Goal: Answer question/provide support: Share knowledge or assist other users

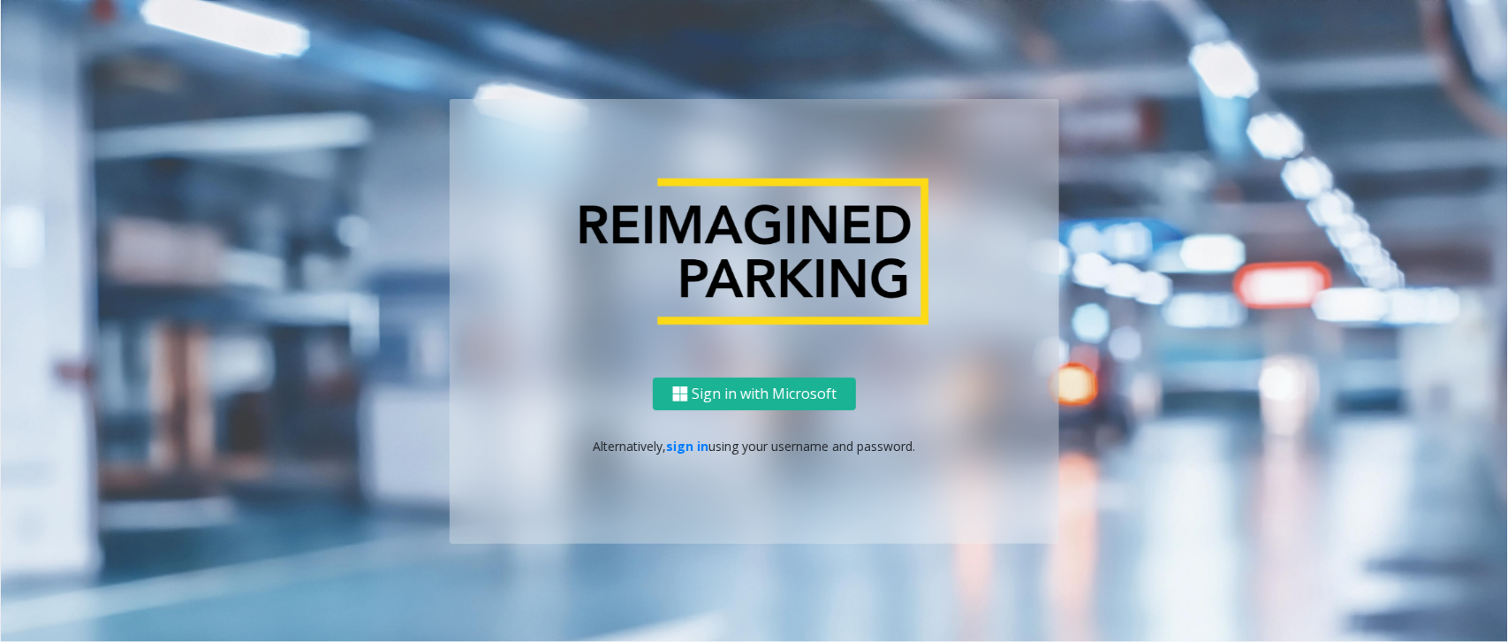
click at [690, 453] on p "Alternatively, sign in using your username and password." at bounding box center [754, 445] width 574 height 19
click at [691, 453] on p "Alternatively, sign in using your username and password." at bounding box center [754, 445] width 574 height 19
click at [695, 440] on link "sign in" at bounding box center [688, 445] width 42 height 17
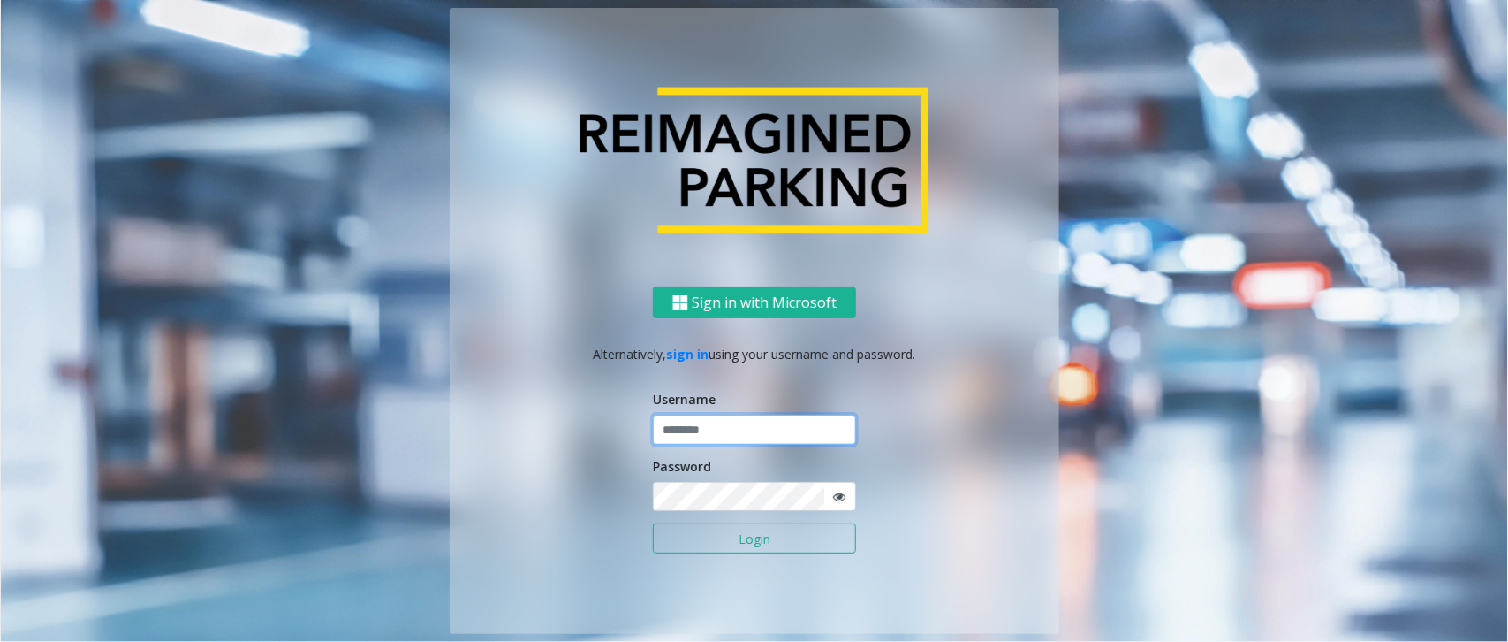
click at [672, 424] on input "text" at bounding box center [754, 429] width 203 height 30
type input "******"
click at [653, 482] on button "Login" at bounding box center [754, 538] width 203 height 30
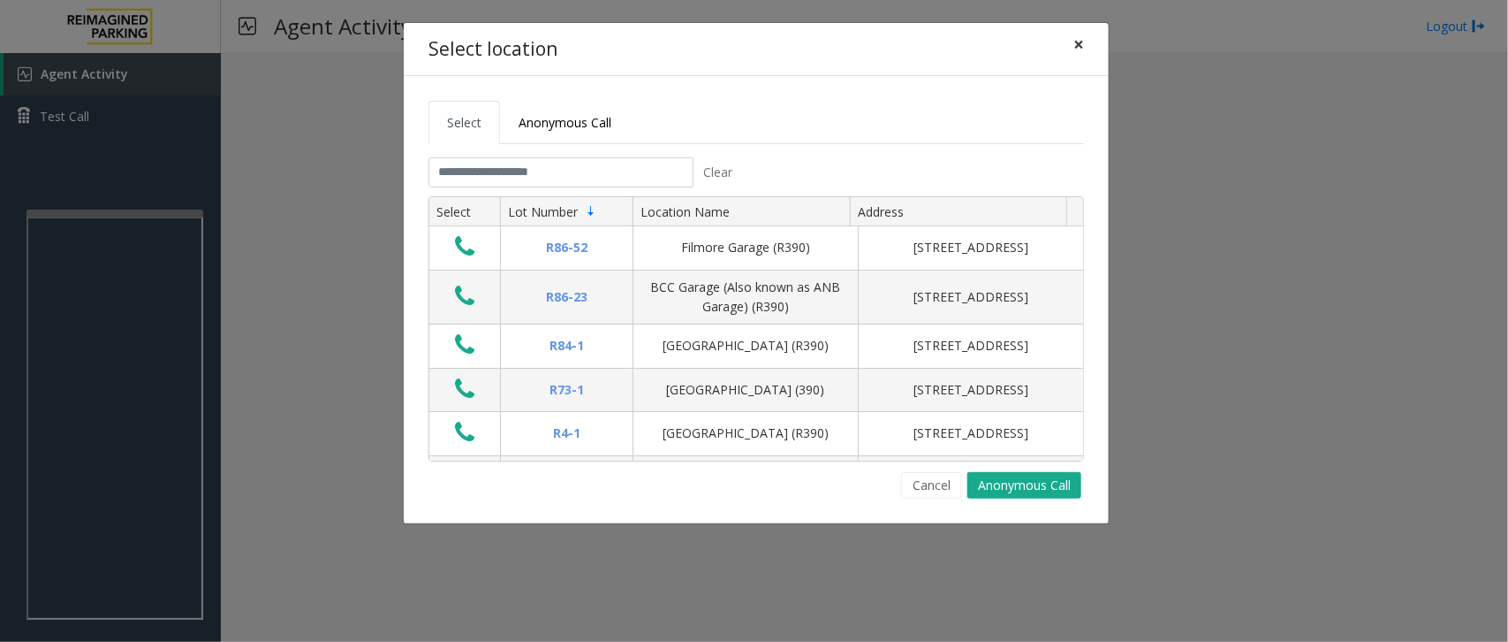
click at [1079, 44] on span "×" at bounding box center [1079, 44] width 11 height 25
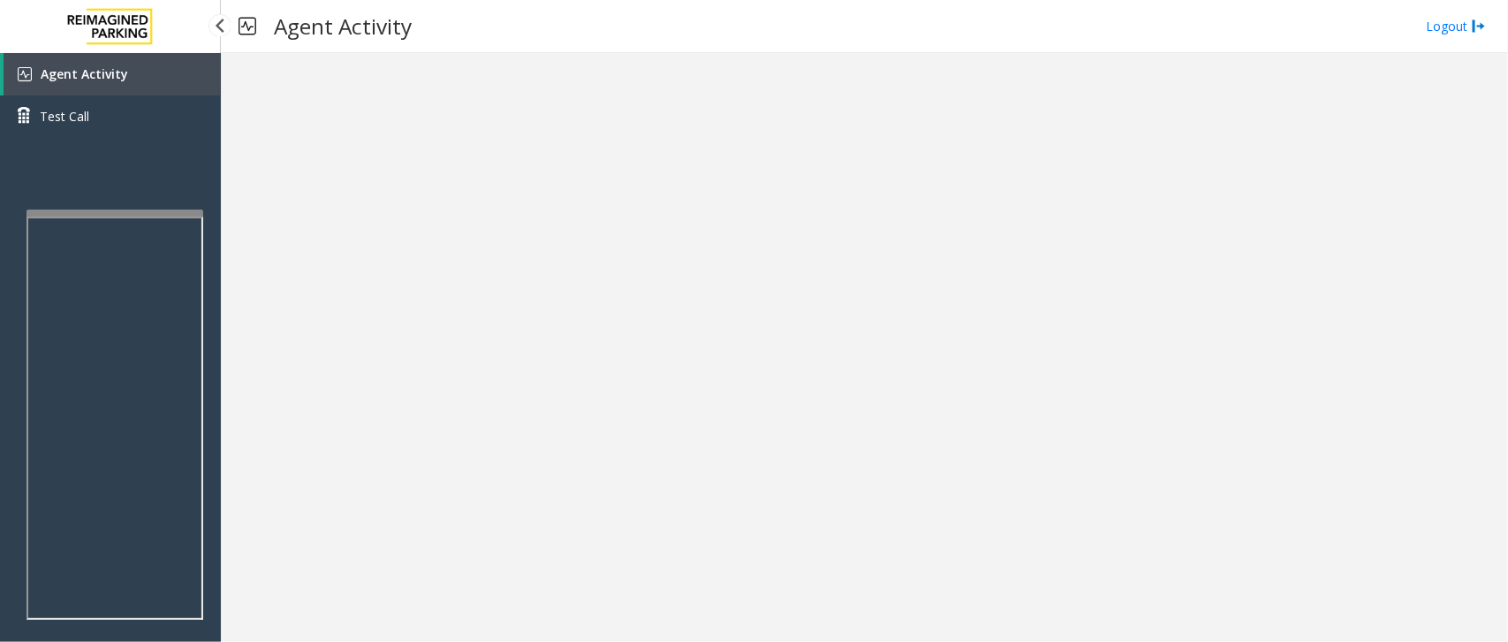
click at [131, 72] on link "Agent Activity" at bounding box center [112, 74] width 217 height 42
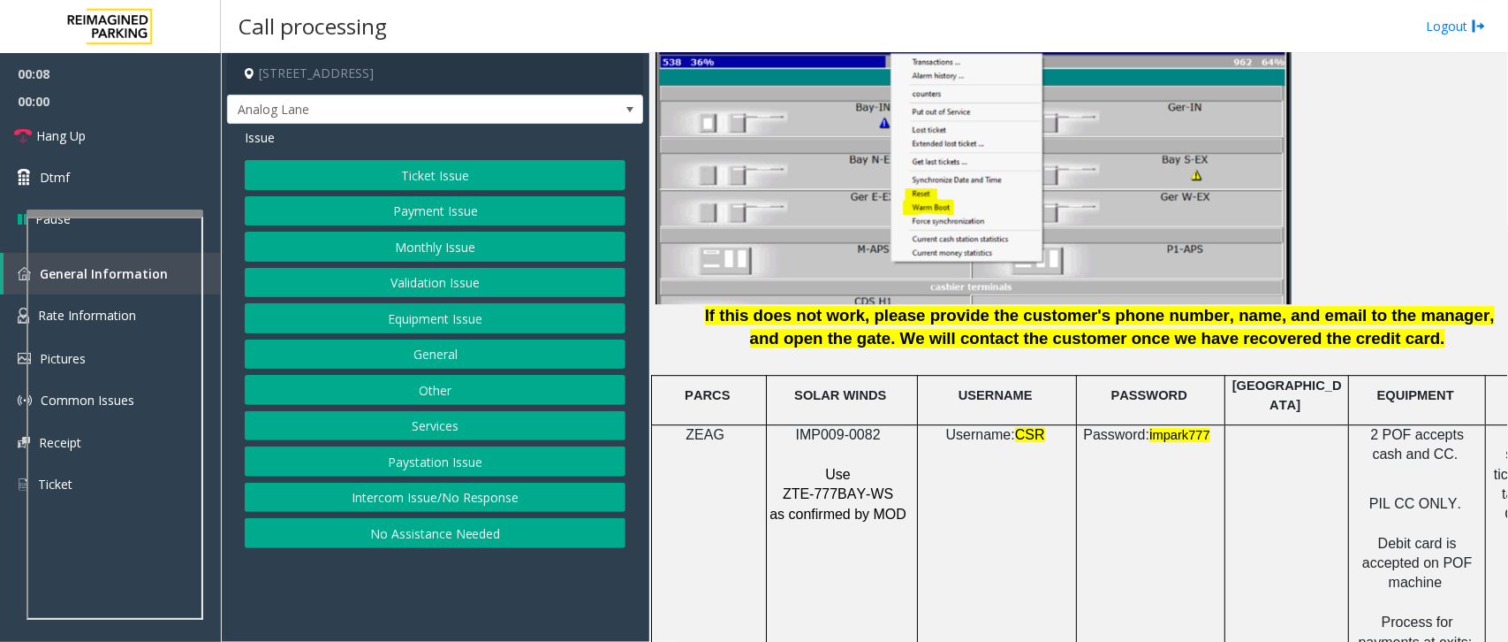
scroll to position [2209, 0]
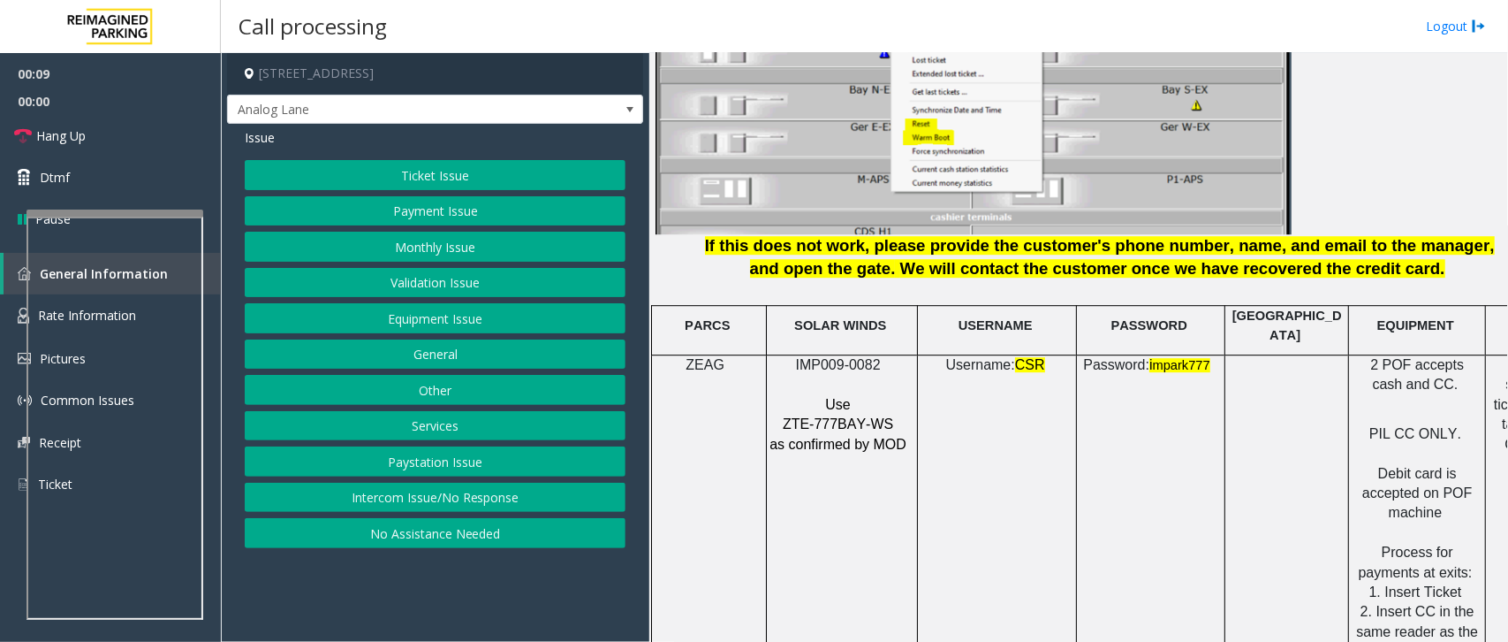
click at [849, 357] on span "IMP009-0082" at bounding box center [838, 364] width 85 height 15
click at [848, 357] on span "IMP009-0082" at bounding box center [838, 364] width 85 height 15
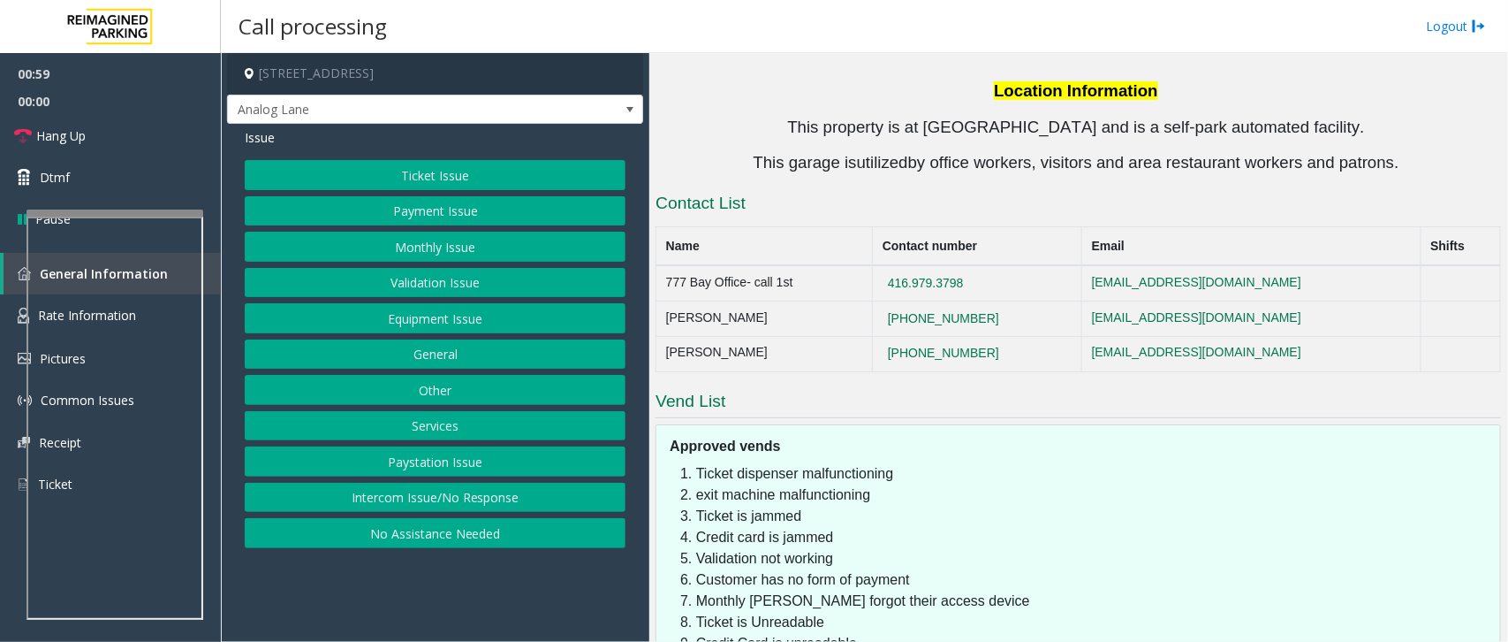
scroll to position [3632, 0]
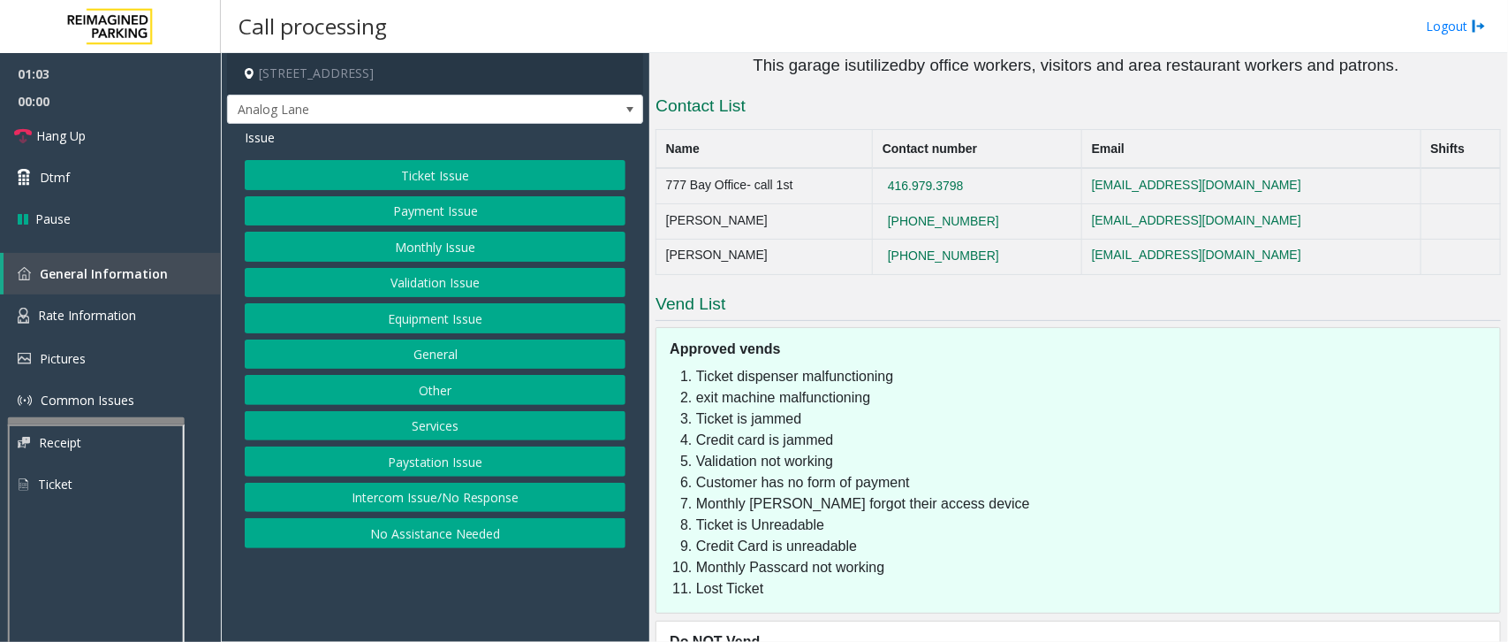
click at [103, 417] on div at bounding box center [96, 420] width 177 height 7
click at [116, 319] on span "Rate Information" at bounding box center [87, 315] width 98 height 17
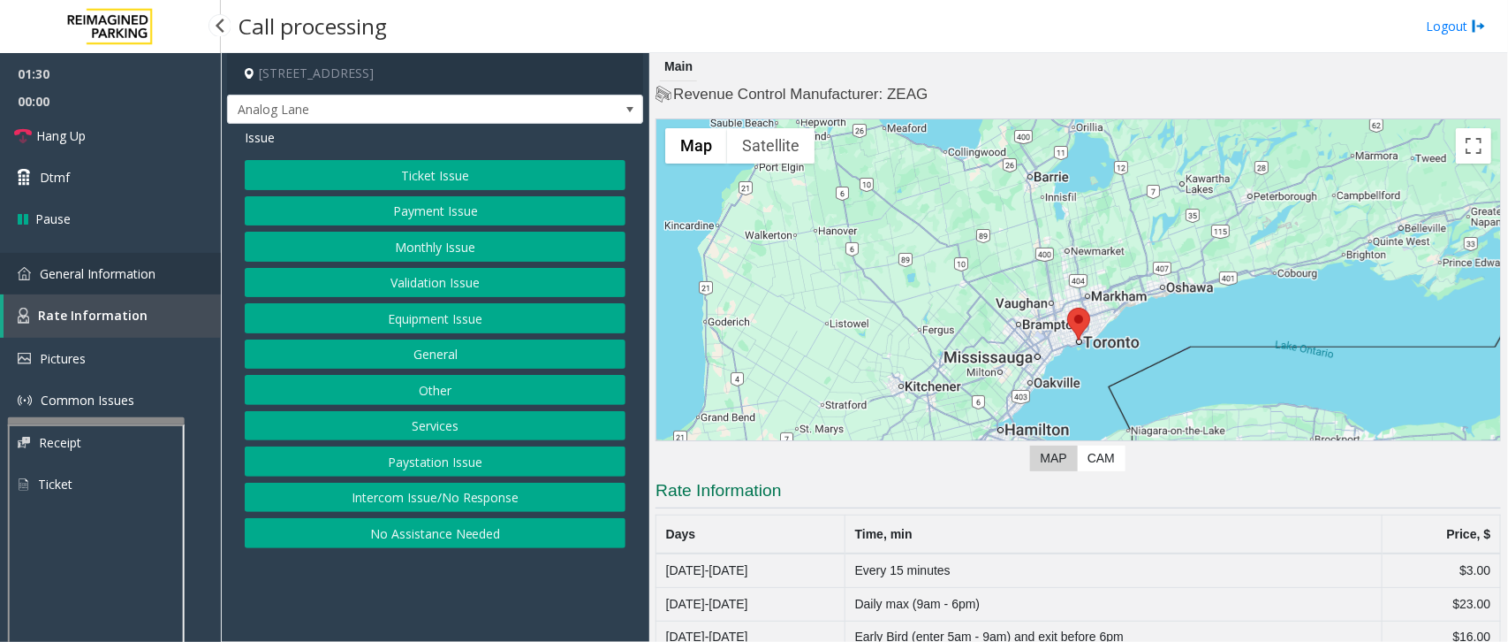
click at [156, 274] on span "General Information" at bounding box center [98, 273] width 116 height 17
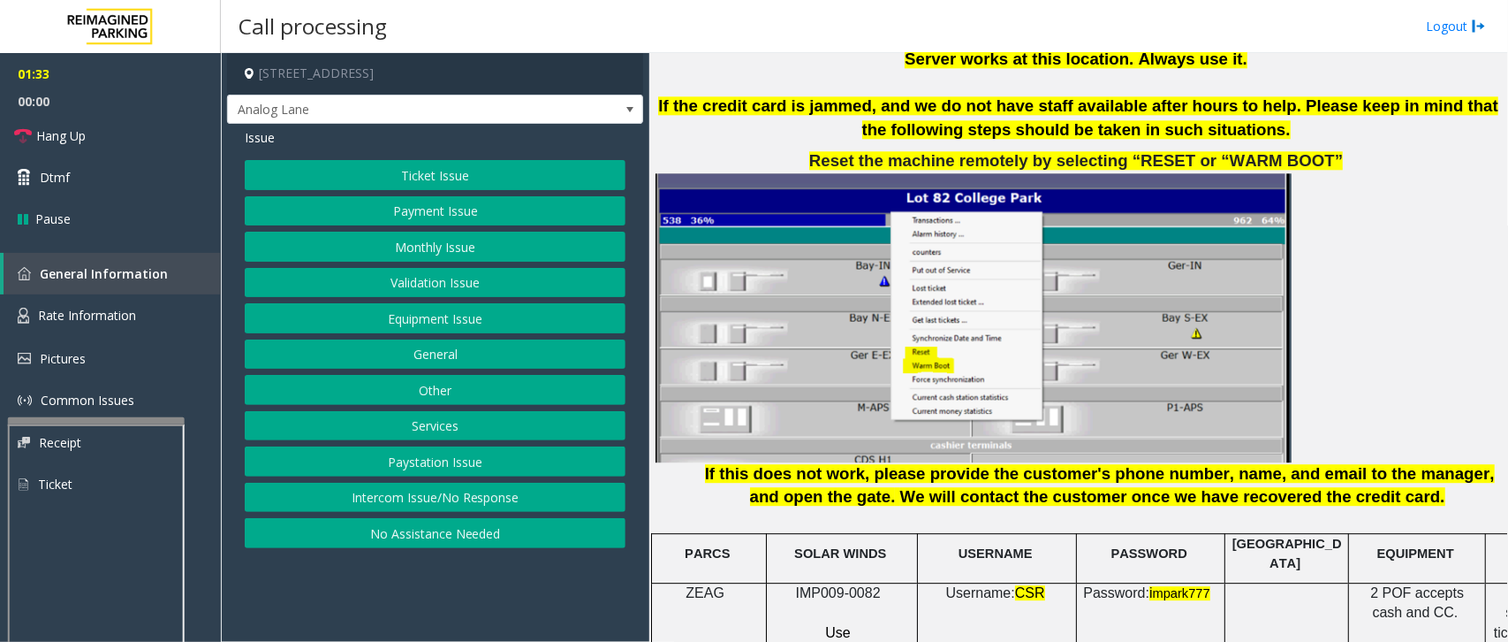
scroll to position [1988, 0]
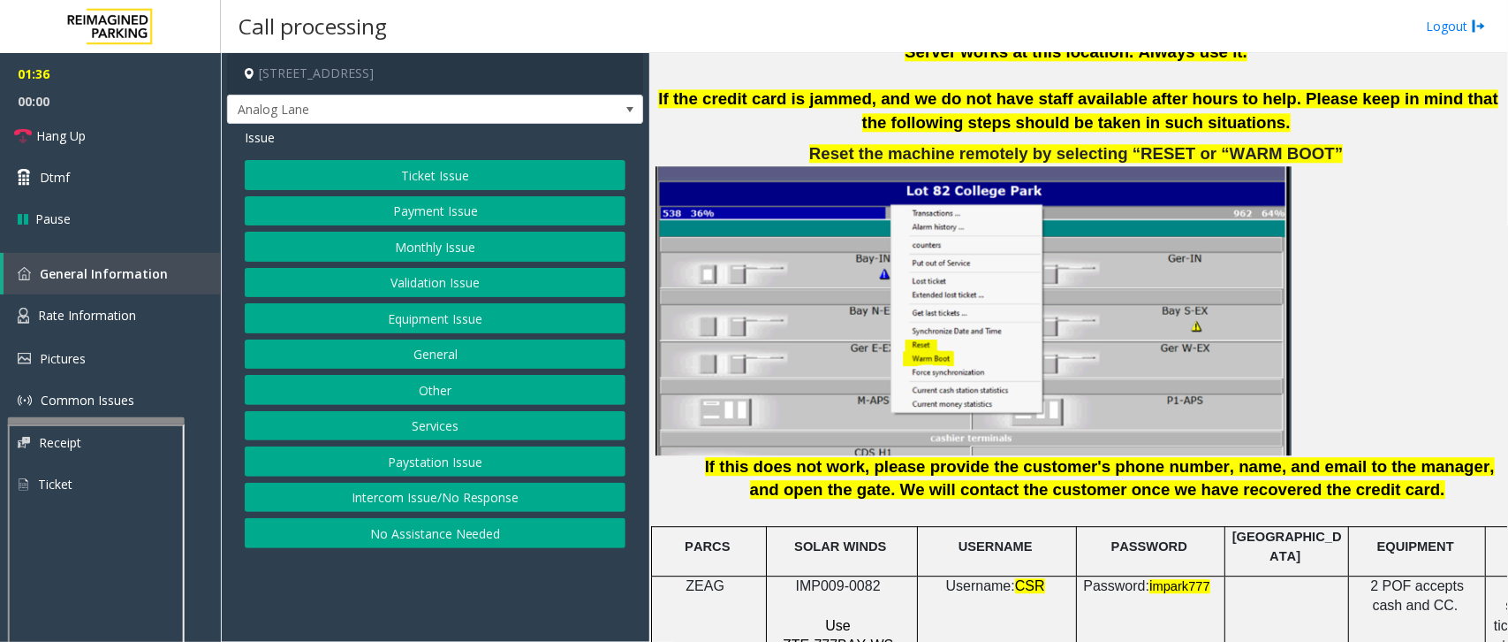
drag, startPoint x: 355, startPoint y: 68, endPoint x: 436, endPoint y: 76, distance: 80.8
click at [436, 76] on h4 "[STREET_ADDRESS]" at bounding box center [435, 74] width 416 height 42
drag, startPoint x: 347, startPoint y: 77, endPoint x: 431, endPoint y: 75, distance: 84.0
click at [431, 75] on h4 "[STREET_ADDRESS]" at bounding box center [435, 74] width 416 height 42
copy h4 "[GEOGRAPHIC_DATA], [GEOGRAPHIC_DATA]"
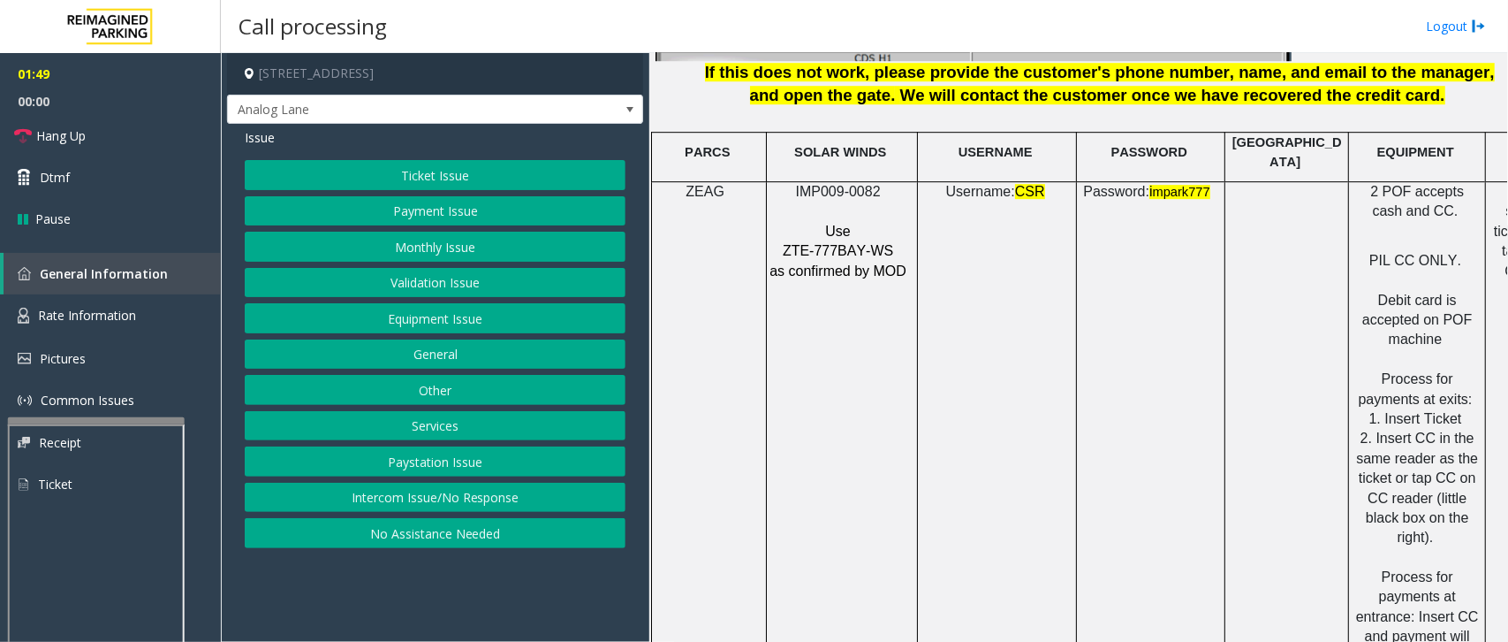
scroll to position [2540, 0]
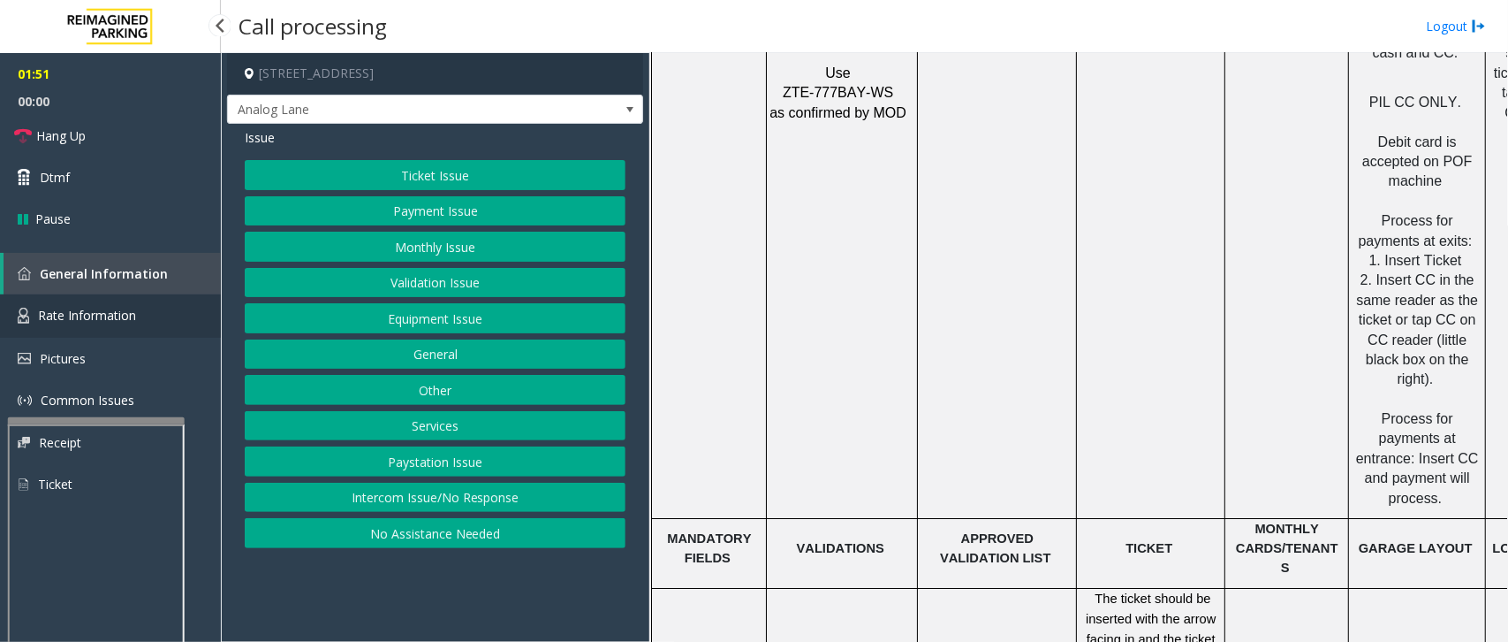
click at [95, 299] on link "Rate Information" at bounding box center [110, 315] width 221 height 43
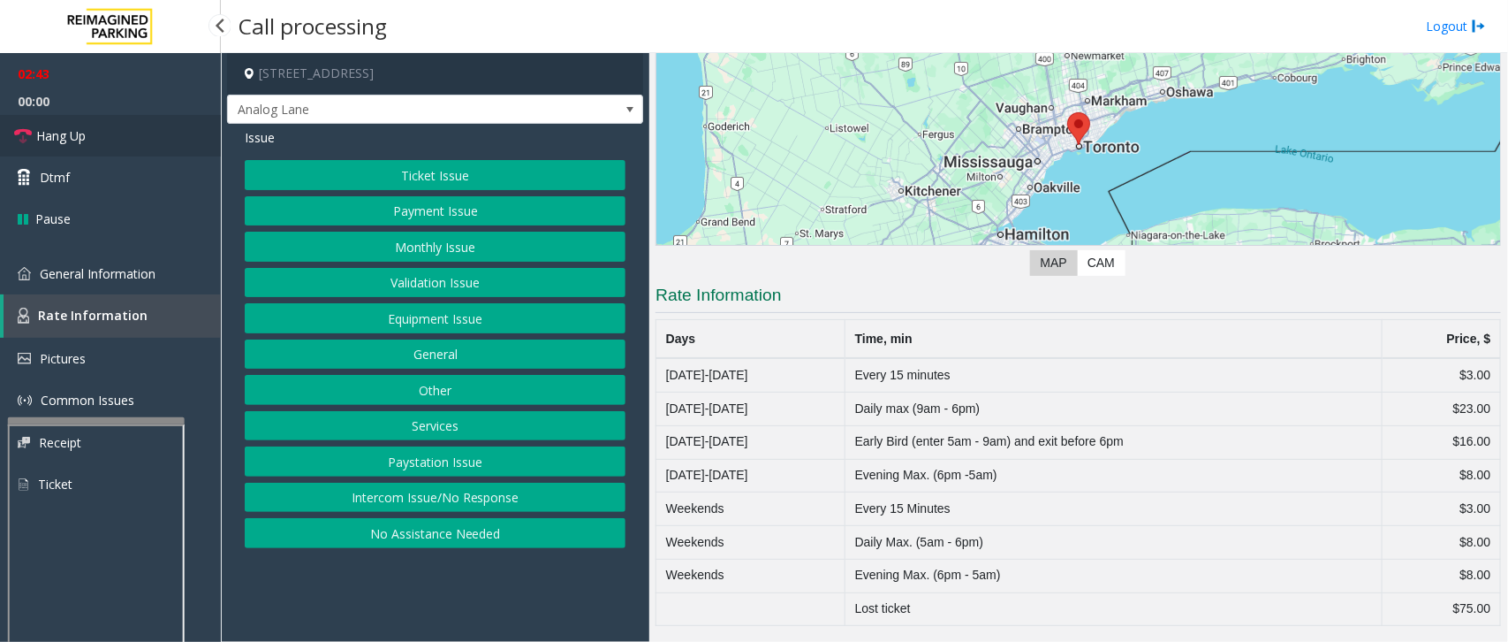
click at [67, 130] on span "Hang Up" at bounding box center [60, 135] width 49 height 19
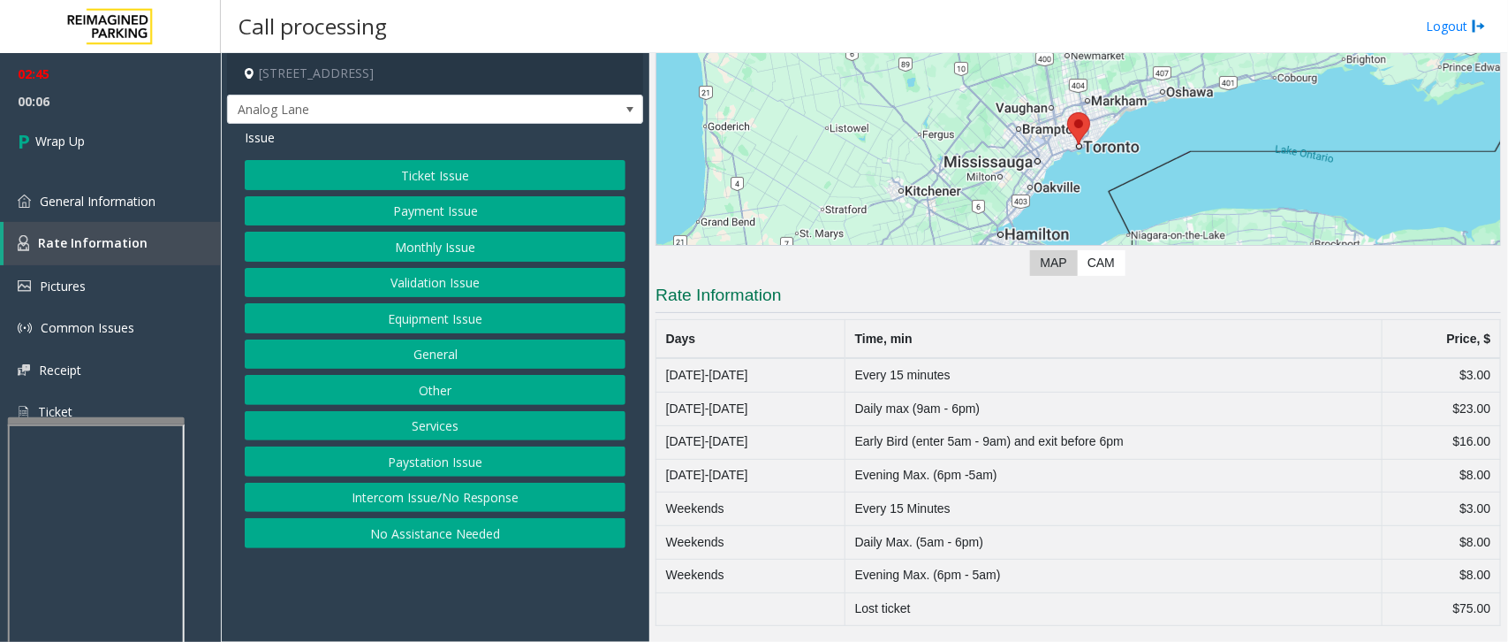
click at [406, 178] on button "Ticket Issue" at bounding box center [435, 175] width 381 height 30
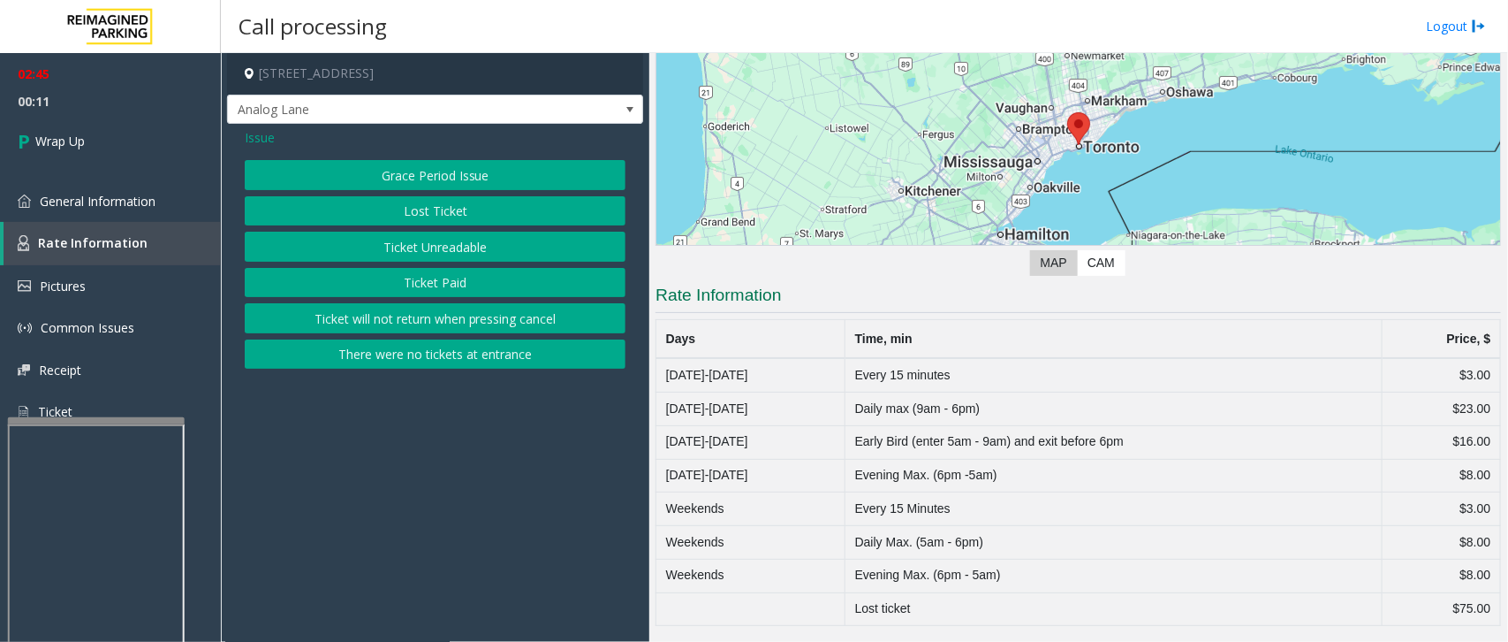
click at [256, 139] on span "Issue" at bounding box center [260, 137] width 30 height 19
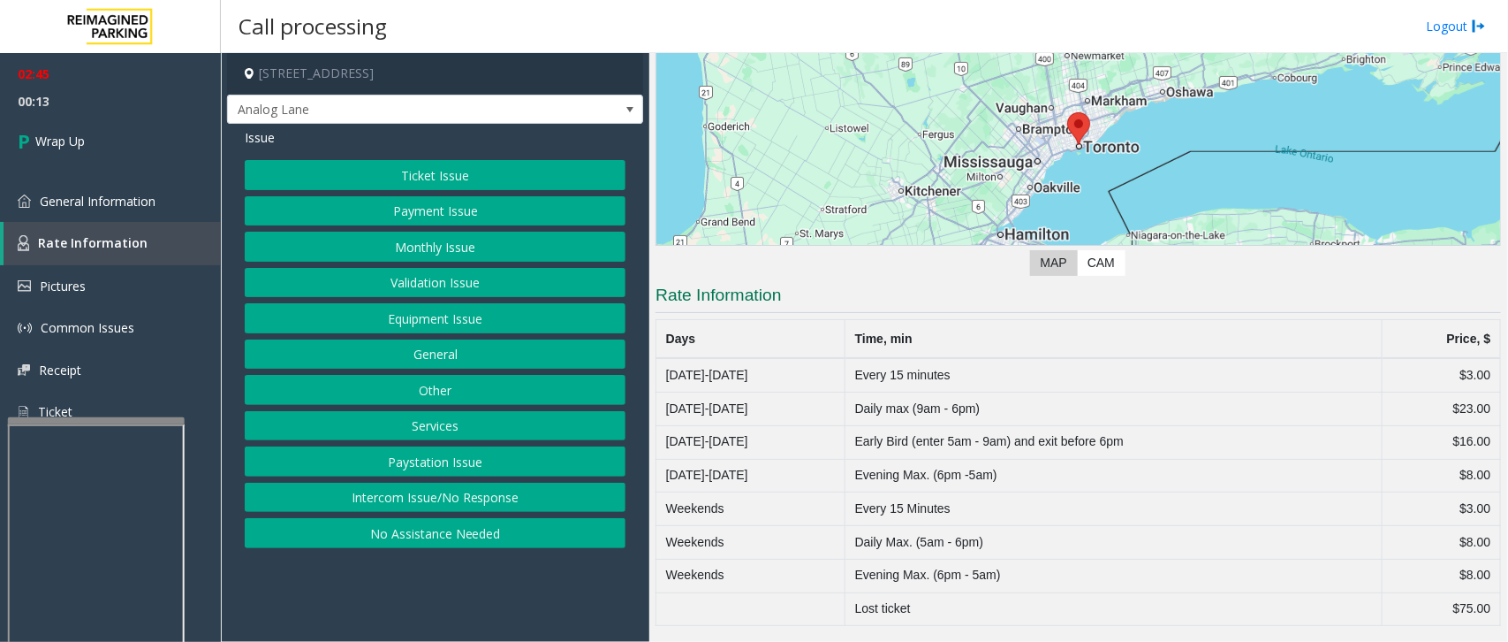
click at [443, 354] on button "General" at bounding box center [435, 354] width 381 height 30
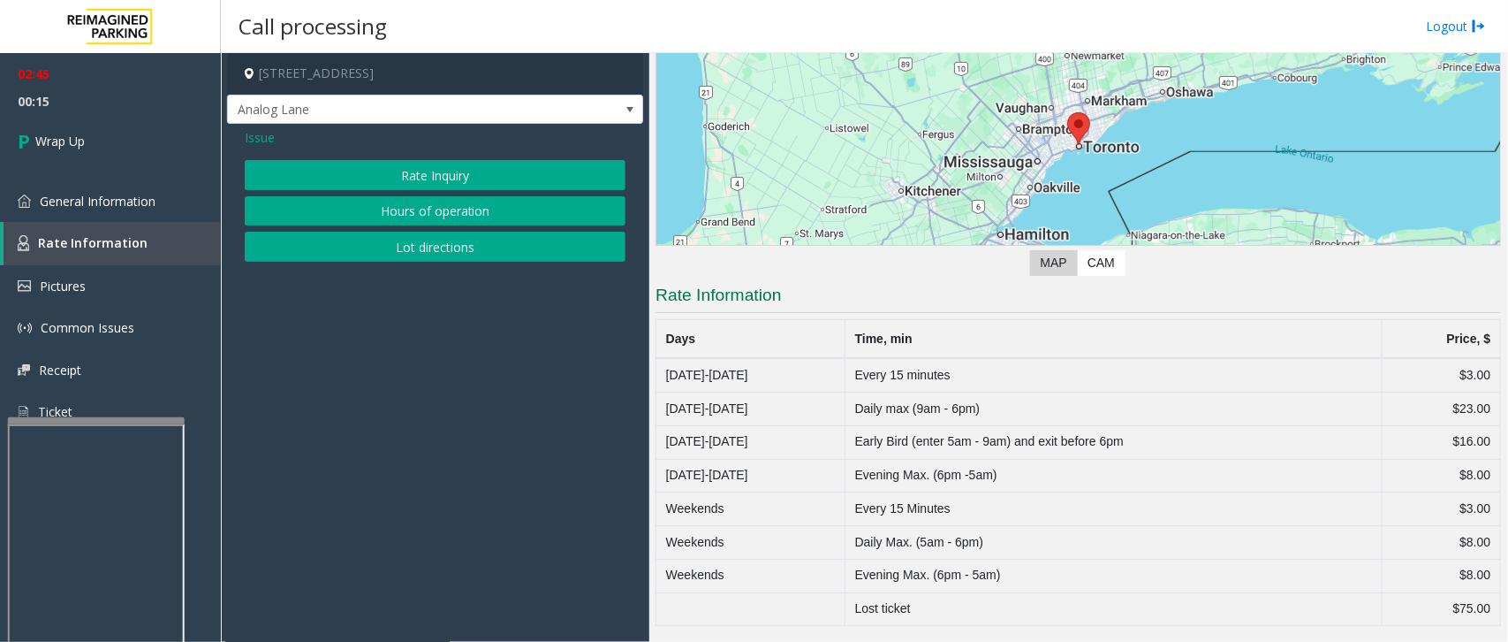
click at [453, 166] on button "Rate Inquiry" at bounding box center [435, 175] width 381 height 30
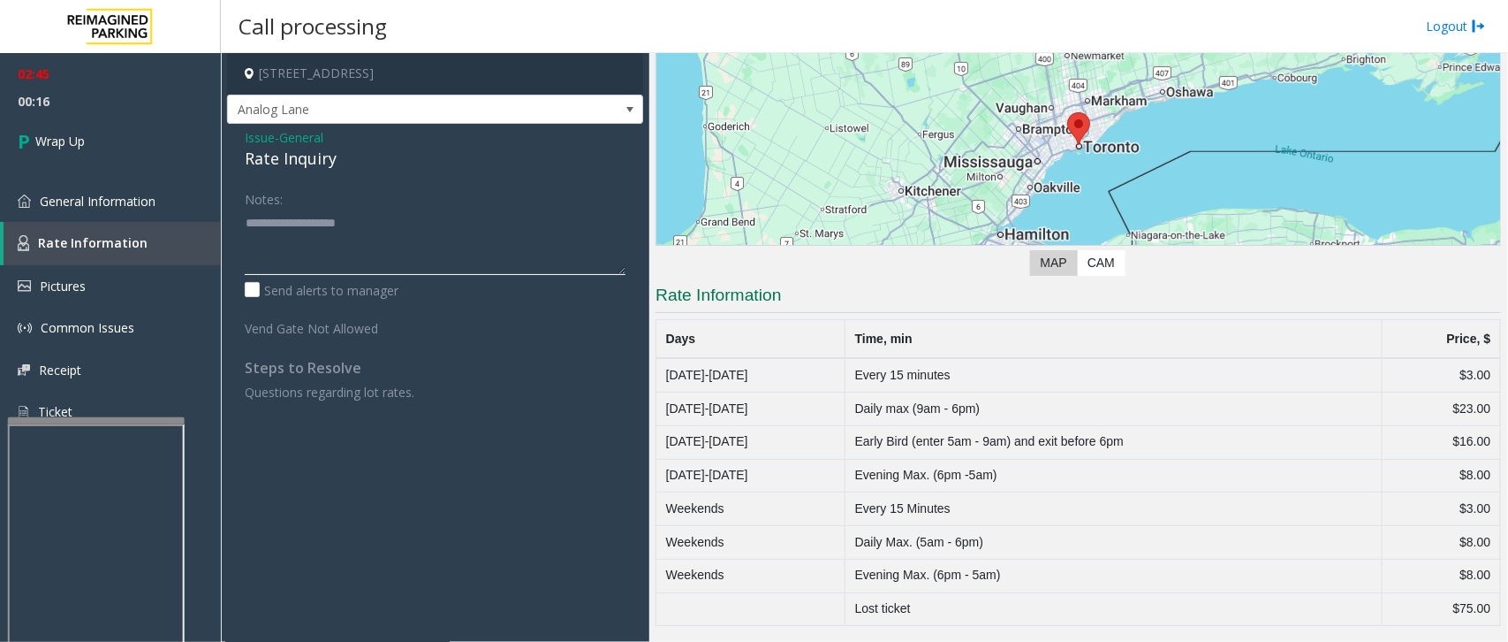
click at [289, 234] on textarea at bounding box center [435, 242] width 381 height 66
click at [294, 148] on div "Rate Inquiry" at bounding box center [435, 159] width 381 height 24
click at [294, 150] on div "Rate Inquiry" at bounding box center [435, 159] width 381 height 24
click at [354, 222] on textarea at bounding box center [435, 242] width 381 height 66
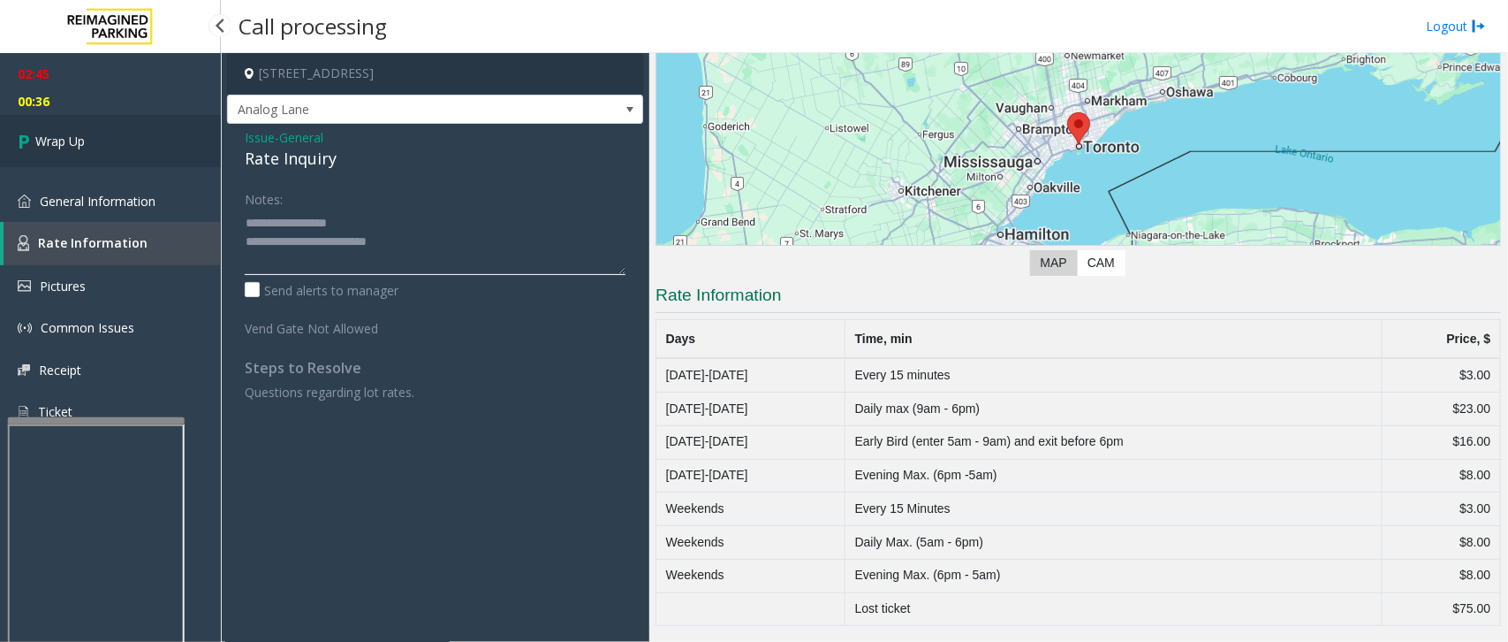
type textarea "**********"
click at [129, 161] on link "Wrap Up" at bounding box center [110, 141] width 221 height 52
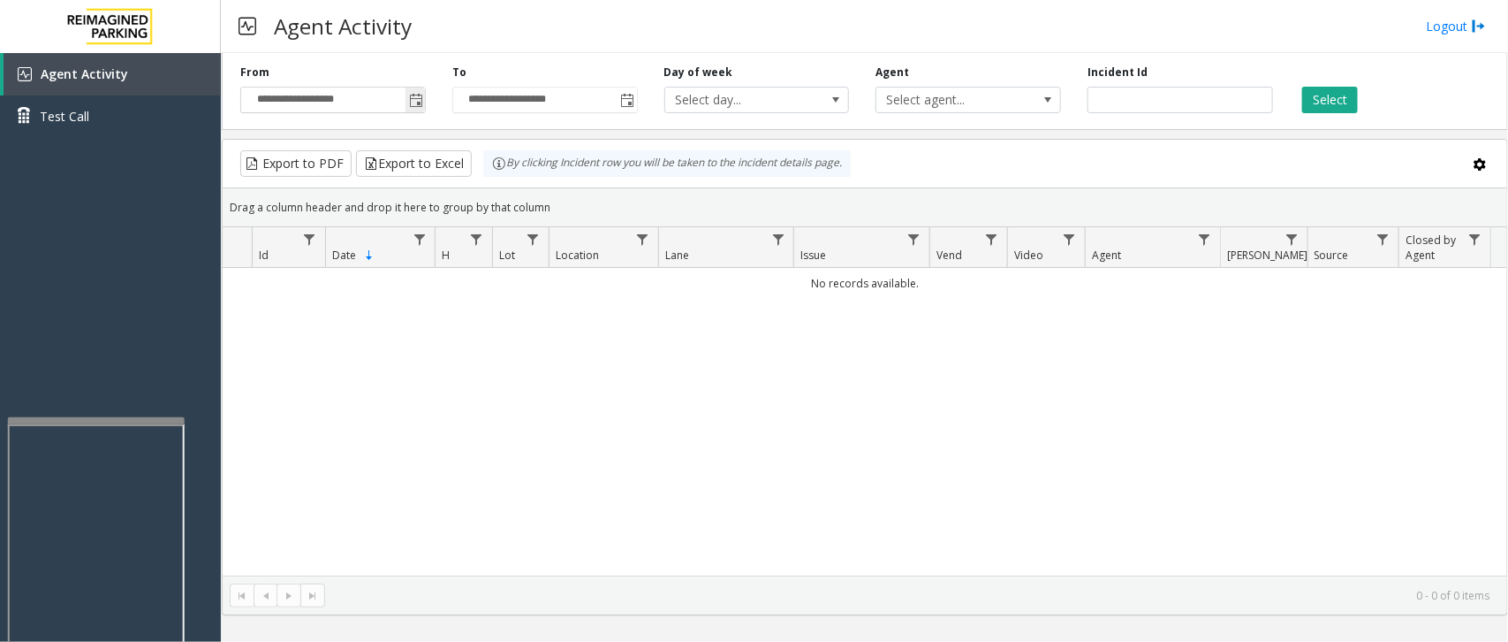
click at [407, 108] on span "Toggle popup" at bounding box center [415, 100] width 19 height 28
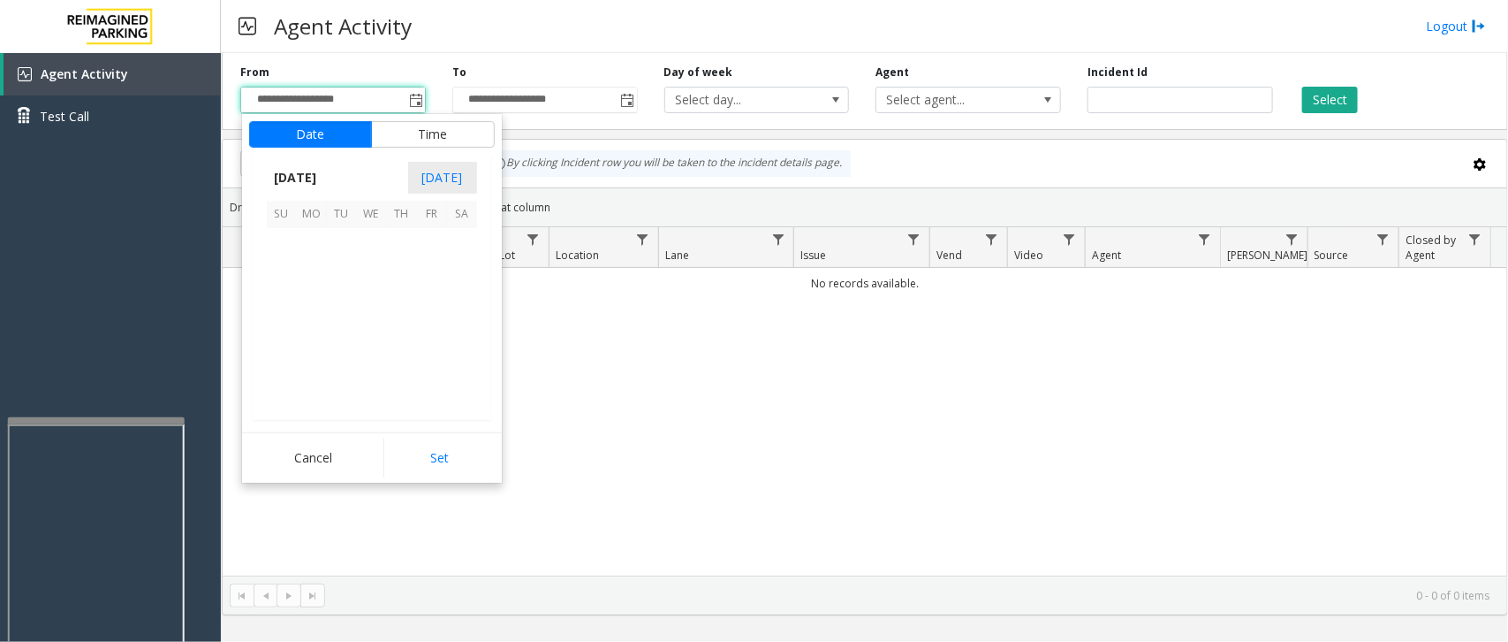
scroll to position [316784, 0]
click at [435, 288] on span "8" at bounding box center [432, 274] width 30 height 30
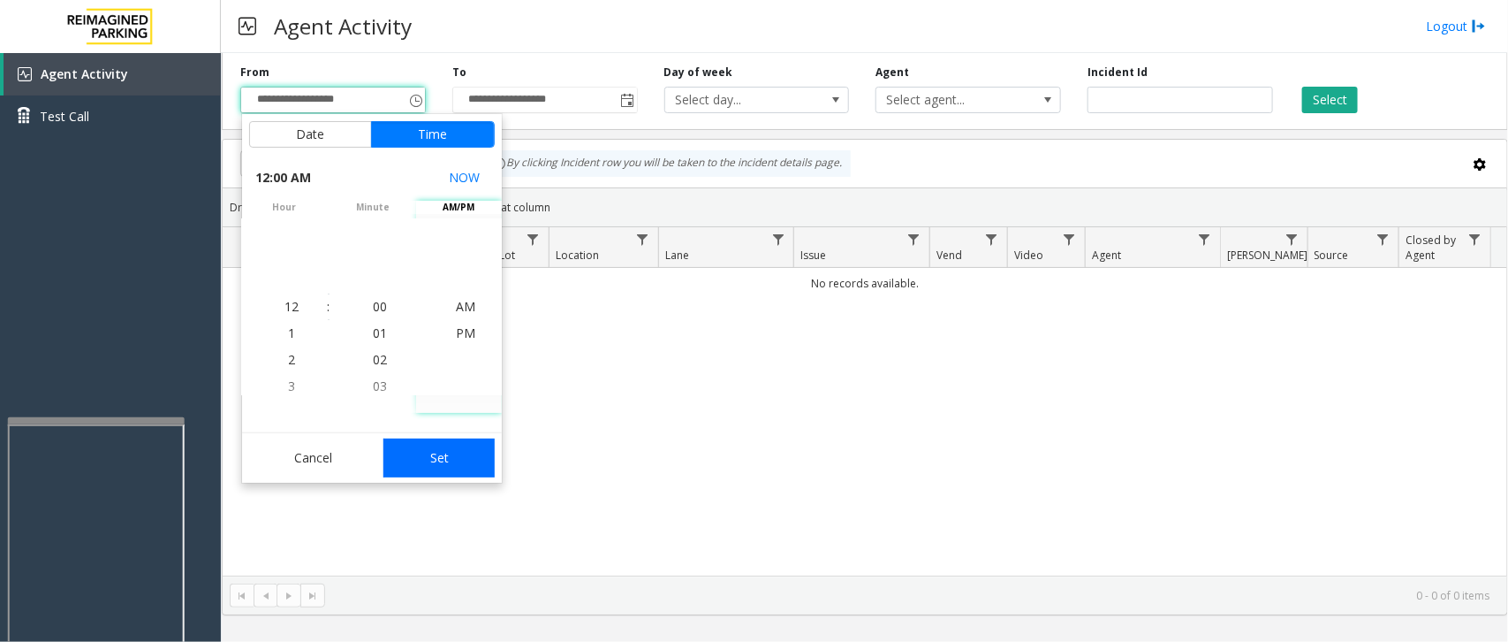
click at [444, 452] on button "Set" at bounding box center [438, 457] width 111 height 39
type input "**********"
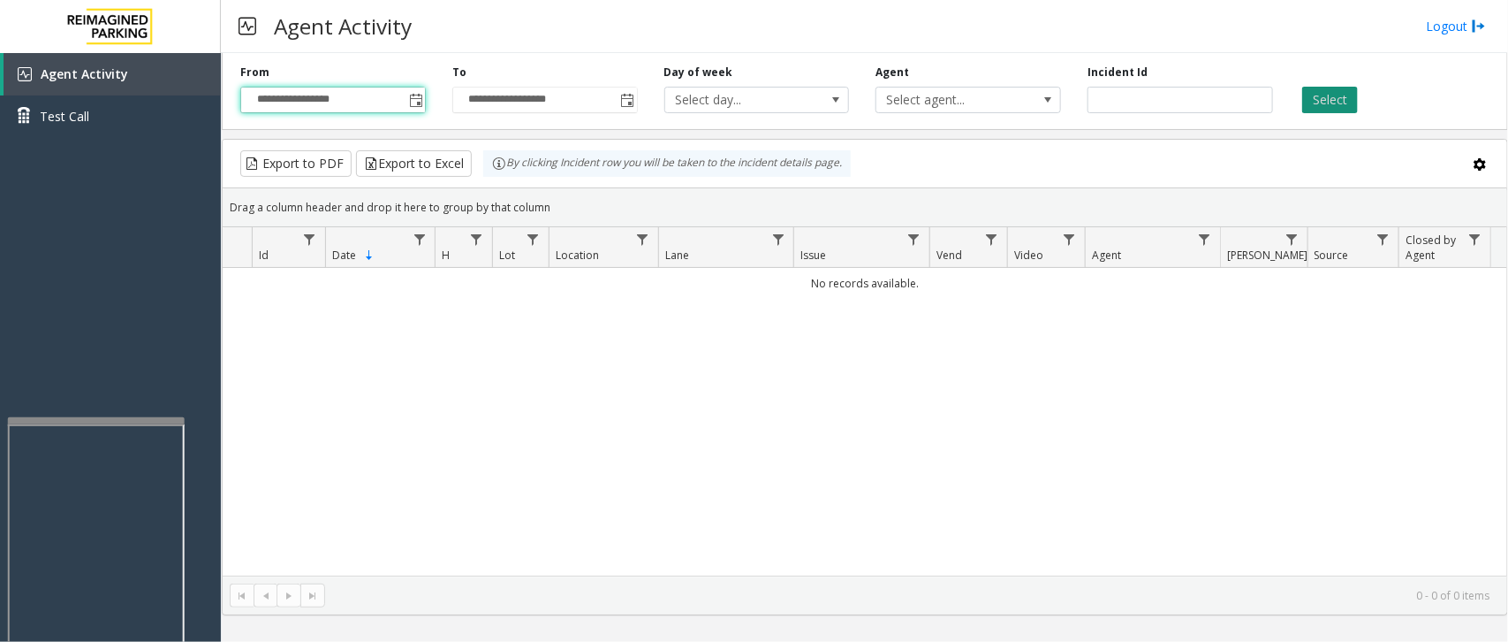
click at [1206, 109] on button "Select" at bounding box center [1330, 100] width 56 height 27
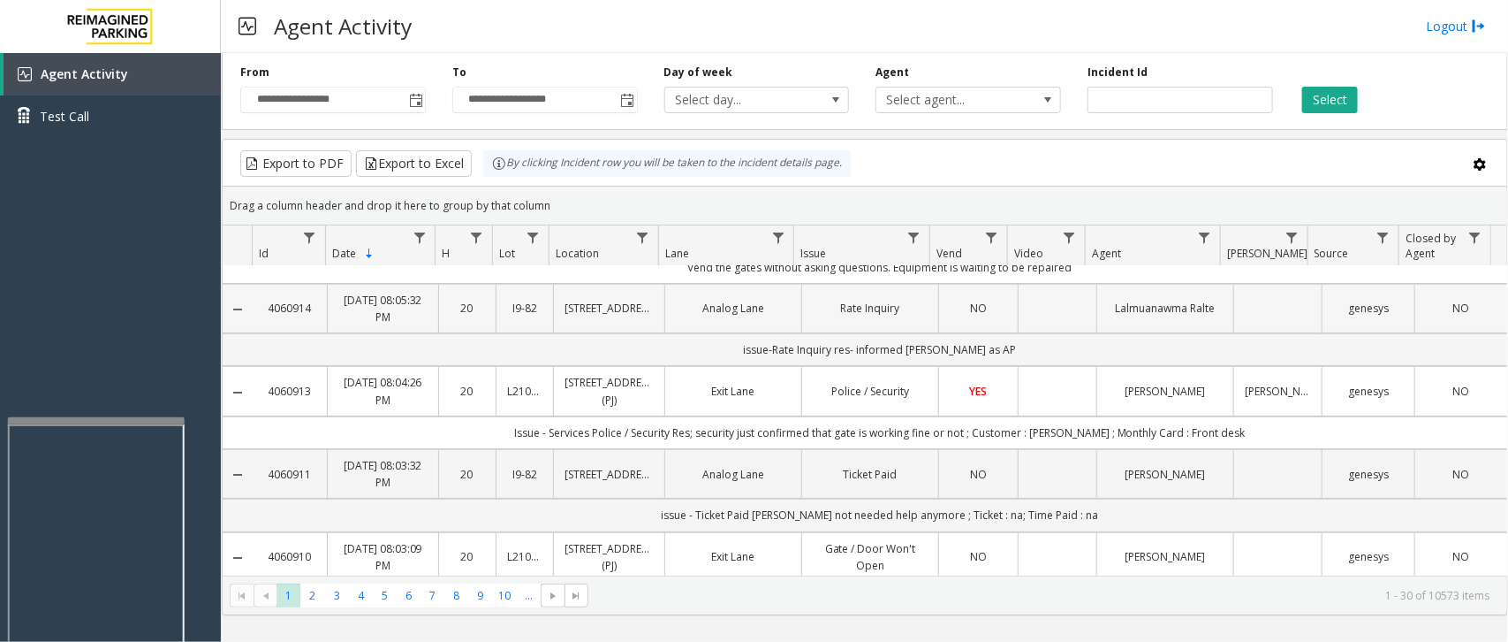
scroll to position [110, 0]
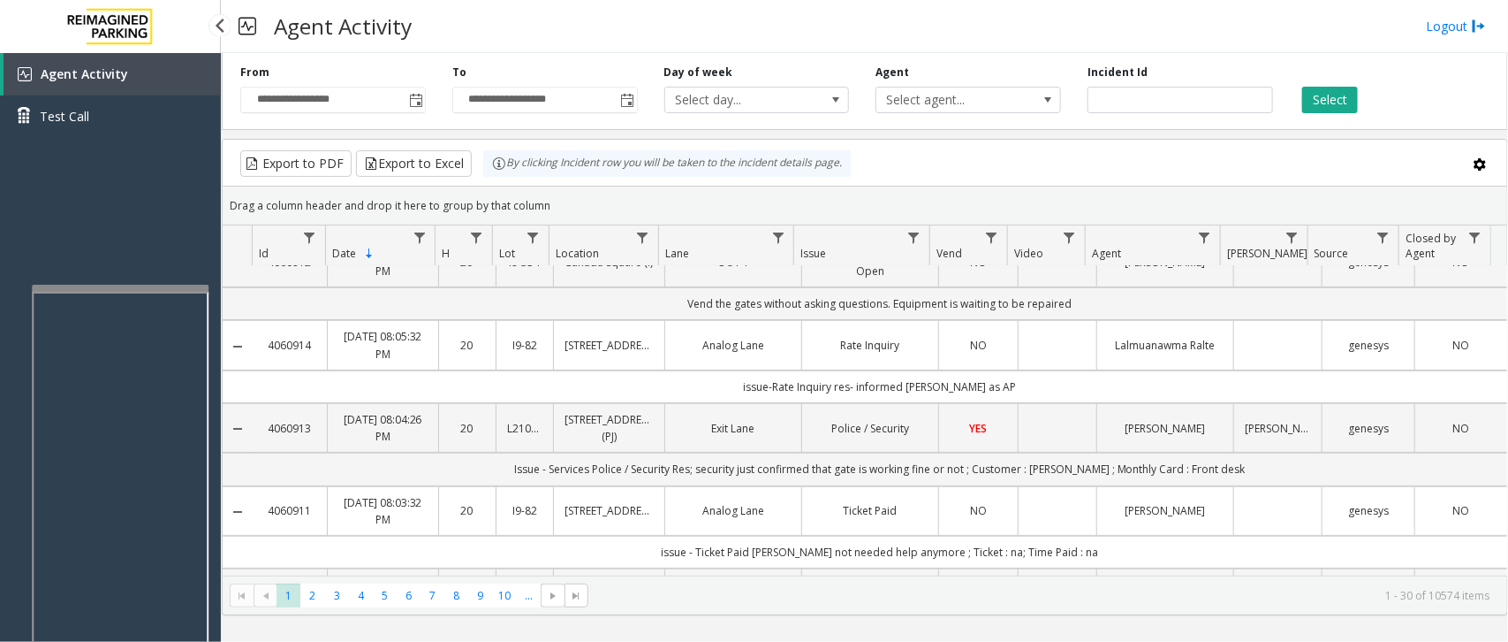
click at [95, 283] on app-root "**********" at bounding box center [754, 321] width 1508 height 642
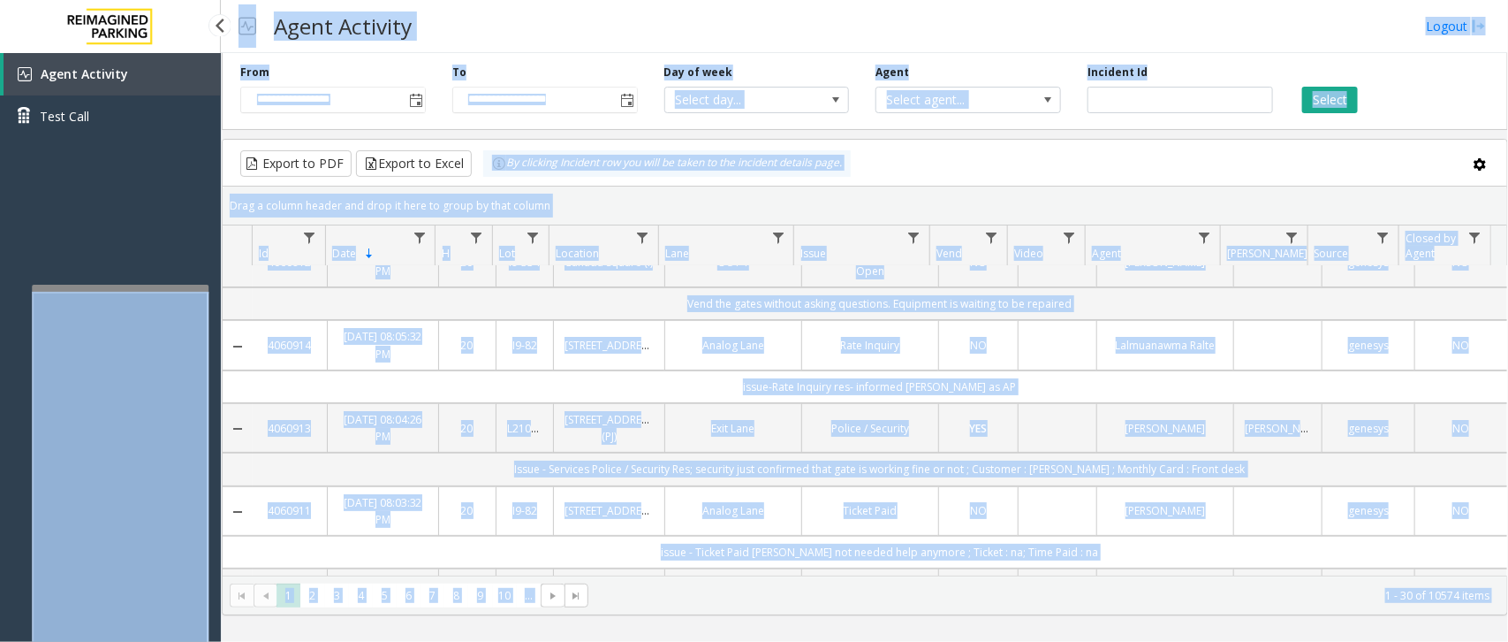
click at [103, 212] on div "Agent Activity Test Call" at bounding box center [110, 374] width 221 height 642
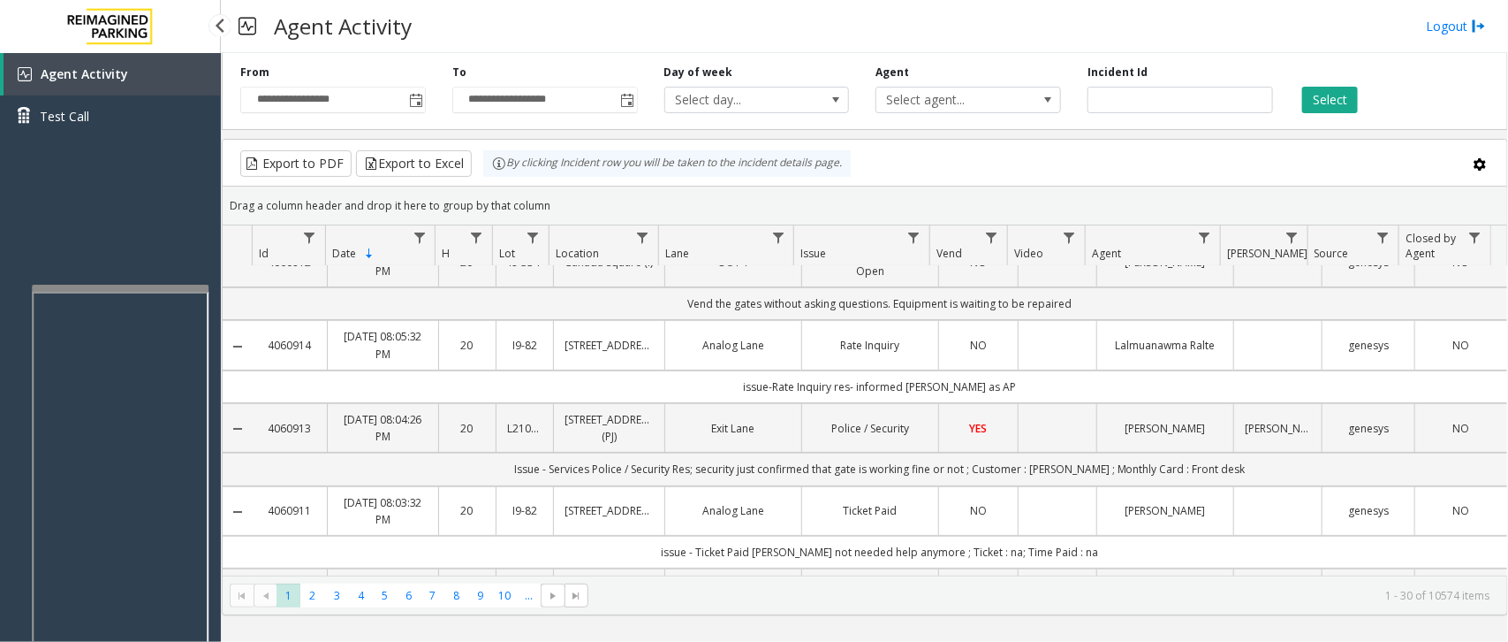
click at [134, 170] on div "Agent Activity Test Call" at bounding box center [110, 374] width 221 height 642
drag, startPoint x: 134, startPoint y: 170, endPoint x: 144, endPoint y: 231, distance: 61.7
click at [144, 231] on div "Agent Activity Test Call" at bounding box center [110, 374] width 221 height 642
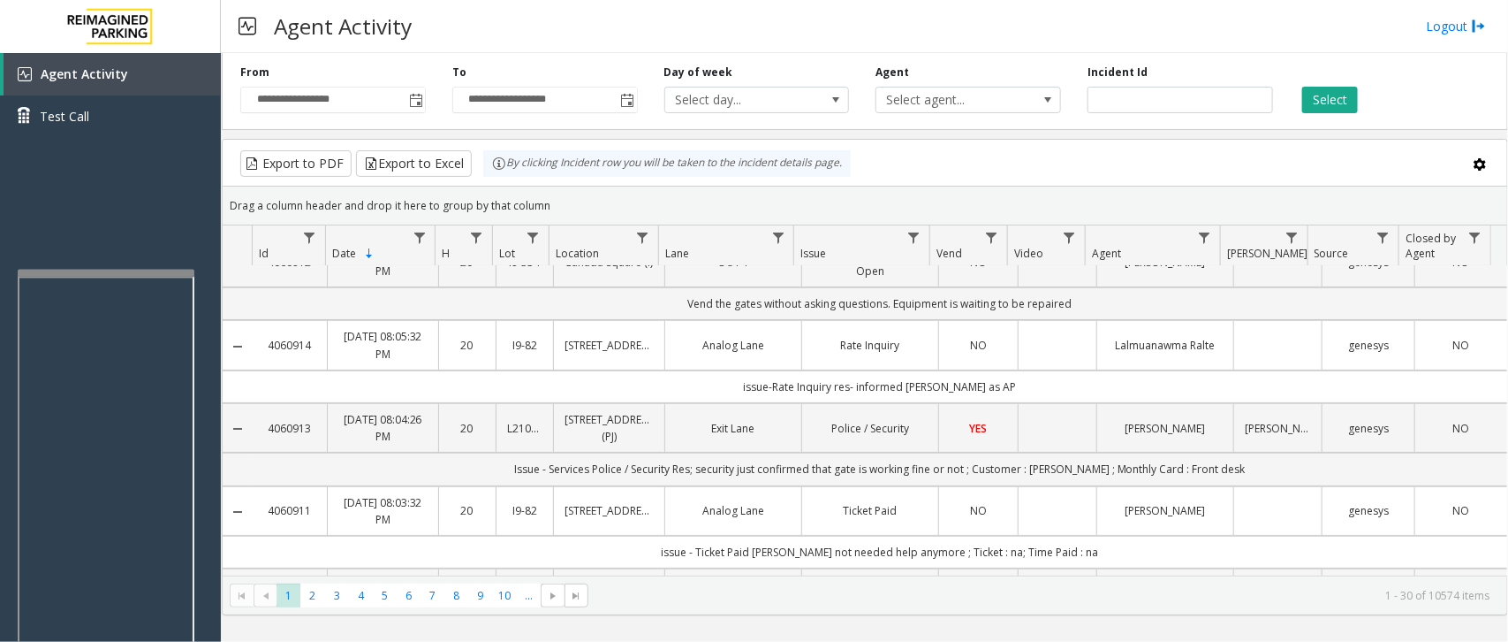
click at [99, 270] on div at bounding box center [106, 273] width 177 height 7
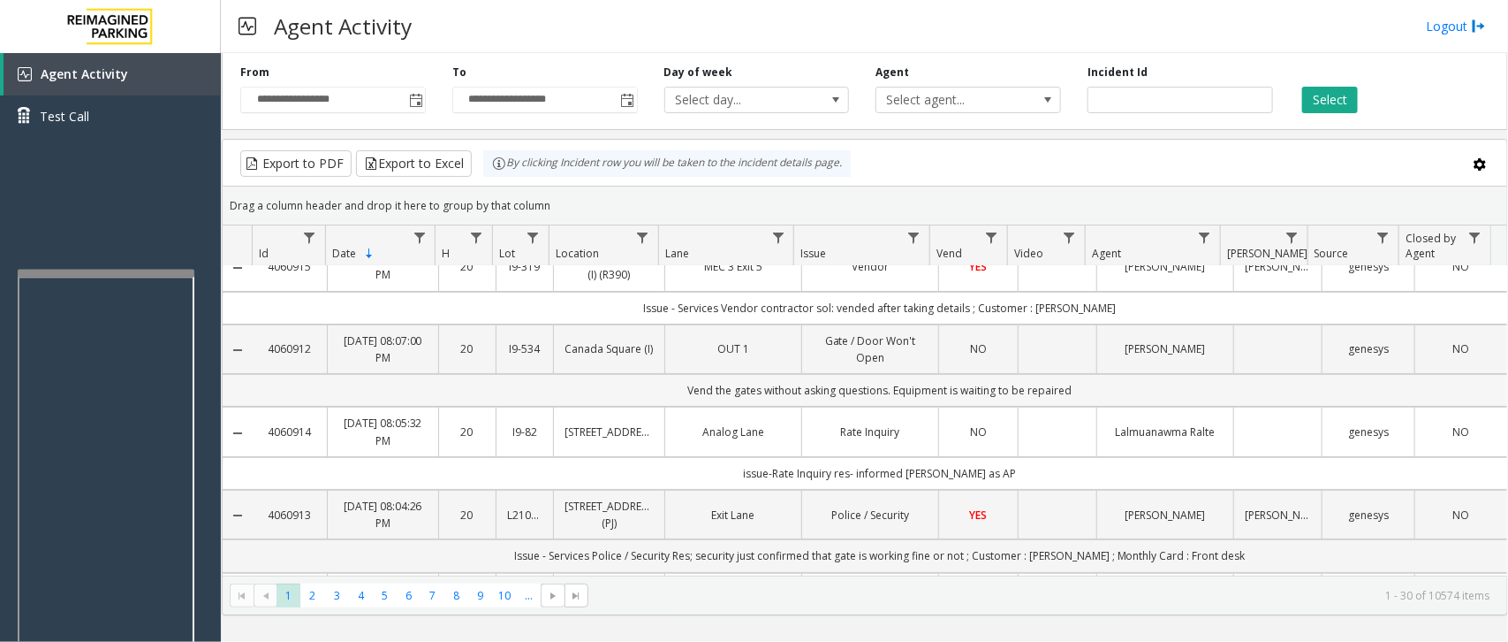
scroll to position [0, 0]
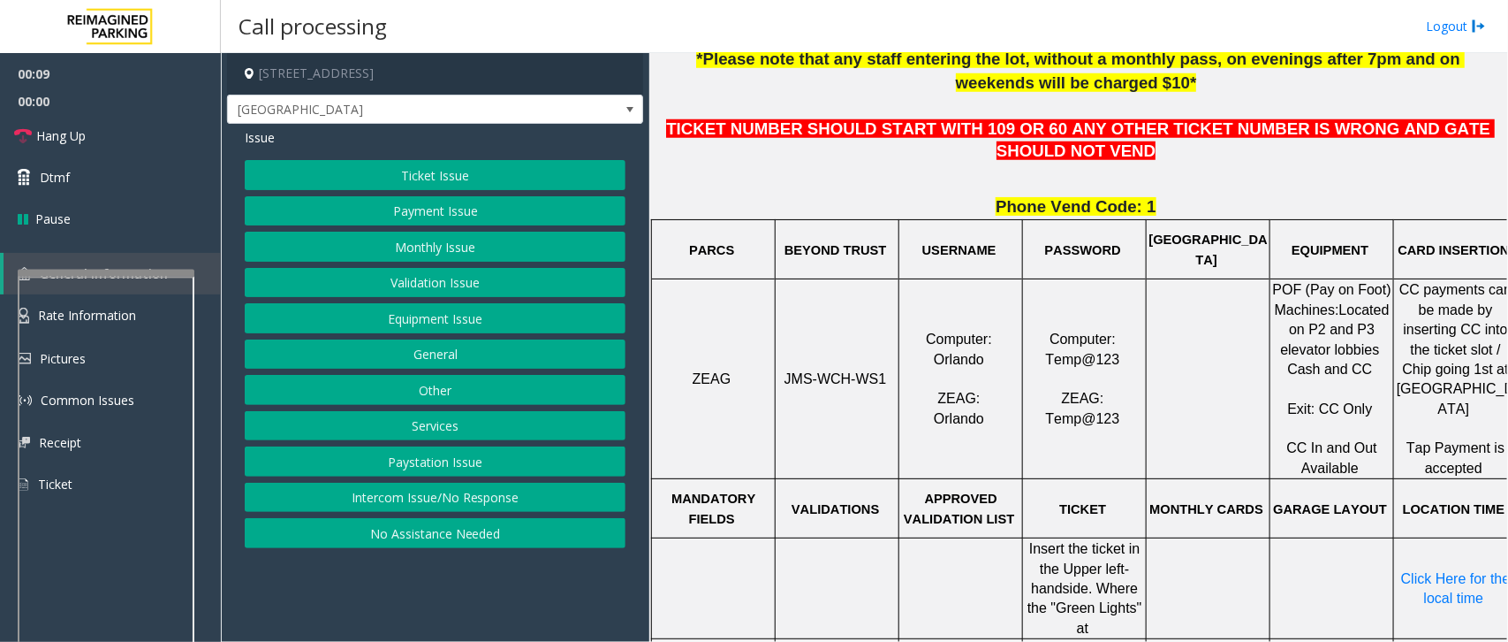
scroll to position [773, 0]
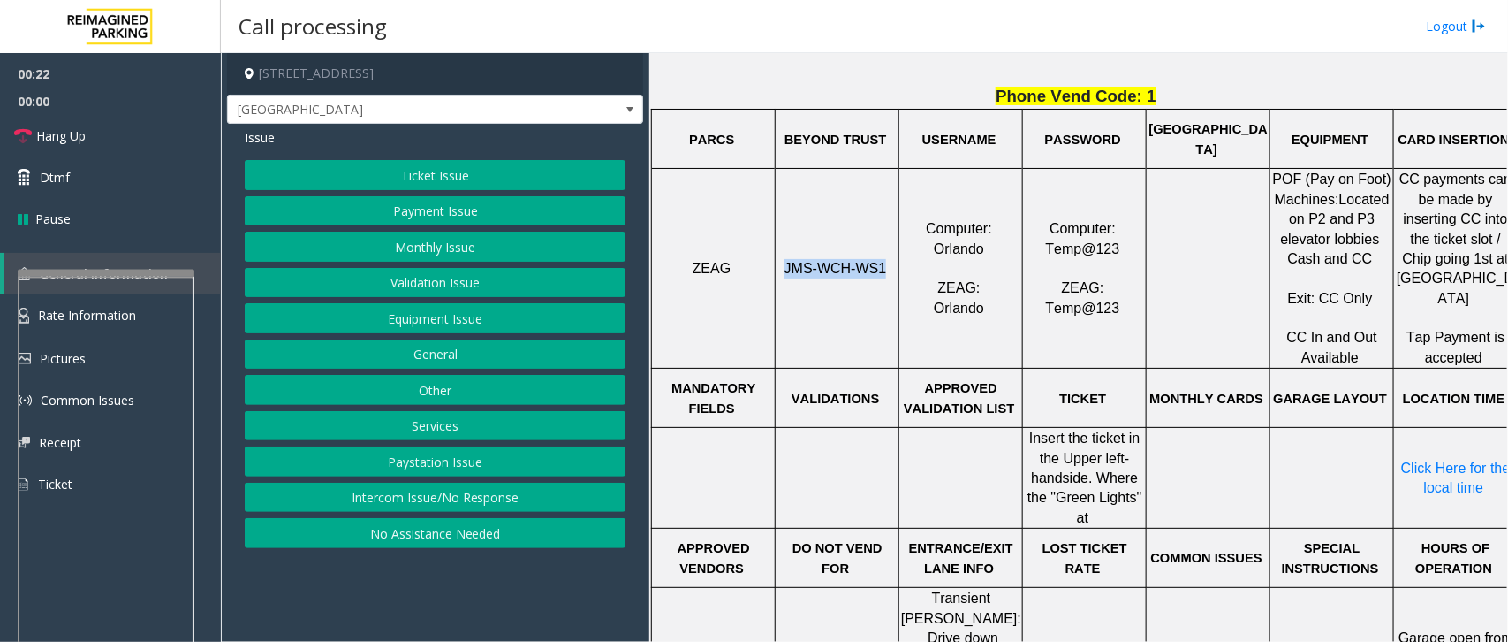
drag, startPoint x: 793, startPoint y: 248, endPoint x: 877, endPoint y: 249, distance: 83.9
click at [877, 261] on span "JMS-WCH-WS1" at bounding box center [836, 268] width 103 height 15
copy span "JMS-WCH-WS1"
click at [446, 172] on button "Ticket Issue" at bounding box center [435, 175] width 381 height 30
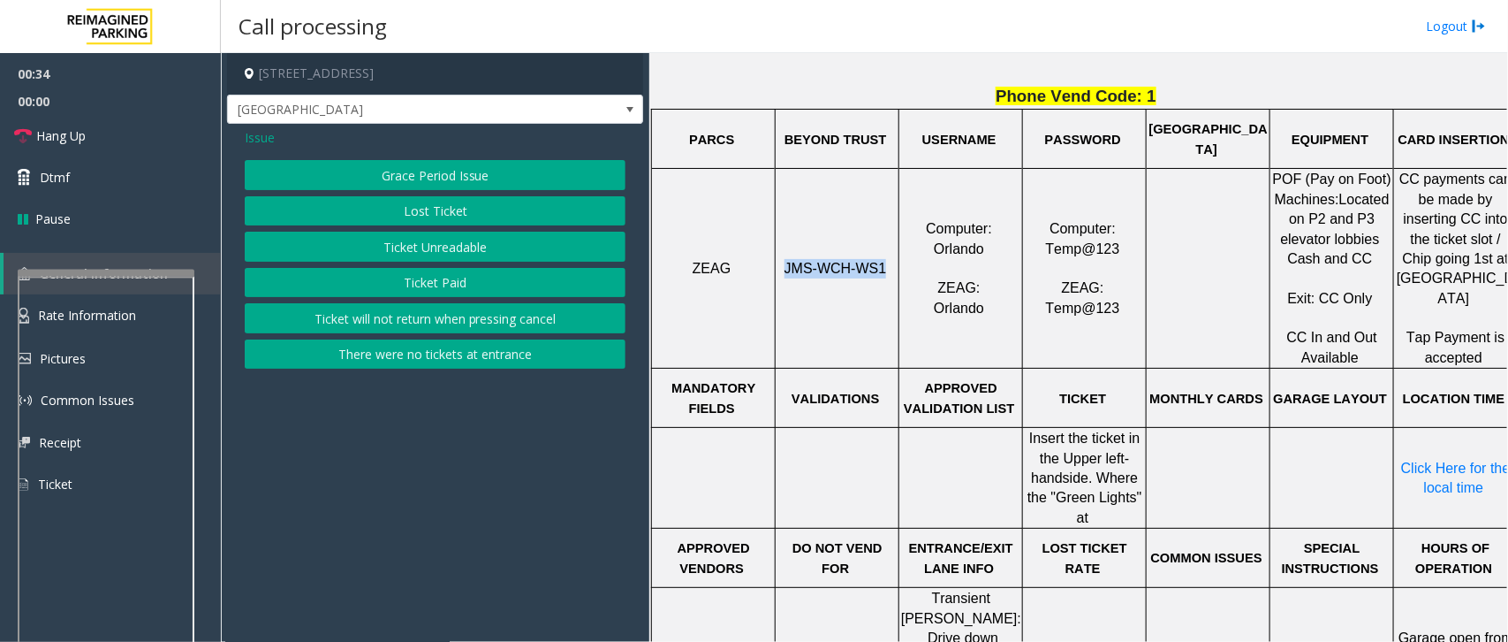
click at [464, 244] on button "Ticket Unreadable" at bounding box center [435, 247] width 381 height 30
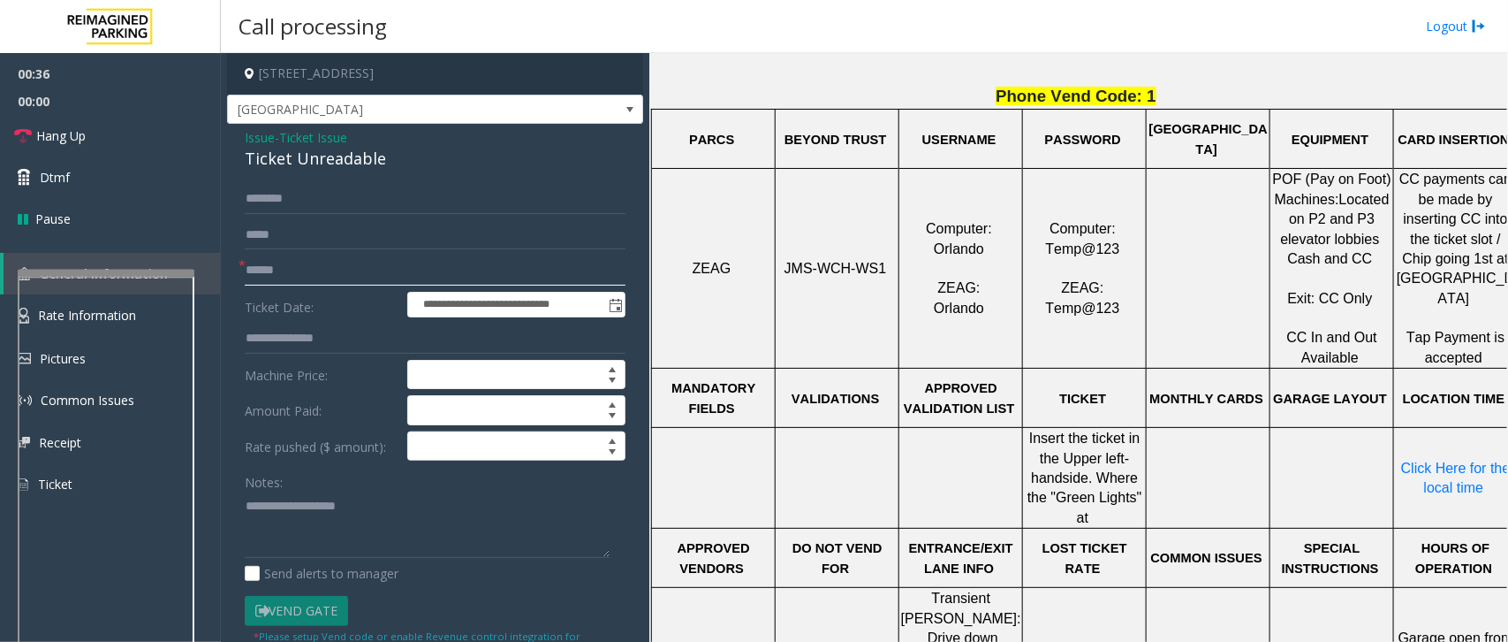
click at [461, 263] on input "text" at bounding box center [435, 270] width 381 height 30
click at [453, 270] on input "text" at bounding box center [435, 270] width 381 height 30
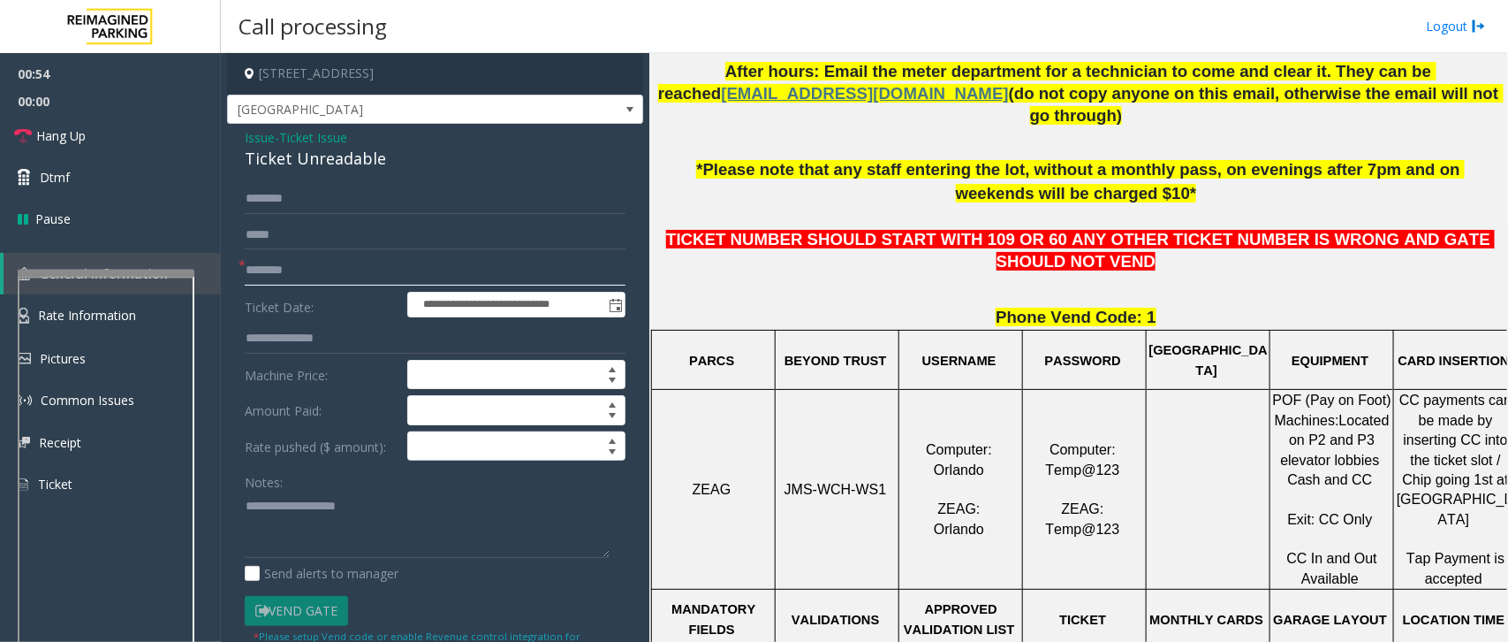
scroll to position [442, 0]
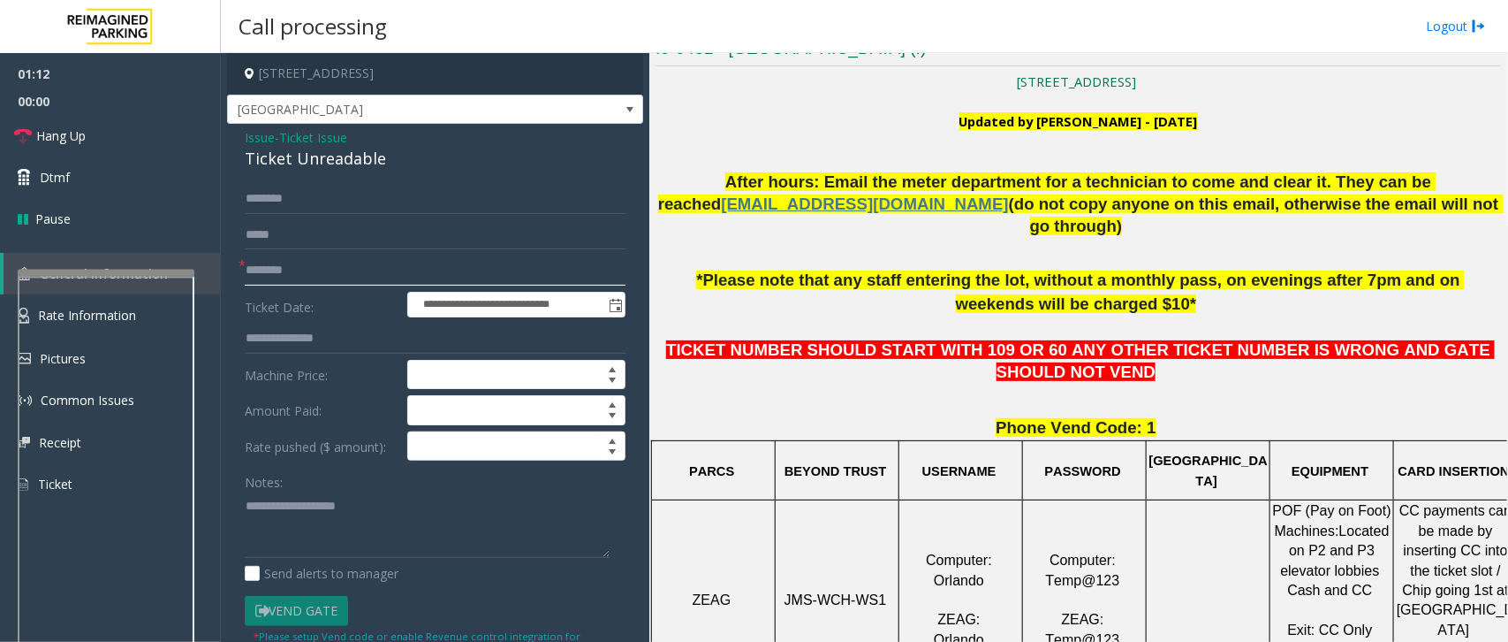
click at [362, 274] on input "********" at bounding box center [435, 270] width 381 height 30
click at [402, 280] on input "********" at bounding box center [435, 270] width 381 height 30
type input "*"
click at [308, 265] on input "*****" at bounding box center [435, 270] width 381 height 30
type input "******"
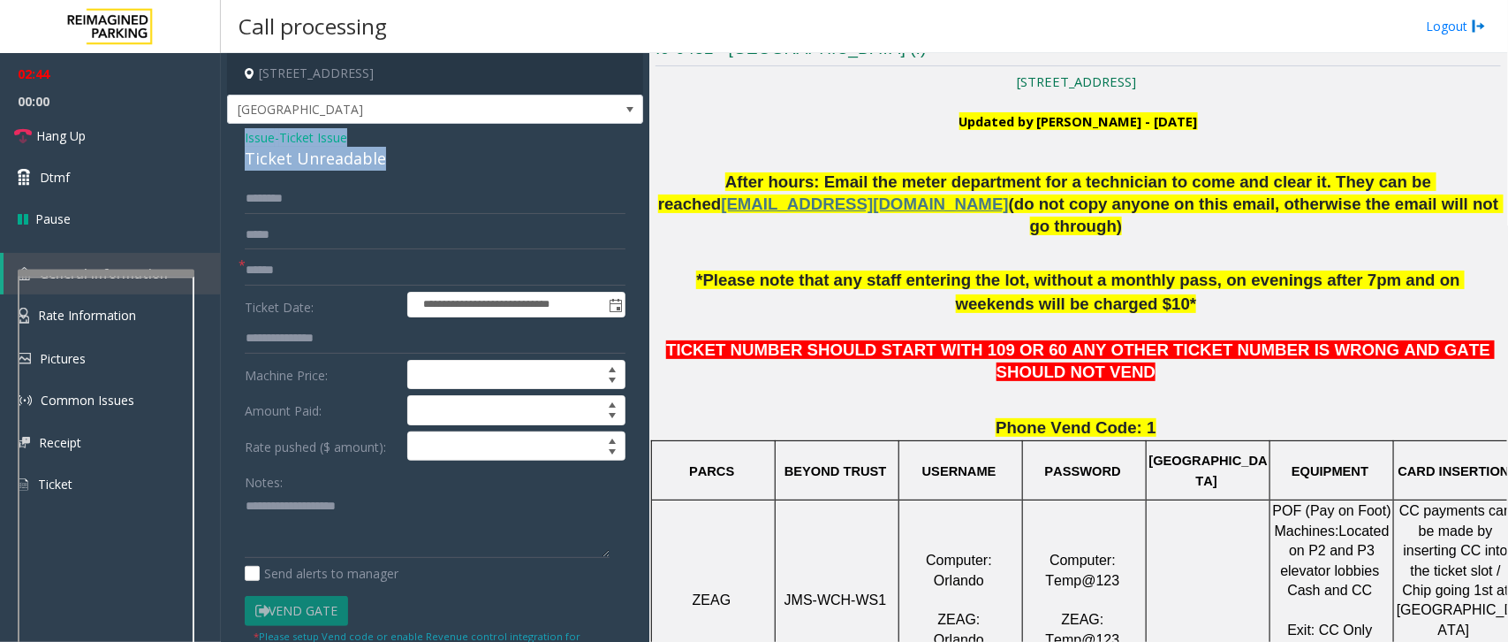
drag, startPoint x: 239, startPoint y: 128, endPoint x: 393, endPoint y: 157, distance: 156.5
click at [393, 157] on div "**********" at bounding box center [435, 573] width 416 height 898
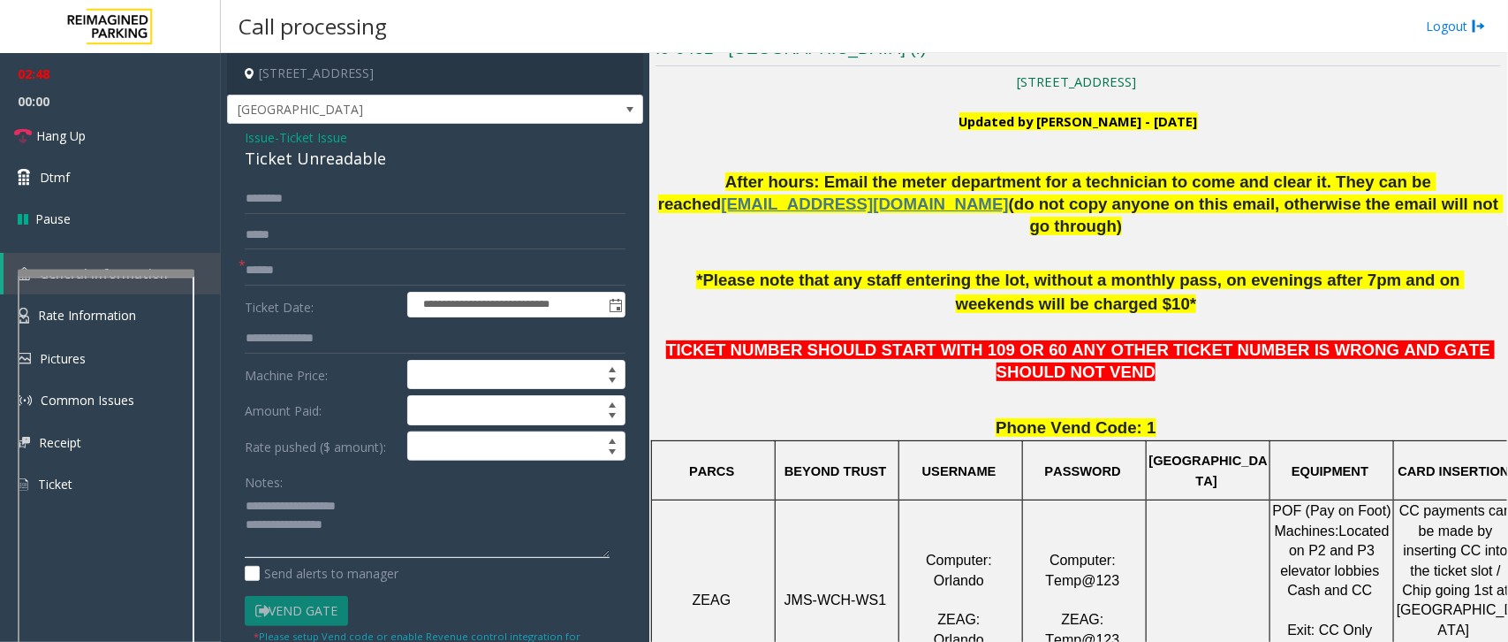
click at [363, 482] on textarea at bounding box center [427, 524] width 365 height 66
click at [362, 482] on textarea at bounding box center [427, 524] width 365 height 66
type textarea "**********"
click at [283, 200] on input "text" at bounding box center [435, 199] width 381 height 30
click at [367, 482] on textarea at bounding box center [427, 524] width 365 height 66
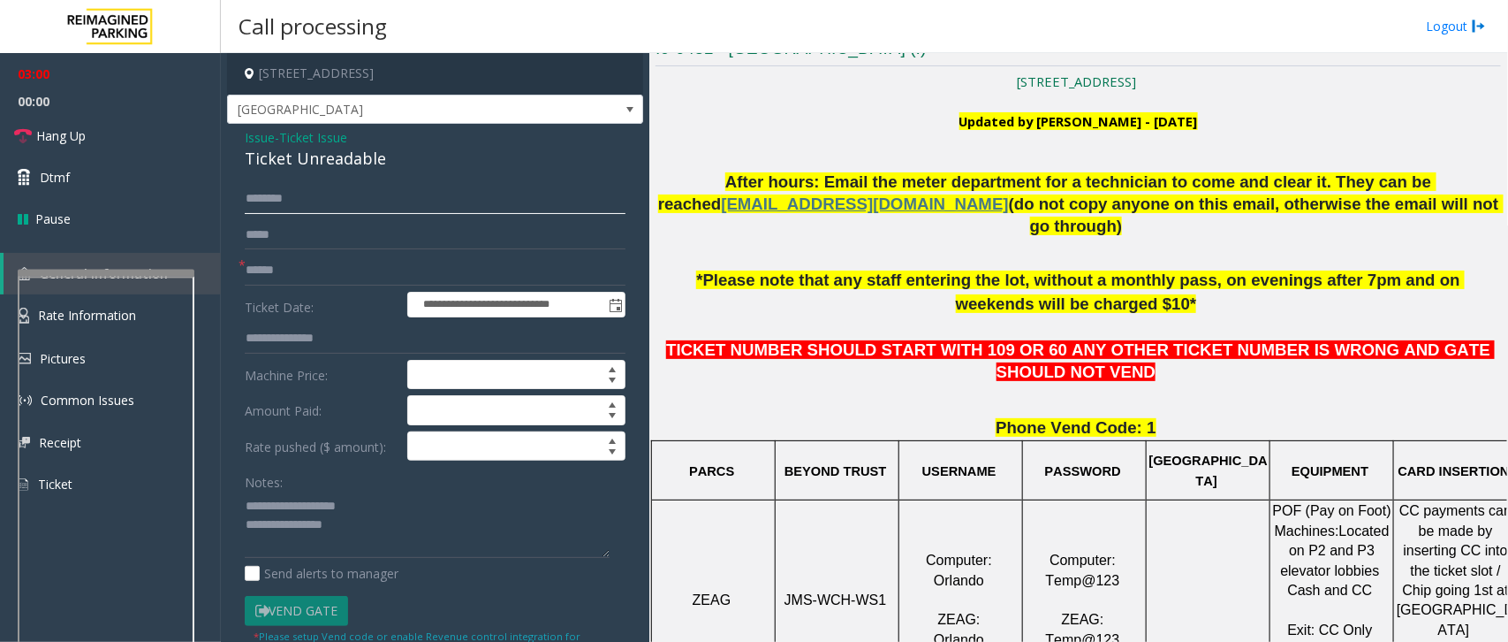
click at [331, 206] on input "text" at bounding box center [435, 199] width 381 height 30
type input "*******"
click at [387, 482] on textarea at bounding box center [427, 524] width 365 height 66
click at [323, 482] on textarea at bounding box center [427, 524] width 365 height 66
click at [361, 482] on textarea at bounding box center [427, 524] width 365 height 66
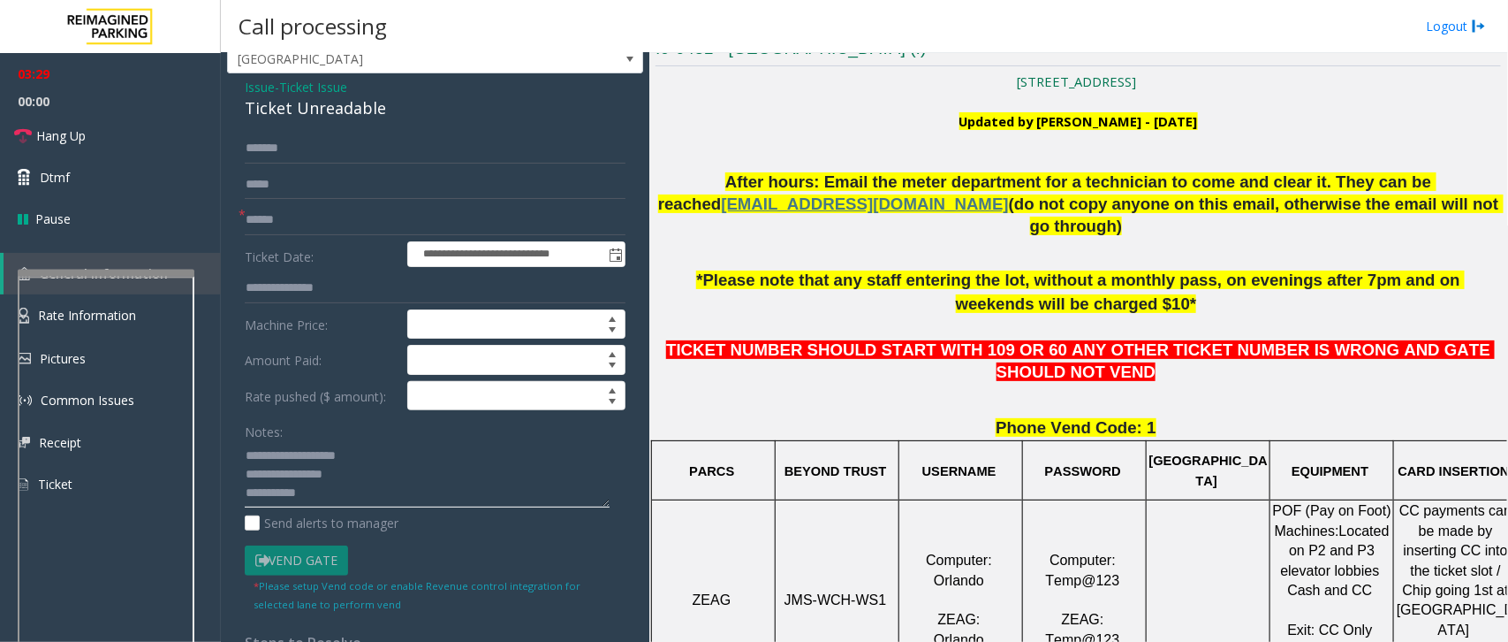
scroll to position [0, 0]
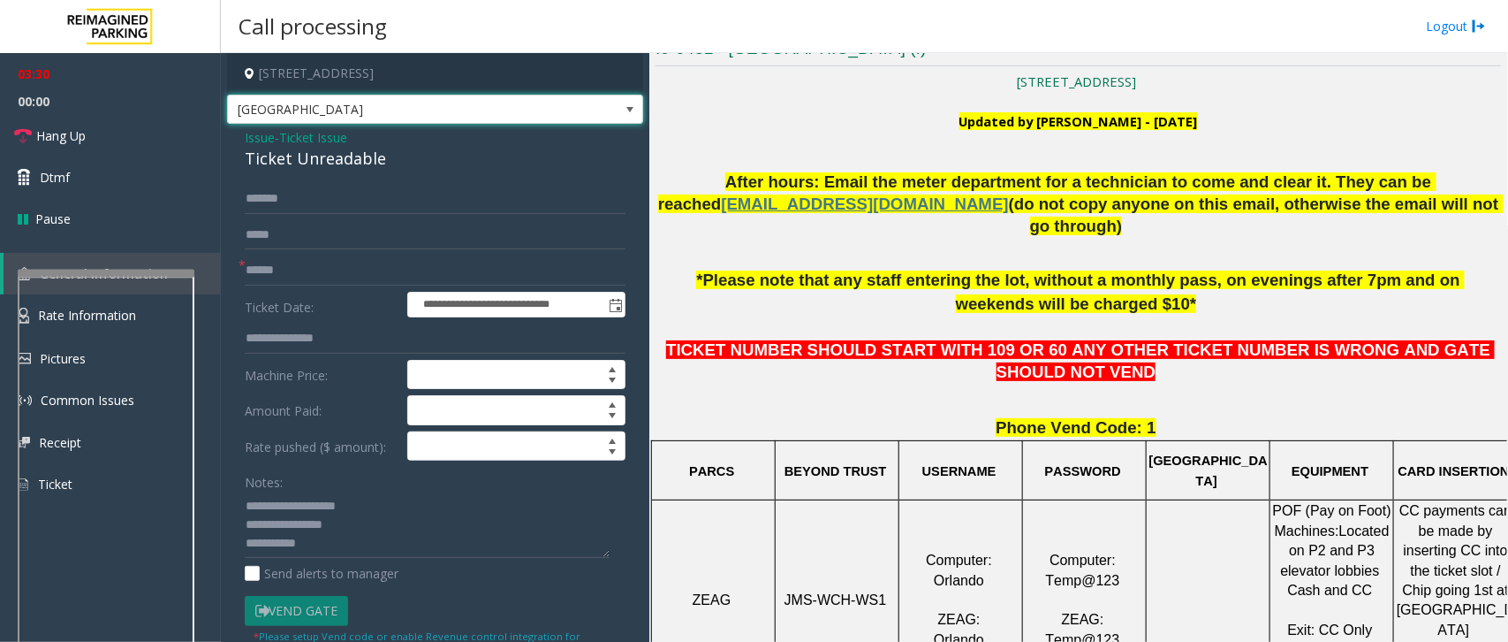
click at [618, 111] on span at bounding box center [630, 109] width 25 height 28
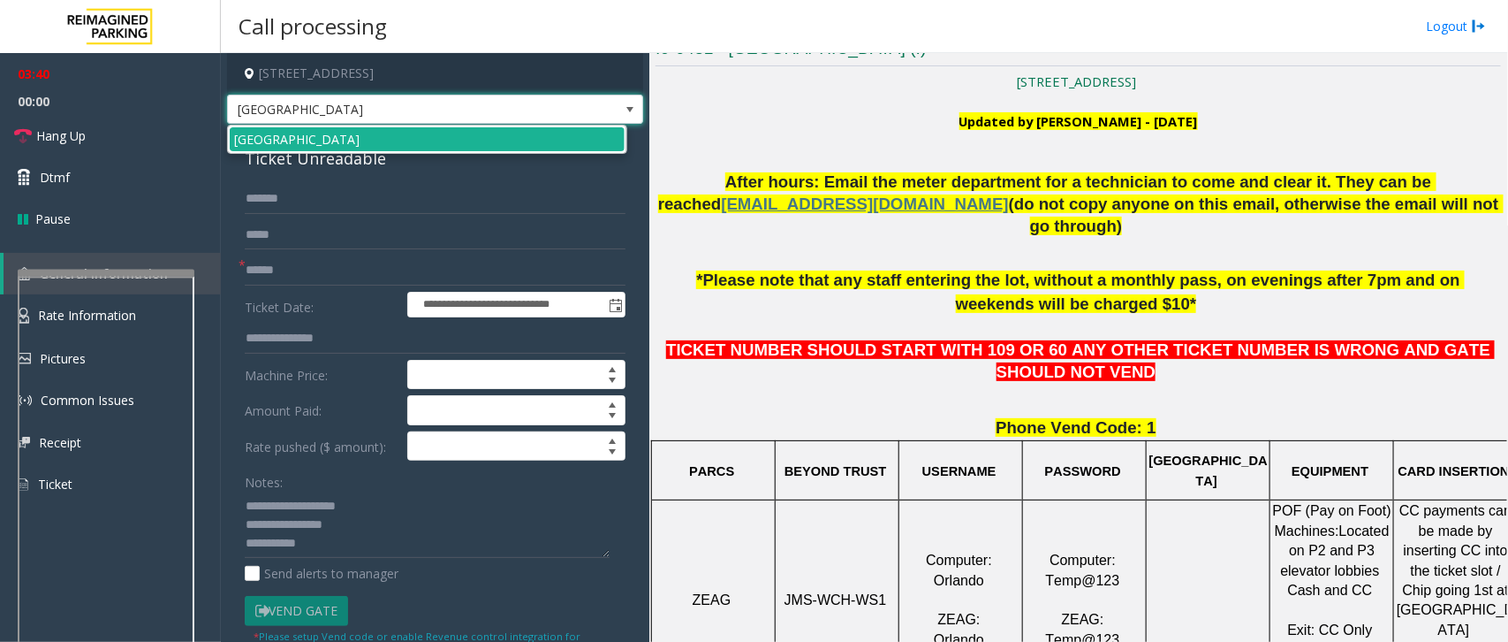
click at [623, 108] on span at bounding box center [630, 110] width 14 height 14
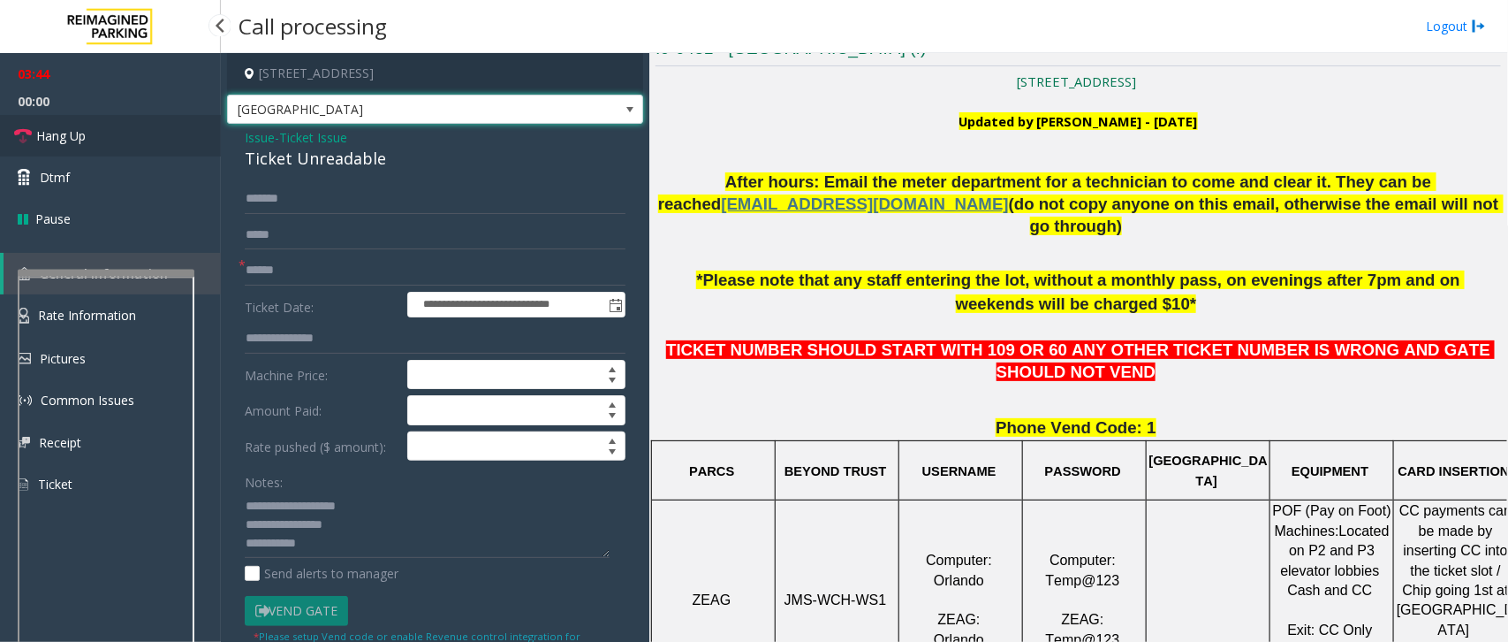
click at [93, 141] on link "Hang Up" at bounding box center [110, 136] width 221 height 42
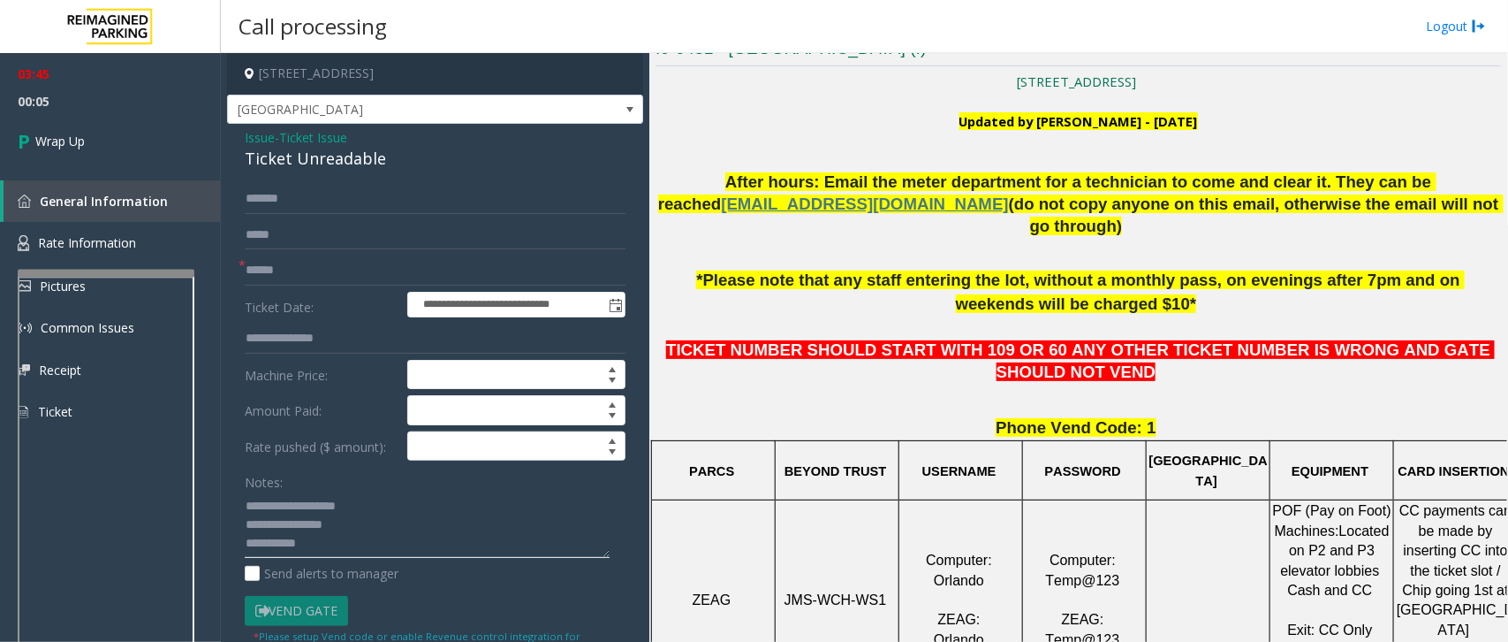
click at [381, 482] on textarea at bounding box center [427, 524] width 365 height 66
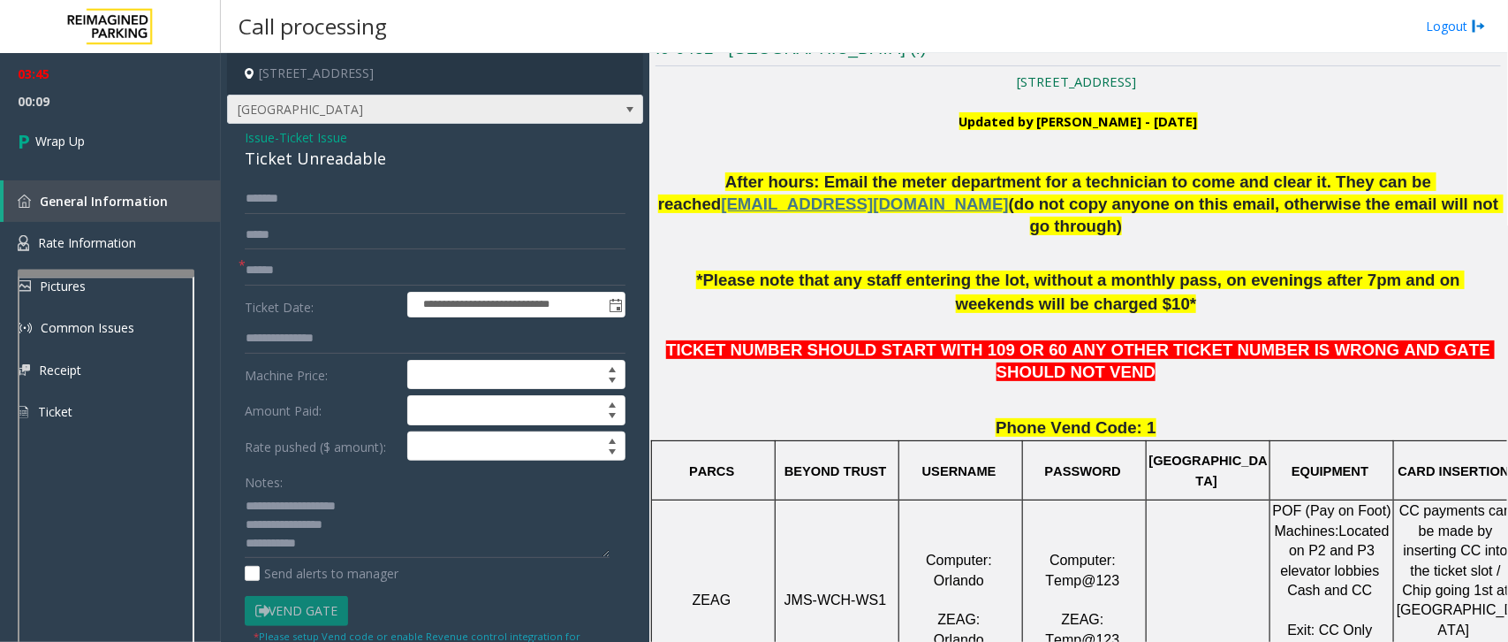
click at [623, 104] on span at bounding box center [630, 110] width 14 height 14
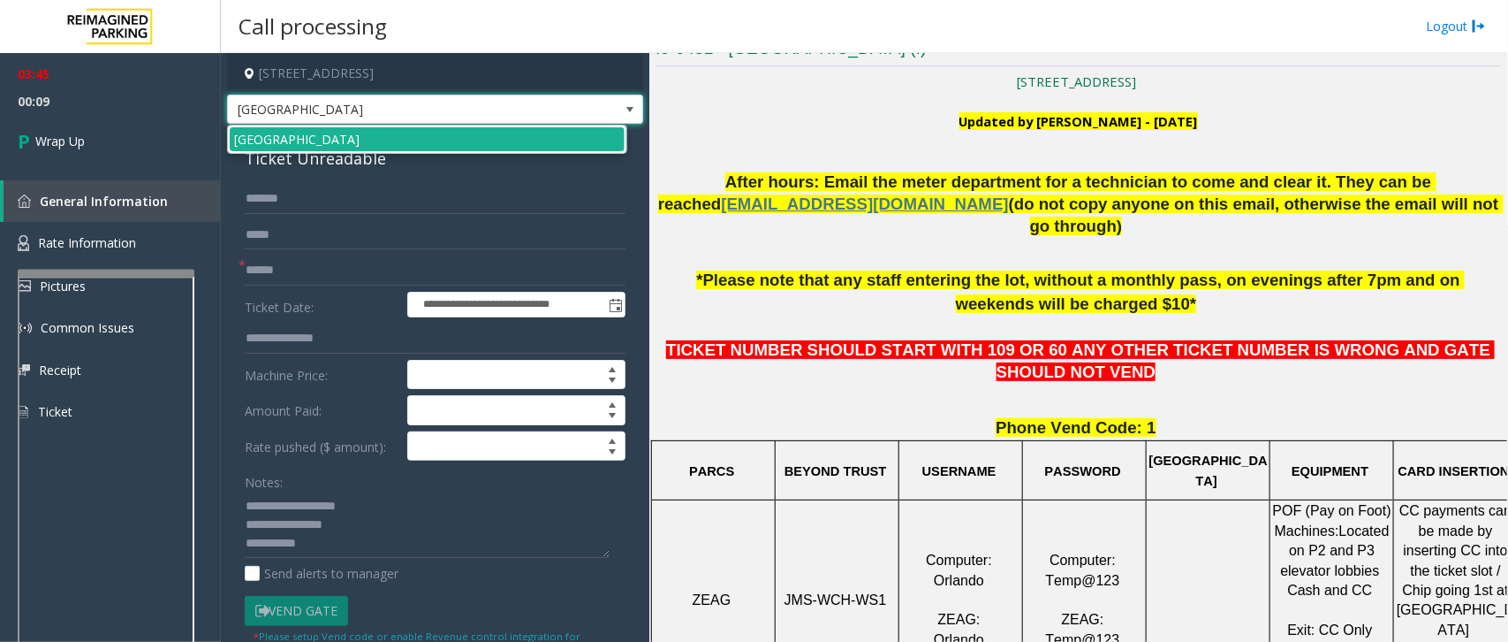
click at [623, 106] on span at bounding box center [630, 110] width 14 height 14
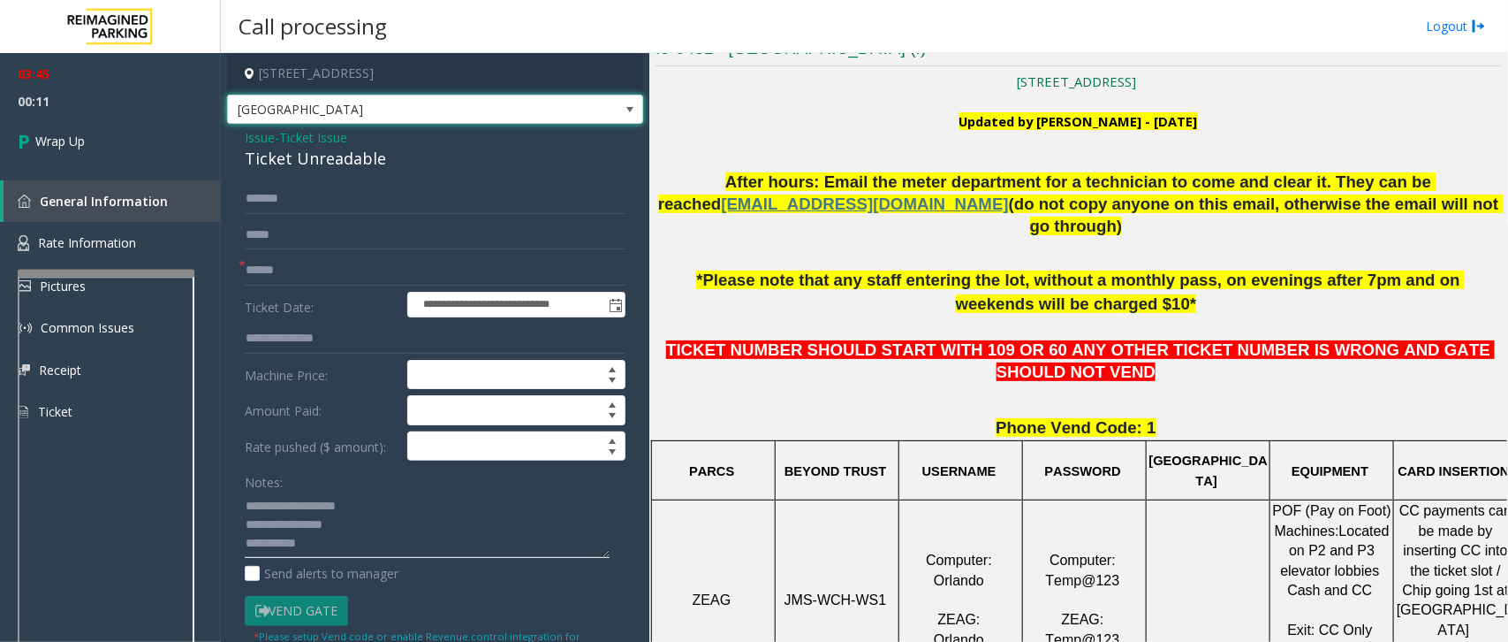
click at [391, 482] on textarea at bounding box center [427, 524] width 365 height 66
type textarea "**********"
click at [76, 148] on span "Wrap Up" at bounding box center [59, 141] width 49 height 19
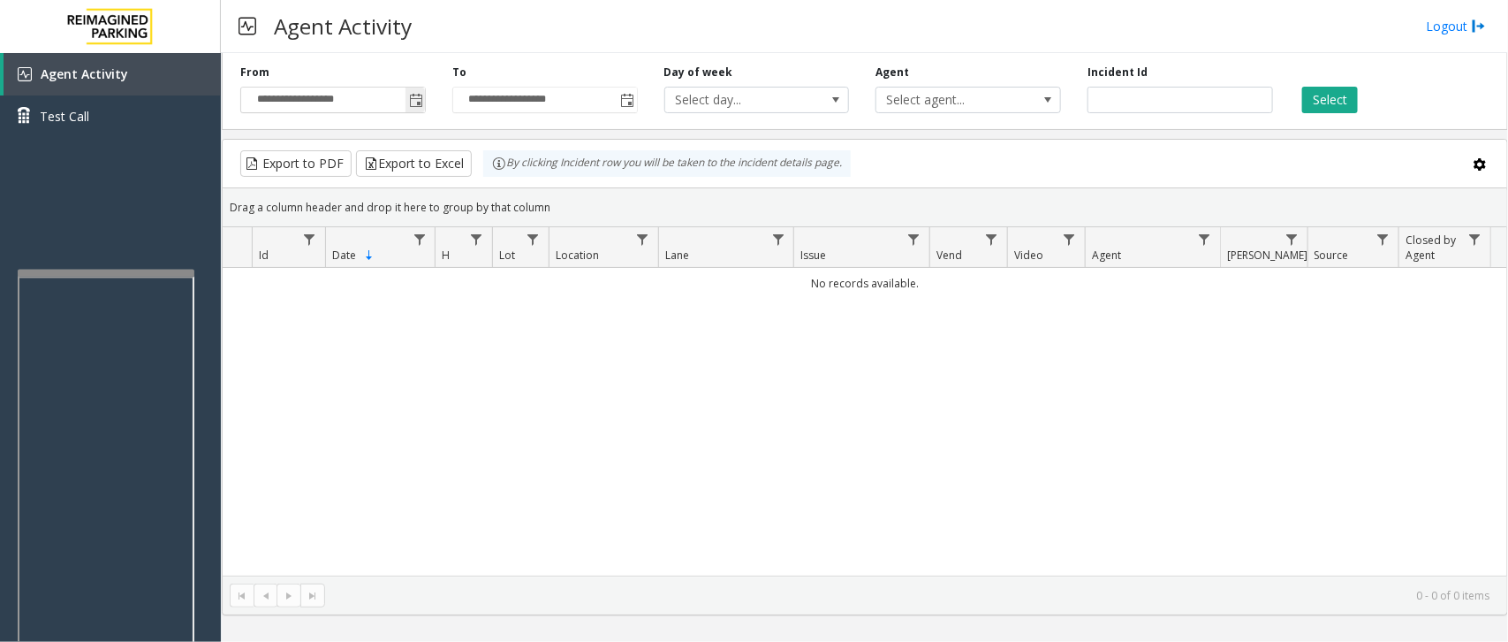
click at [414, 95] on span "Toggle popup" at bounding box center [416, 101] width 14 height 14
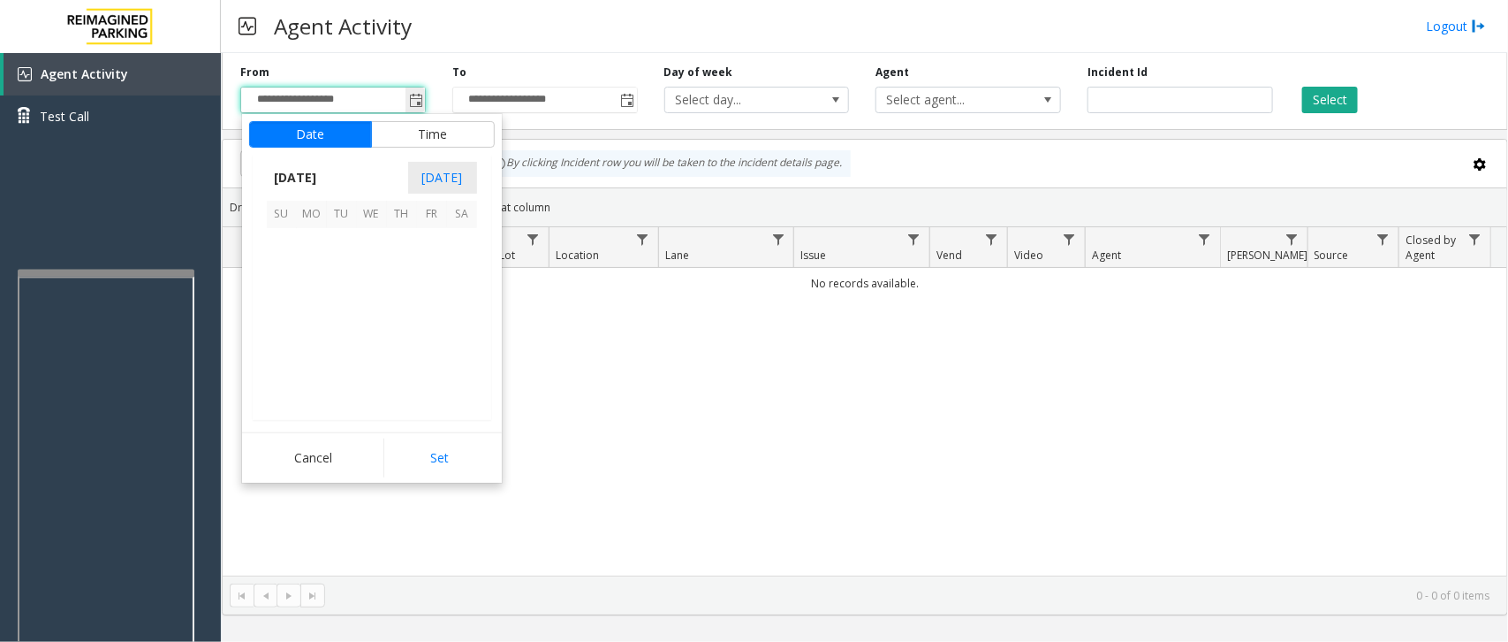
scroll to position [316784, 0]
click at [408, 318] on span "14" at bounding box center [402, 304] width 30 height 30
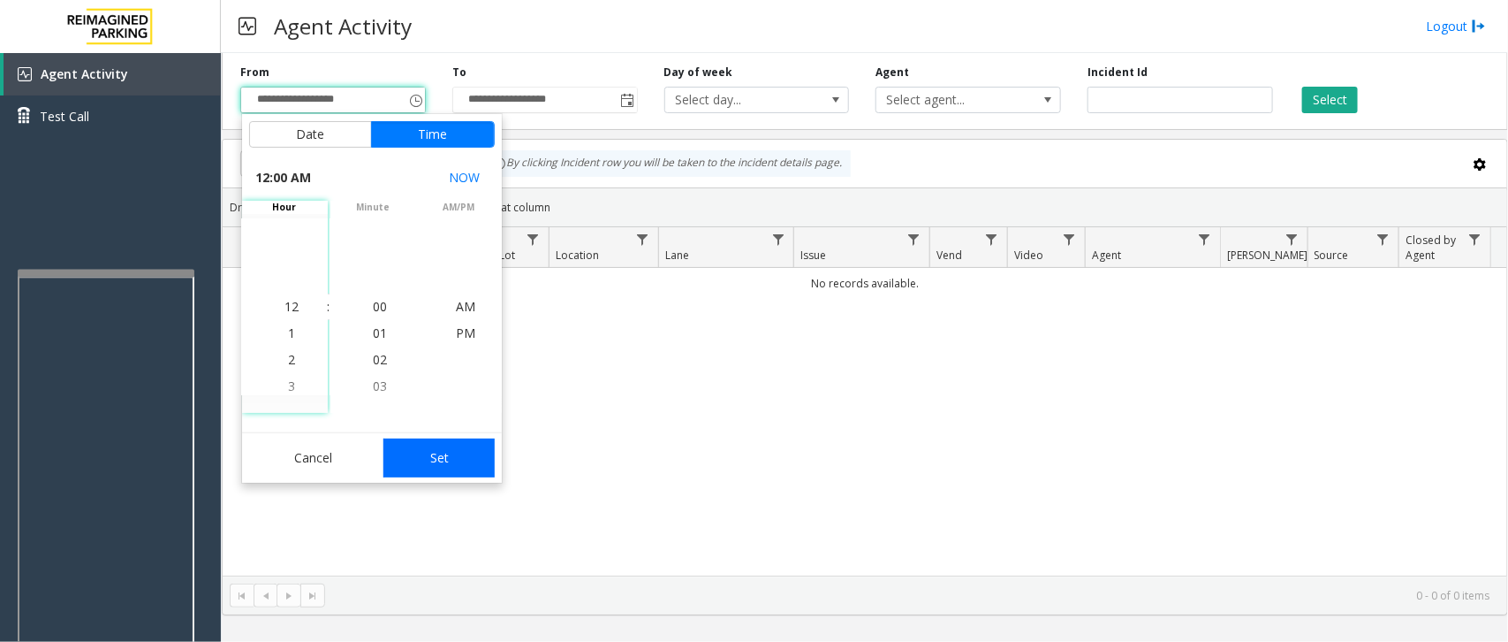
click at [442, 448] on button "Set" at bounding box center [438, 457] width 111 height 39
type input "**********"
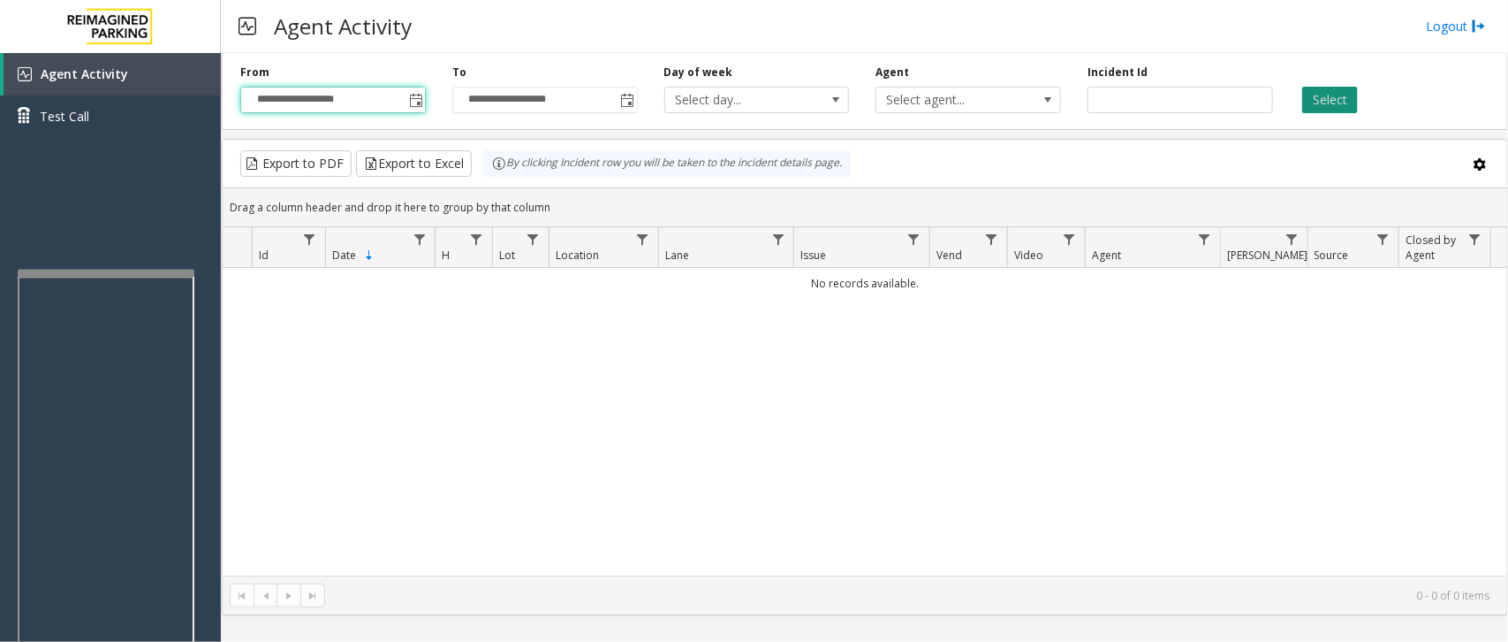
click at [1206, 108] on button "Select" at bounding box center [1330, 100] width 56 height 27
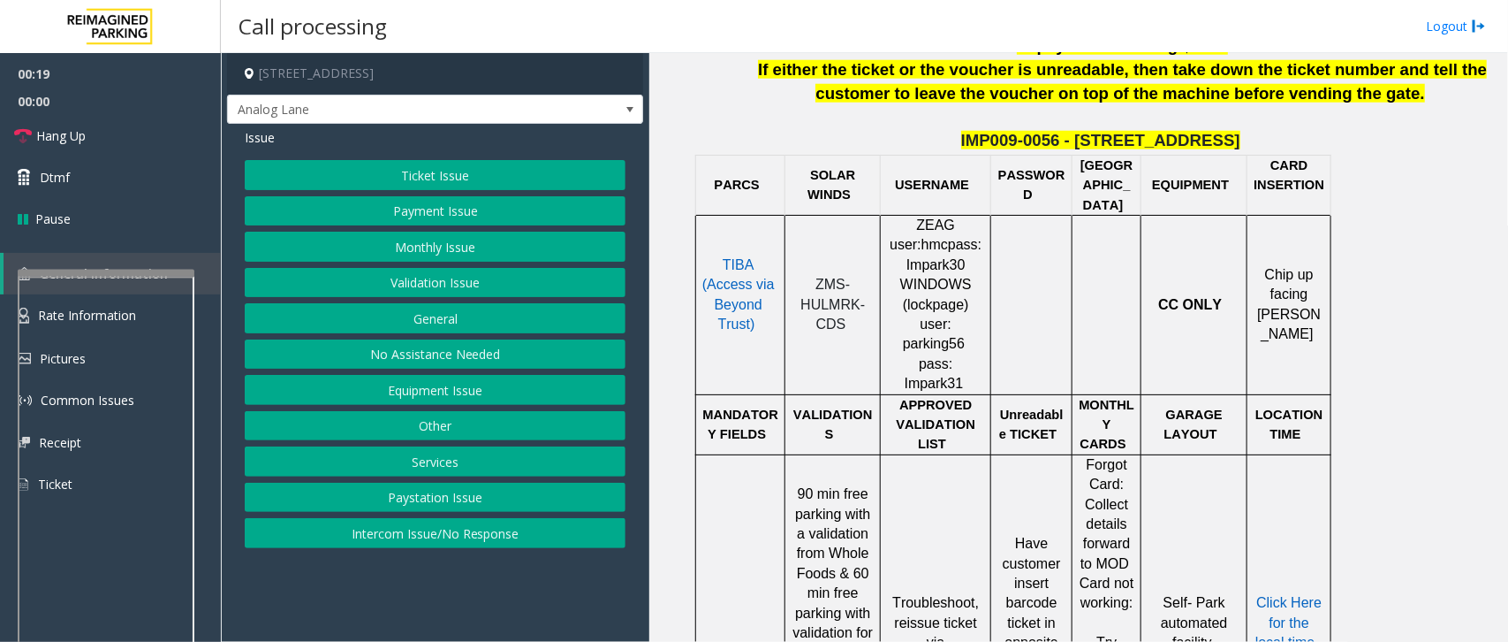
scroll to position [773, 0]
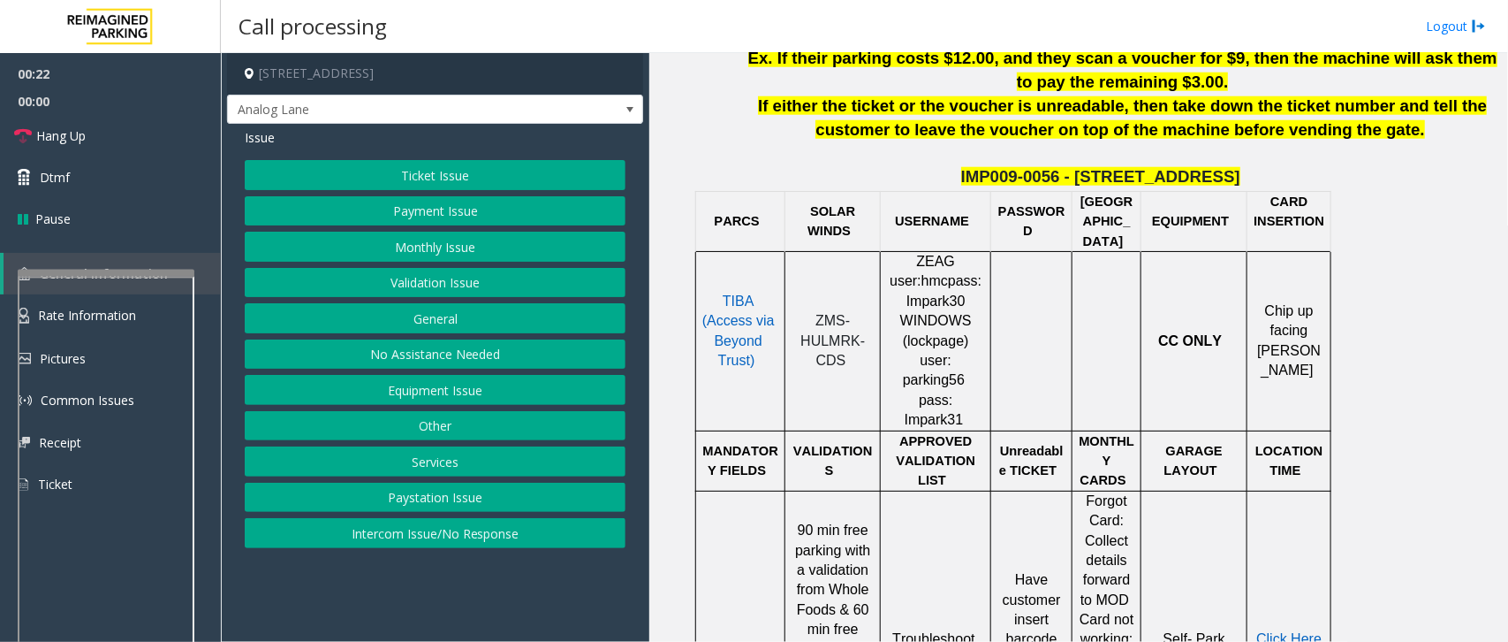
click at [752, 302] on span "TIBA (Access via Beyond Trust)" at bounding box center [738, 330] width 72 height 74
click at [740, 329] on span "TIBA (Access via Beyond Trust)" at bounding box center [738, 330] width 72 height 74
click at [833, 325] on span "ZMS-HULMRK-CDS" at bounding box center [833, 340] width 65 height 55
click at [839, 313] on span "ZMS-HULMRK-CDS" at bounding box center [833, 340] width 65 height 55
click at [69, 139] on span "Hang Up" at bounding box center [60, 135] width 49 height 19
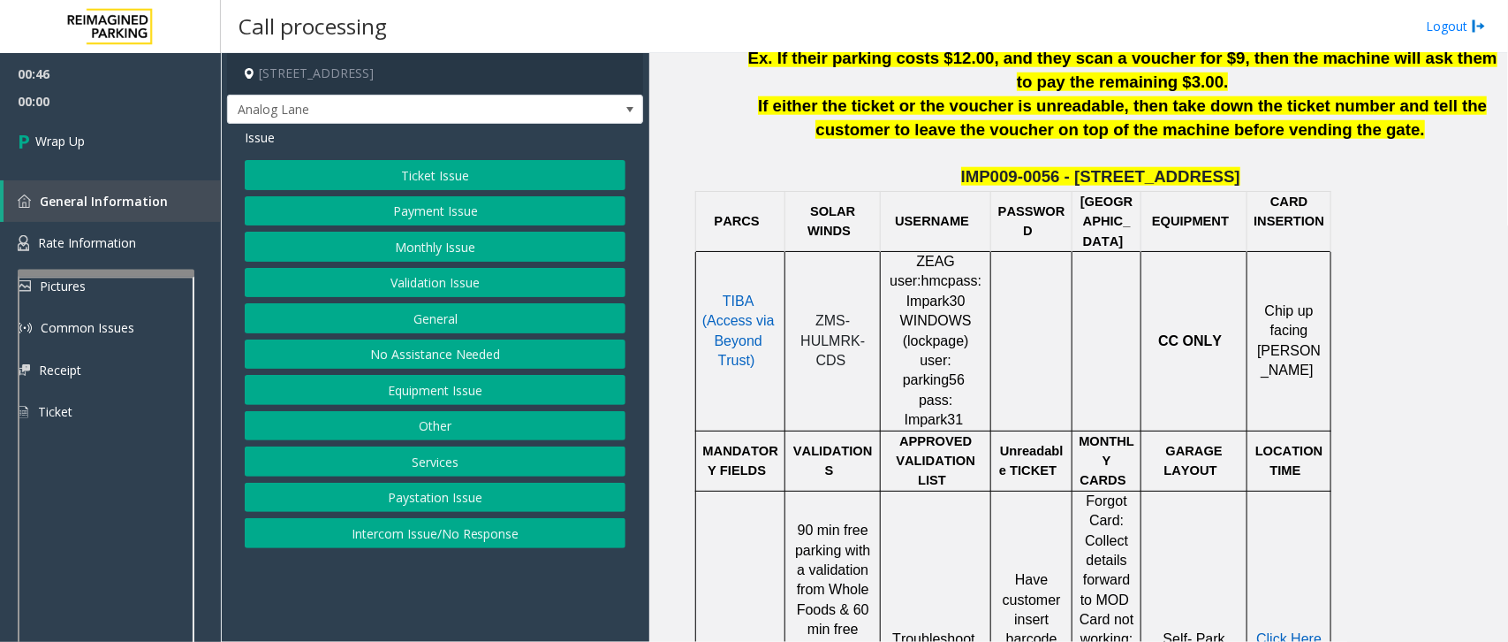
click at [452, 355] on button "No Assistance Needed" at bounding box center [435, 354] width 381 height 30
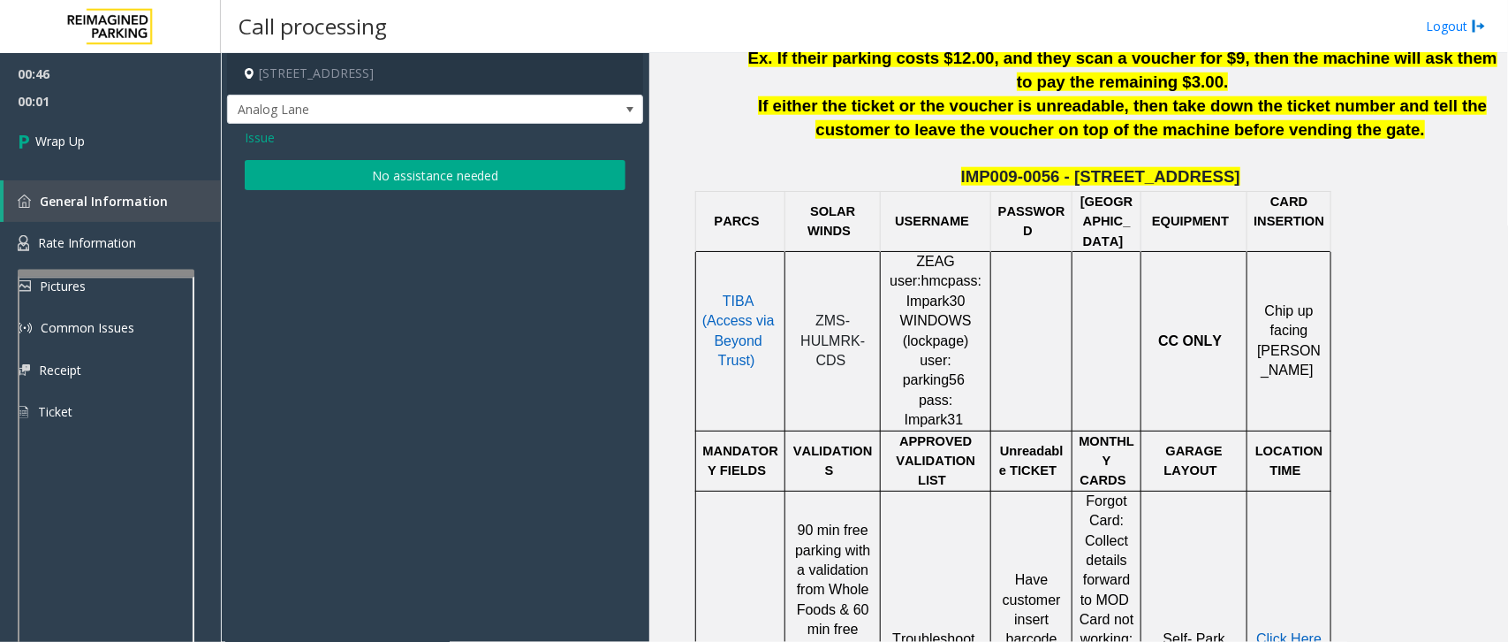
click at [353, 186] on button "No assistance needed" at bounding box center [435, 175] width 381 height 30
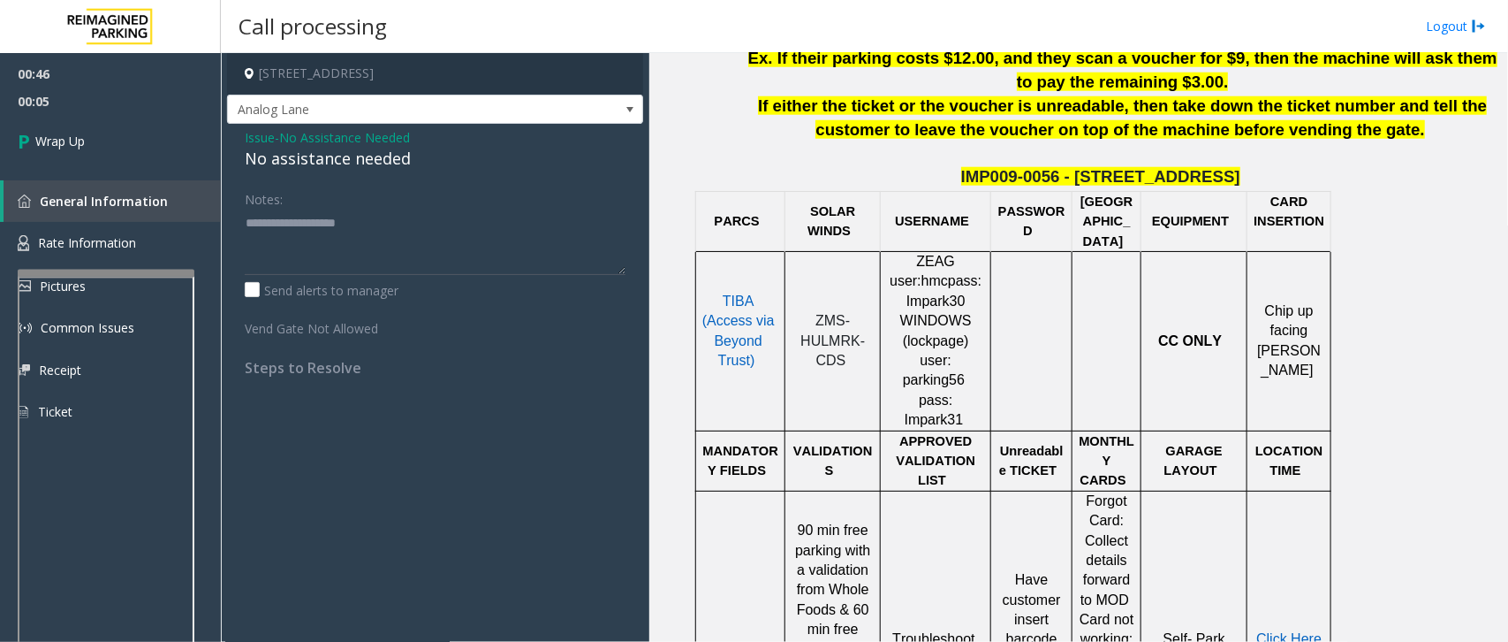
click at [258, 139] on span "Issue" at bounding box center [260, 137] width 30 height 19
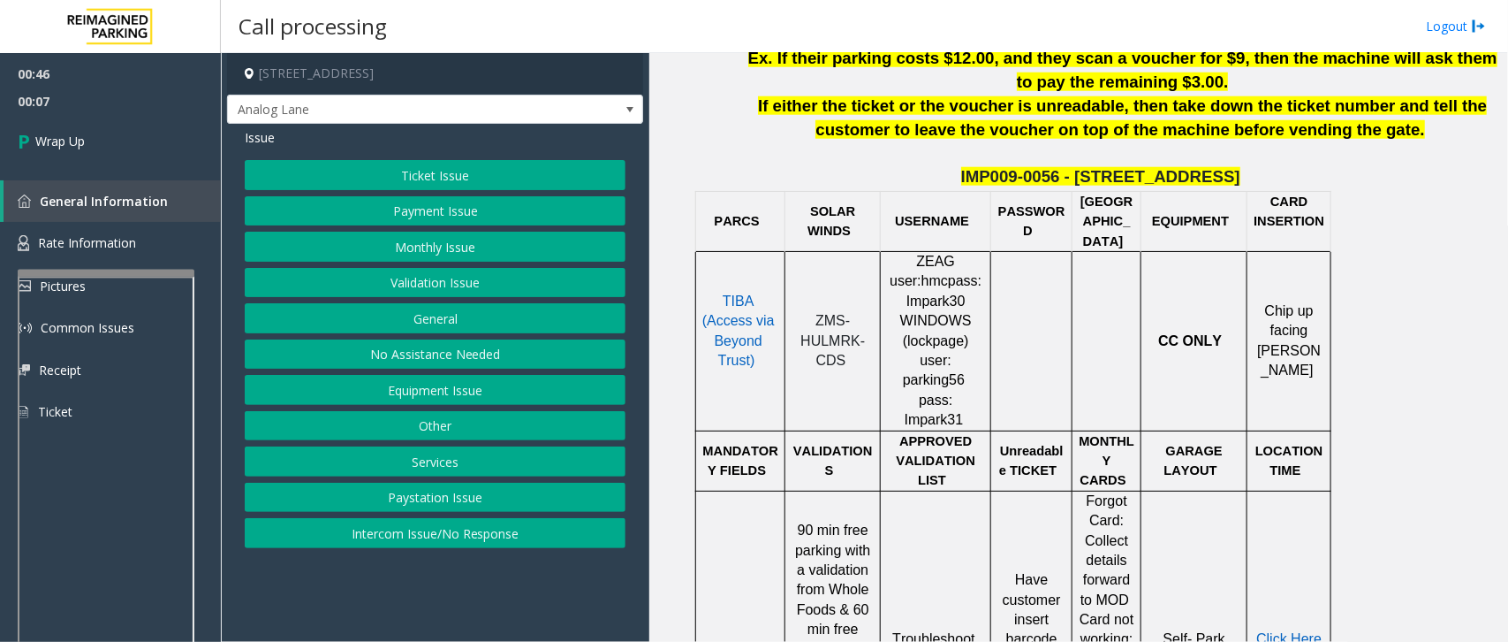
click at [421, 346] on button "No Assistance Needed" at bounding box center [435, 354] width 381 height 30
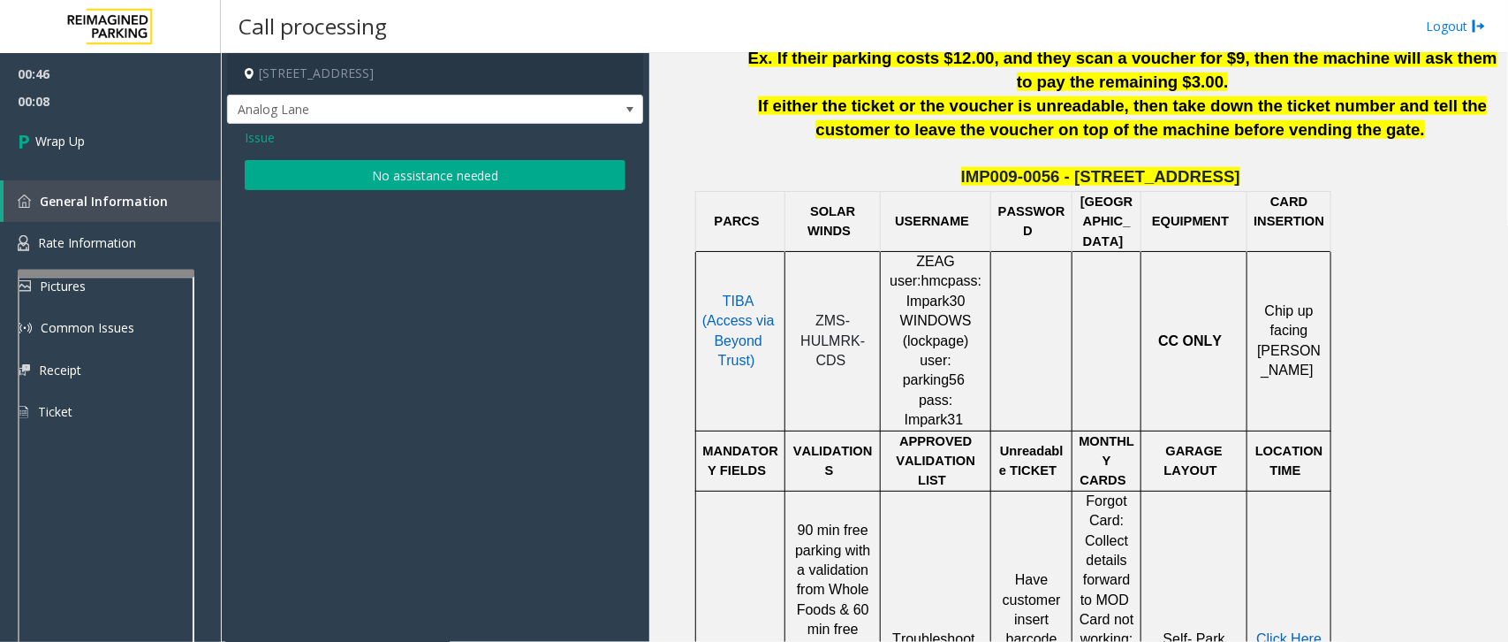
click at [383, 174] on button "No assistance needed" at bounding box center [435, 175] width 381 height 30
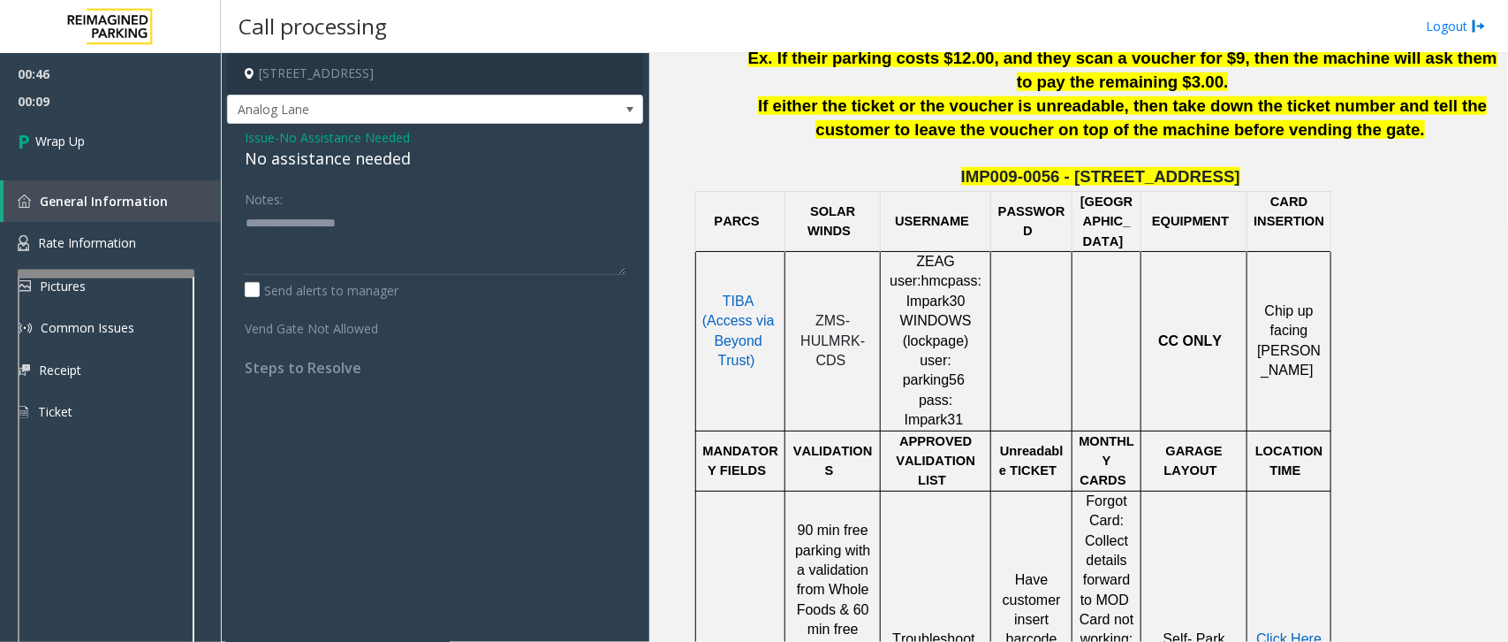
click at [349, 156] on div "No assistance needed" at bounding box center [435, 159] width 381 height 24
type textarea "**********"
click at [135, 153] on link "Wrap Up" at bounding box center [110, 141] width 221 height 52
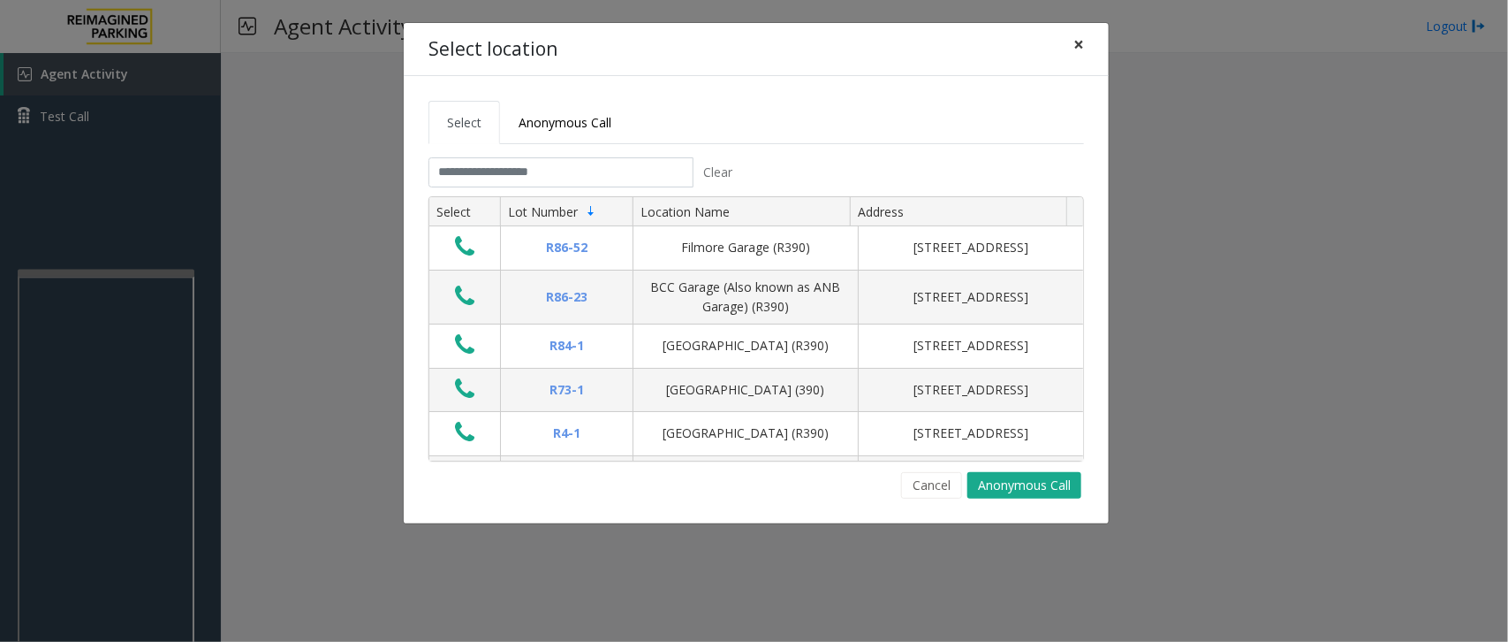
click at [1074, 35] on span "×" at bounding box center [1079, 44] width 11 height 25
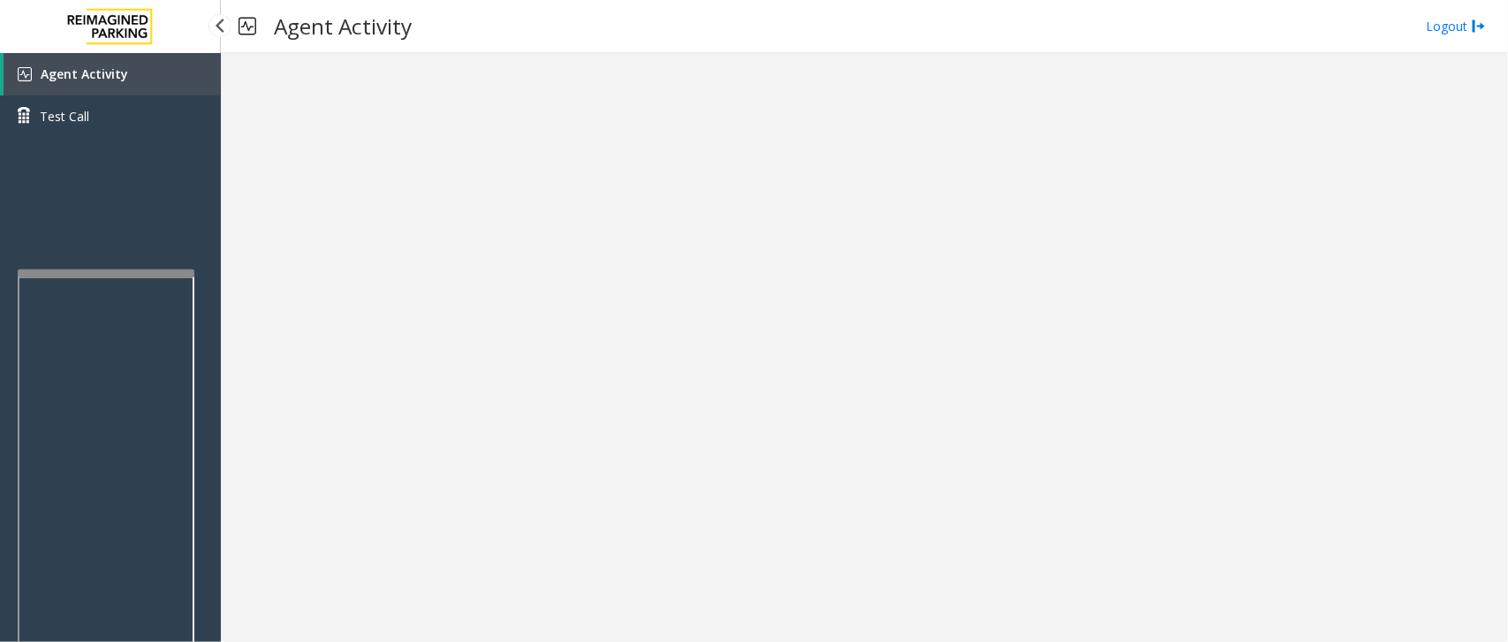
click at [121, 75] on span "Agent Activity" at bounding box center [84, 73] width 87 height 17
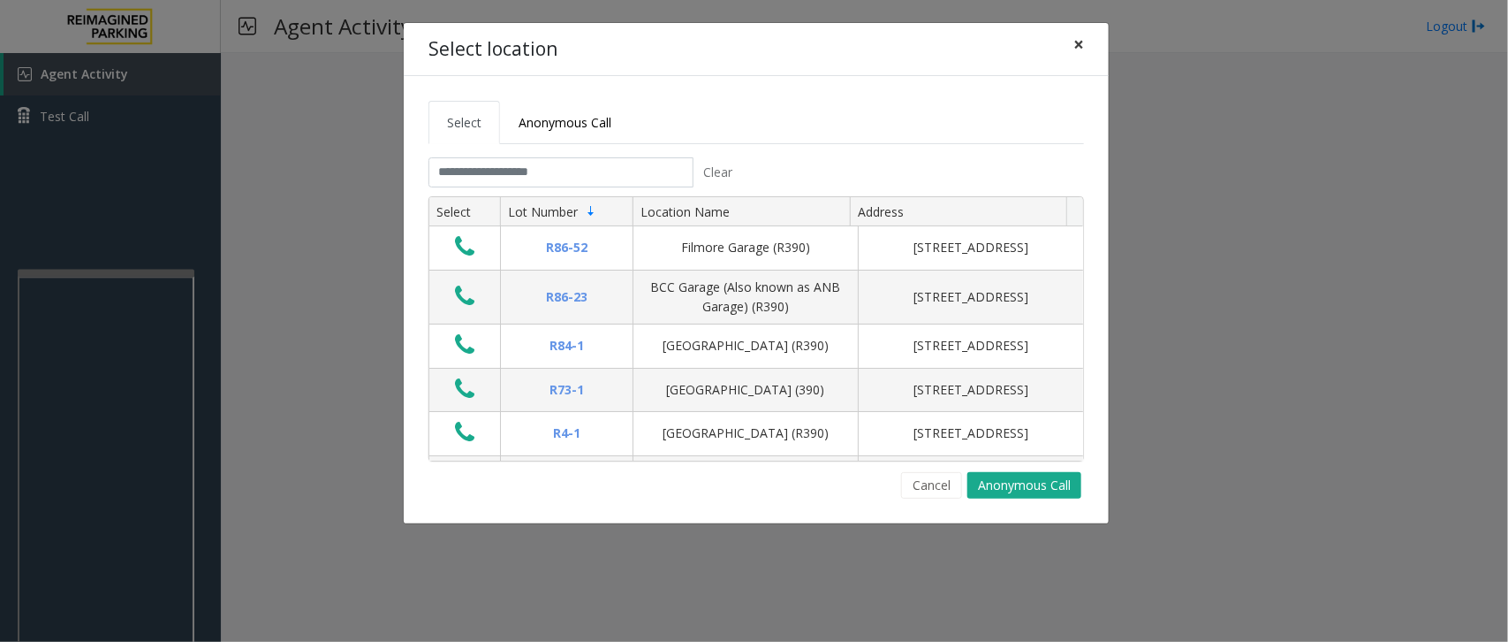
click at [1076, 45] on span "×" at bounding box center [1079, 44] width 11 height 25
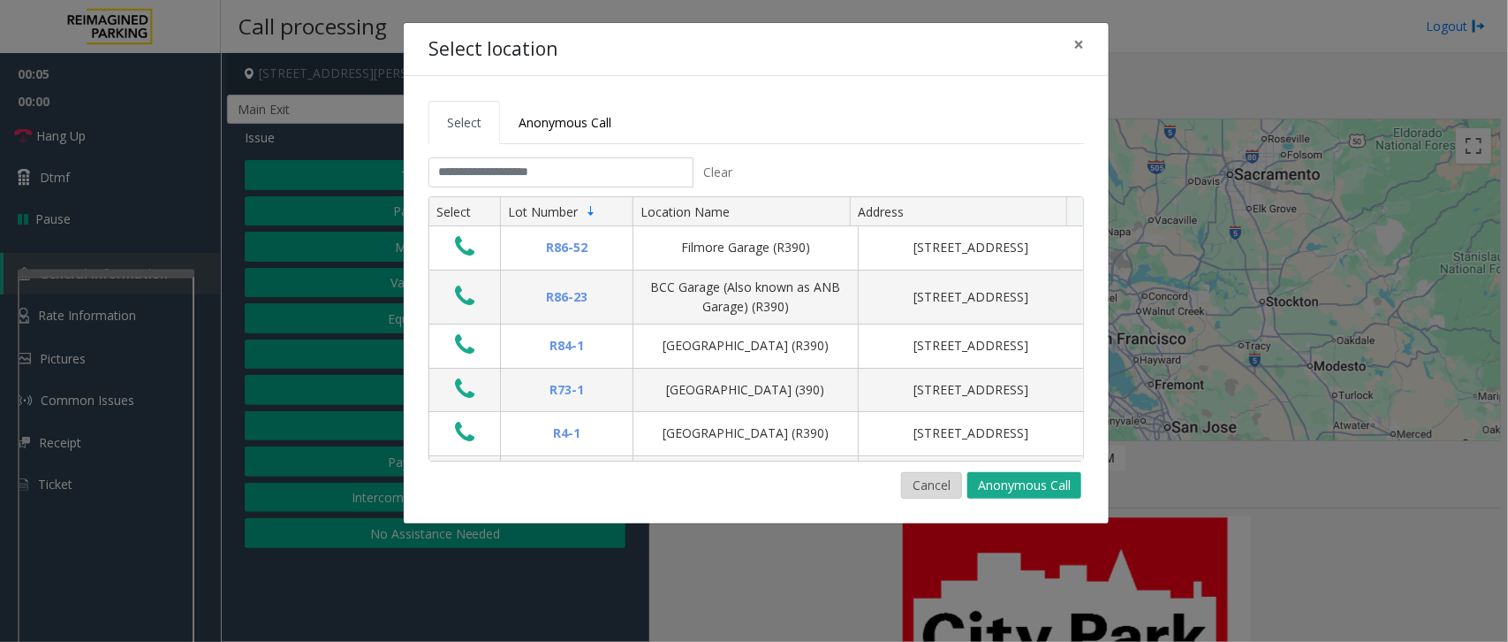
click at [923, 474] on button "Cancel" at bounding box center [931, 485] width 61 height 27
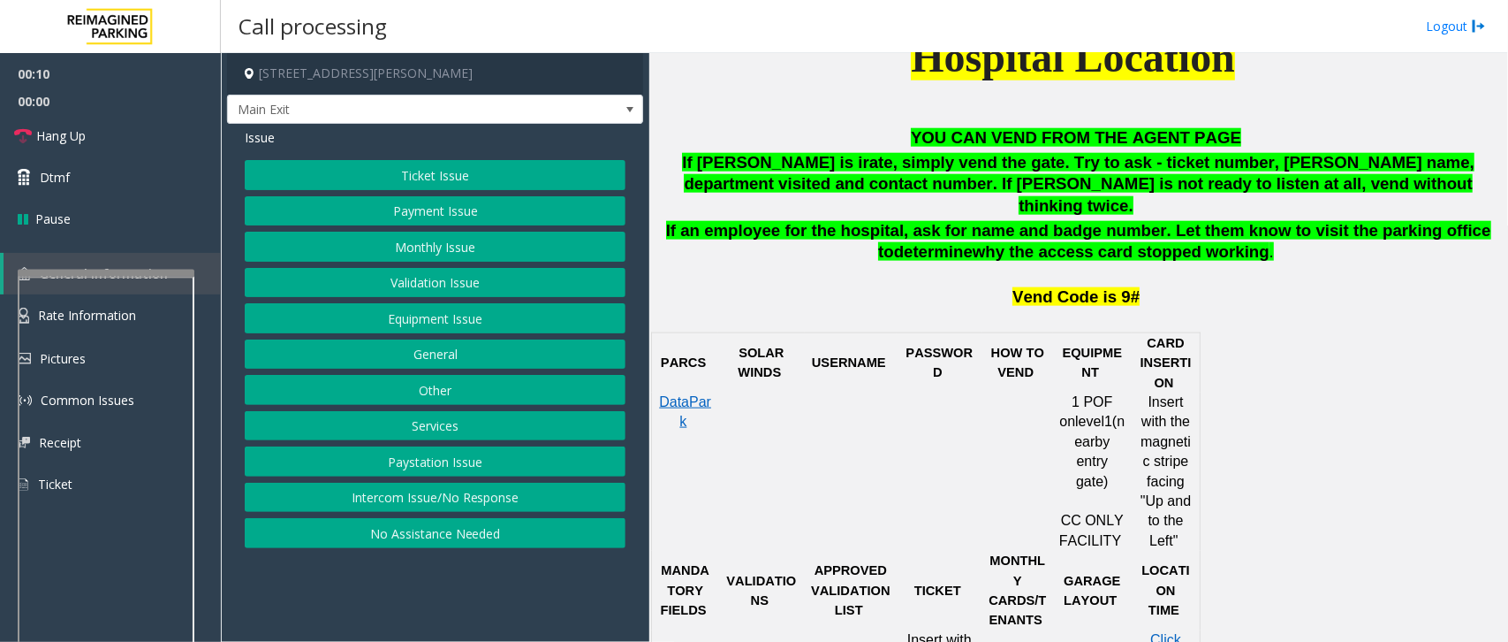
scroll to position [884, 0]
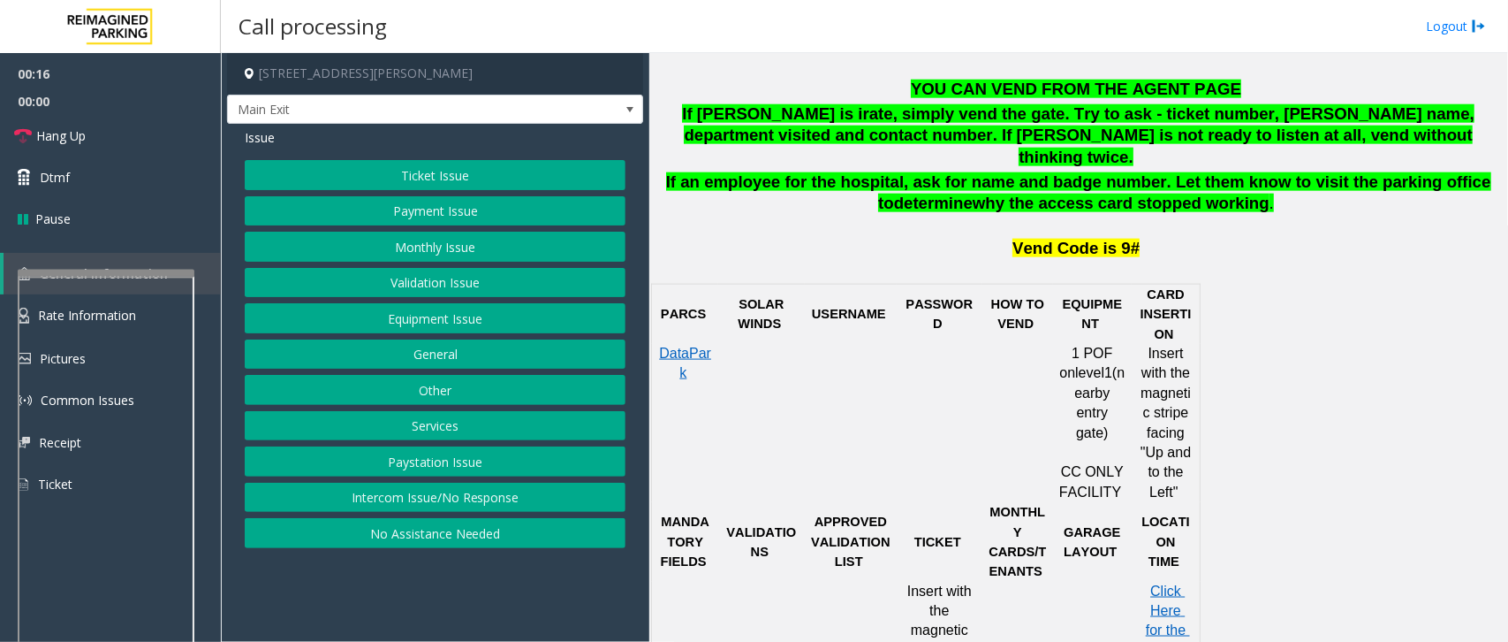
click at [502, 172] on button "Ticket Issue" at bounding box center [435, 175] width 381 height 30
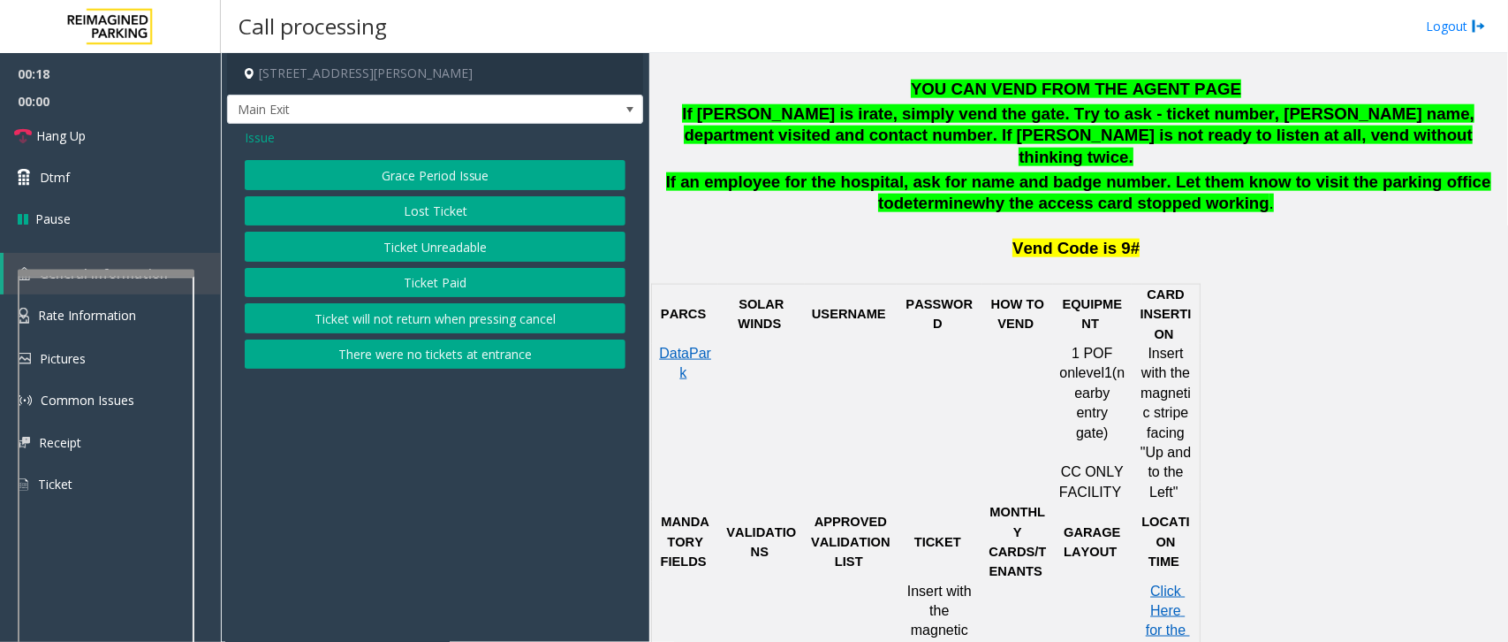
click at [460, 284] on button "Ticket Paid" at bounding box center [435, 283] width 381 height 30
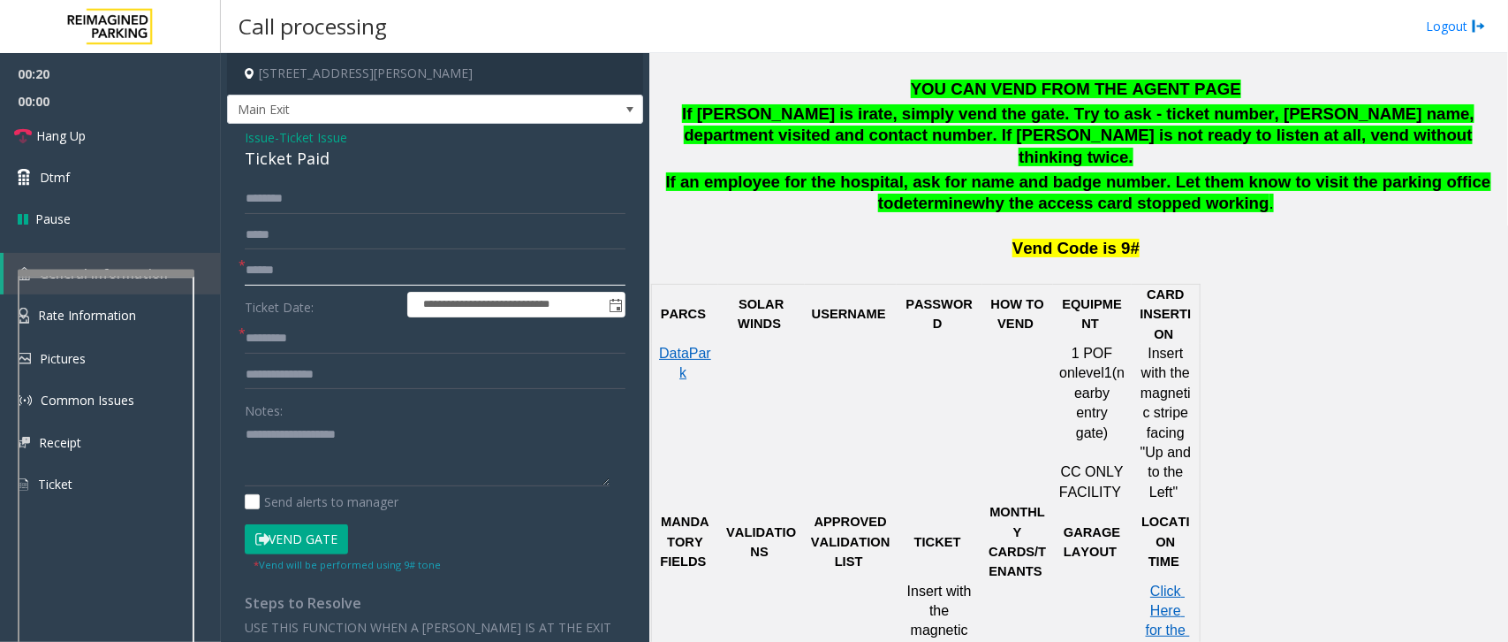
click at [320, 270] on input "text" at bounding box center [435, 270] width 381 height 30
type input "*******"
drag, startPoint x: 241, startPoint y: 134, endPoint x: 347, endPoint y: 156, distance: 108.3
click at [350, 156] on div "**********" at bounding box center [435, 518] width 416 height 789
click at [316, 446] on textarea at bounding box center [427, 453] width 365 height 66
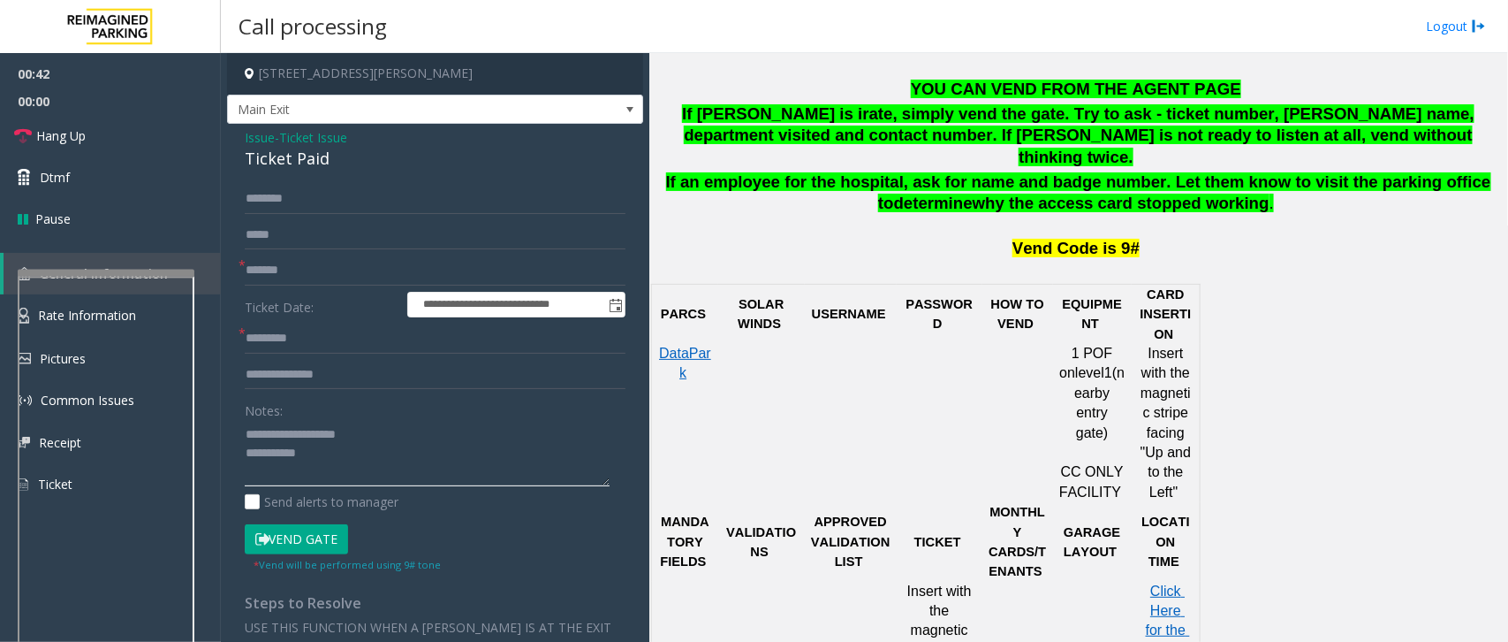
type textarea "**********"
click at [302, 342] on input "text" at bounding box center [435, 338] width 381 height 30
click at [1158, 482] on span "Click Here for the local time" at bounding box center [1168, 630] width 44 height 95
click at [292, 342] on input "text" at bounding box center [435, 338] width 381 height 30
type input "*********"
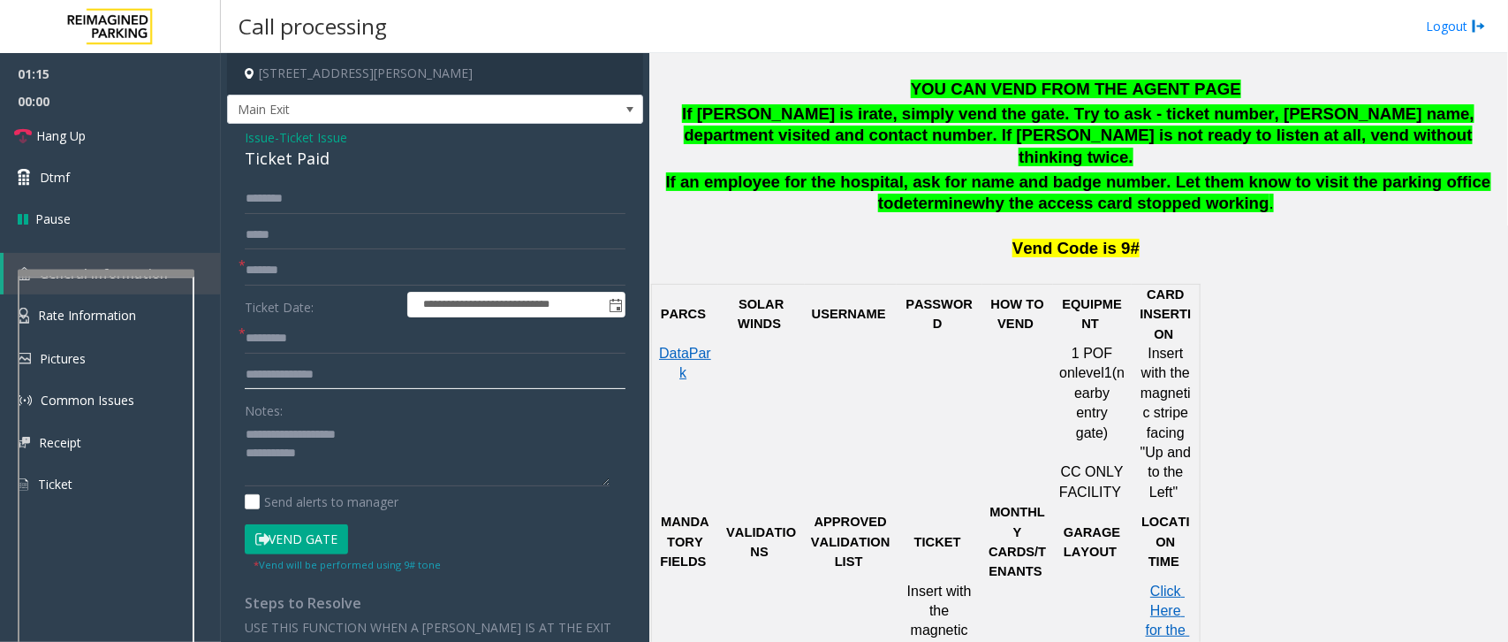
click at [343, 374] on input "text" at bounding box center [435, 375] width 381 height 30
type input "****"
click at [301, 196] on input "text" at bounding box center [435, 199] width 381 height 30
click at [314, 447] on textarea at bounding box center [427, 453] width 365 height 66
type textarea "**********"
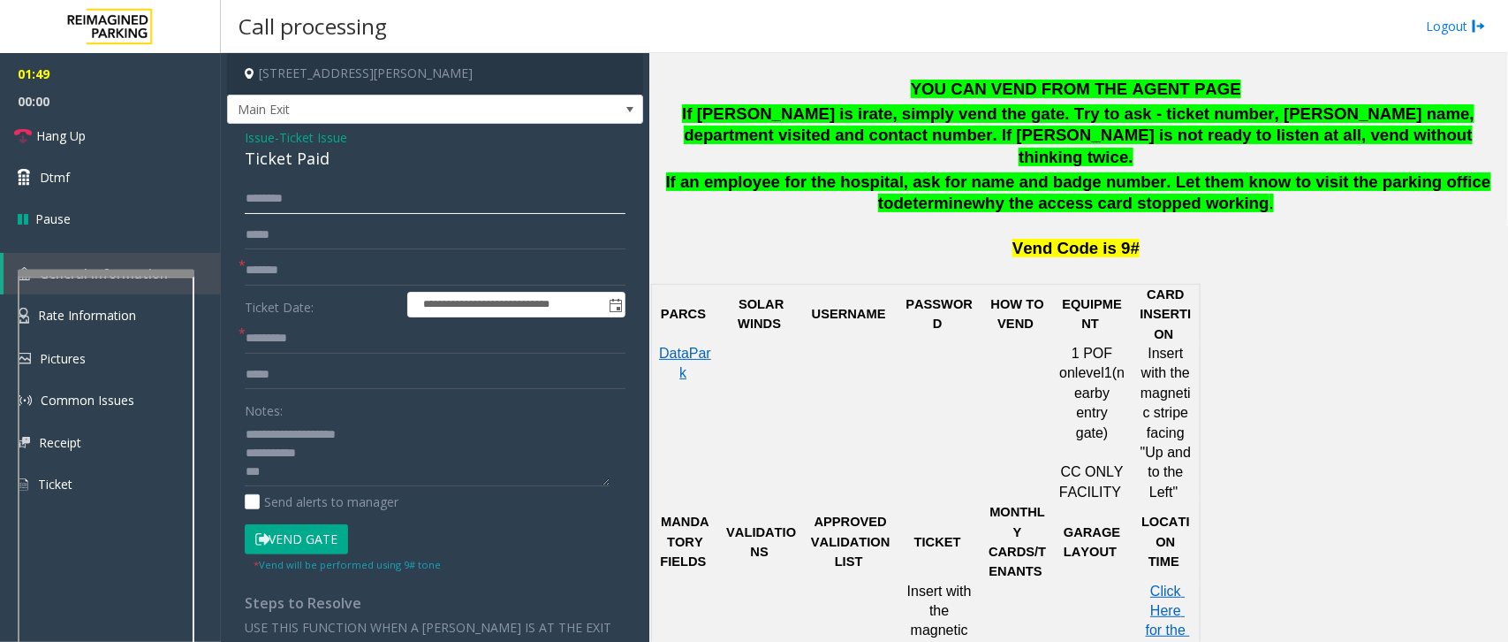
click at [315, 199] on input "text" at bounding box center [435, 199] width 381 height 30
type input "******"
click at [298, 482] on button "Vend Gate" at bounding box center [296, 539] width 103 height 30
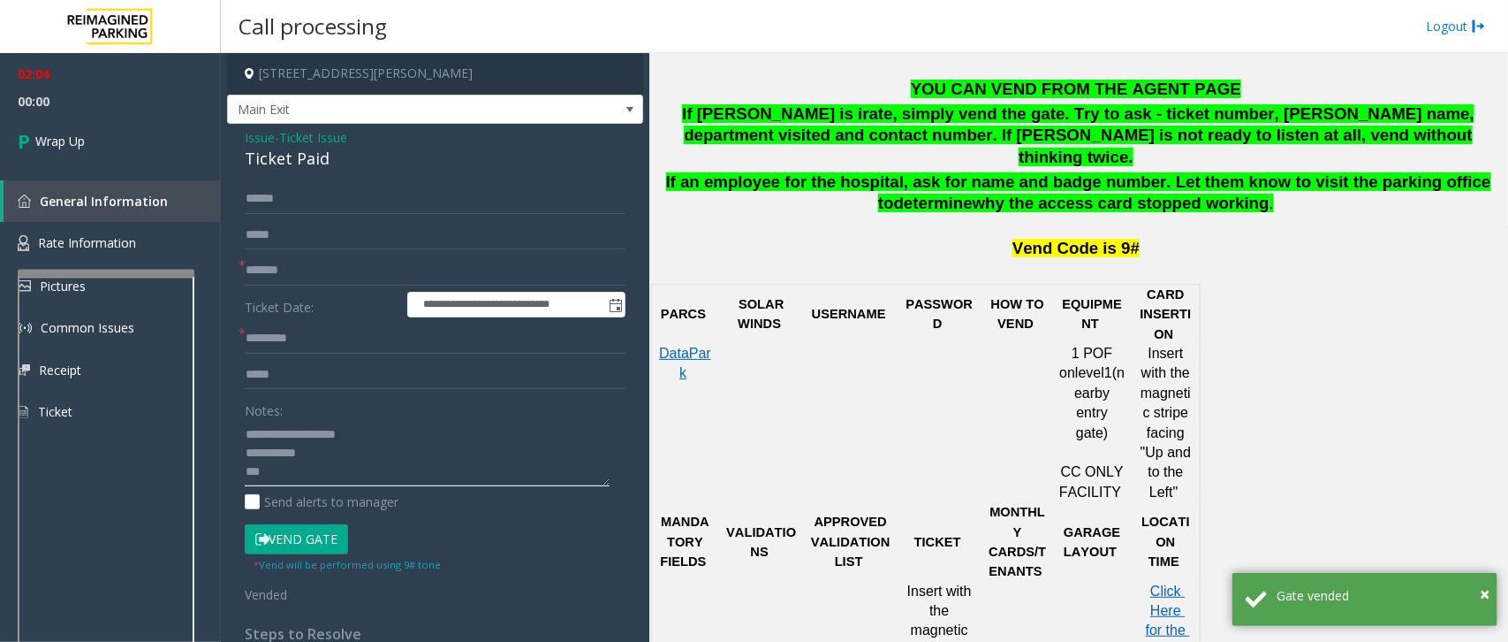
click at [334, 480] on textarea at bounding box center [427, 453] width 365 height 66
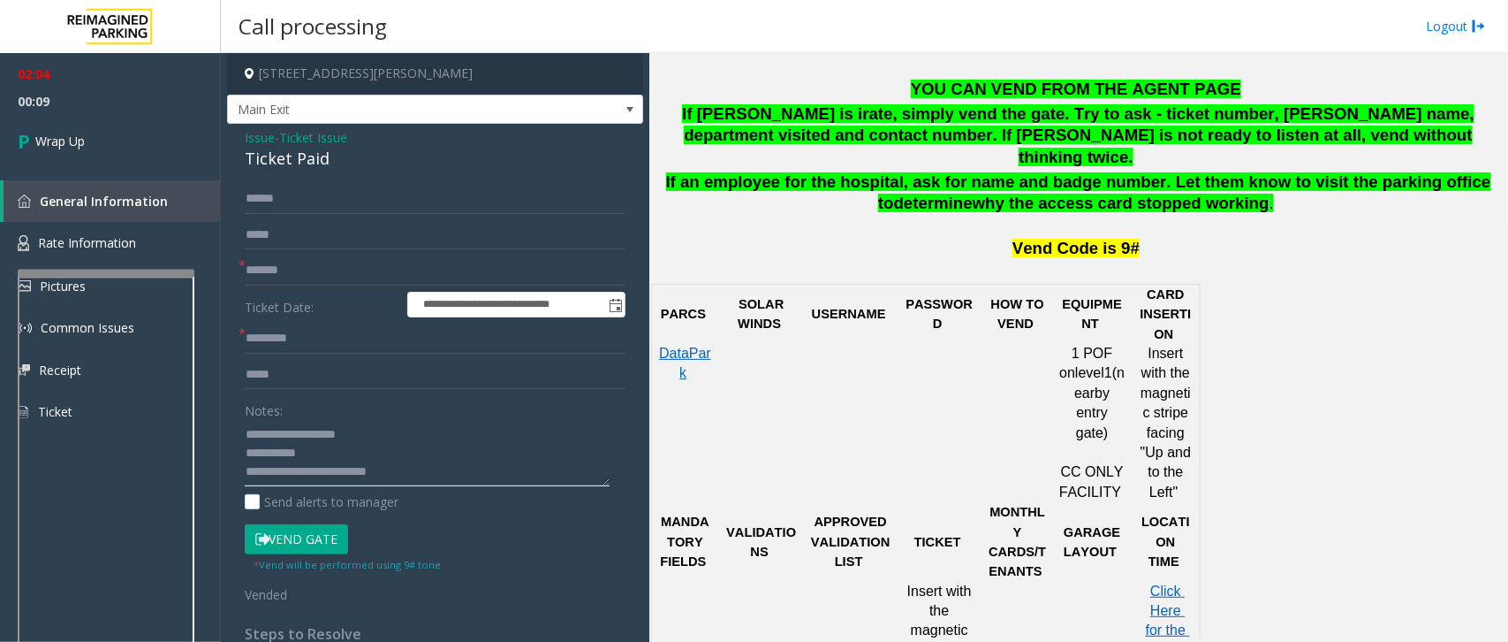
scroll to position [11, 0]
type textarea "**********"
click at [262, 376] on input "****" at bounding box center [435, 375] width 381 height 30
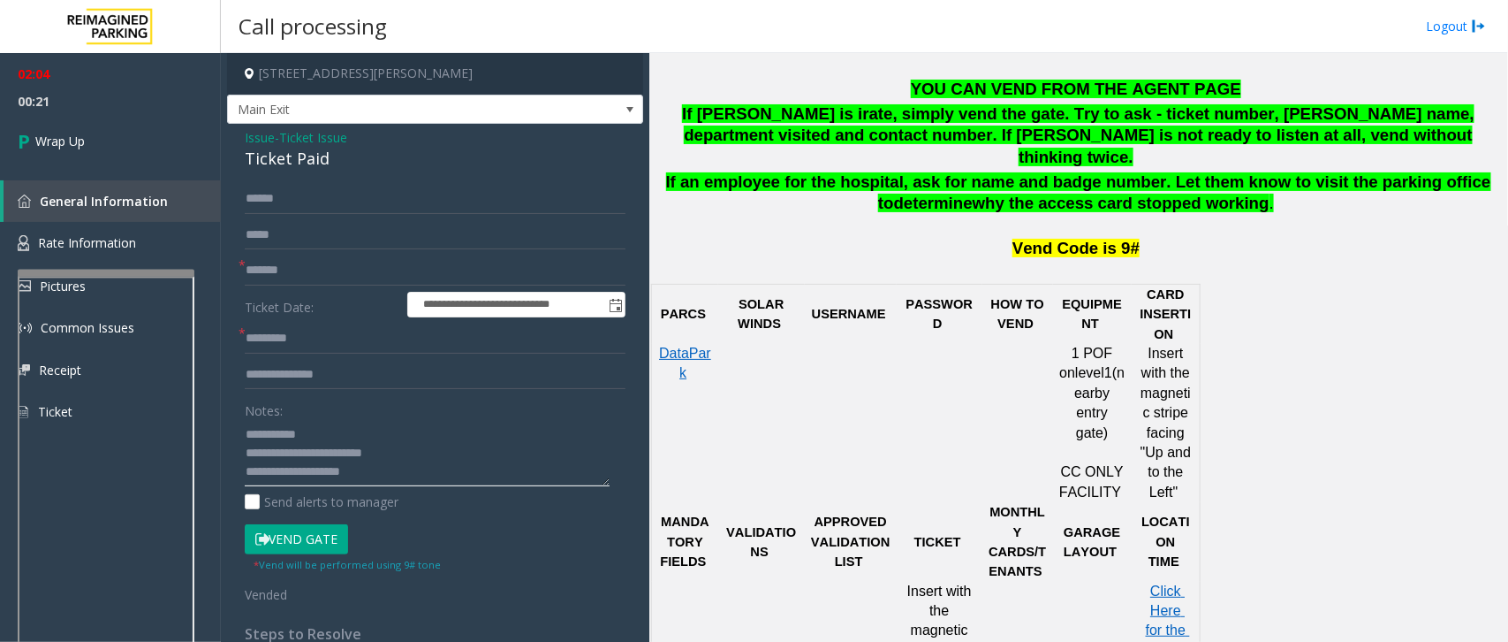
click at [361, 475] on textarea at bounding box center [427, 453] width 365 height 66
type textarea "**********"
click at [318, 340] on input "*********" at bounding box center [435, 338] width 381 height 30
type input "*****"
click at [369, 482] on textarea at bounding box center [427, 453] width 365 height 66
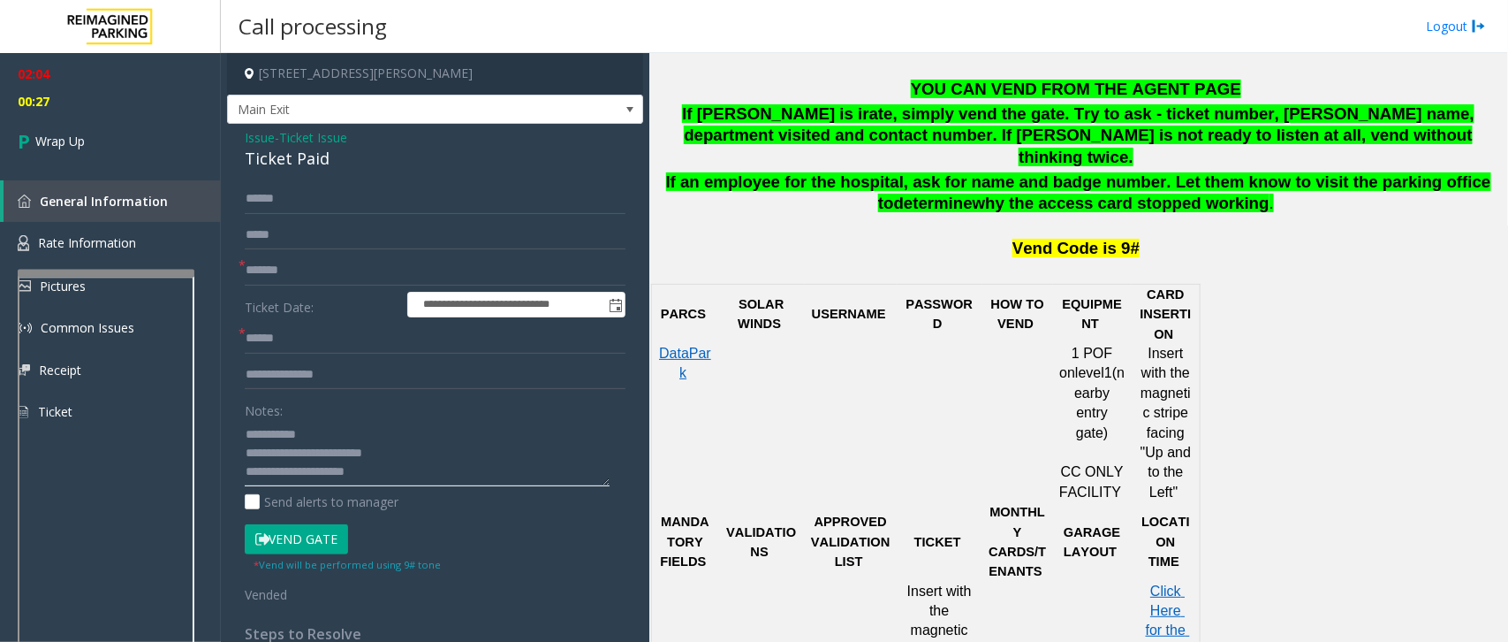
scroll to position [31, 0]
type textarea "**********"
click at [325, 385] on input "text" at bounding box center [435, 375] width 381 height 30
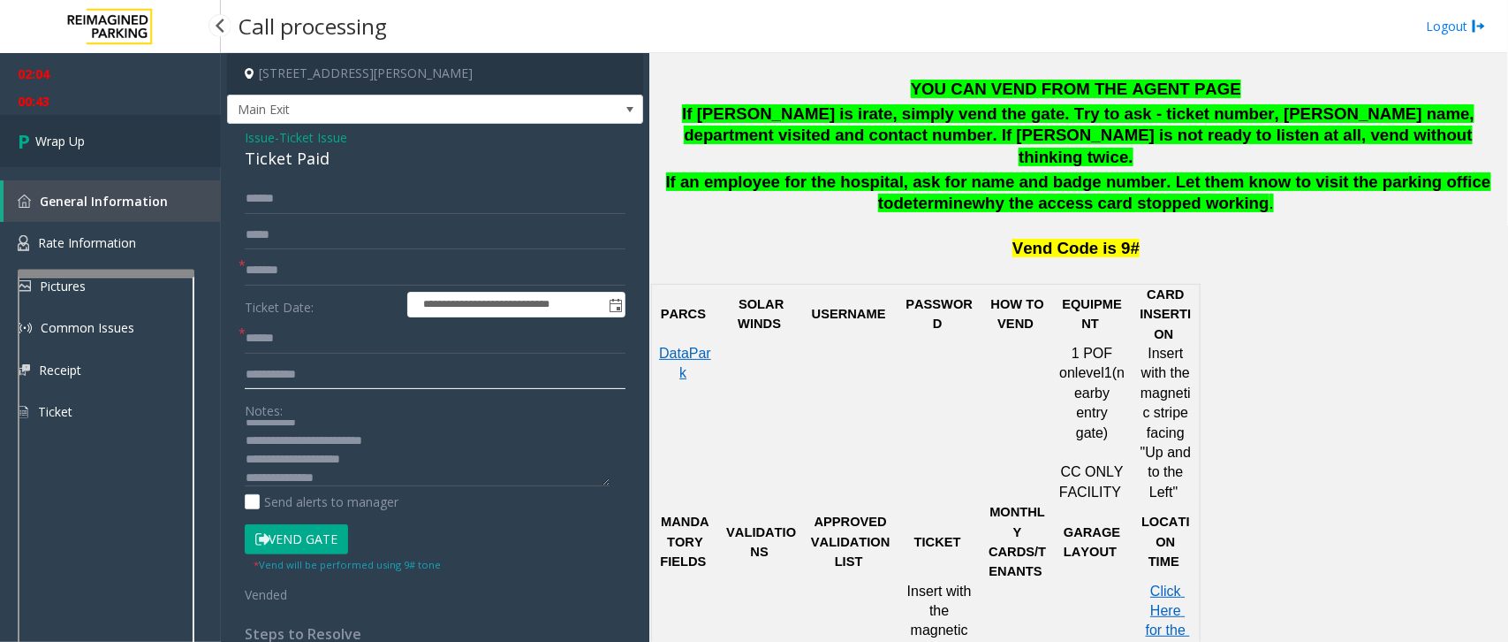
type input "**********"
click at [71, 144] on span "Wrap Up" at bounding box center [59, 141] width 49 height 19
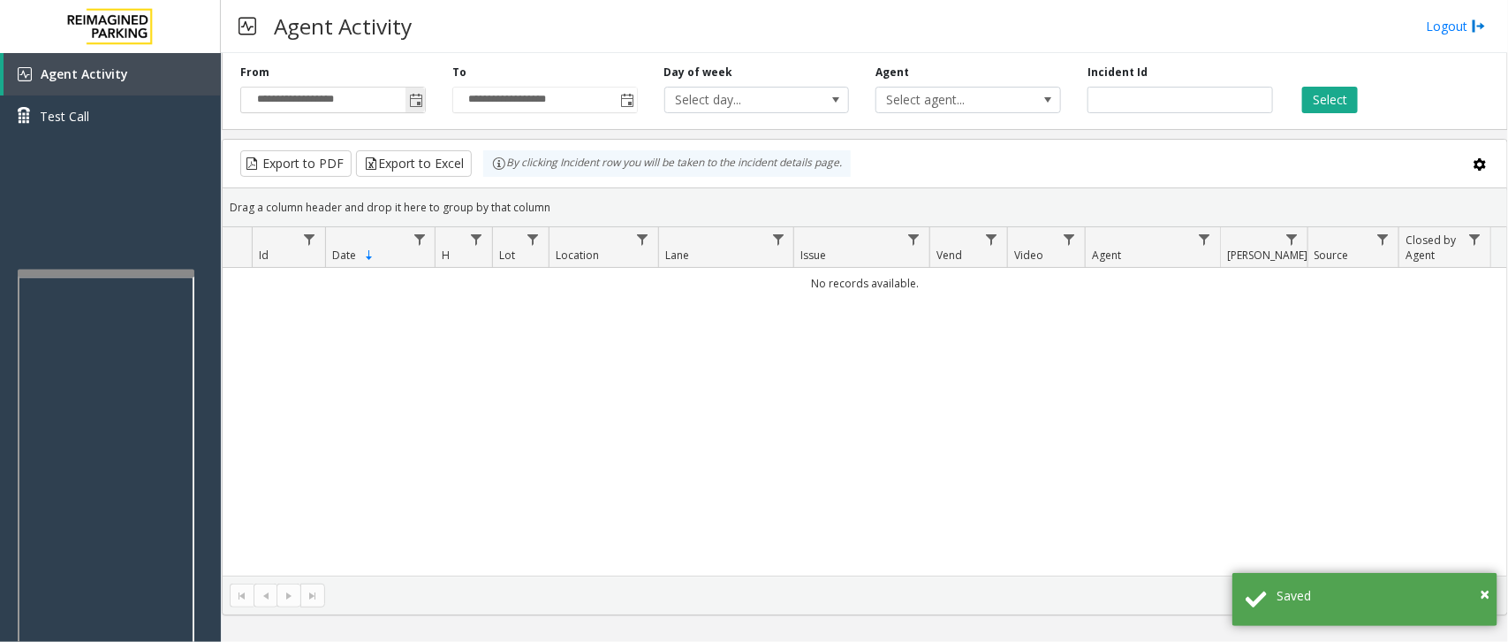
click at [422, 102] on span "Toggle popup" at bounding box center [416, 101] width 14 height 14
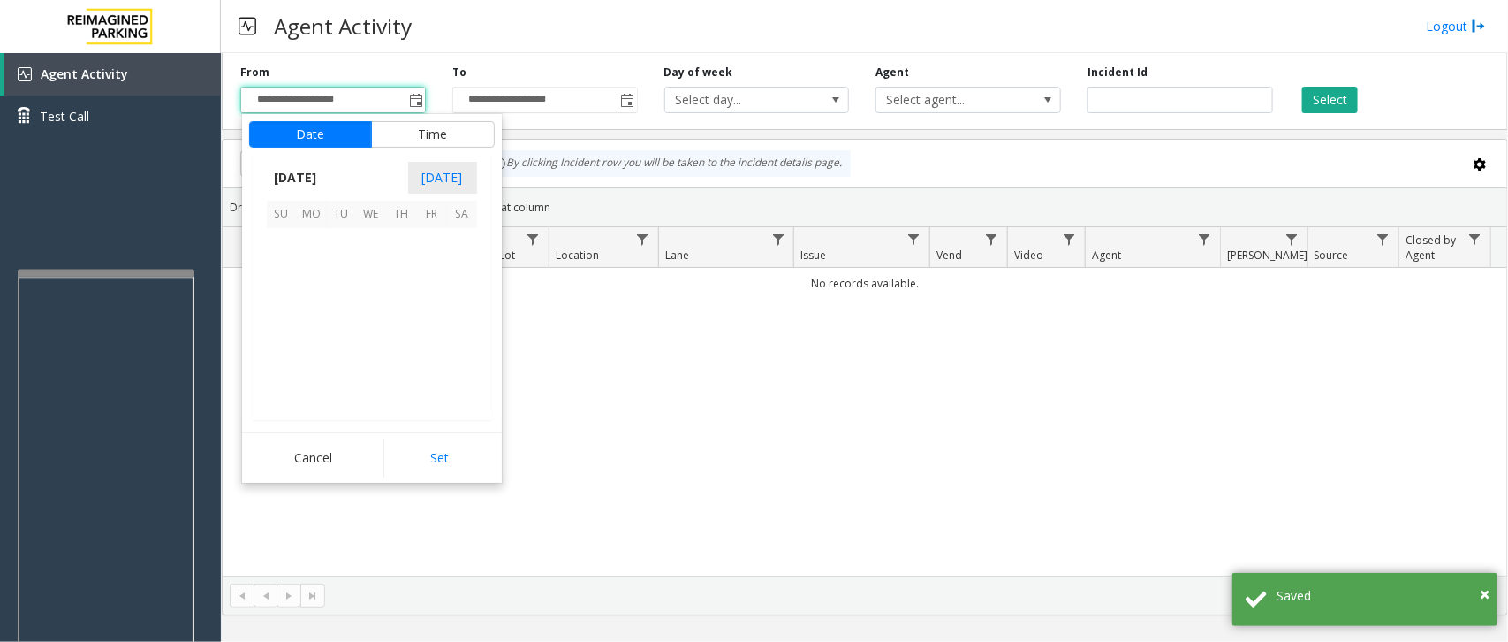
scroll to position [316784, 0]
click at [427, 301] on span "15" at bounding box center [432, 304] width 30 height 30
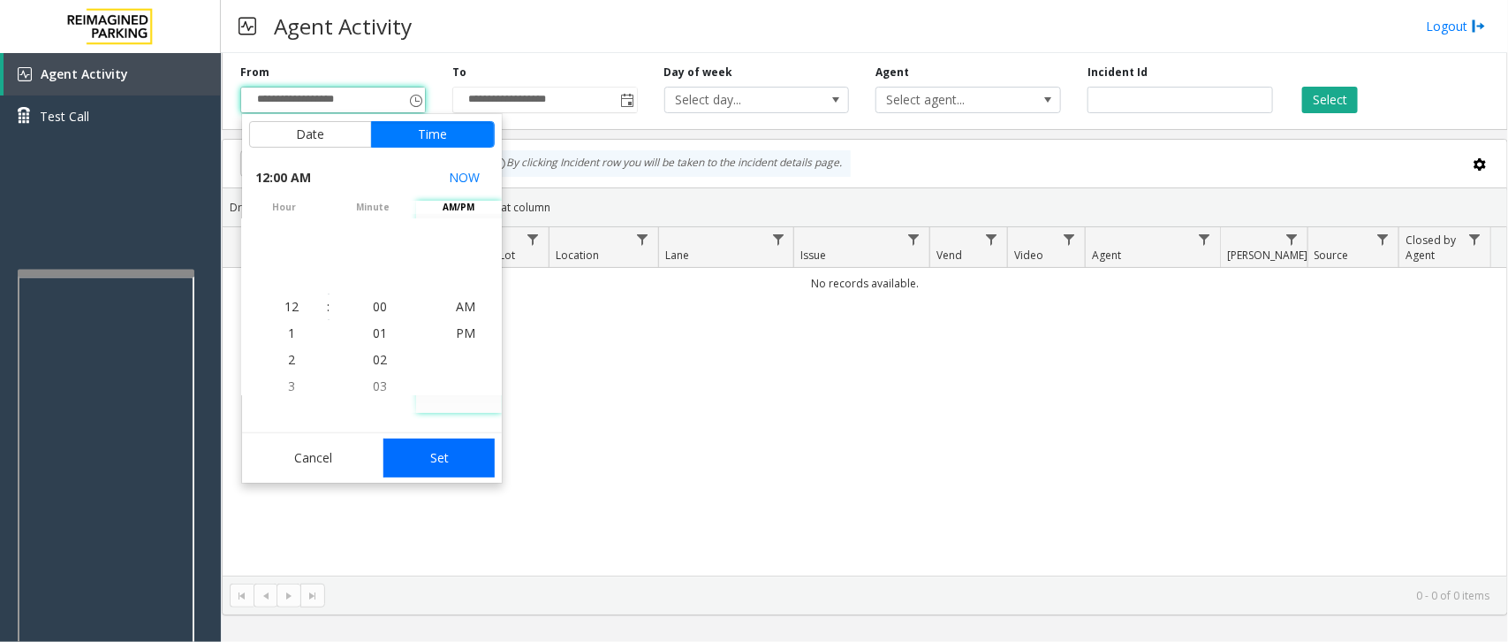
click at [442, 442] on button "Set" at bounding box center [438, 457] width 111 height 39
type input "**********"
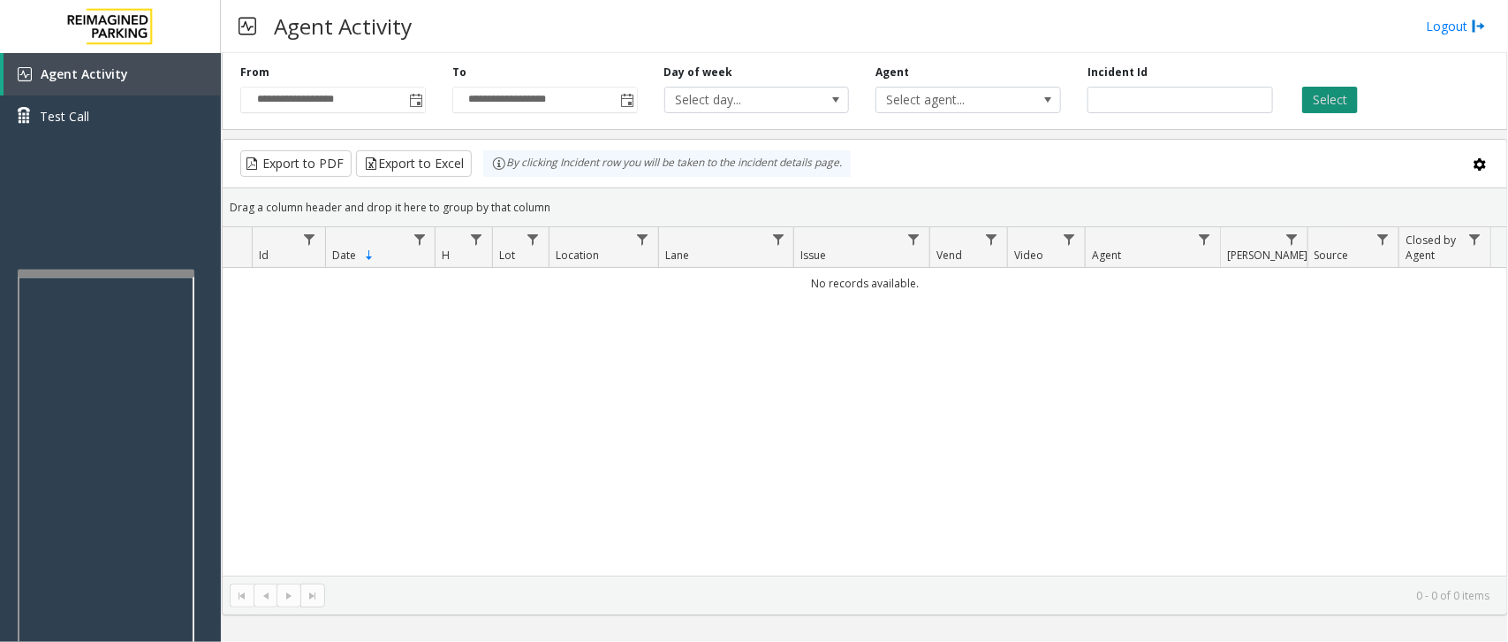
click at [1206, 103] on button "Select" at bounding box center [1330, 100] width 56 height 27
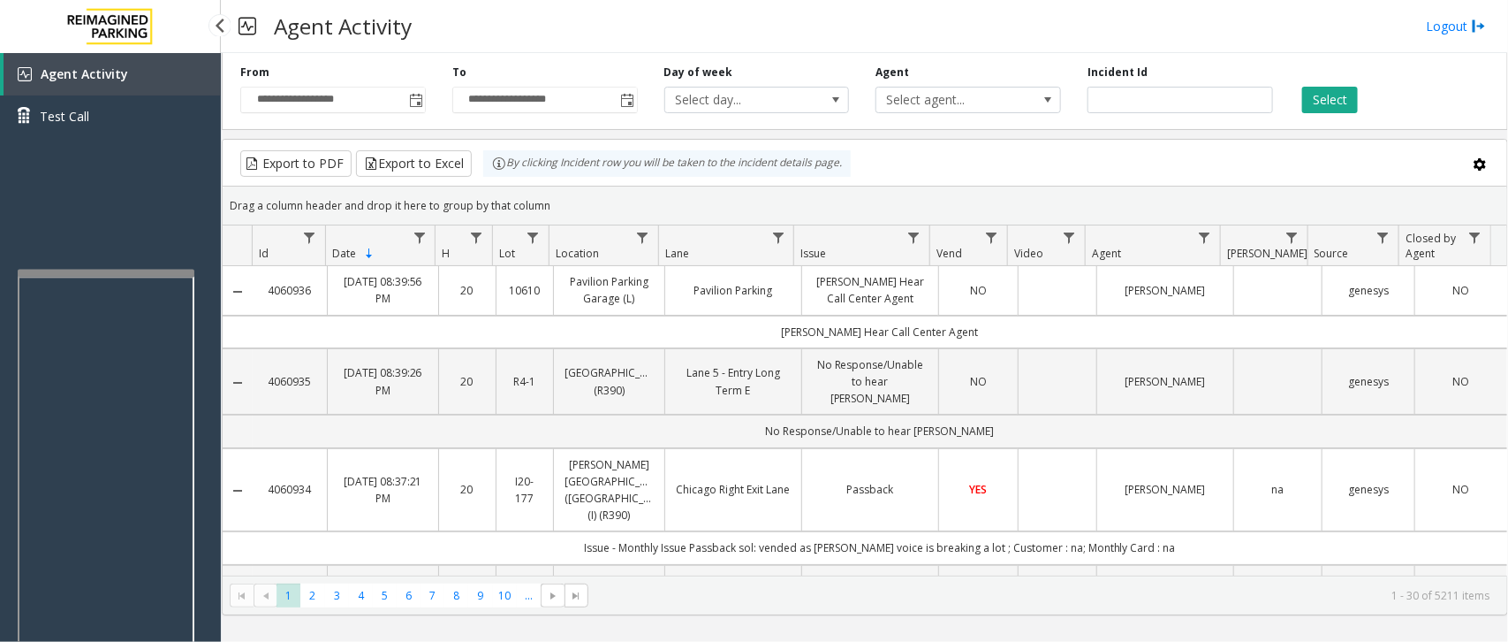
click at [141, 208] on div "Agent Activity Test Call" at bounding box center [110, 374] width 221 height 642
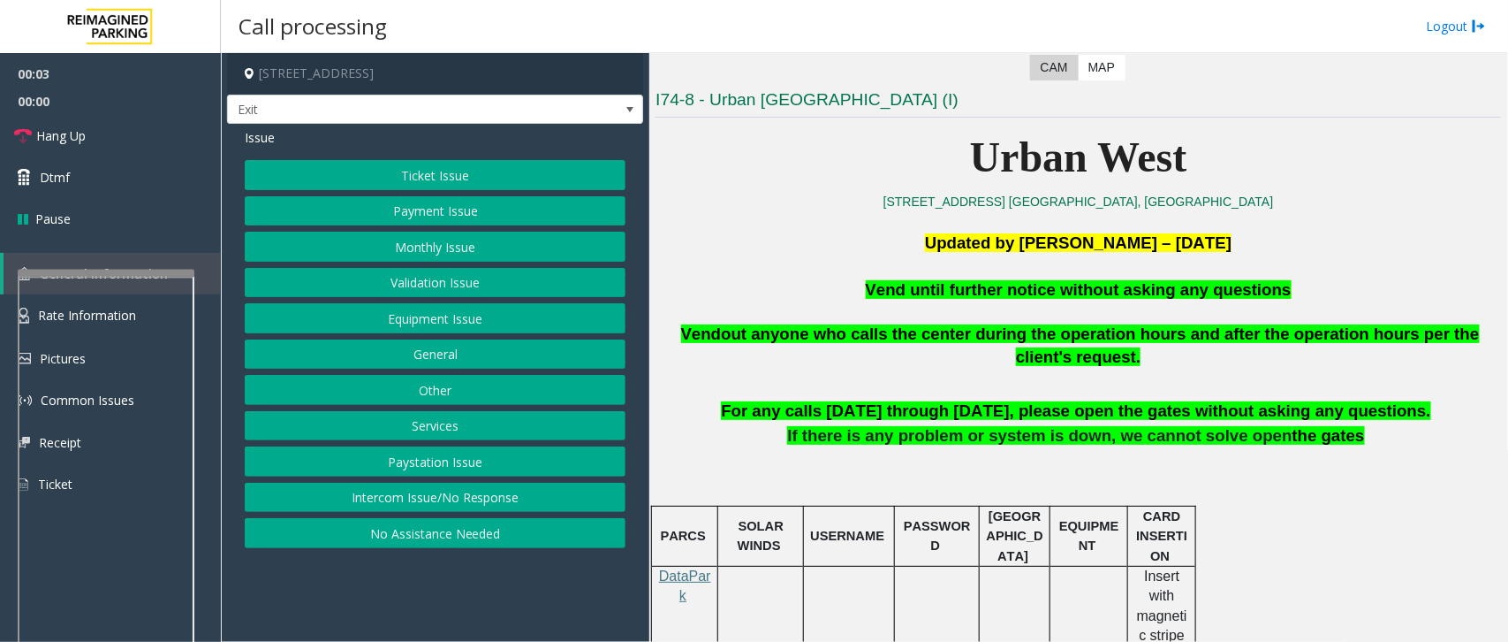
scroll to position [442, 0]
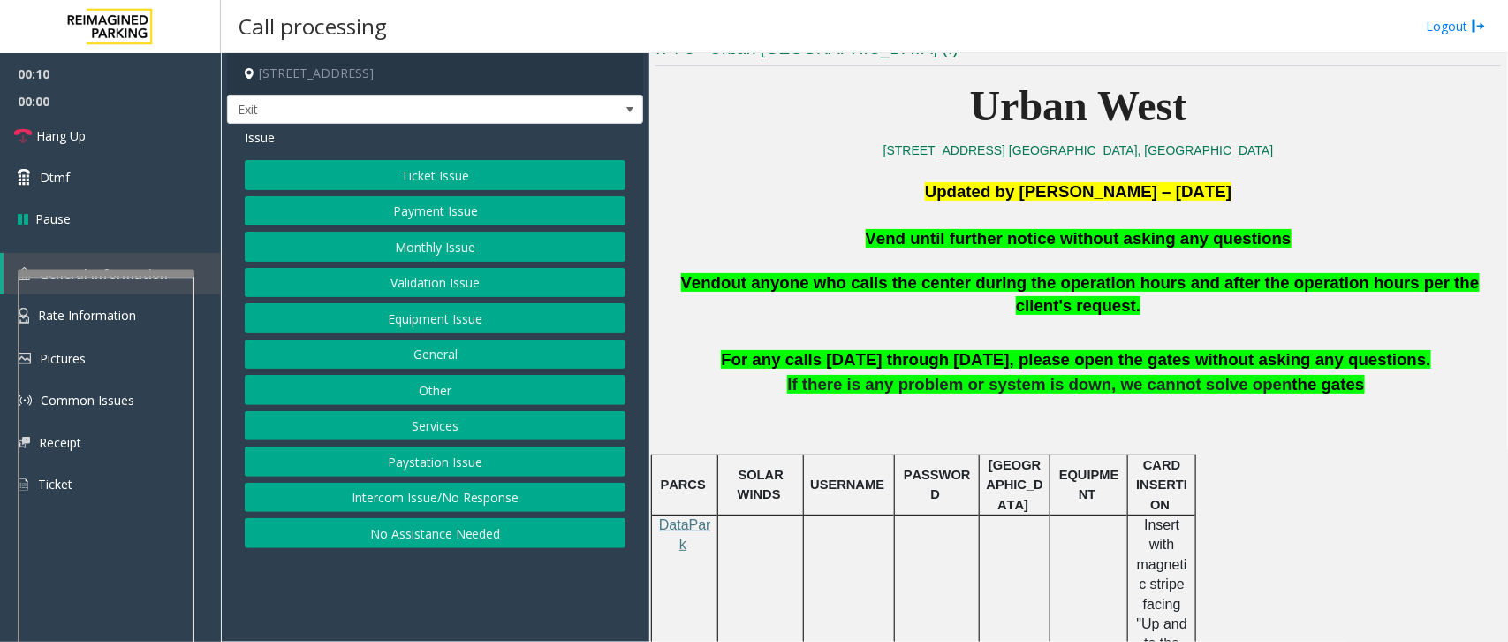
click at [458, 314] on button "Equipment Issue" at bounding box center [435, 318] width 381 height 30
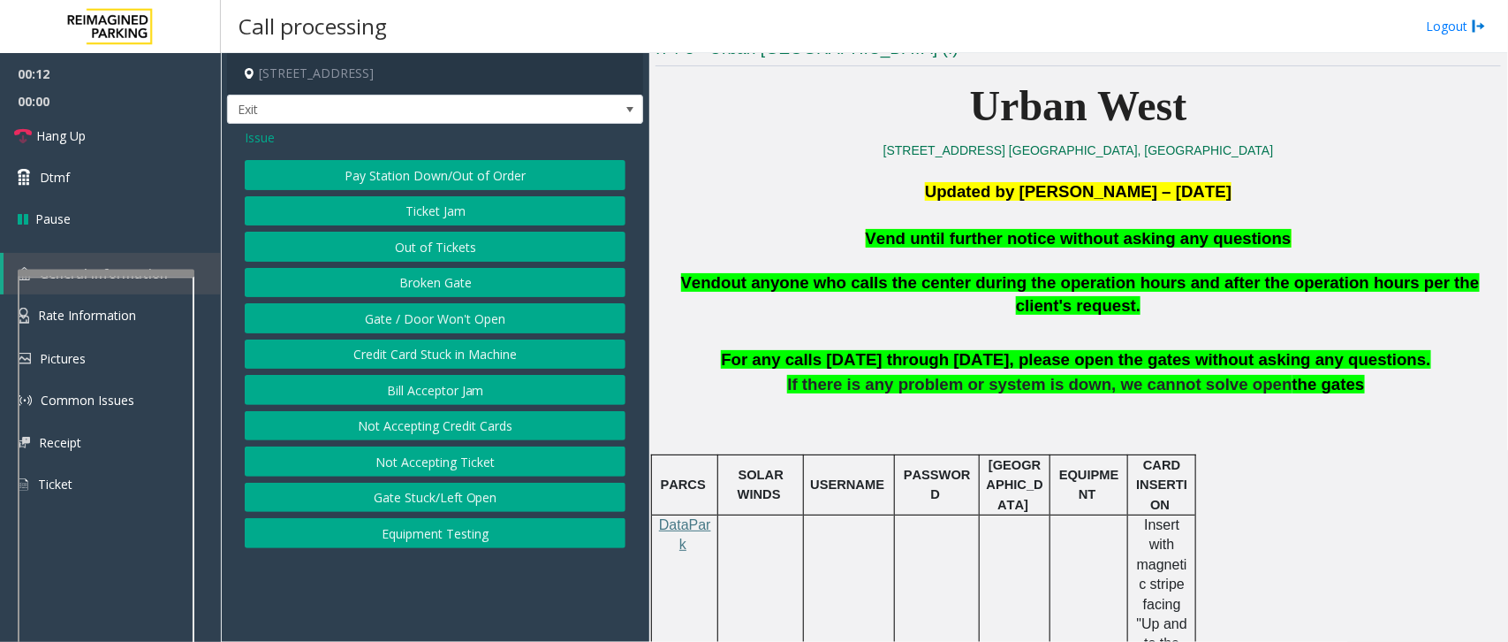
click at [439, 308] on button "Gate / Door Won't Open" at bounding box center [435, 318] width 381 height 30
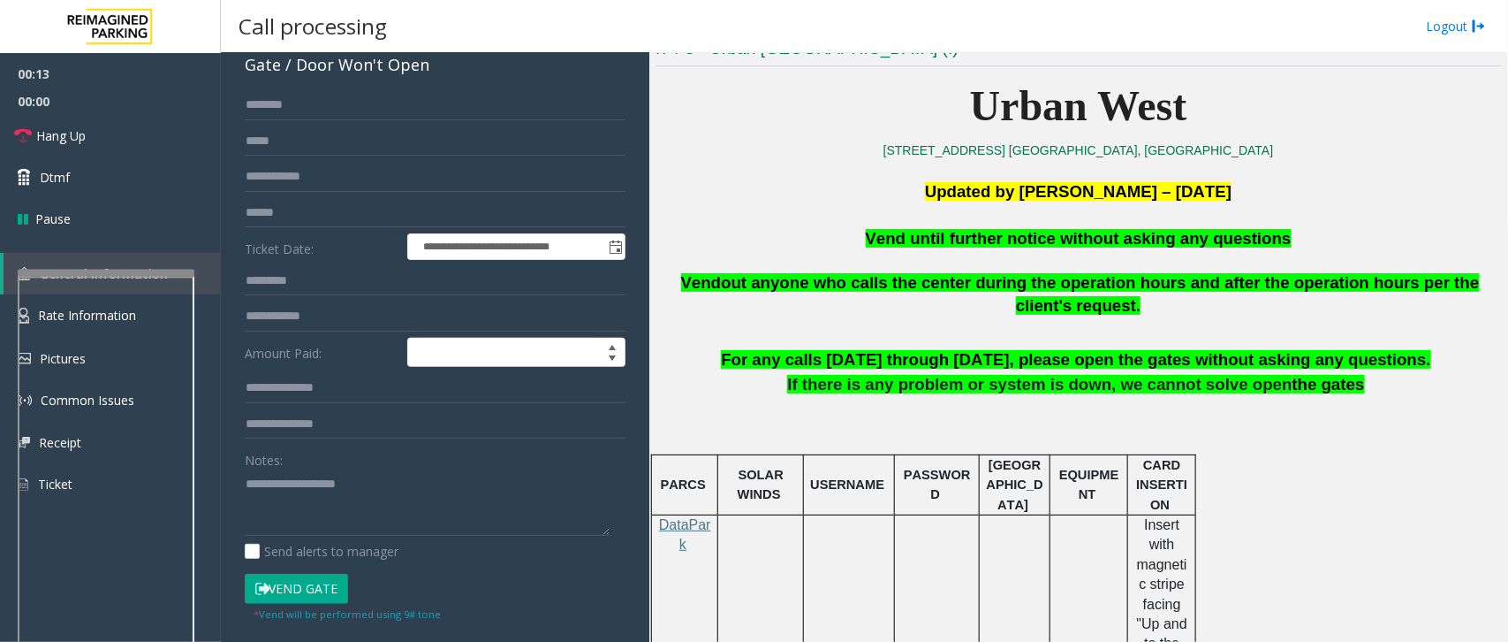
scroll to position [221, 0]
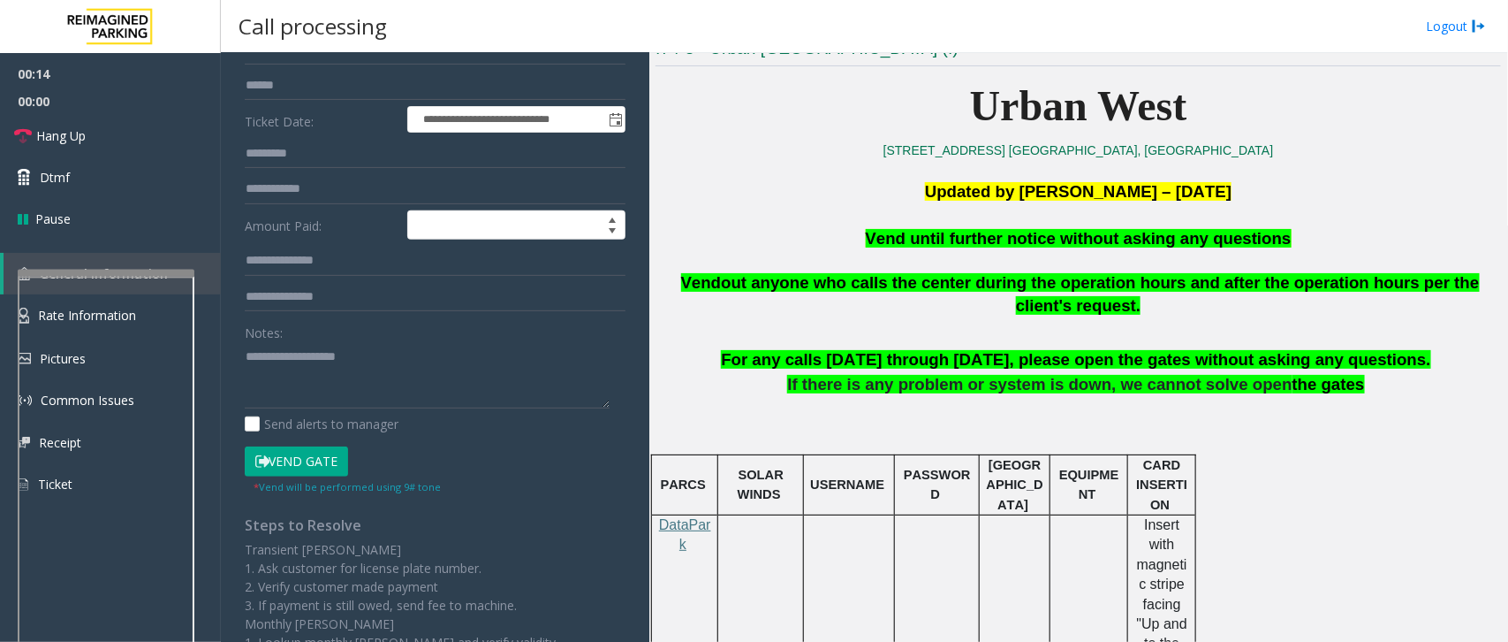
click at [303, 468] on button "Vend Gate" at bounding box center [296, 461] width 103 height 30
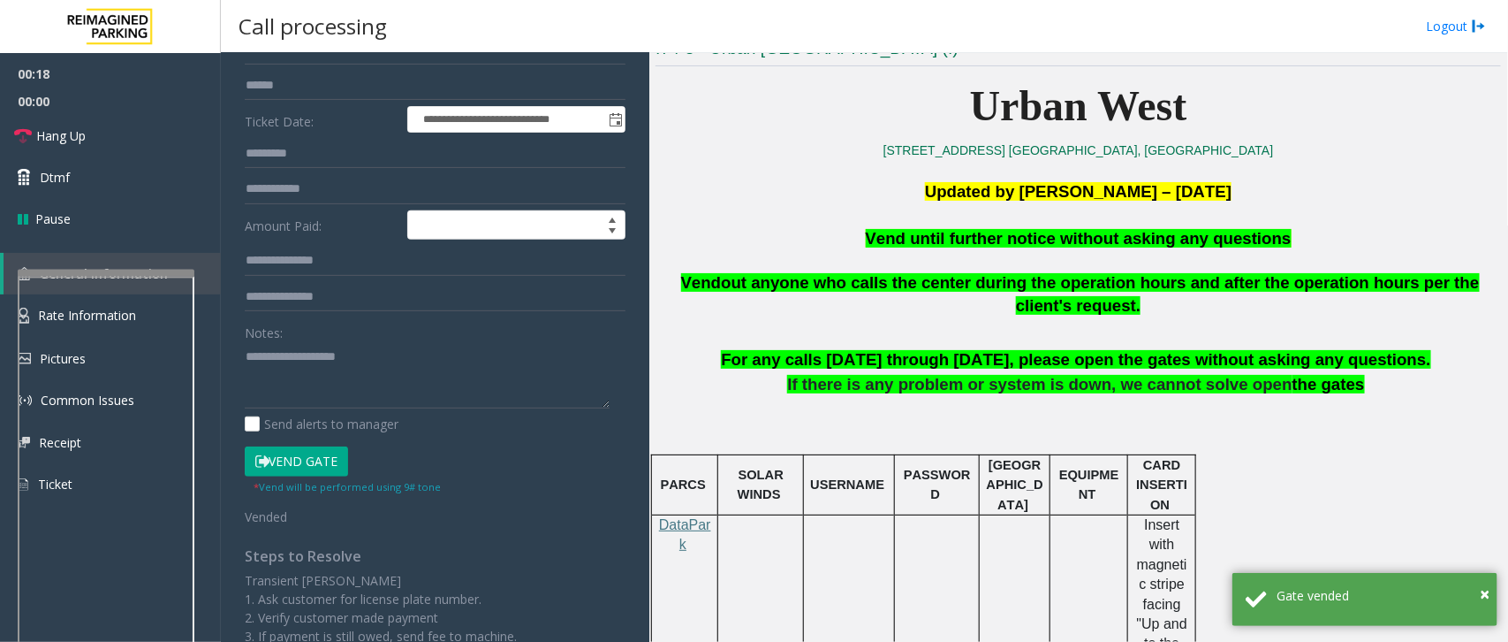
click at [900, 241] on span "Vend until further notice without asking any questions" at bounding box center [1079, 238] width 426 height 19
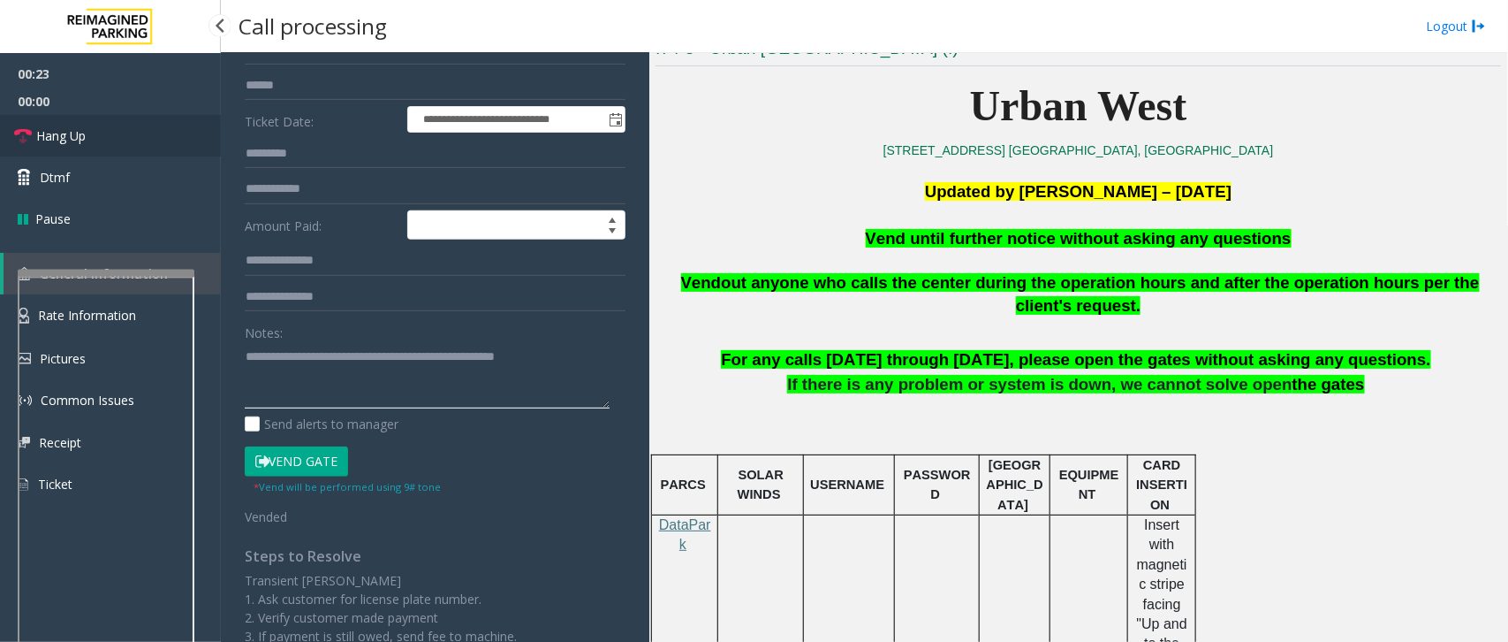
type textarea "**********"
click at [122, 129] on link "Hang Up" at bounding box center [110, 136] width 221 height 42
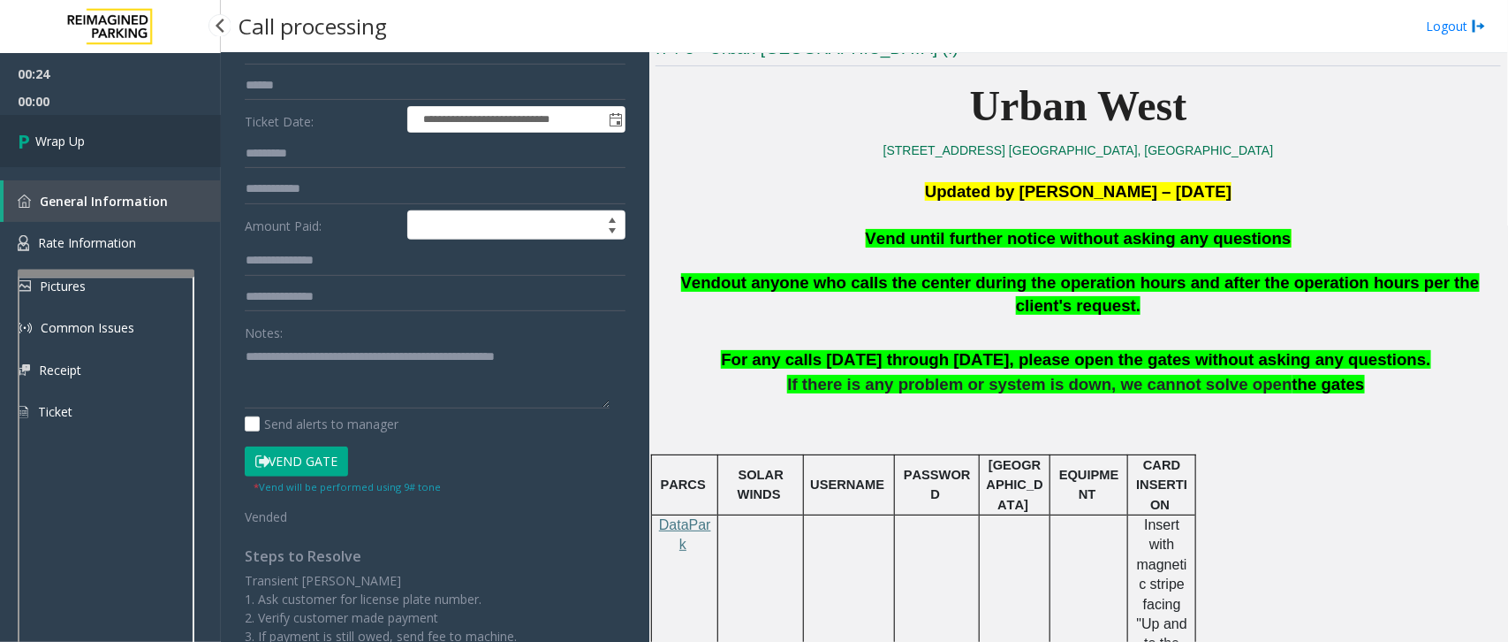
click at [130, 144] on link "Wrap Up" at bounding box center [110, 141] width 221 height 52
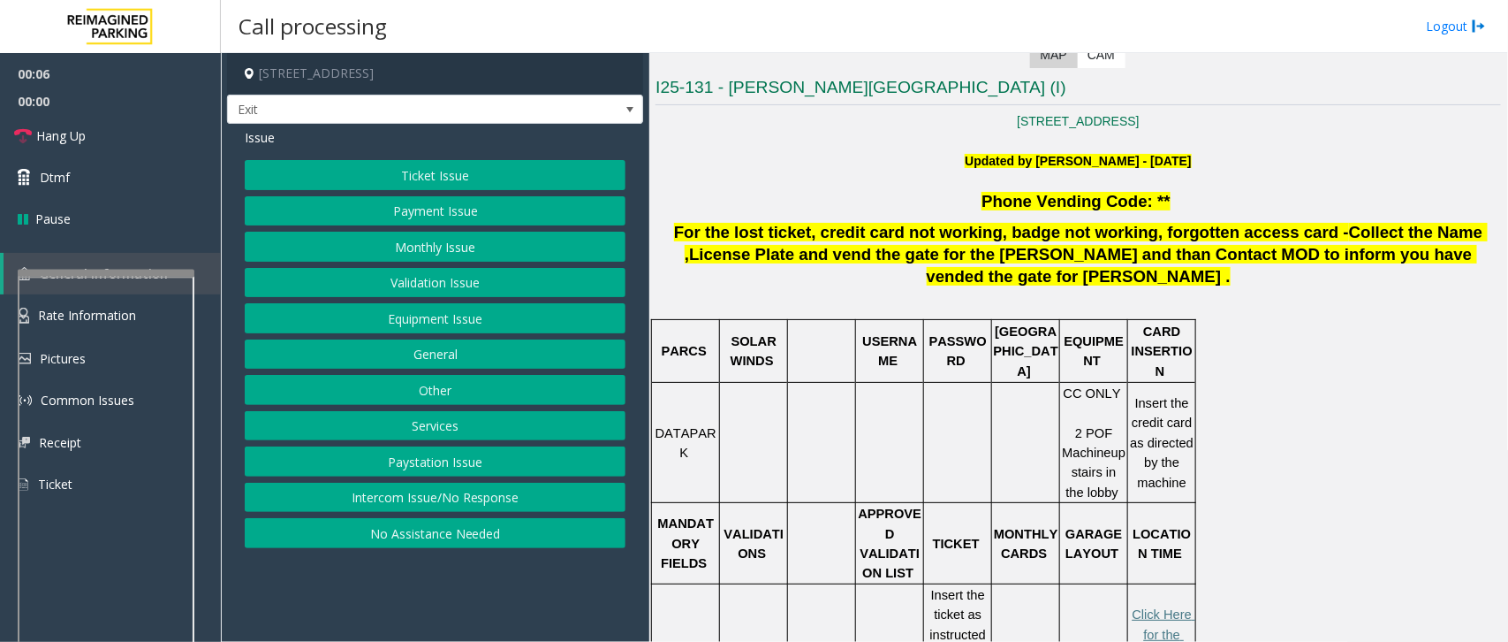
scroll to position [442, 0]
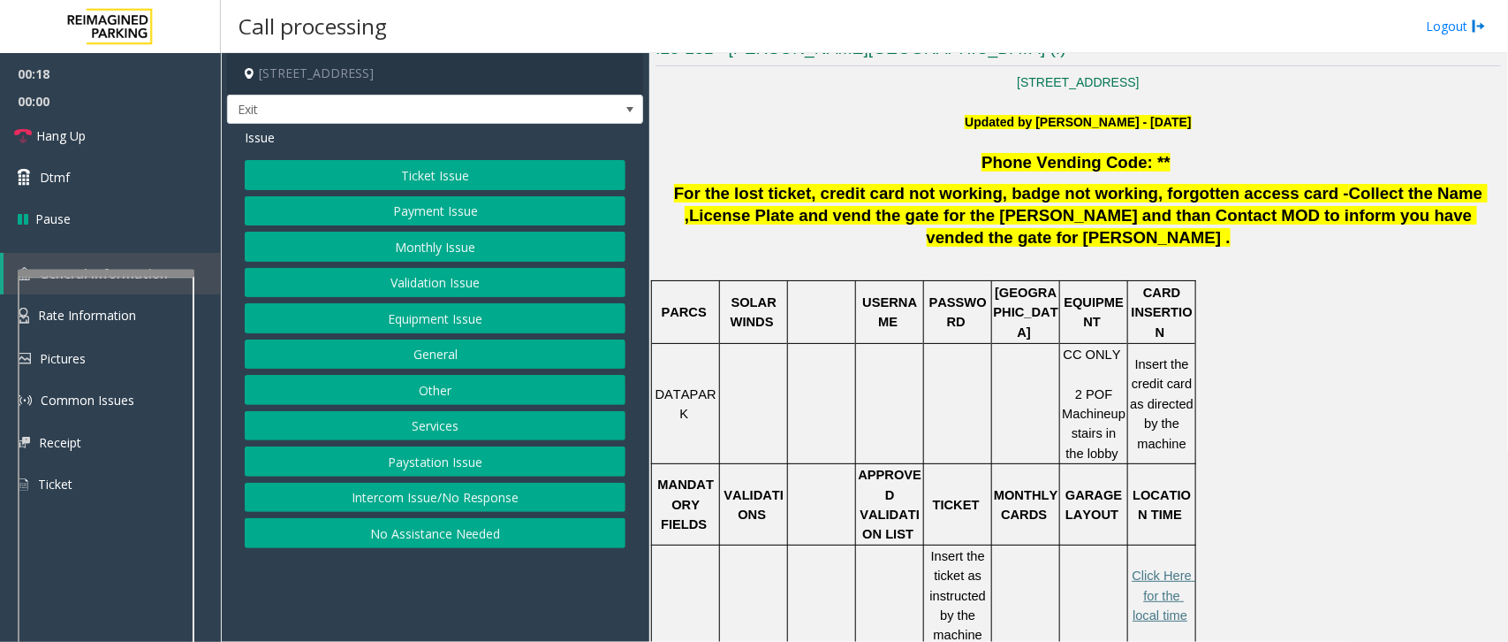
click at [501, 171] on button "Ticket Issue" at bounding box center [435, 175] width 381 height 30
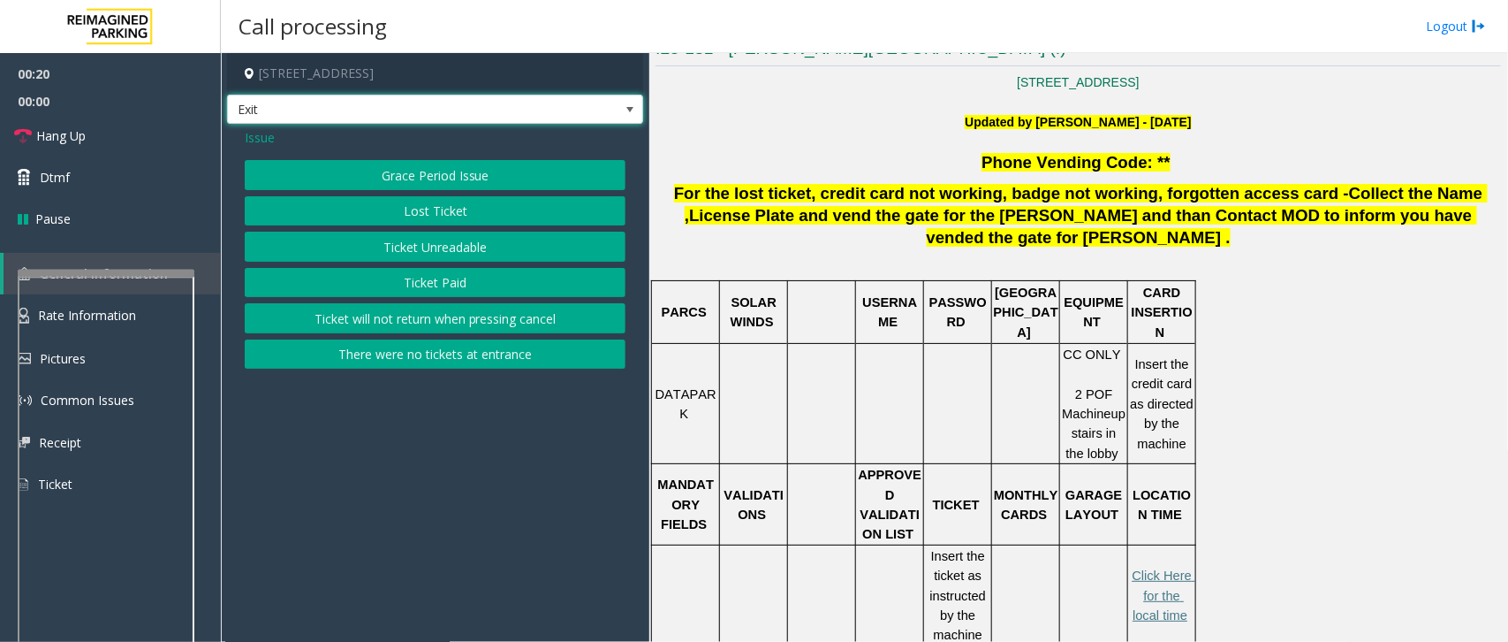
click at [634, 103] on span at bounding box center [630, 110] width 14 height 14
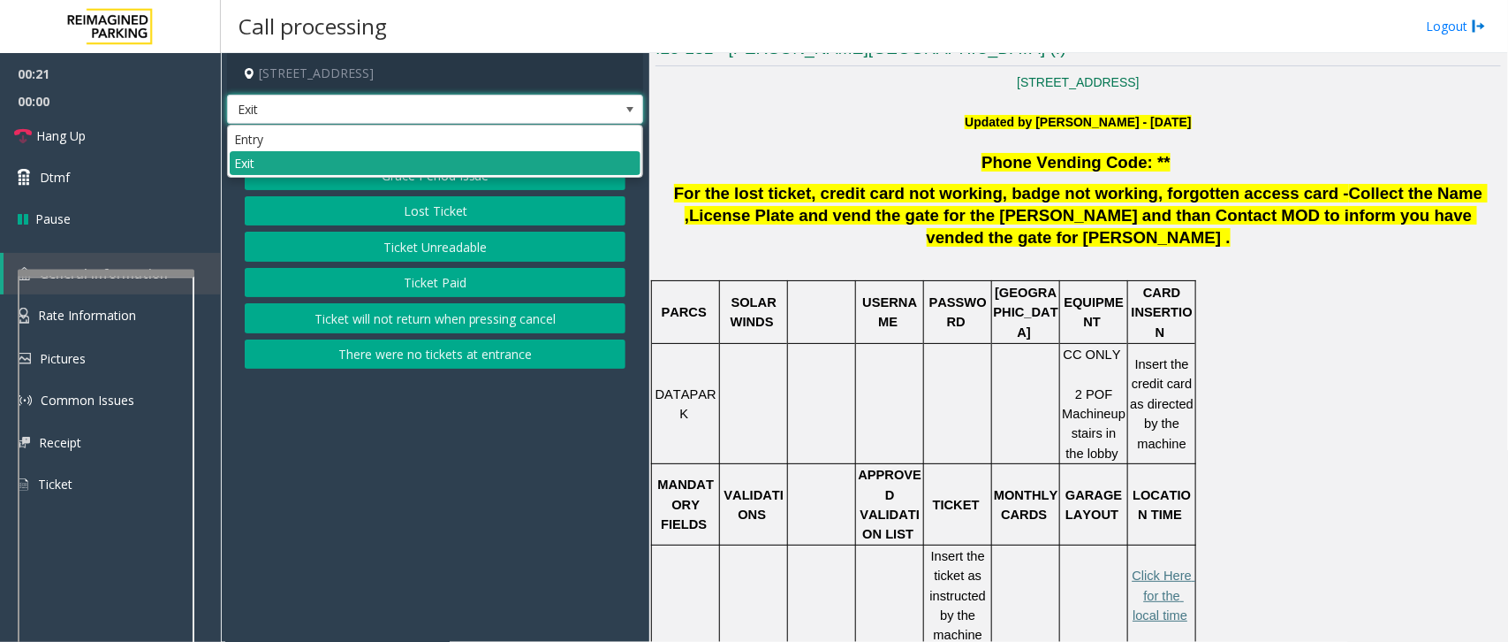
click at [552, 163] on li "Exit" at bounding box center [435, 163] width 411 height 24
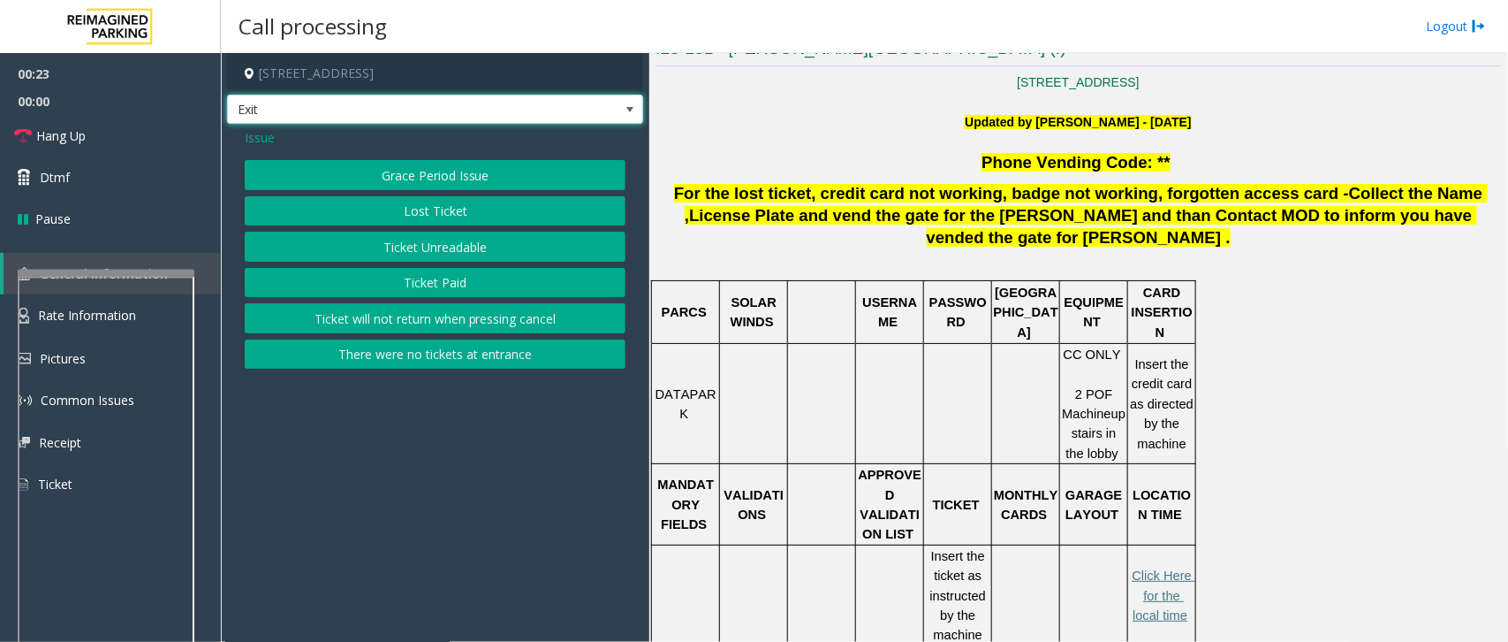
click at [464, 239] on button "Ticket Unreadable" at bounding box center [435, 247] width 381 height 30
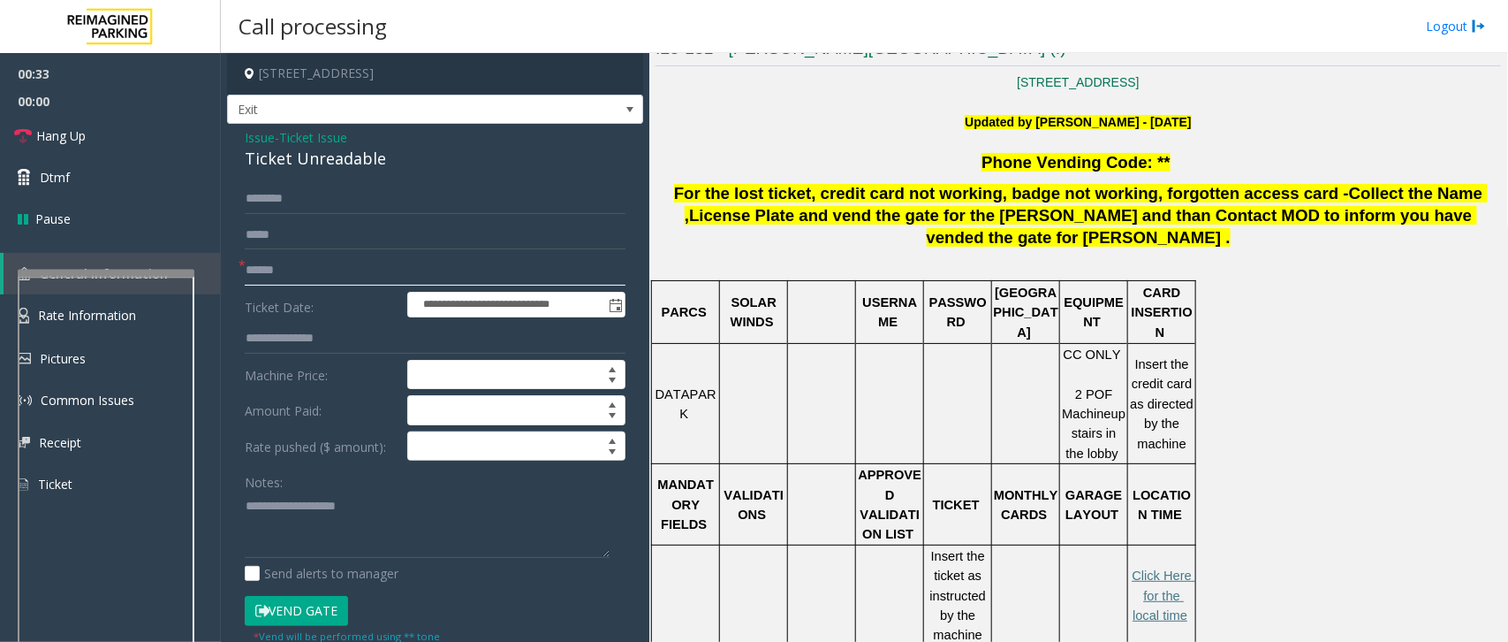
click at [310, 279] on input "text" at bounding box center [435, 270] width 381 height 30
drag, startPoint x: 239, startPoint y: 131, endPoint x: 398, endPoint y: 157, distance: 160.4
click at [398, 157] on div "**********" at bounding box center [435, 489] width 416 height 731
type textarea "**********"
click at [330, 261] on input "text" at bounding box center [435, 270] width 381 height 30
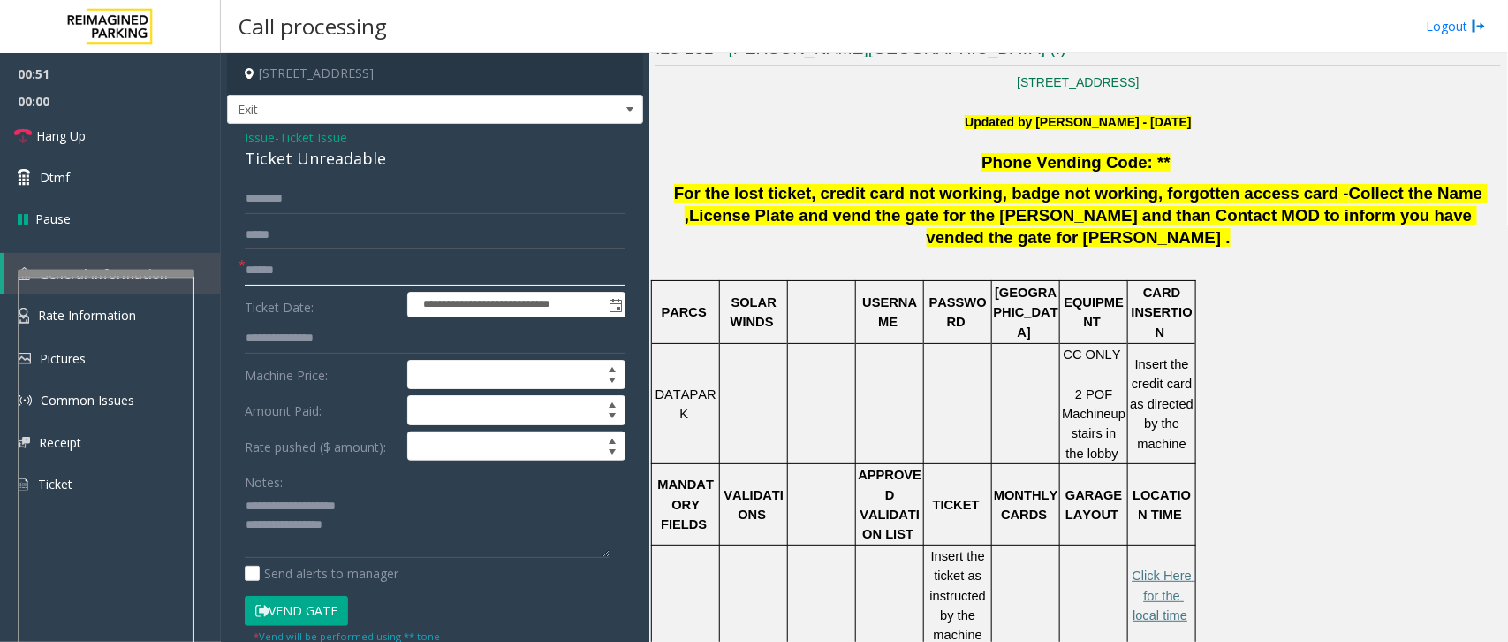
type input "******"
click at [310, 192] on input "text" at bounding box center [435, 199] width 381 height 30
click at [387, 482] on textarea at bounding box center [427, 524] width 365 height 66
type textarea "**********"
click at [323, 205] on input "text" at bounding box center [435, 199] width 381 height 30
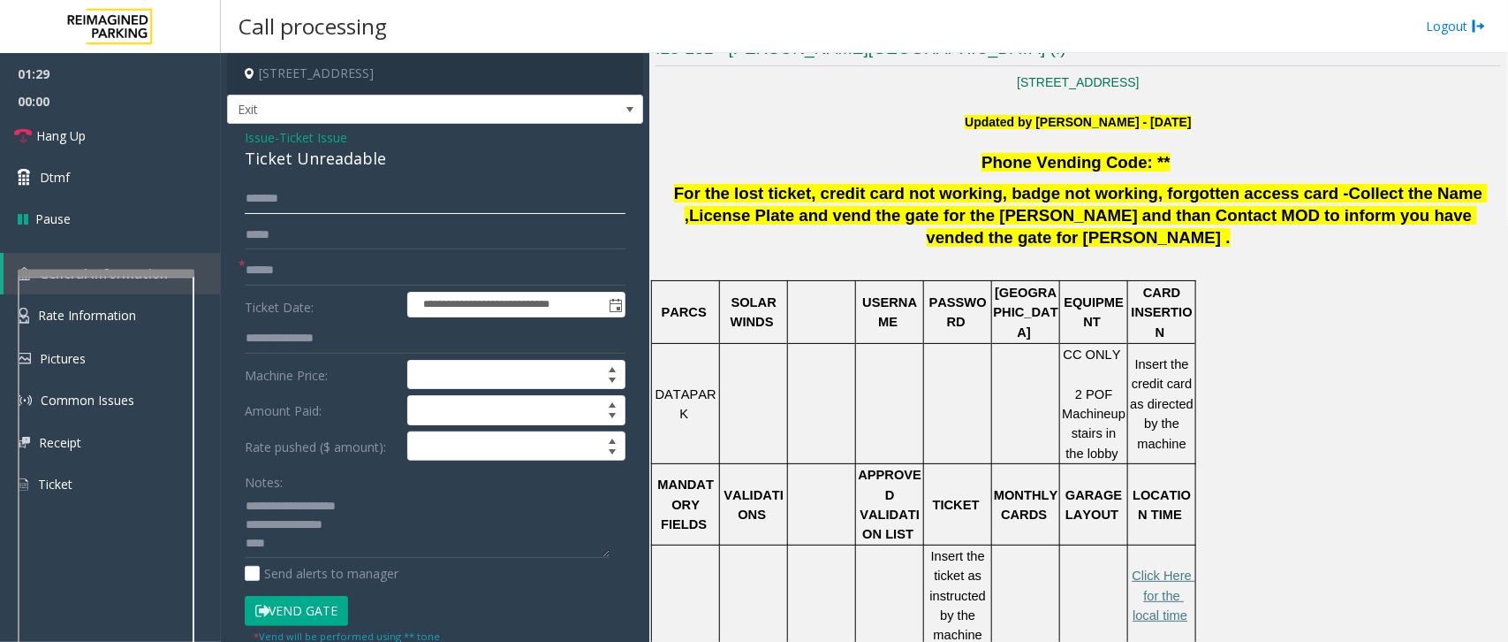
type input "*******"
click at [328, 482] on textarea at bounding box center [427, 524] width 365 height 66
click at [257, 482] on icon at bounding box center [262, 610] width 14 height 12
click at [362, 482] on textarea at bounding box center [427, 524] width 365 height 66
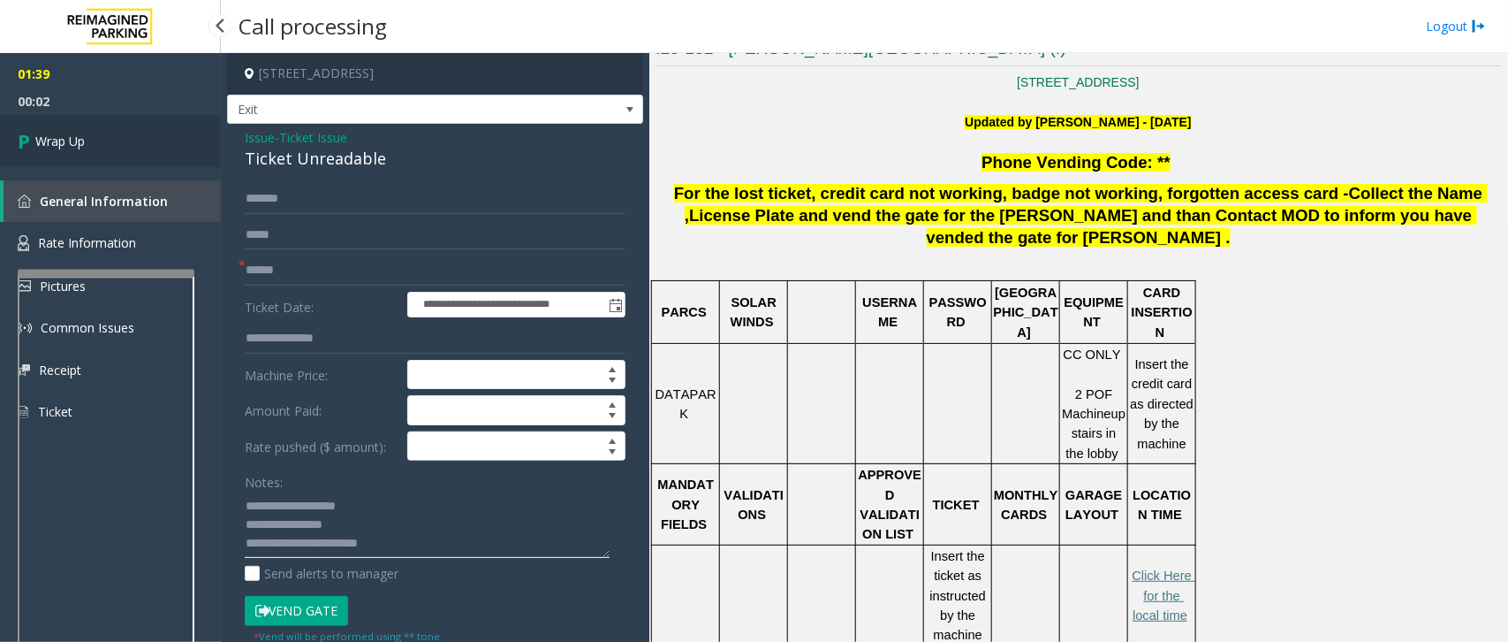
type textarea "**********"
click at [116, 144] on link "Wrap Up" at bounding box center [110, 141] width 221 height 52
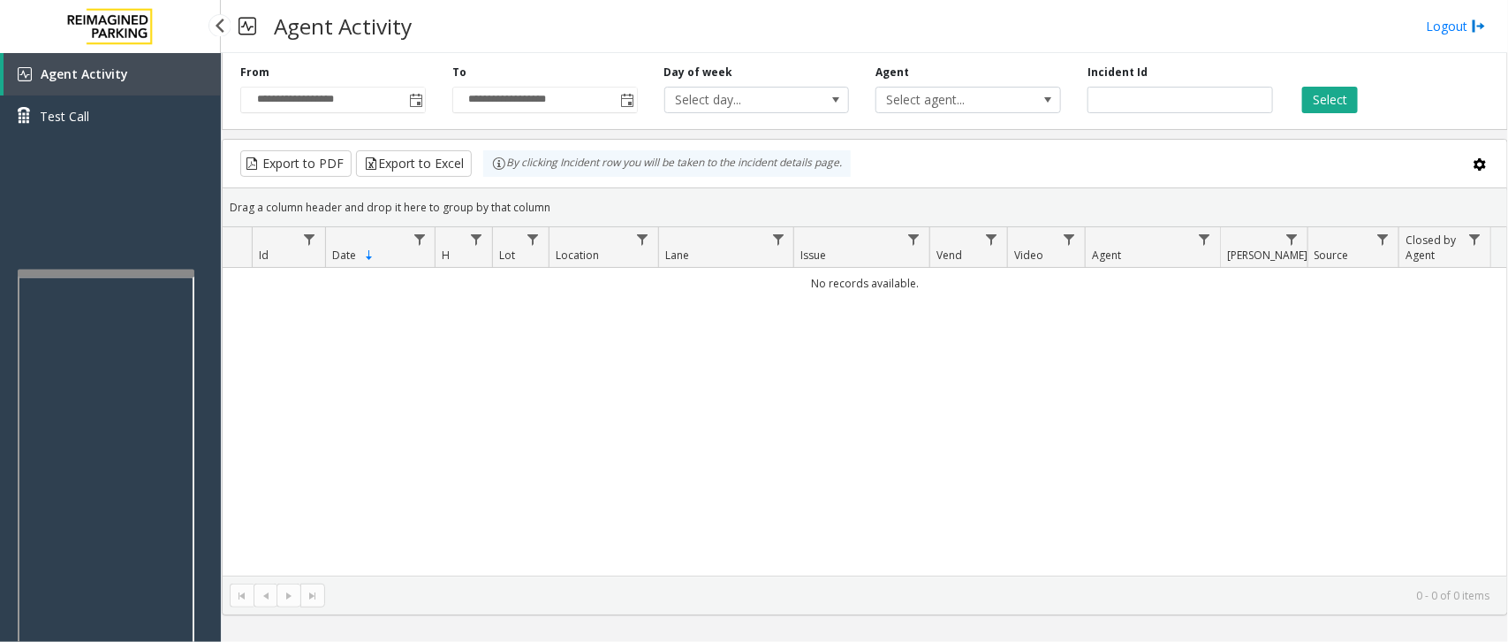
click at [142, 75] on link "Agent Activity" at bounding box center [112, 74] width 217 height 42
click at [409, 102] on span "Toggle popup" at bounding box center [416, 101] width 14 height 14
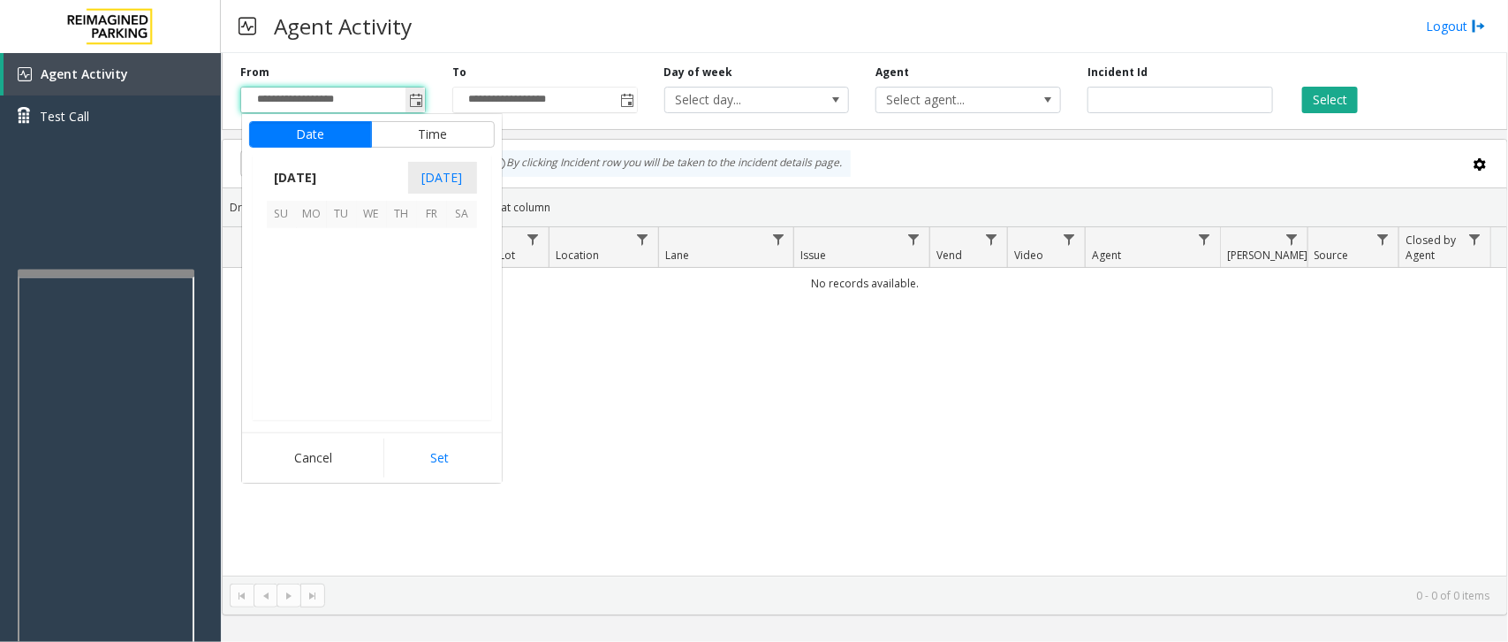
scroll to position [316784, 0]
click at [371, 281] on span "6" at bounding box center [372, 274] width 30 height 30
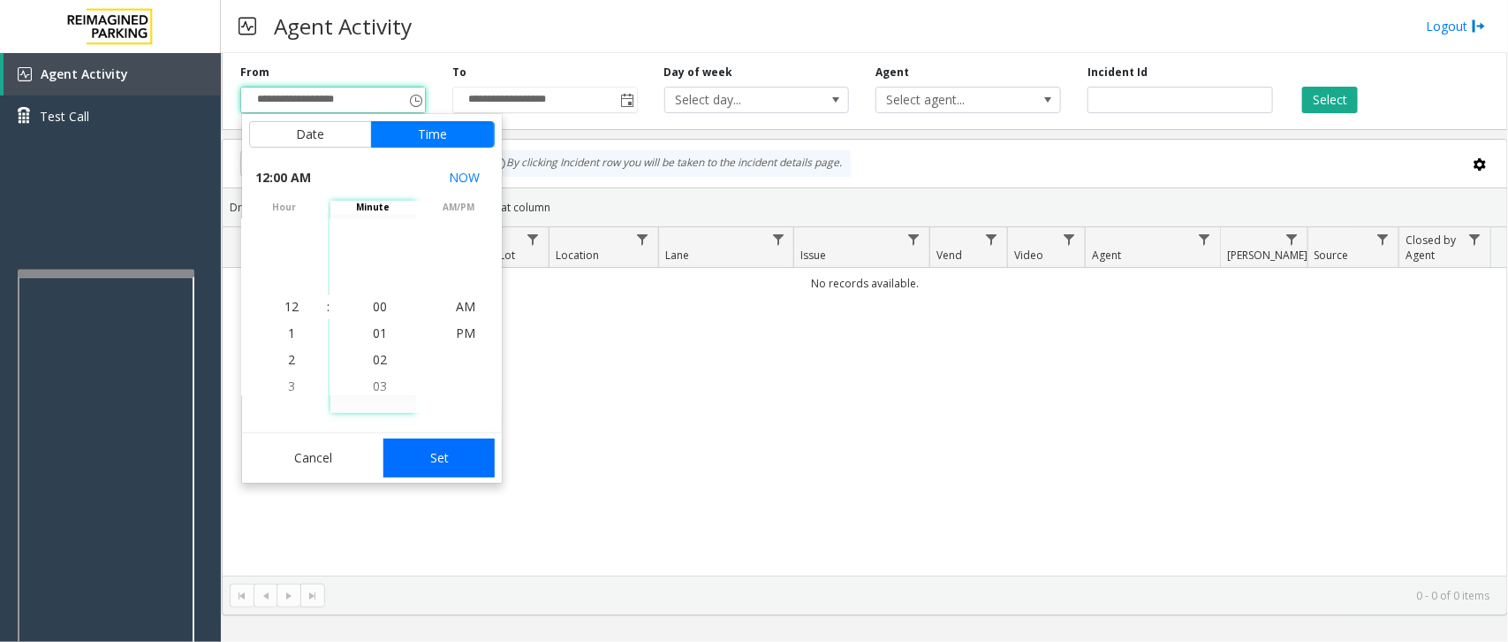
click at [398, 470] on button "Set" at bounding box center [438, 457] width 111 height 39
type input "**********"
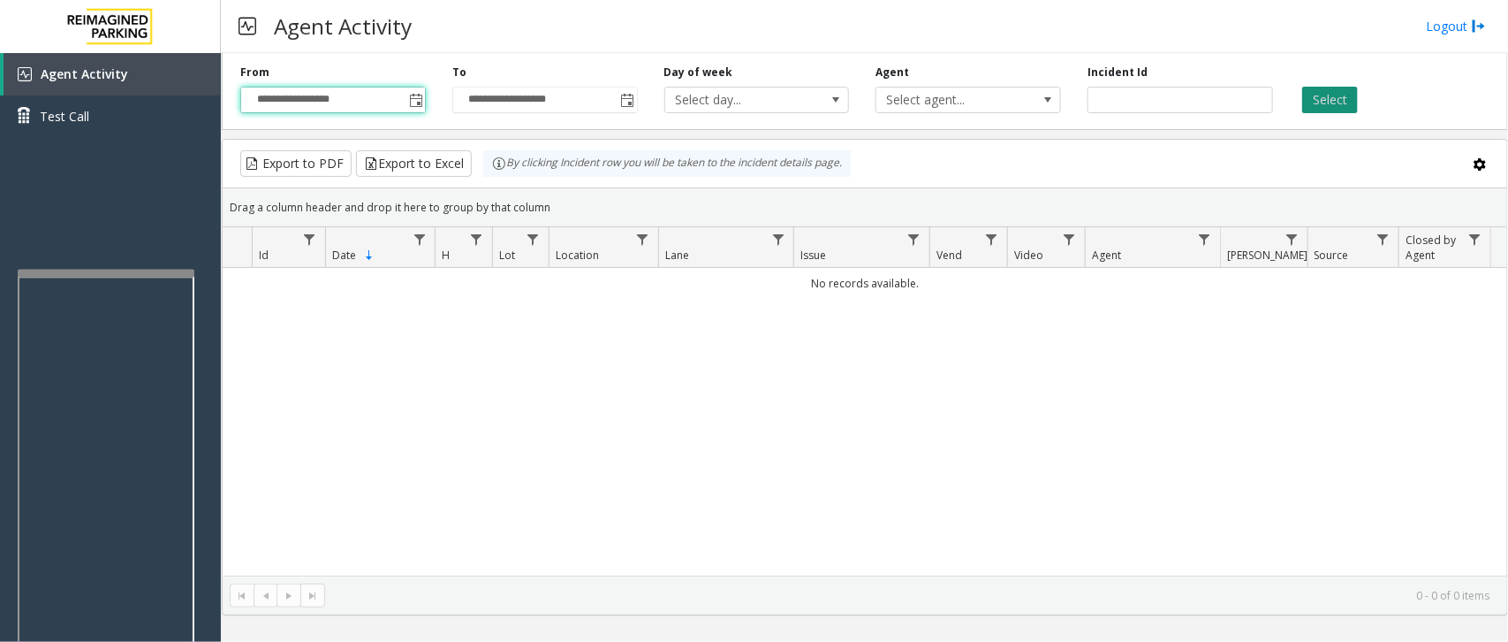
click at [1206, 103] on button "Select" at bounding box center [1330, 100] width 56 height 27
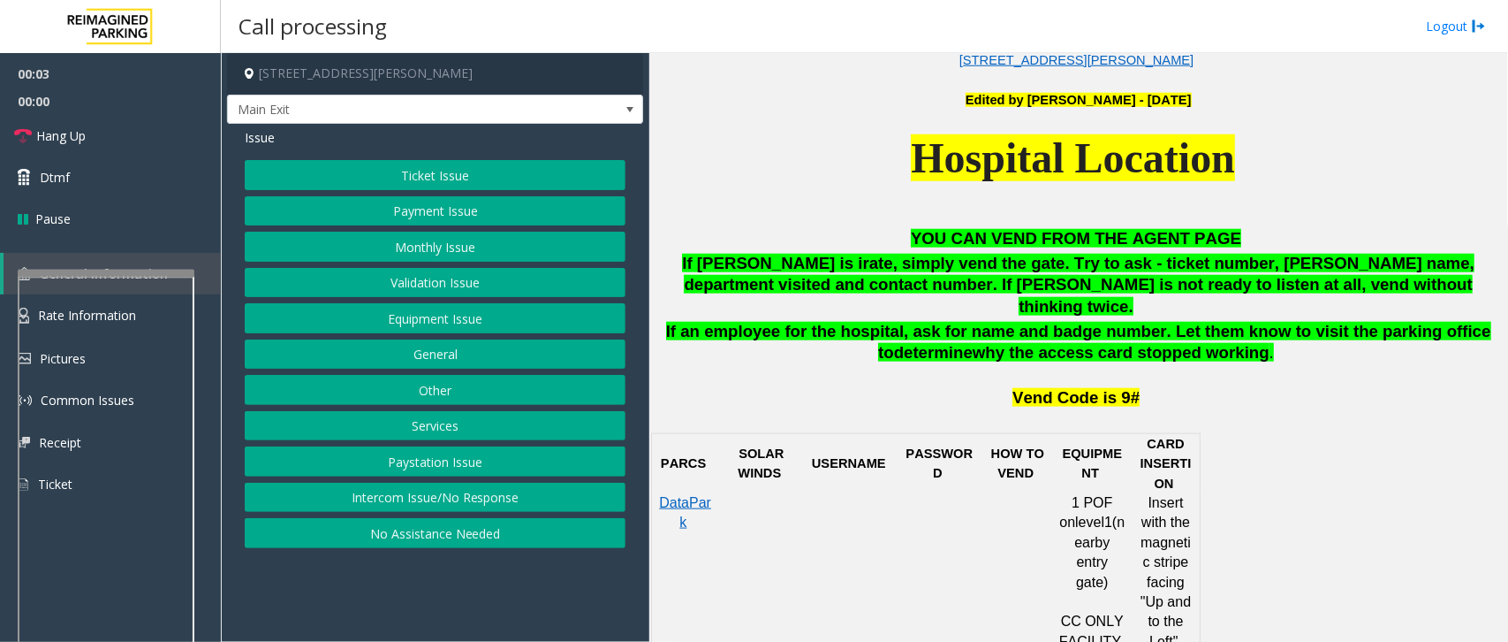
scroll to position [773, 0]
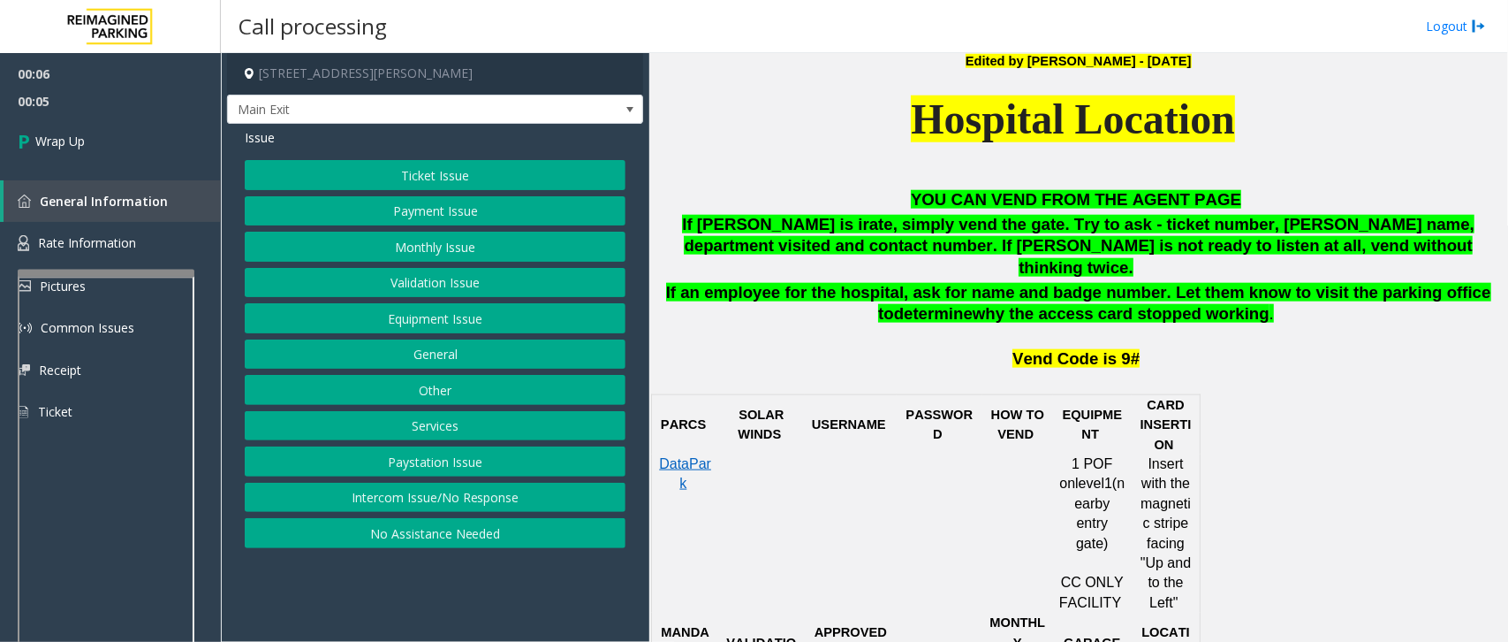
click at [479, 482] on button "Intercom Issue/No Response" at bounding box center [435, 497] width 381 height 30
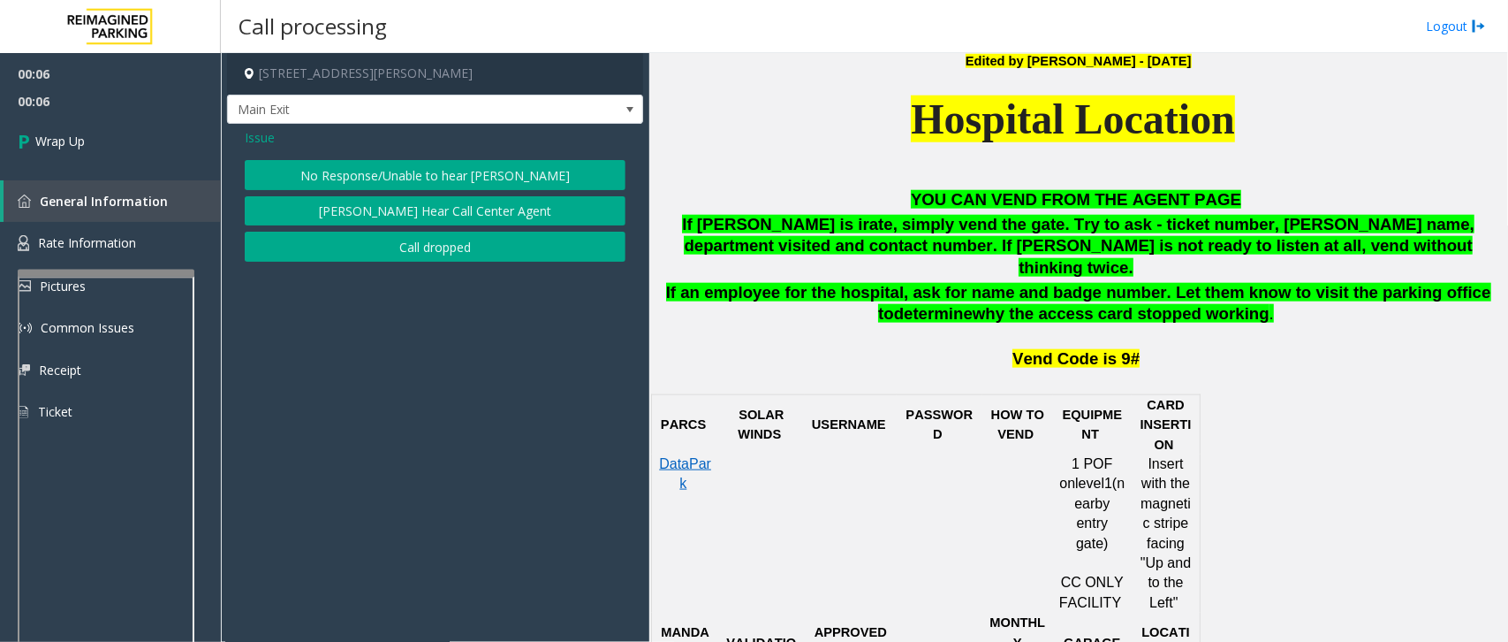
click at [460, 244] on button "Call dropped" at bounding box center [435, 247] width 381 height 30
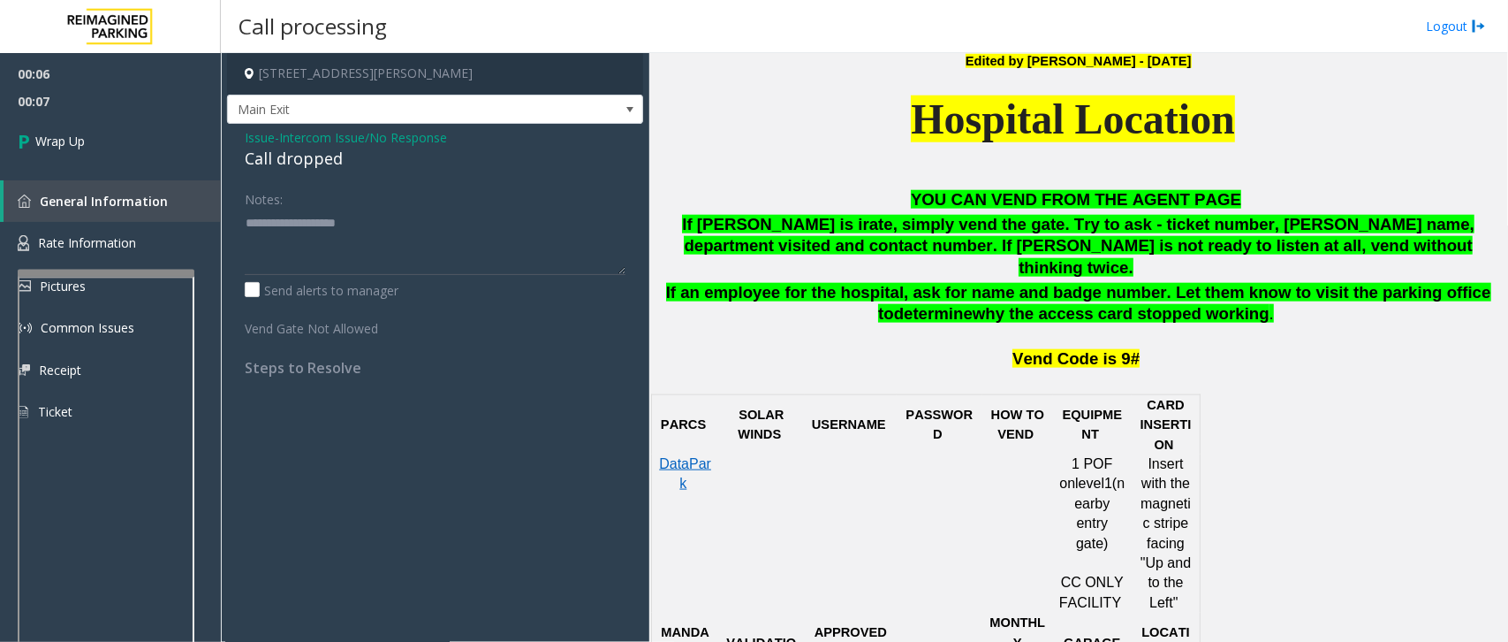
click at [314, 155] on div "Call dropped" at bounding box center [435, 159] width 381 height 24
type textarea "**********"
click at [95, 156] on link "Wrap Up" at bounding box center [110, 141] width 221 height 52
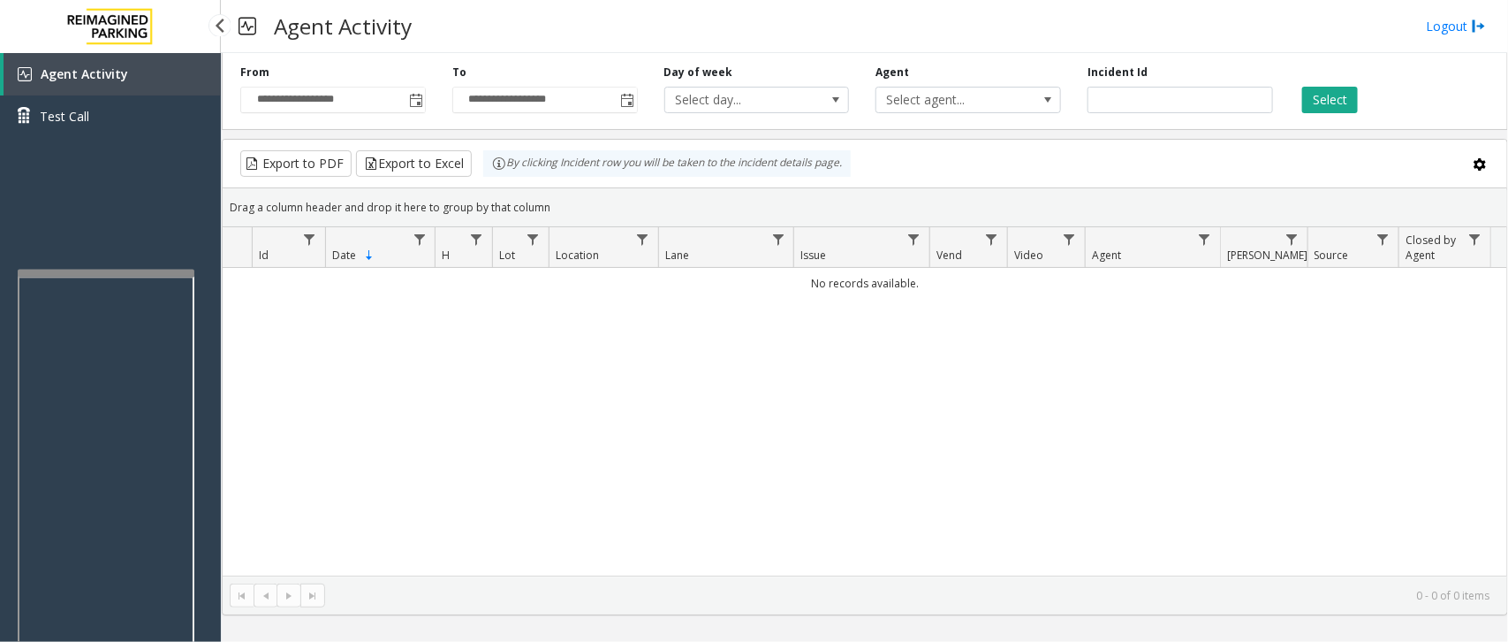
click at [135, 205] on div "Agent Activity Test Call" at bounding box center [110, 374] width 221 height 642
click at [904, 400] on div "No records available." at bounding box center [865, 422] width 1285 height 308
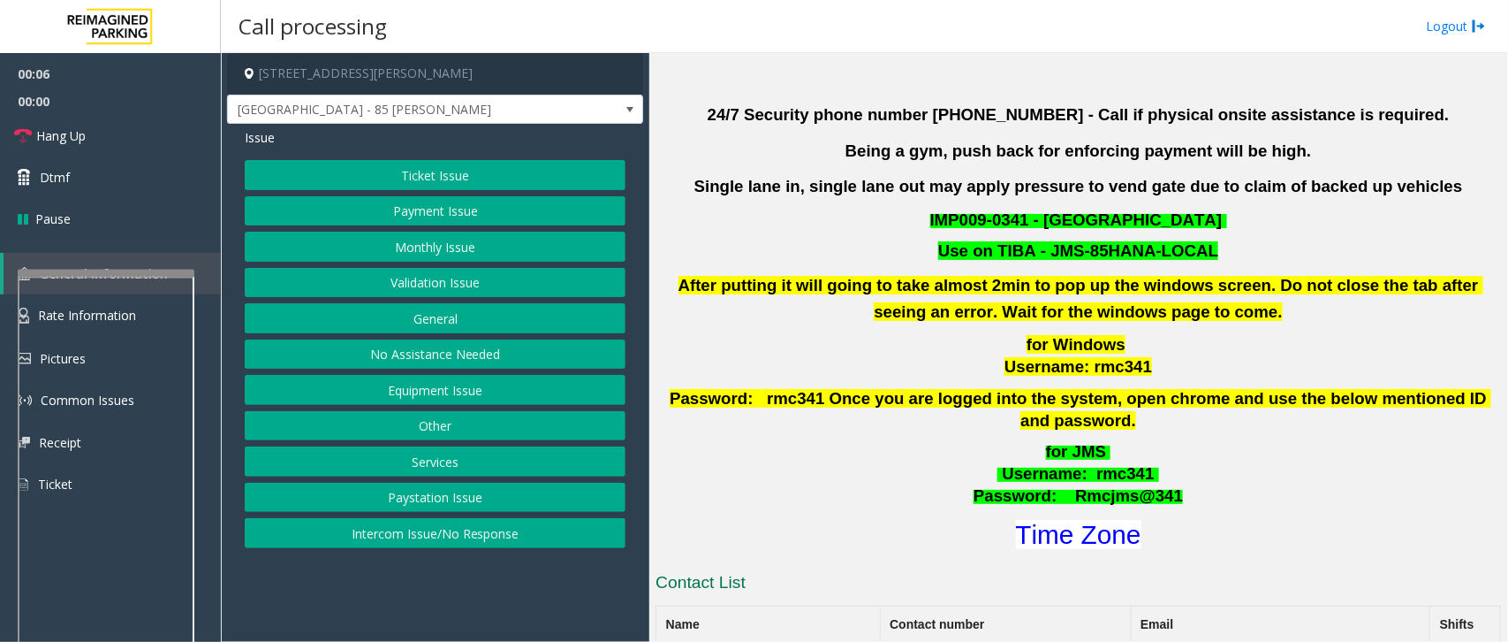
scroll to position [552, 0]
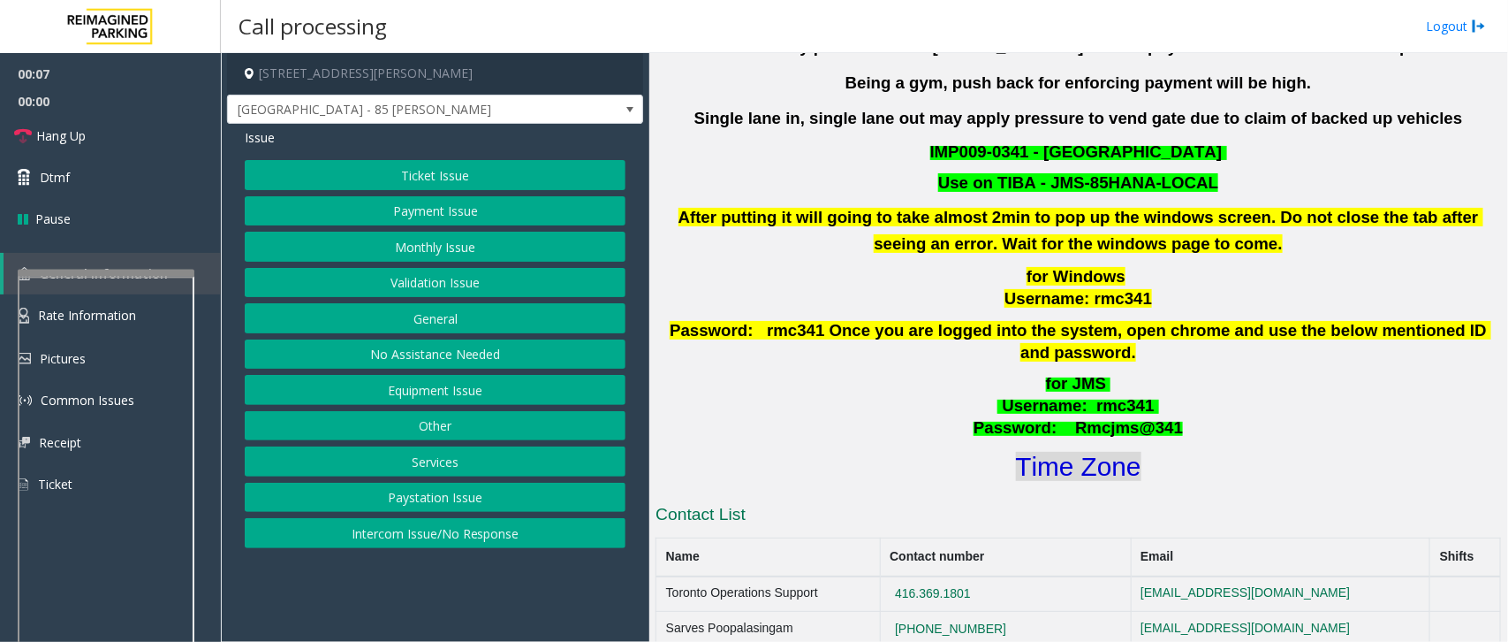
click at [1079, 452] on font "Time Zone" at bounding box center [1078, 466] width 125 height 29
click at [475, 290] on button "Validation Issue" at bounding box center [435, 283] width 381 height 30
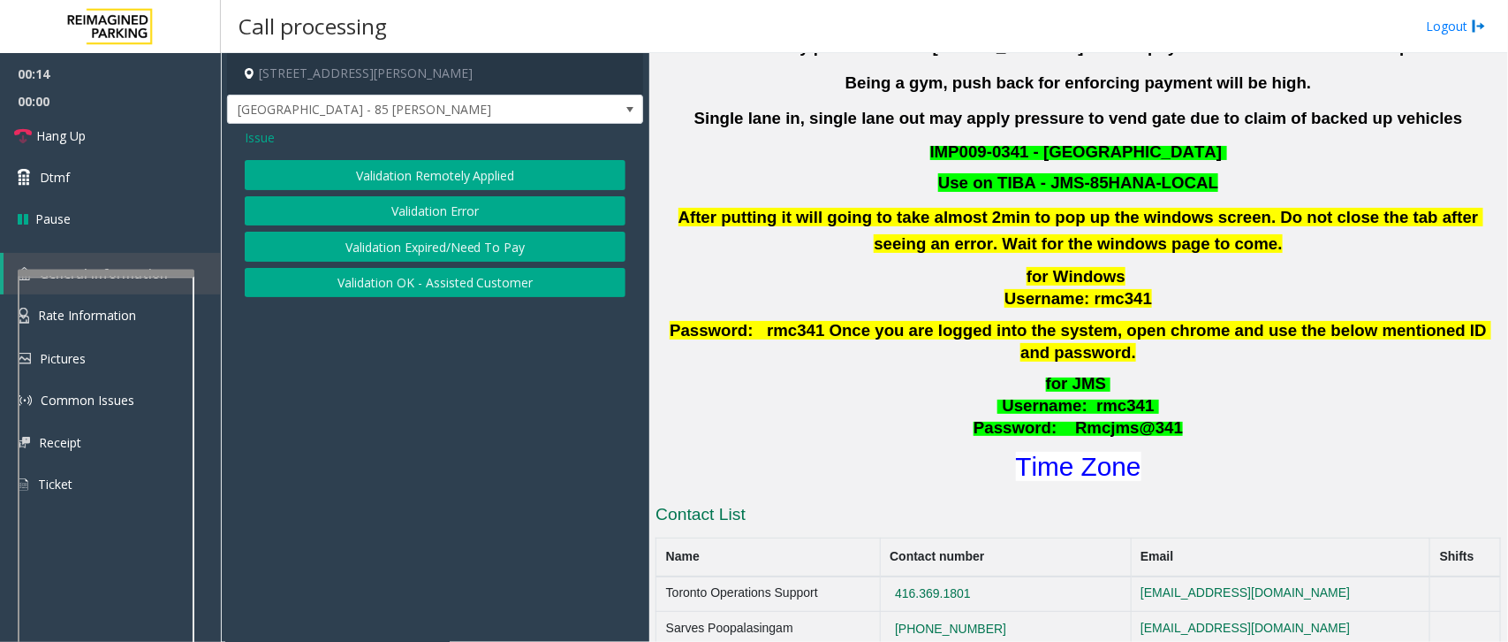
click at [493, 208] on button "Validation Error" at bounding box center [435, 211] width 381 height 30
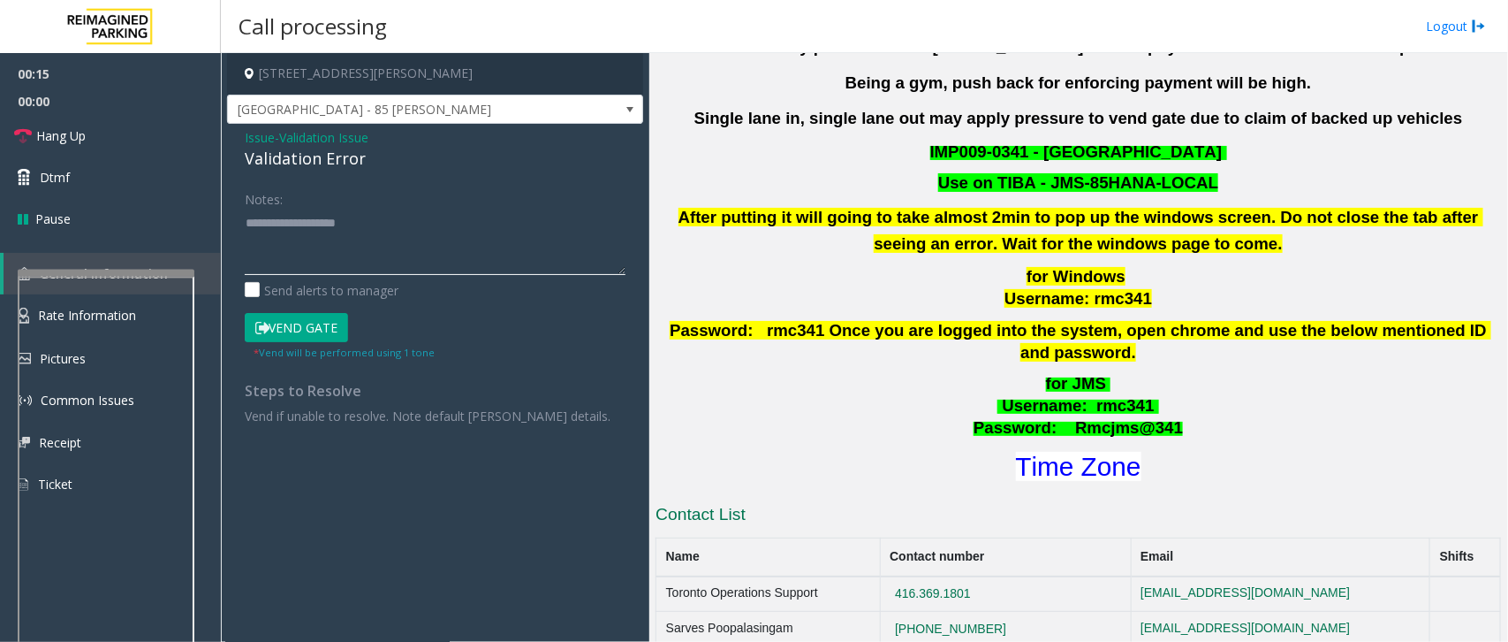
click at [362, 232] on textarea at bounding box center [435, 242] width 381 height 66
click at [301, 218] on textarea at bounding box center [435, 242] width 381 height 66
click at [342, 230] on textarea at bounding box center [435, 242] width 381 height 66
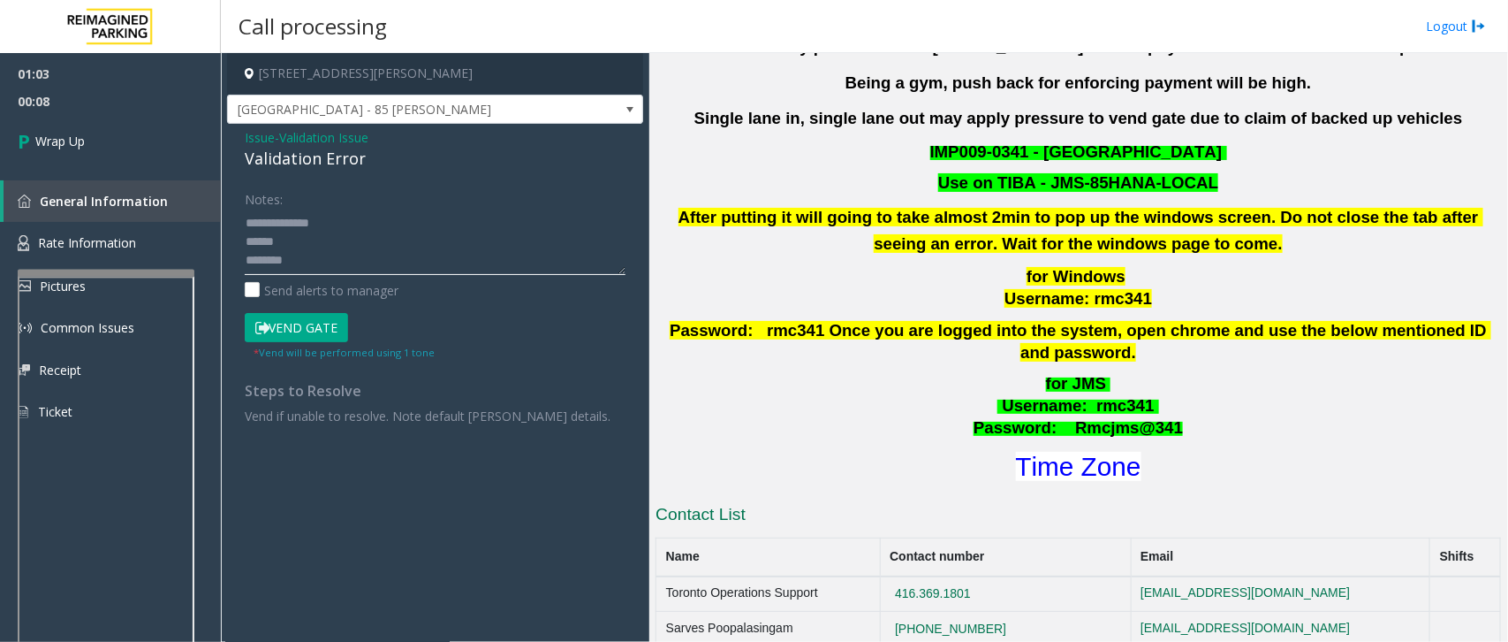
click at [245, 227] on textarea at bounding box center [435, 242] width 381 height 66
click at [302, 161] on div "Validation Error" at bounding box center [435, 159] width 381 height 24
click at [301, 161] on div "Validation Error" at bounding box center [435, 159] width 381 height 24
click at [391, 232] on textarea at bounding box center [435, 242] width 381 height 66
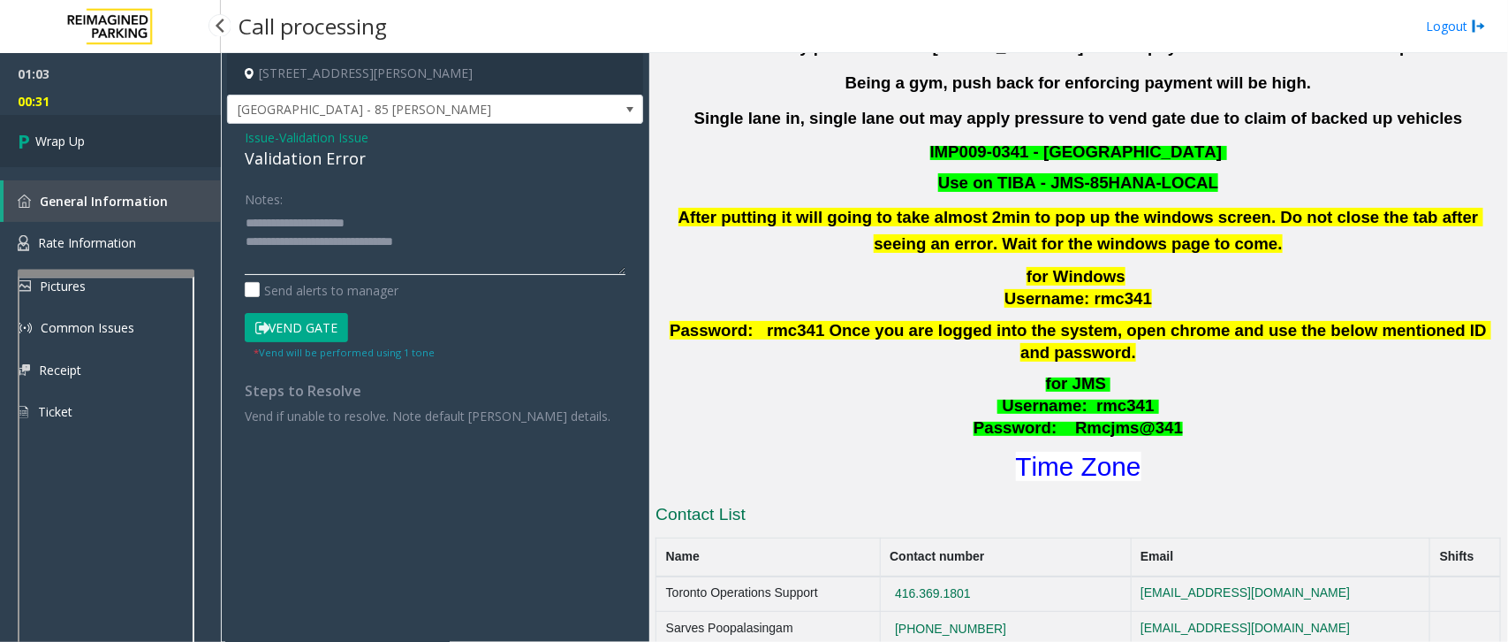
type textarea "**********"
click at [143, 160] on link "Wrap Up" at bounding box center [110, 141] width 221 height 52
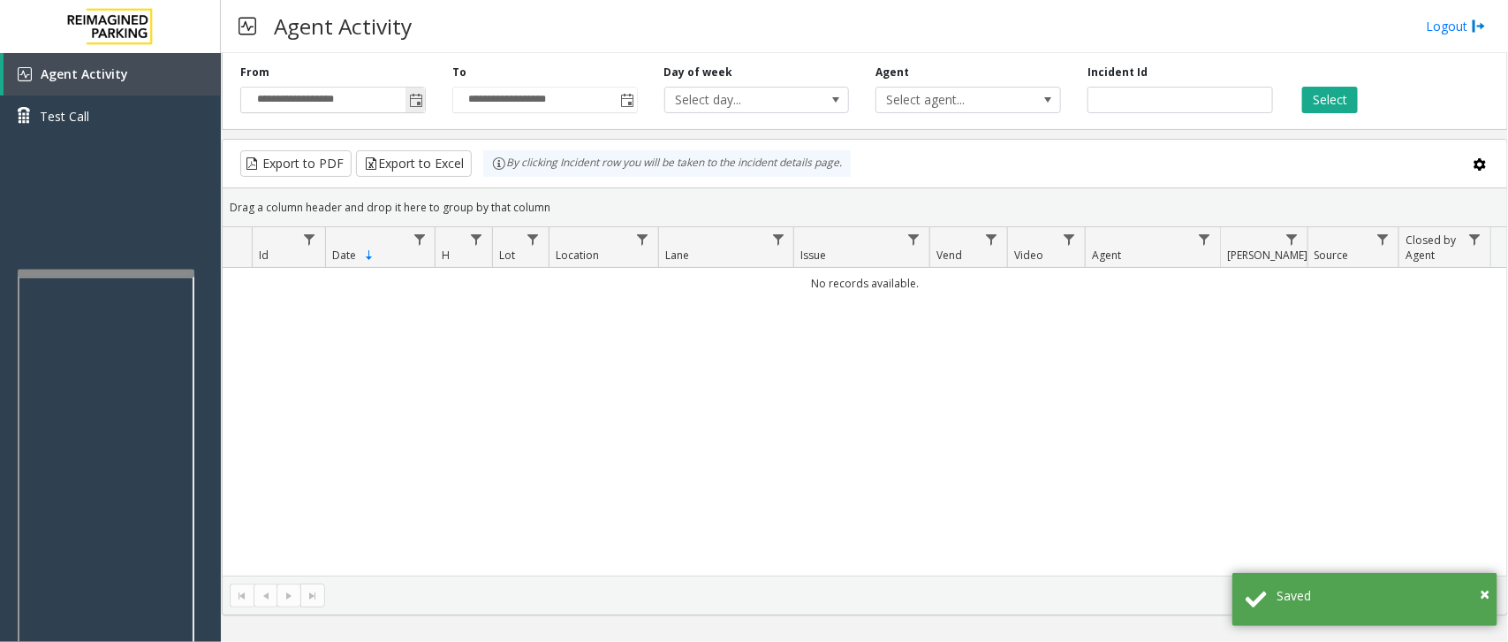
click at [421, 99] on span "Toggle popup" at bounding box center [416, 101] width 14 height 14
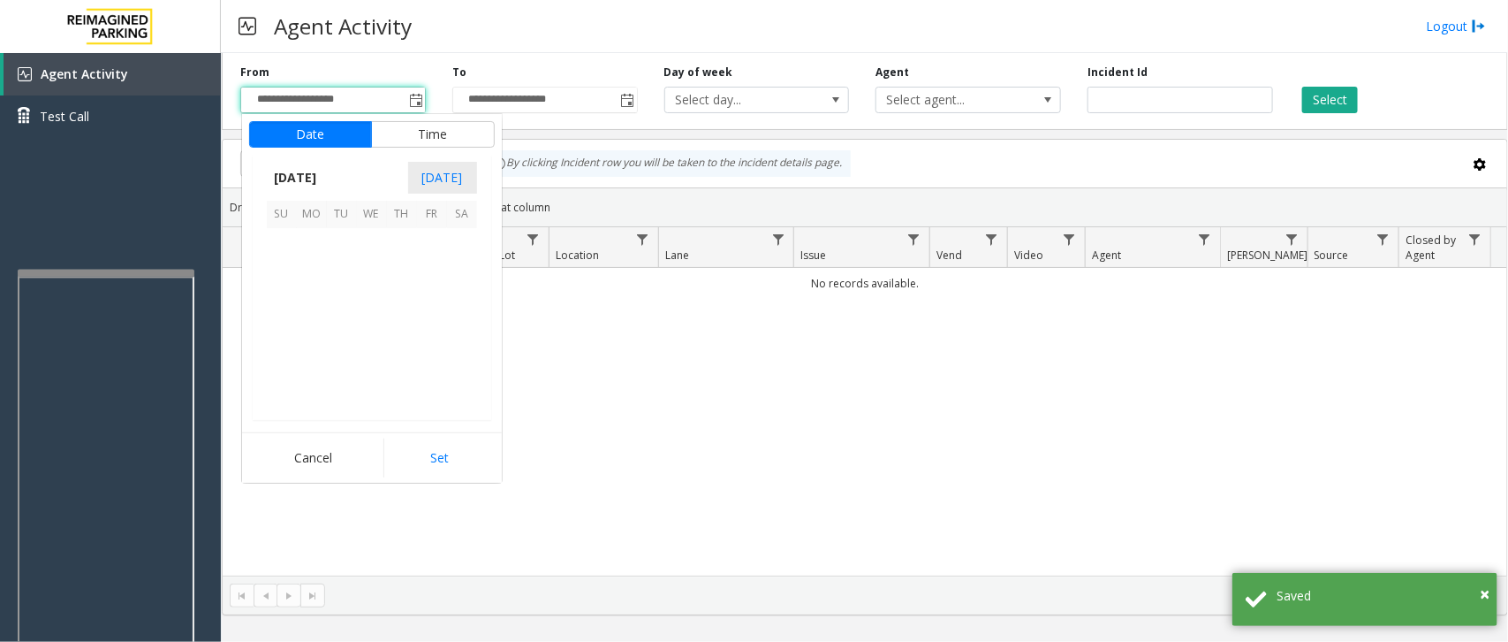
scroll to position [316784, 0]
click at [409, 271] on span "7" at bounding box center [402, 274] width 30 height 30
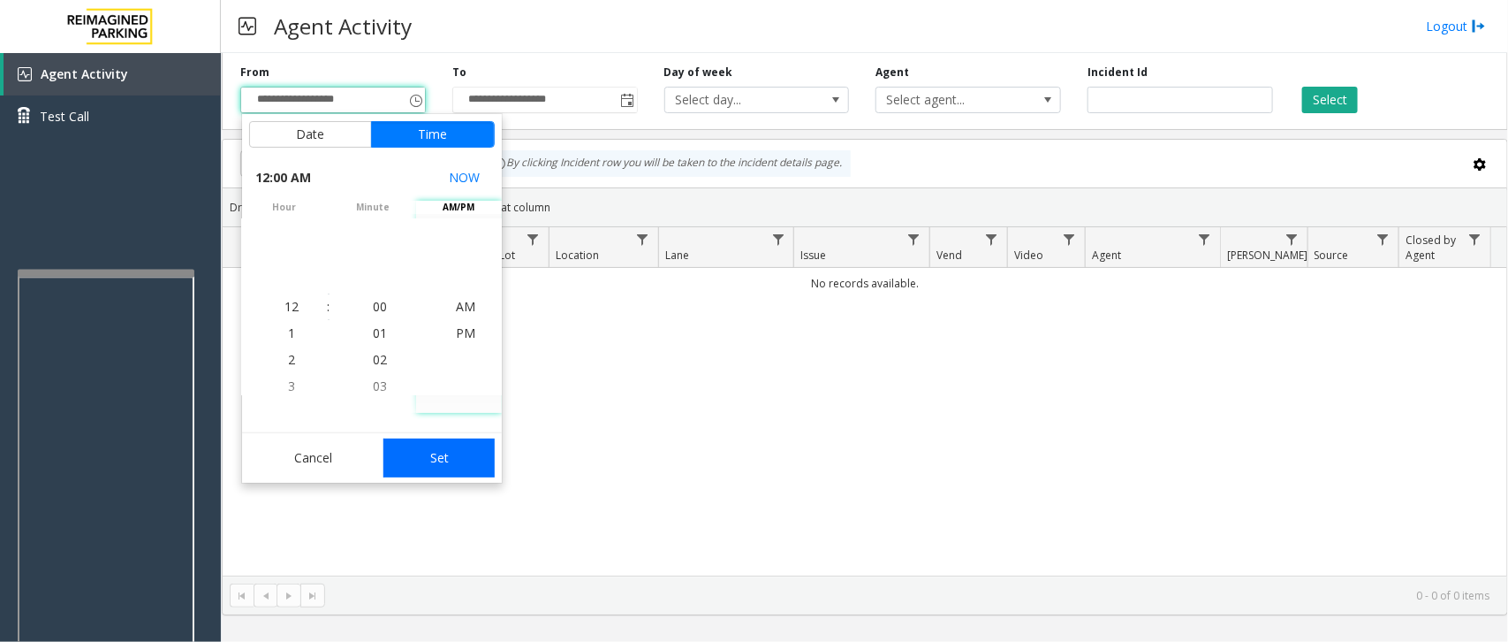
click at [449, 468] on button "Set" at bounding box center [438, 457] width 111 height 39
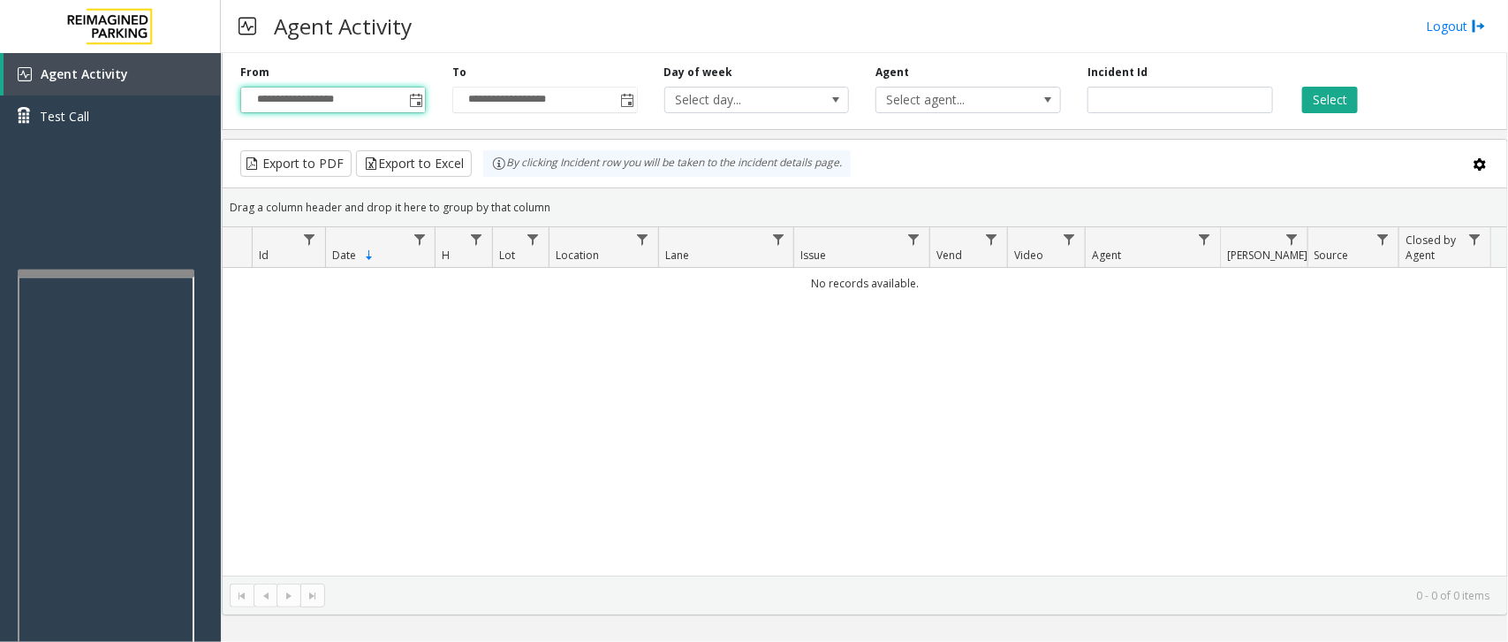
type input "**********"
click at [1206, 95] on button "Select" at bounding box center [1330, 100] width 56 height 27
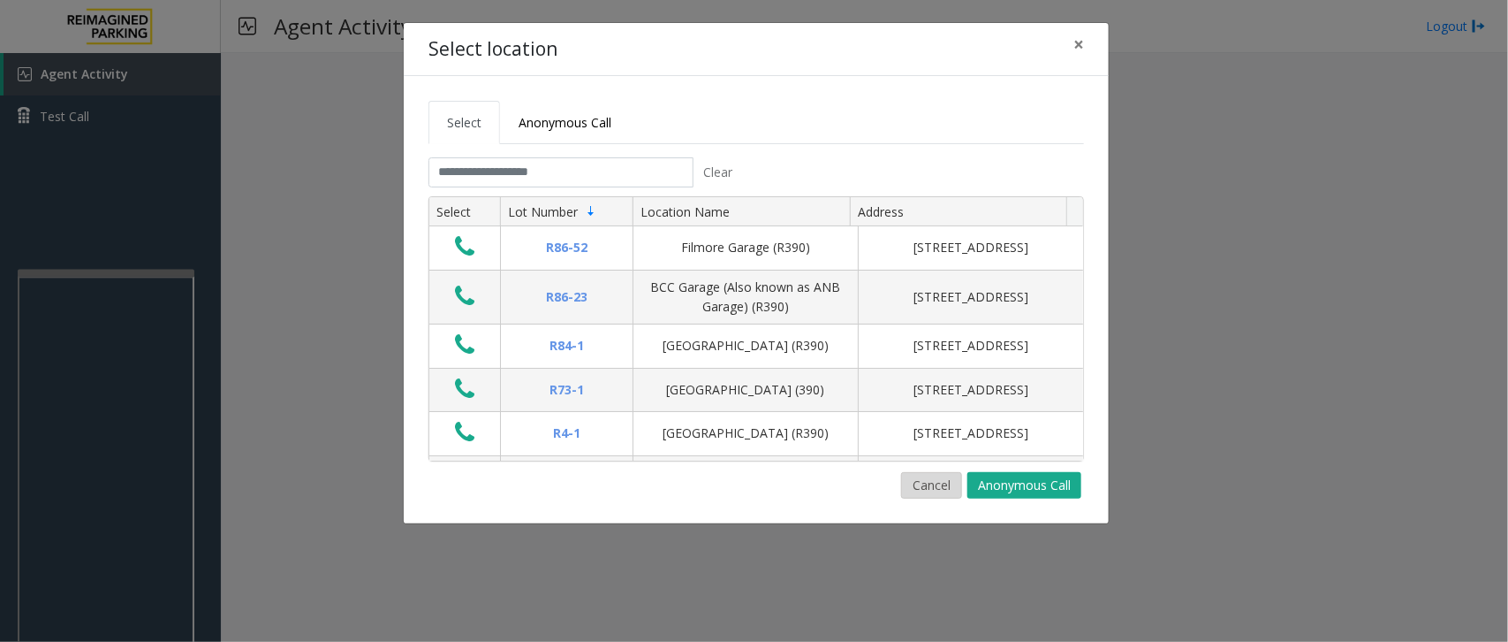
click at [937, 479] on button "Cancel" at bounding box center [931, 485] width 61 height 27
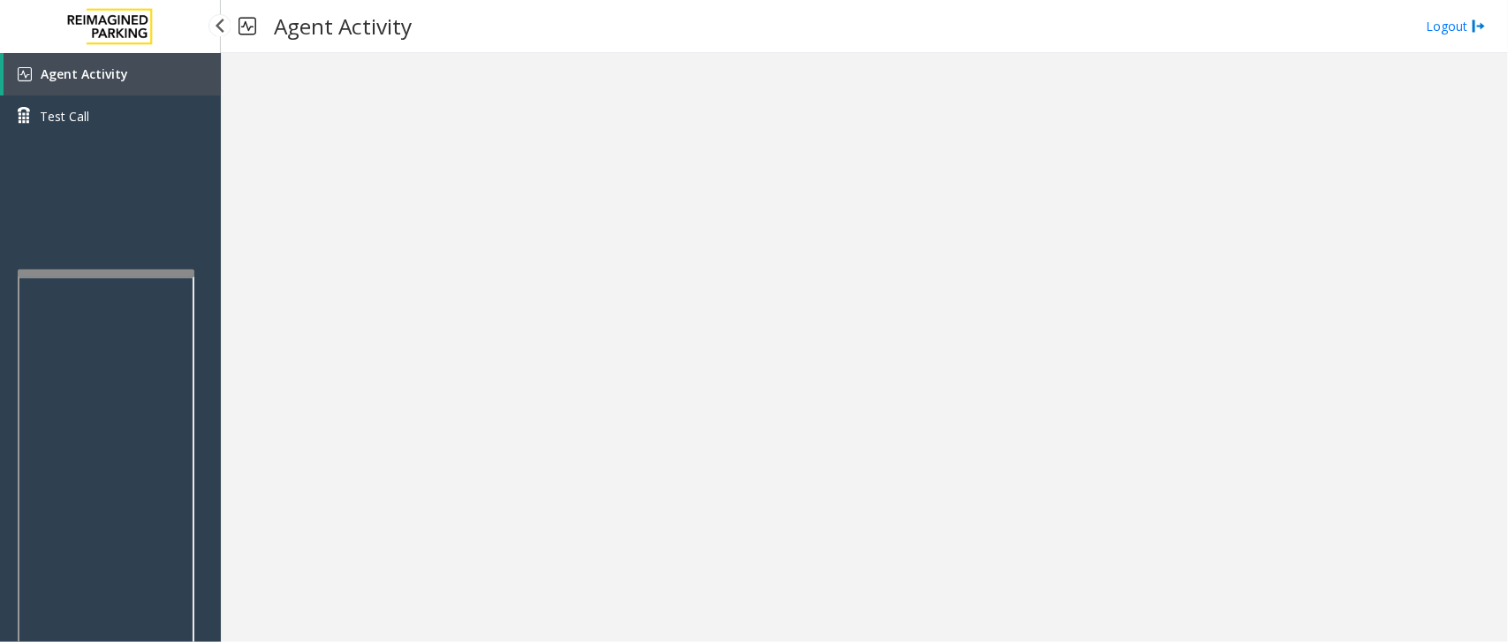
click at [218, 65] on link "Agent Activity" at bounding box center [112, 74] width 217 height 42
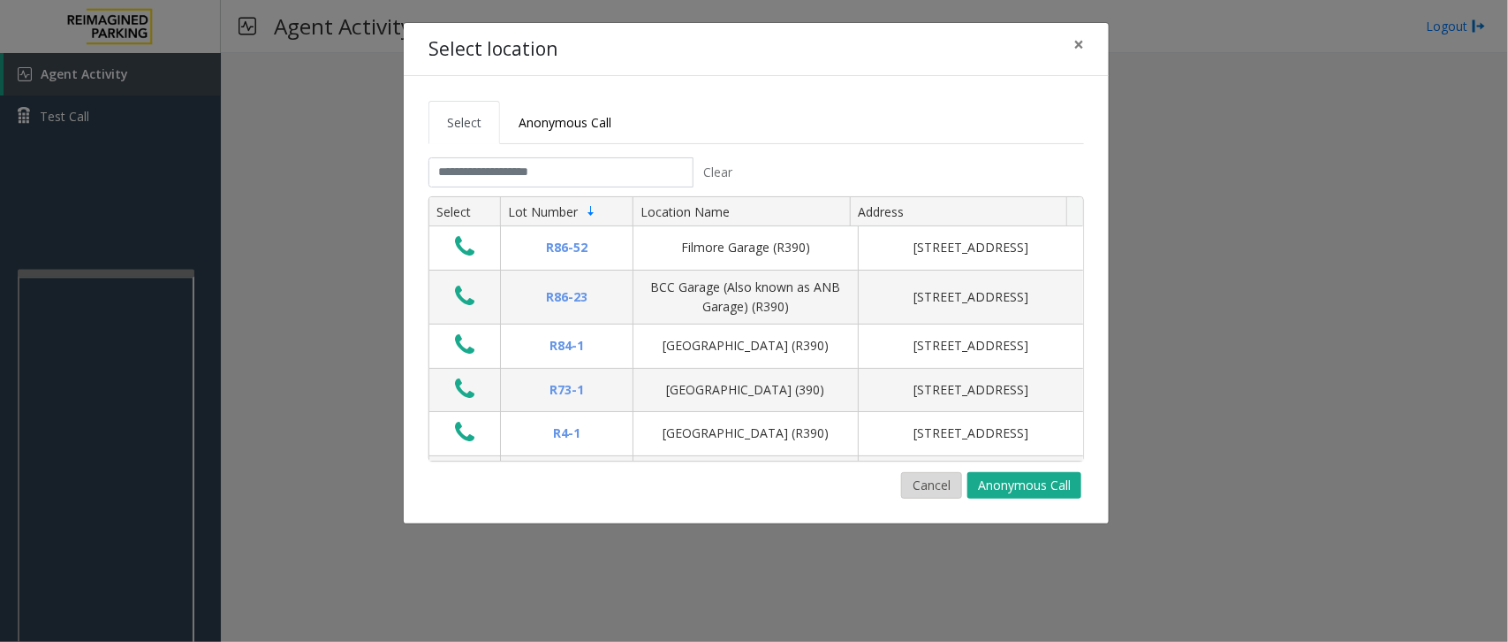
click at [930, 482] on button "Cancel" at bounding box center [931, 485] width 61 height 27
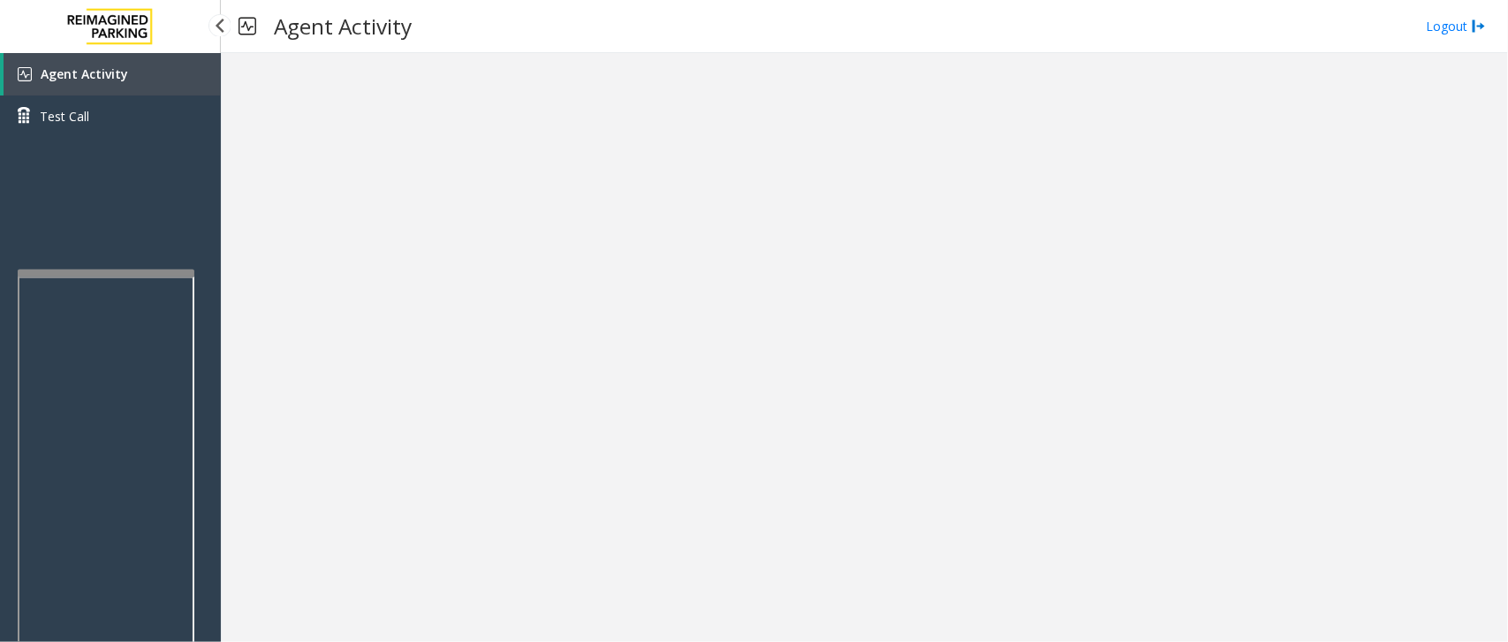
click at [162, 55] on link "Agent Activity" at bounding box center [112, 74] width 217 height 42
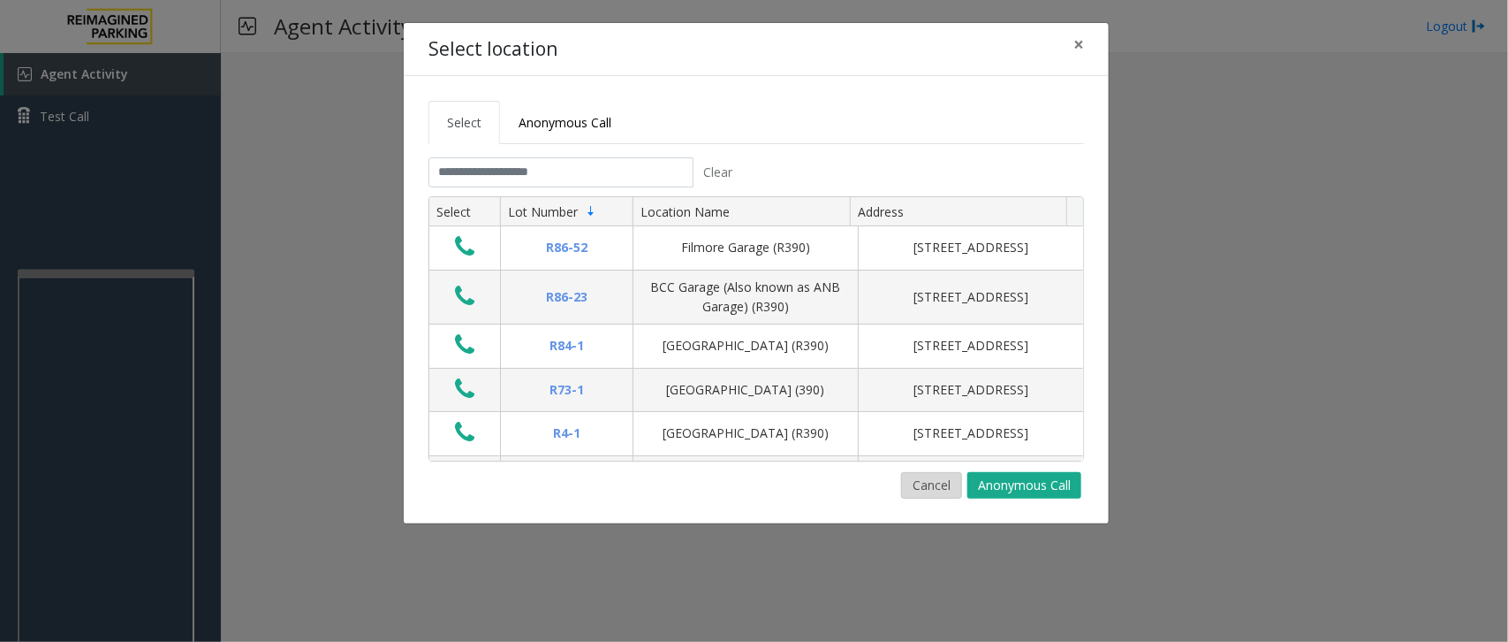
click at [935, 479] on button "Cancel" at bounding box center [931, 485] width 61 height 27
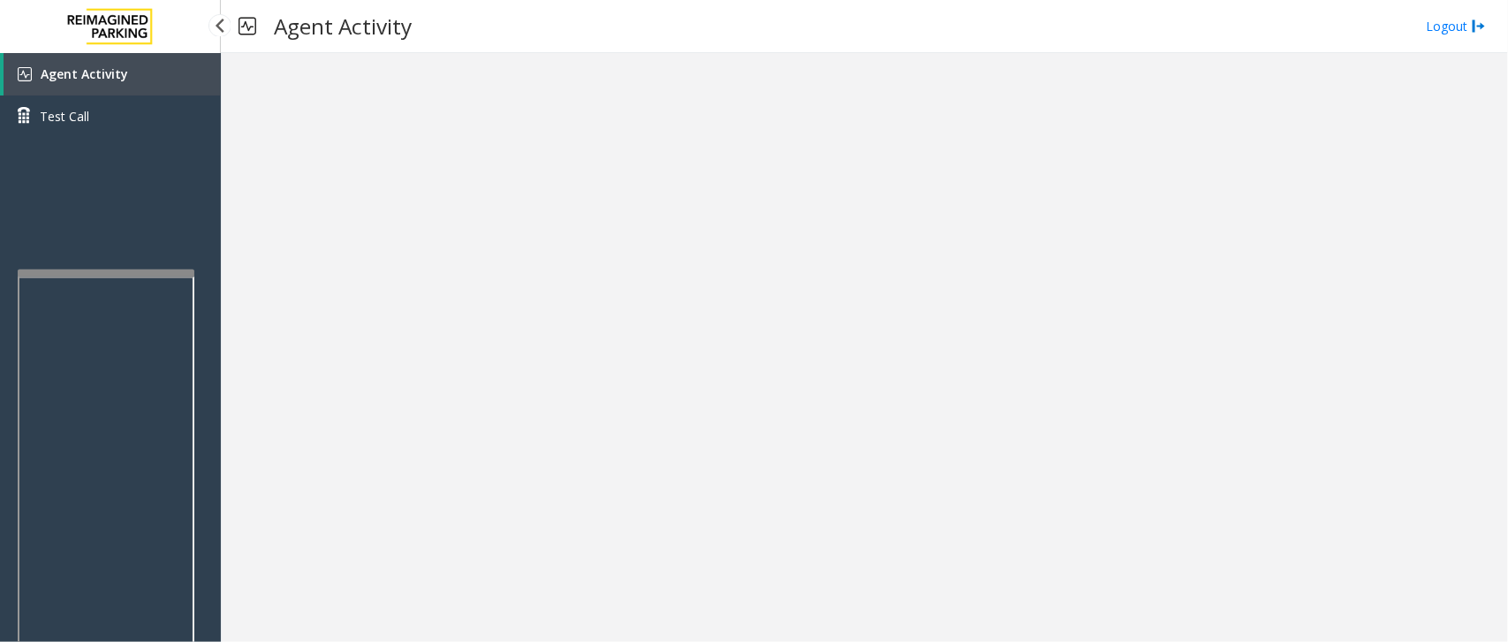
click at [126, 72] on link "Agent Activity" at bounding box center [112, 74] width 217 height 42
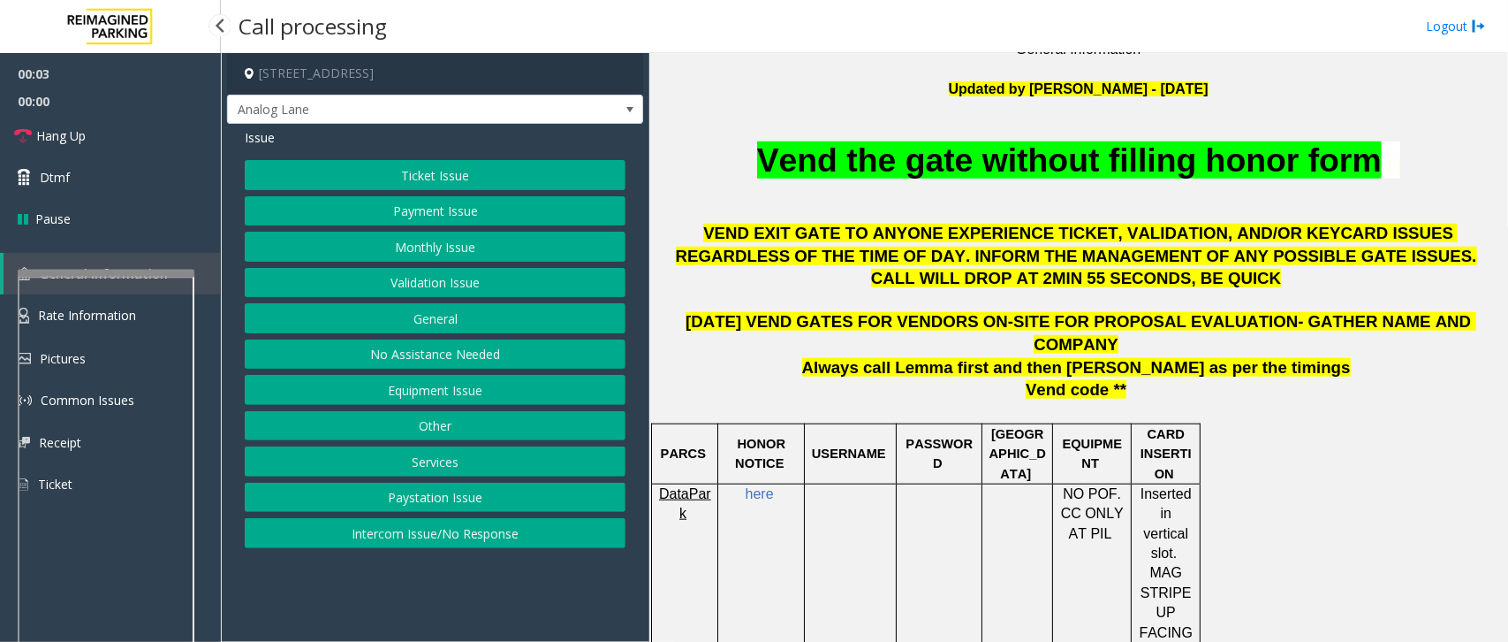
scroll to position [552, 0]
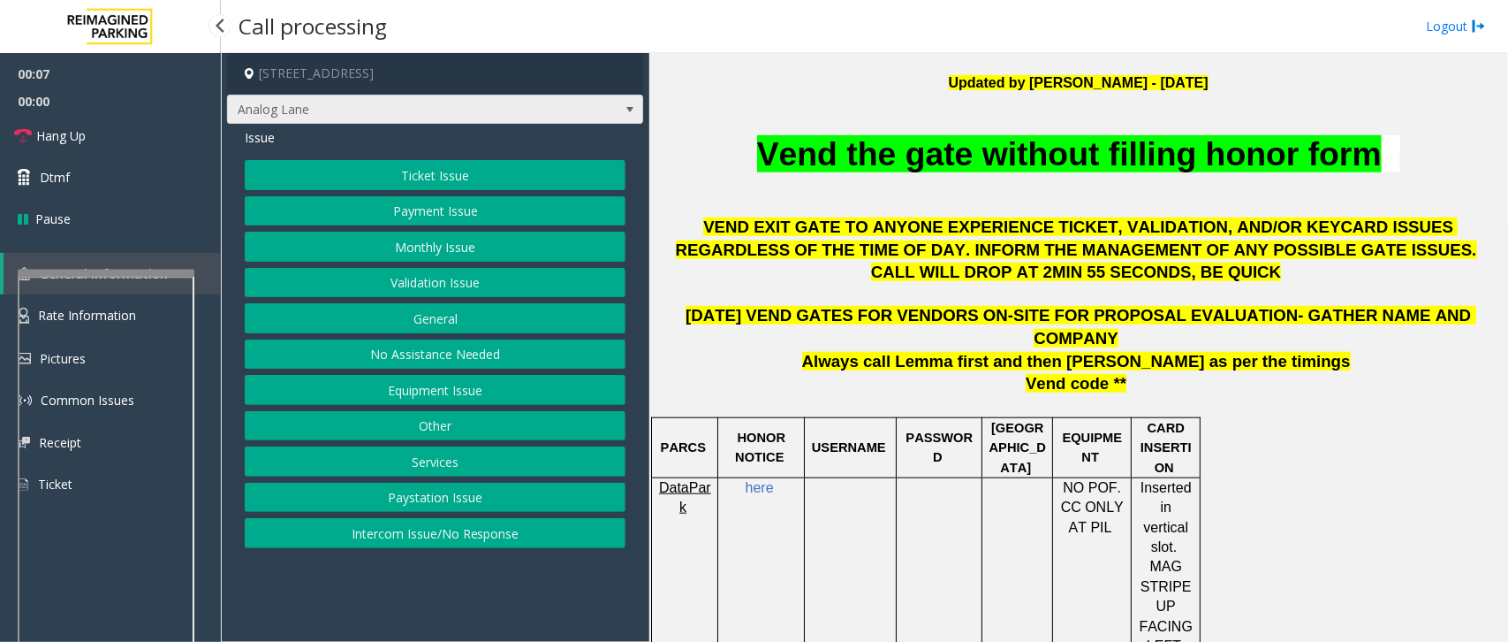
click at [626, 106] on span at bounding box center [630, 110] width 14 height 14
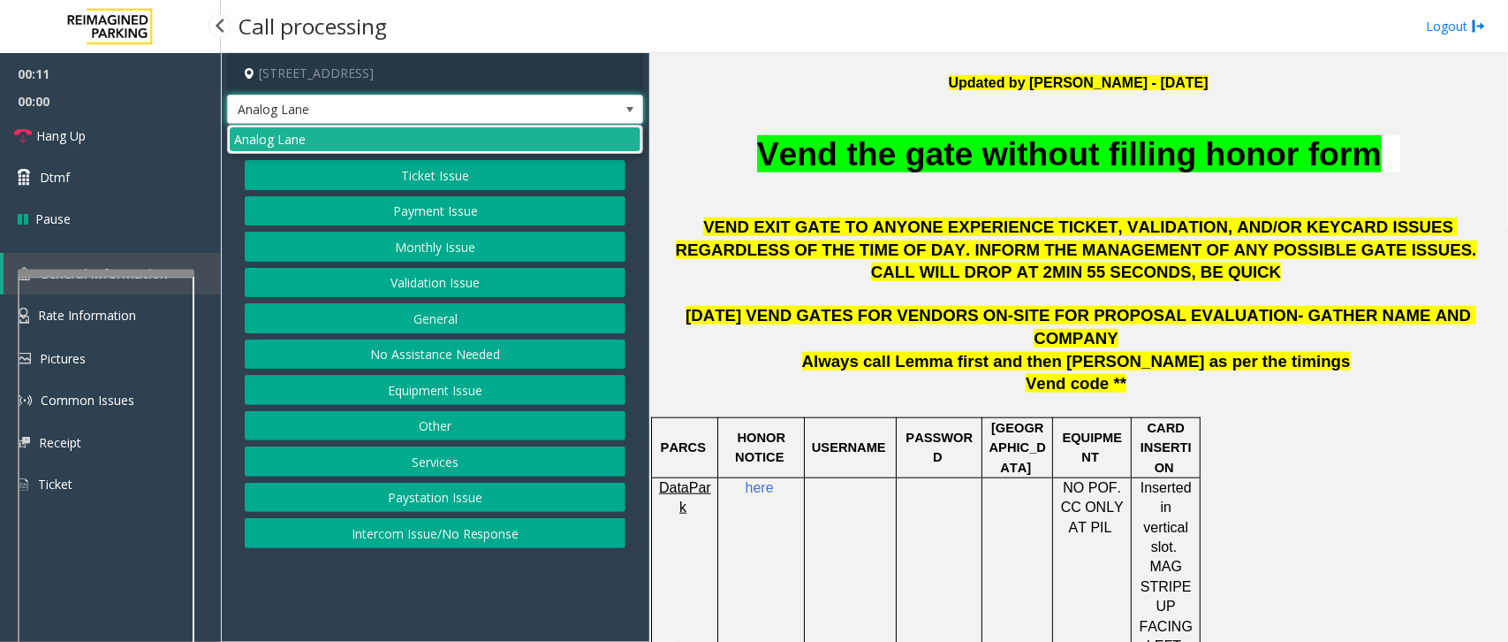
click at [629, 103] on span at bounding box center [630, 110] width 14 height 14
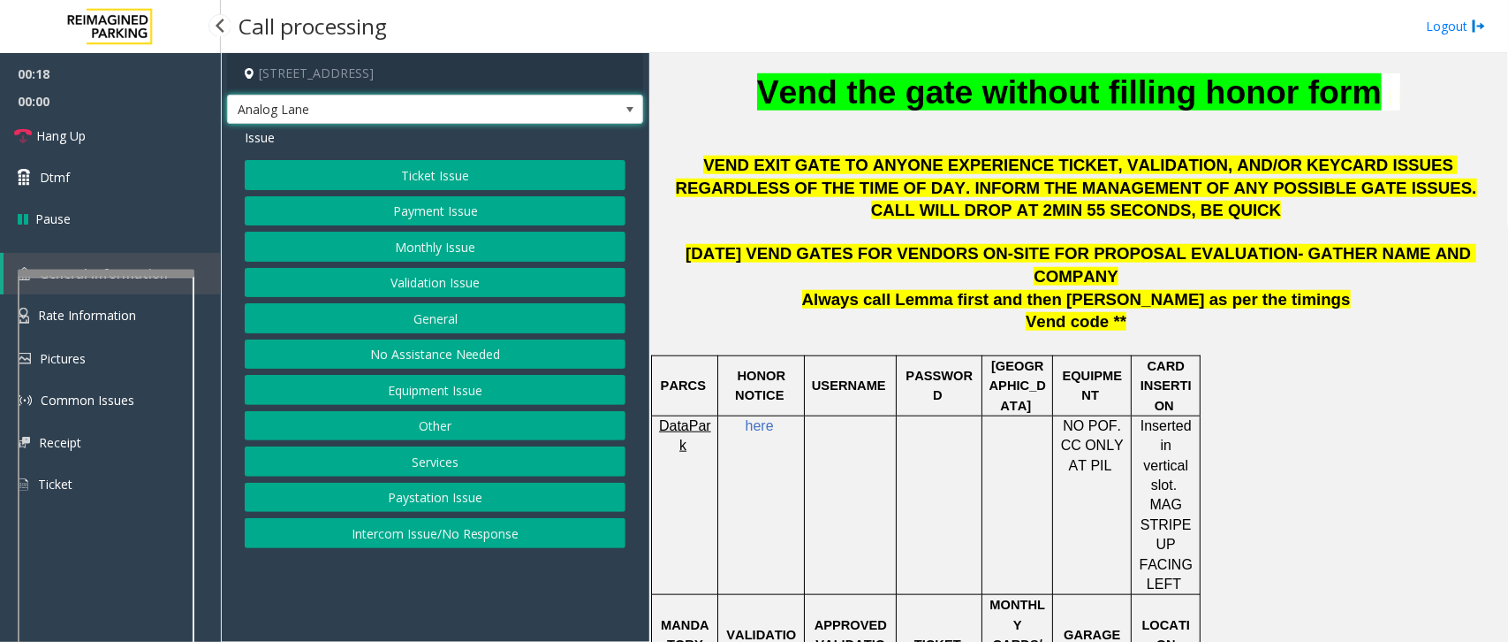
scroll to position [663, 0]
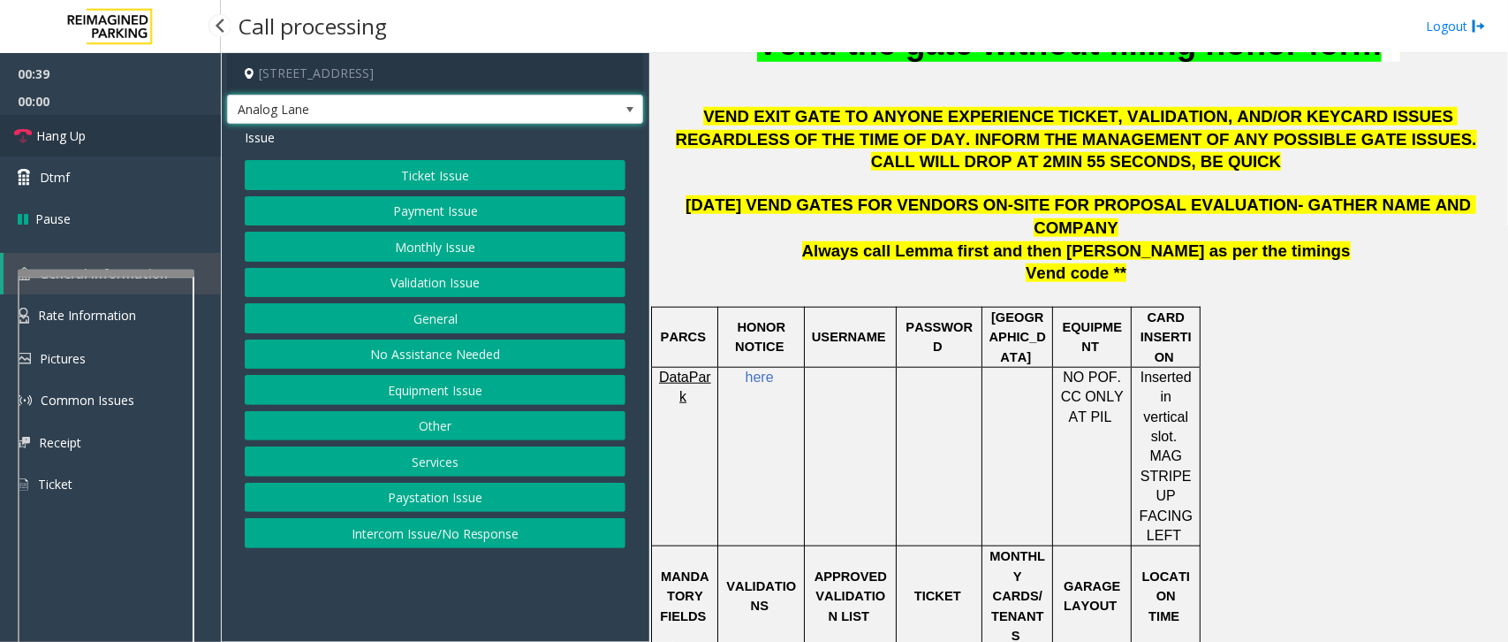
click at [85, 137] on span "Hang Up" at bounding box center [60, 135] width 49 height 19
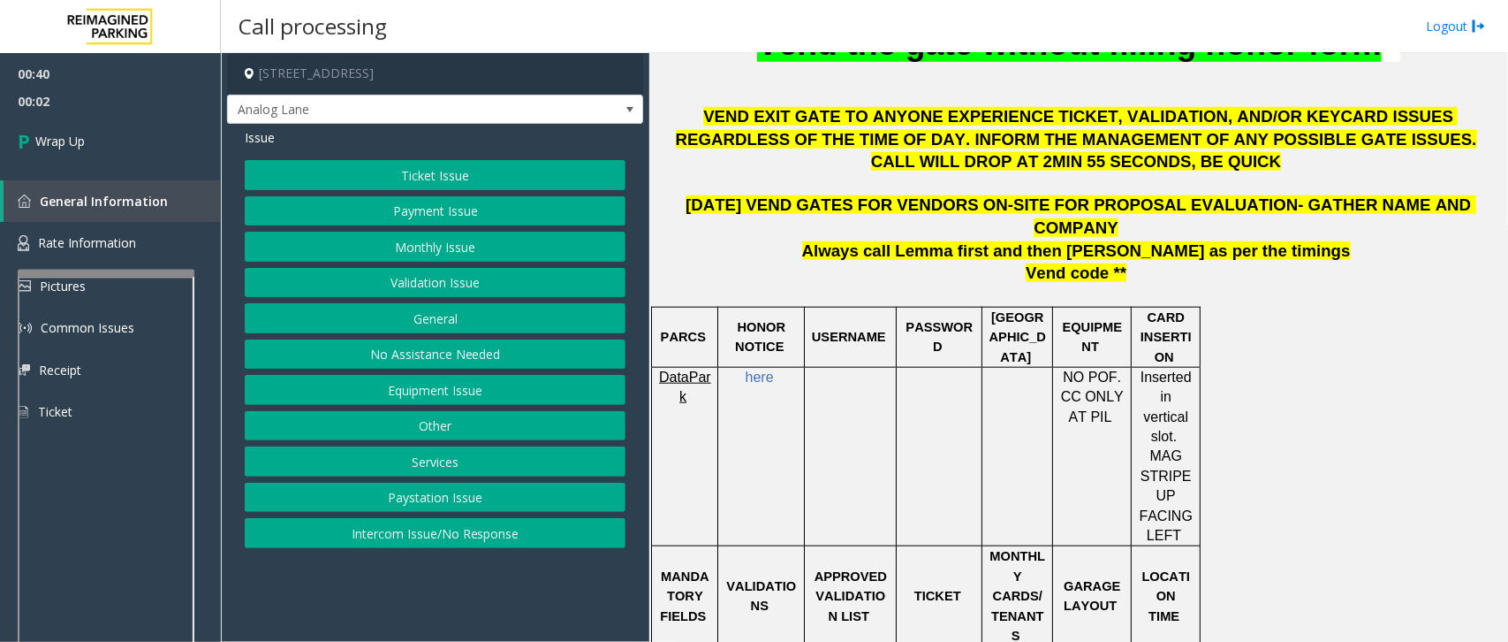
click at [444, 358] on button "No Assistance Needed" at bounding box center [435, 354] width 381 height 30
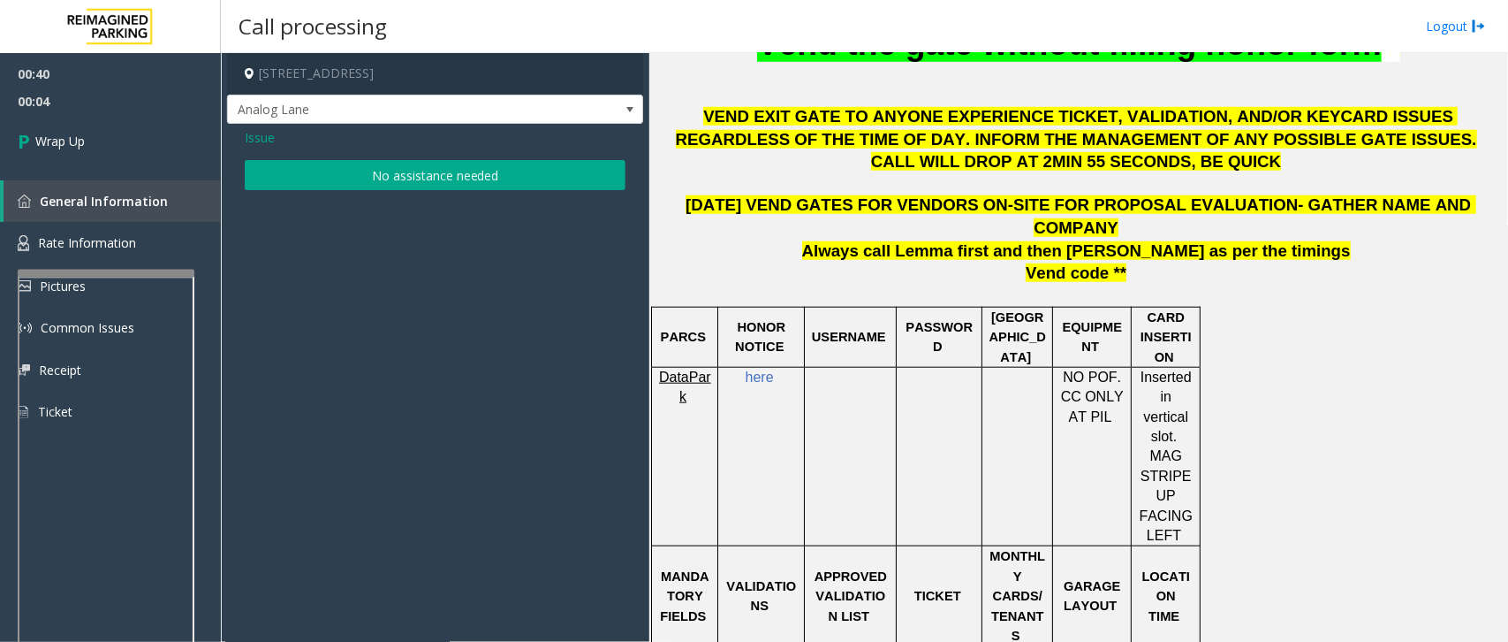
click at [406, 172] on button "No assistance needed" at bounding box center [435, 175] width 381 height 30
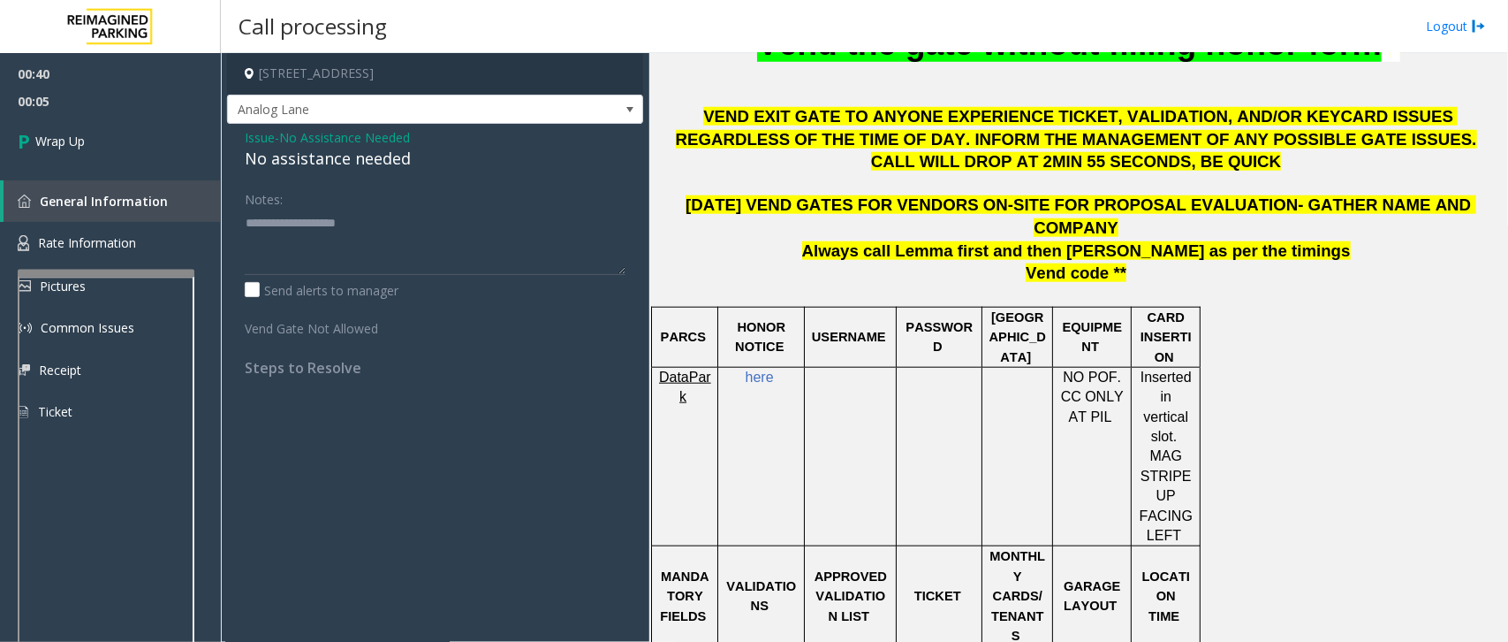
click at [343, 156] on div "No assistance needed" at bounding box center [435, 159] width 381 height 24
type textarea "**********"
click at [65, 146] on span "Wrap Up" at bounding box center [59, 141] width 49 height 19
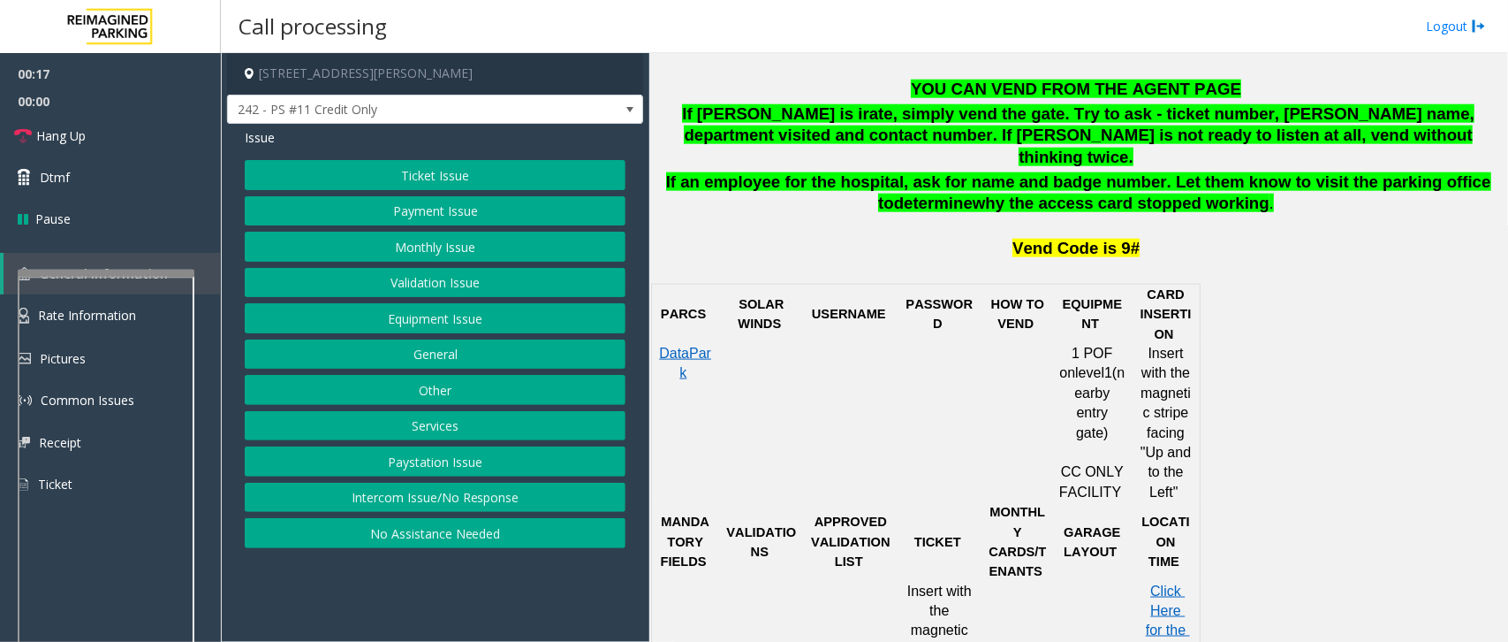
scroll to position [994, 0]
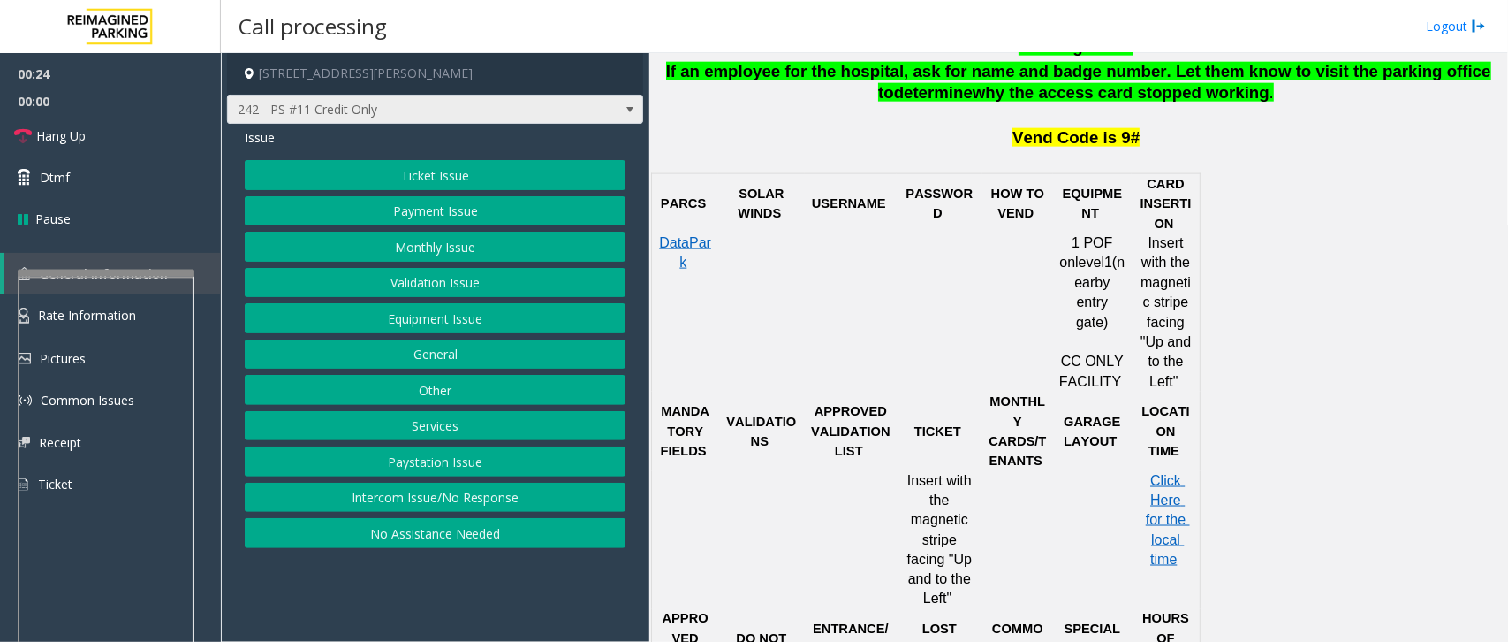
click at [620, 106] on span at bounding box center [630, 109] width 25 height 28
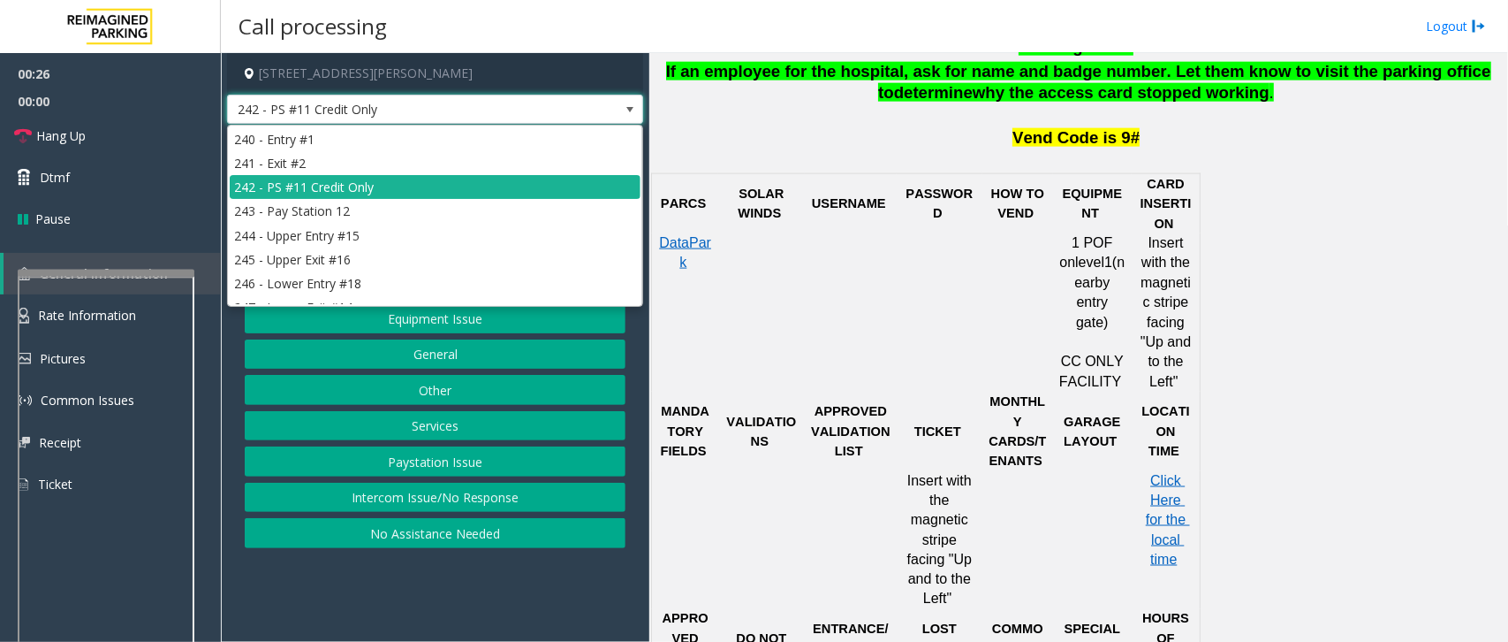
click at [620, 106] on span at bounding box center [630, 109] width 25 height 28
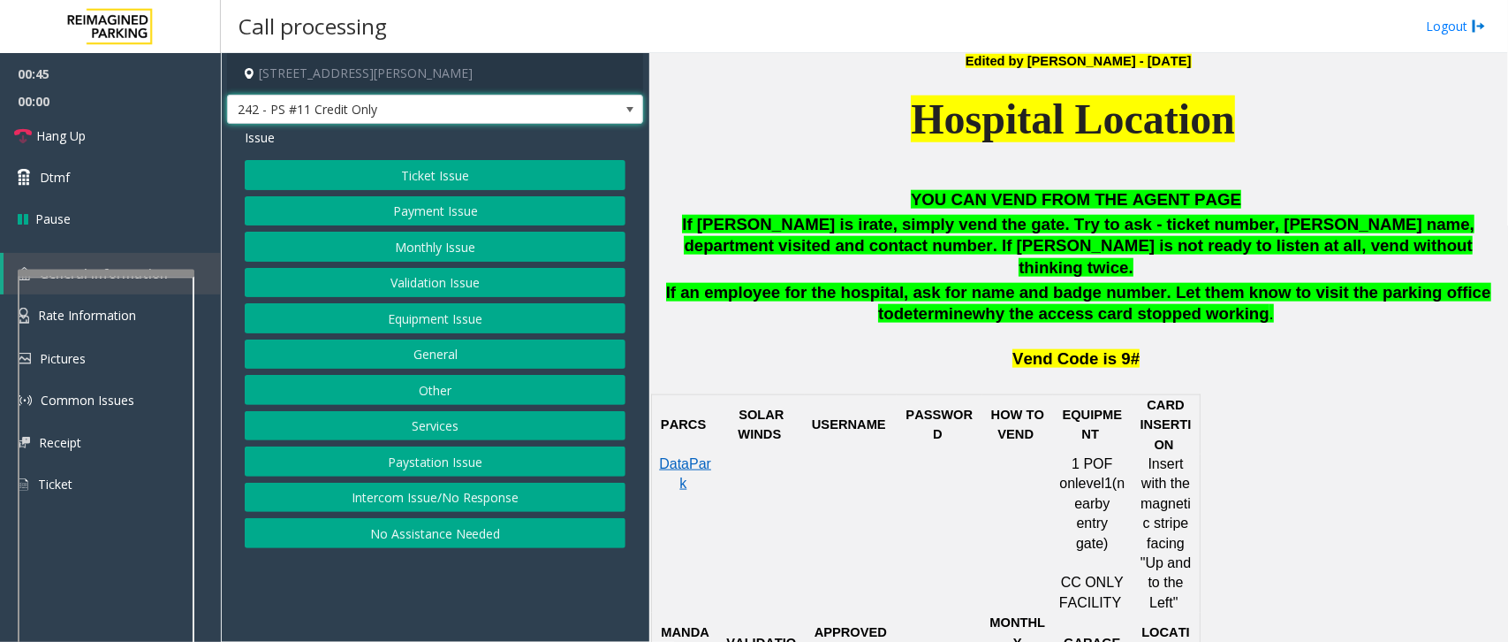
scroll to position [884, 0]
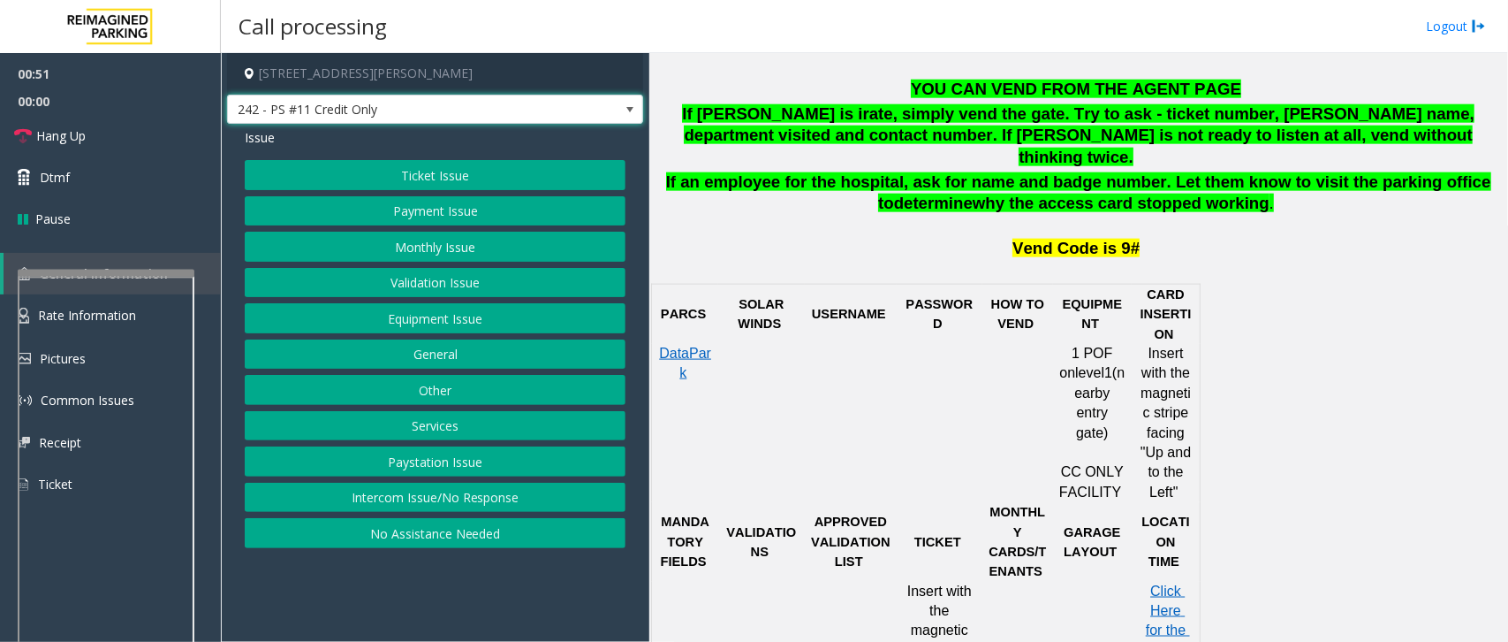
click at [628, 115] on span at bounding box center [630, 110] width 14 height 14
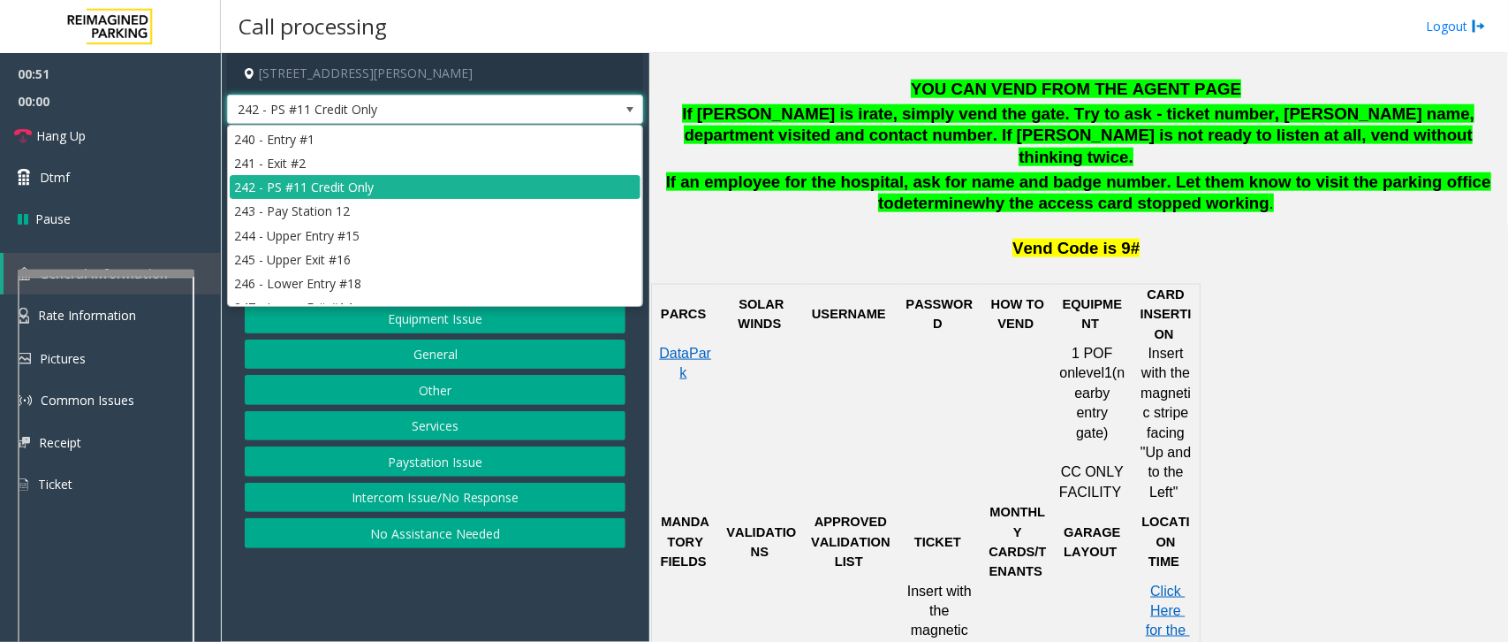
click at [628, 115] on span at bounding box center [630, 110] width 14 height 14
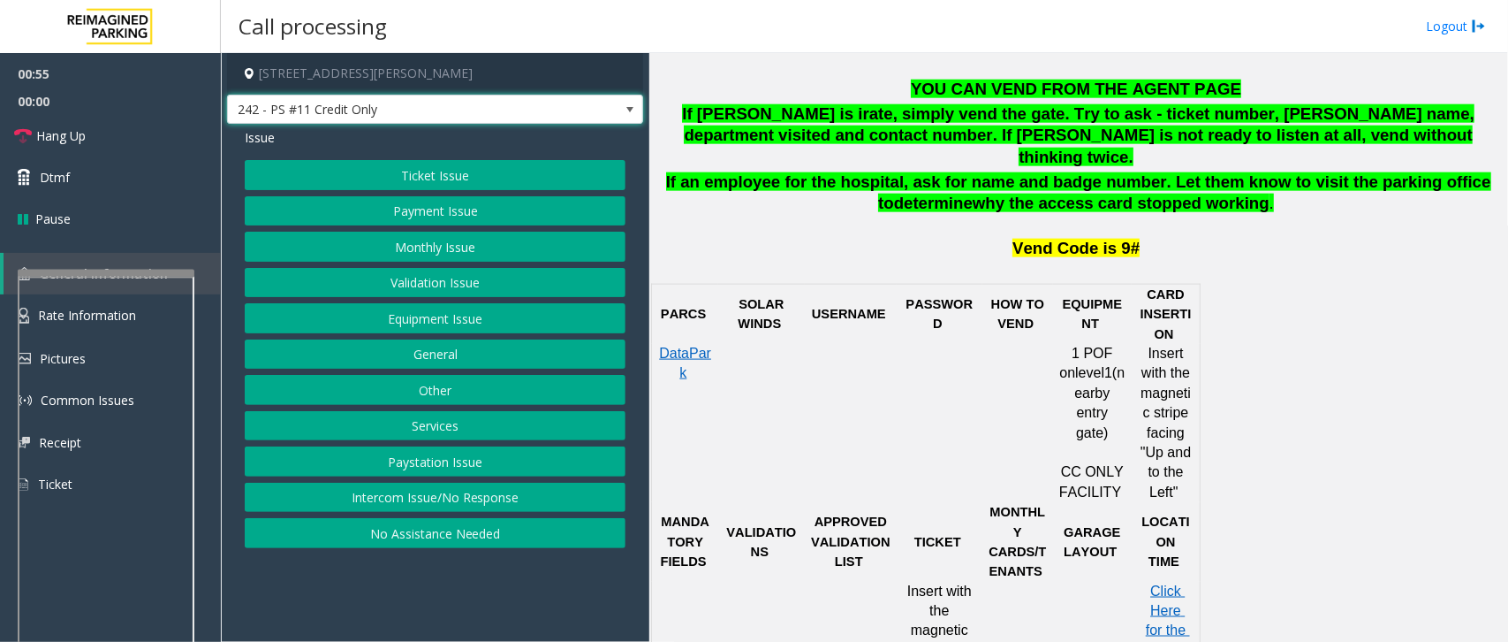
click at [632, 110] on span at bounding box center [630, 110] width 14 height 14
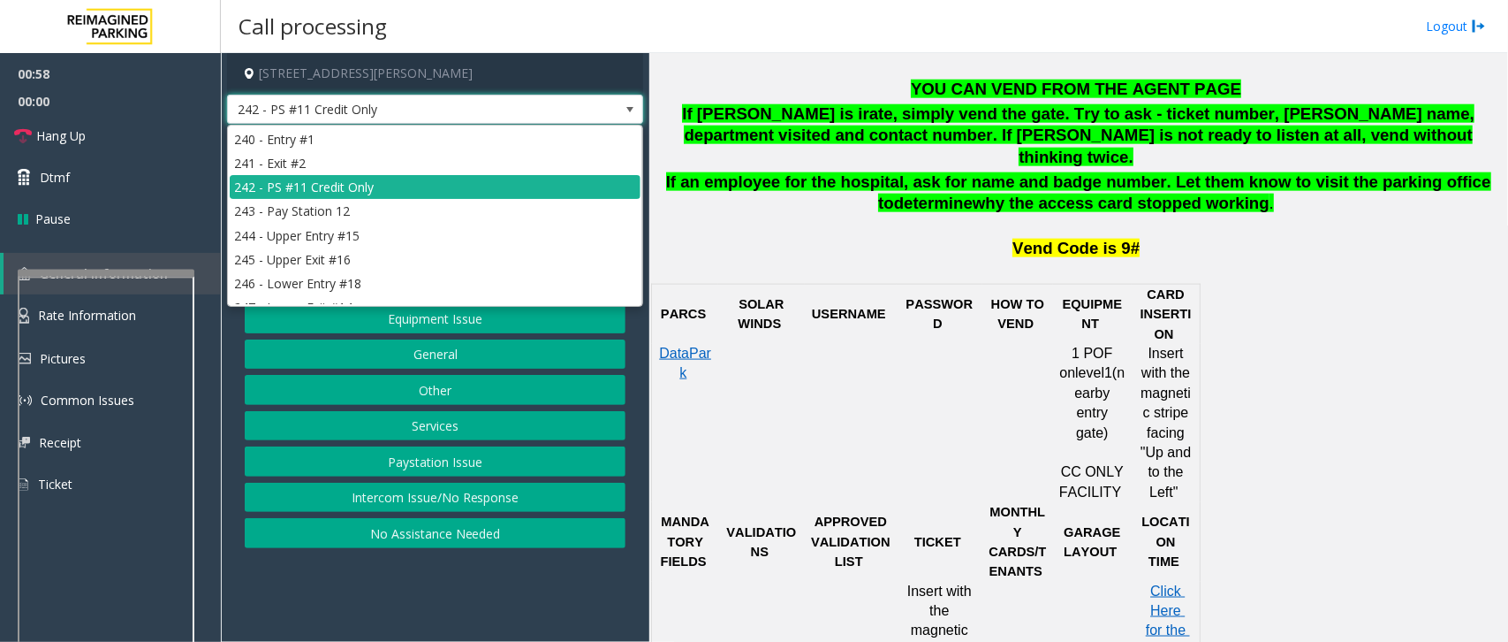
click at [627, 110] on span at bounding box center [630, 110] width 14 height 14
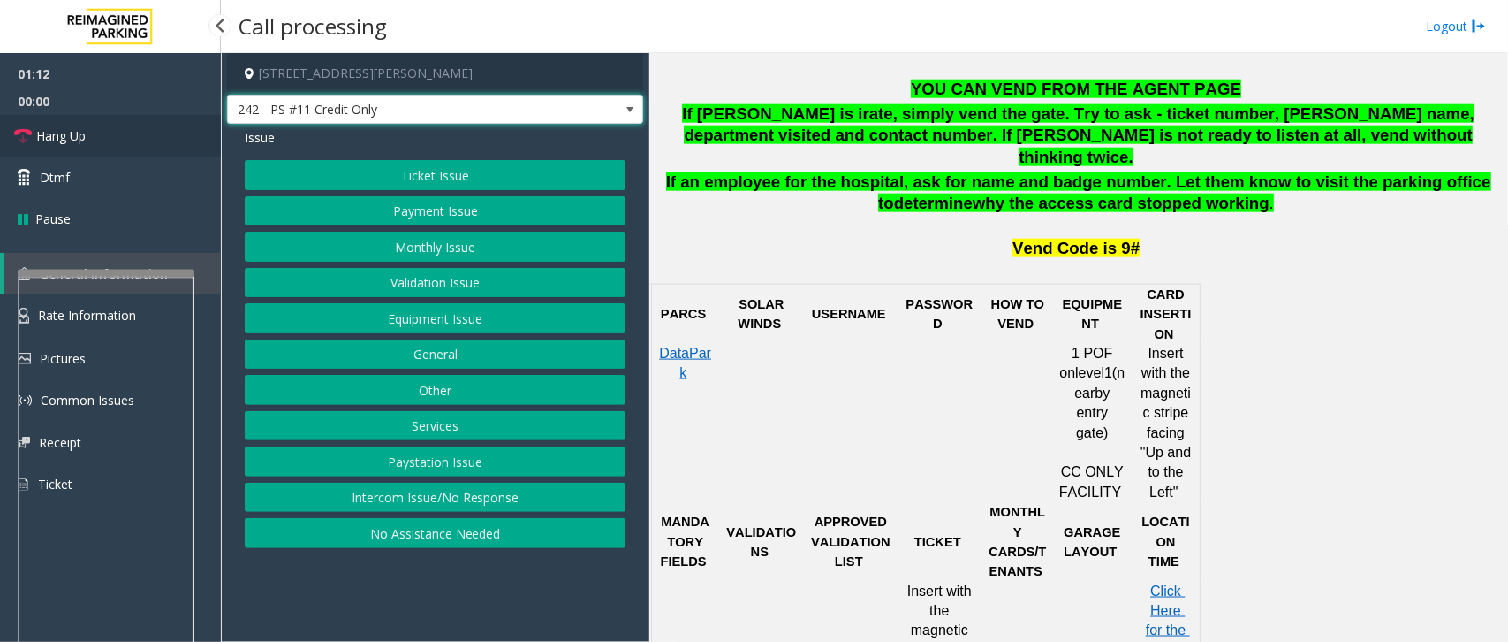
click at [86, 140] on span "Hang Up" at bounding box center [60, 135] width 49 height 19
click at [369, 169] on button "Ticket Issue" at bounding box center [435, 175] width 381 height 30
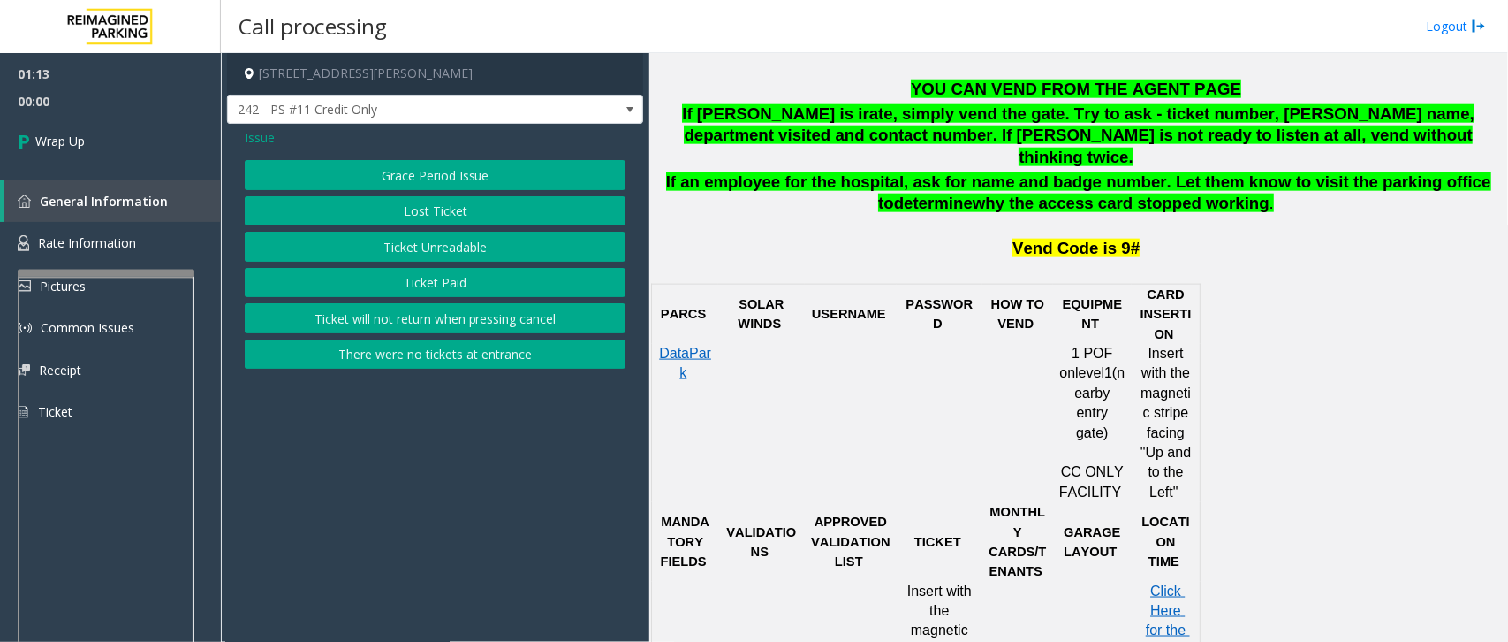
click at [436, 278] on button "Ticket Paid" at bounding box center [435, 283] width 381 height 30
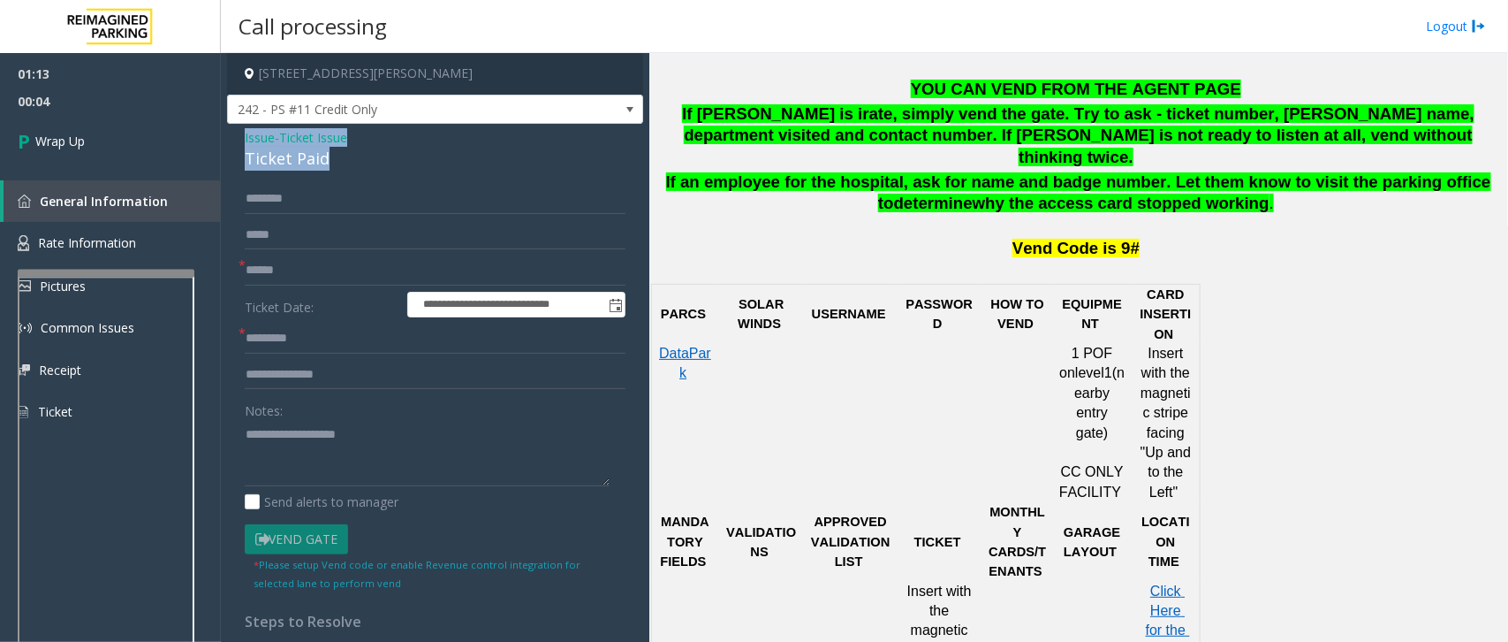
drag, startPoint x: 245, startPoint y: 138, endPoint x: 377, endPoint y: 147, distance: 132.8
click at [377, 147] on div "Issue - Ticket Issue Ticket Paid" at bounding box center [435, 149] width 381 height 42
click at [329, 456] on textarea at bounding box center [427, 453] width 365 height 66
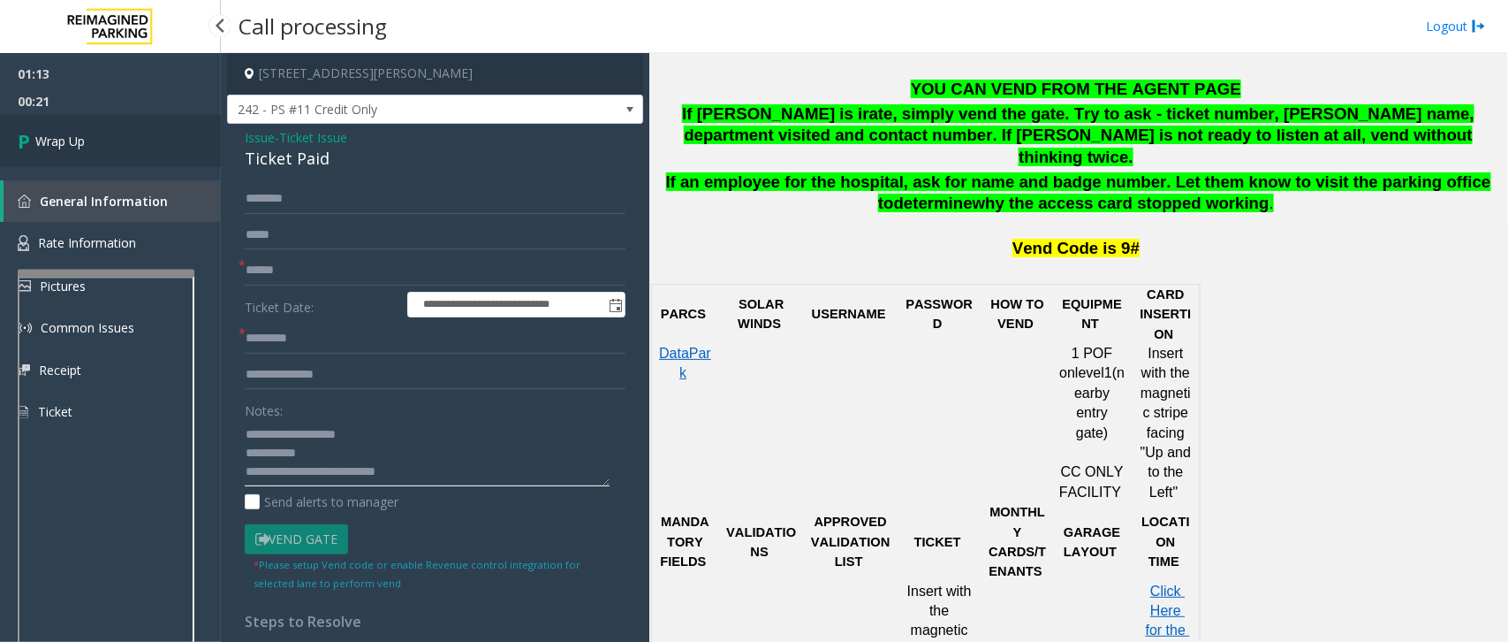
type textarea "**********"
click at [163, 150] on link "Wrap Up" at bounding box center [110, 141] width 221 height 52
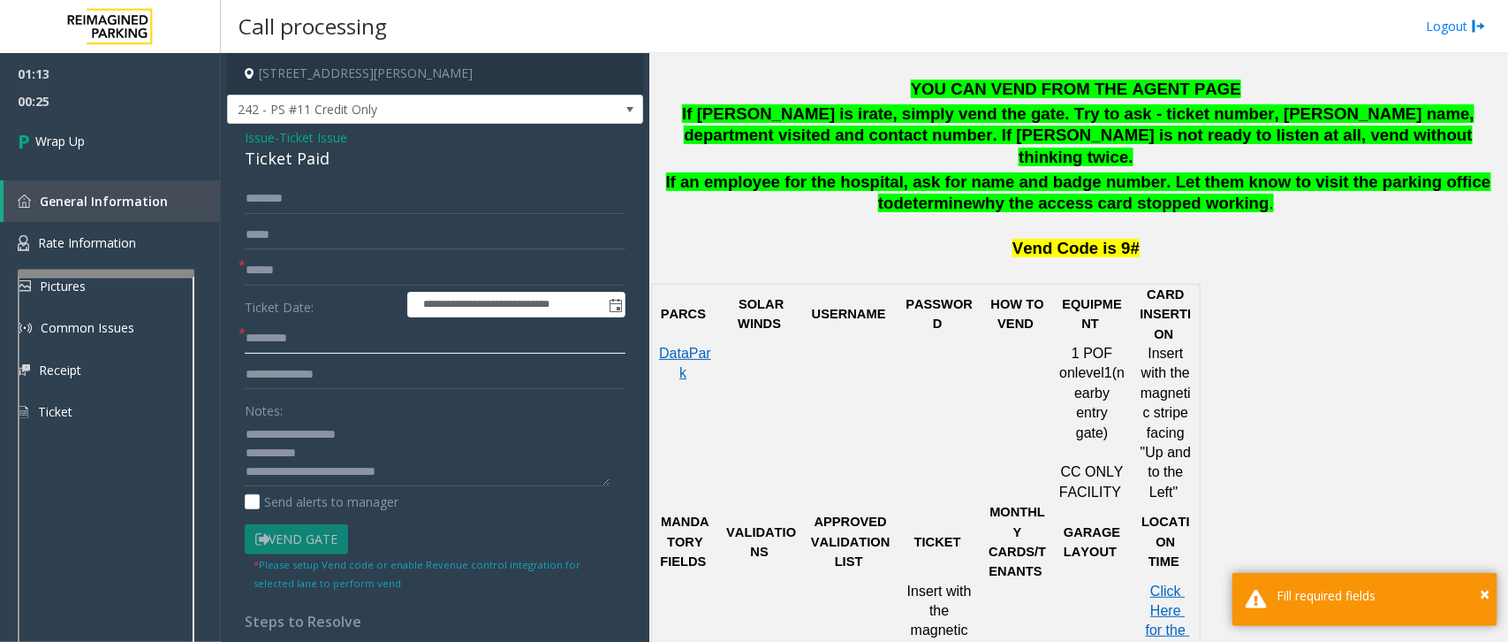
click at [383, 340] on input "text" at bounding box center [435, 338] width 381 height 30
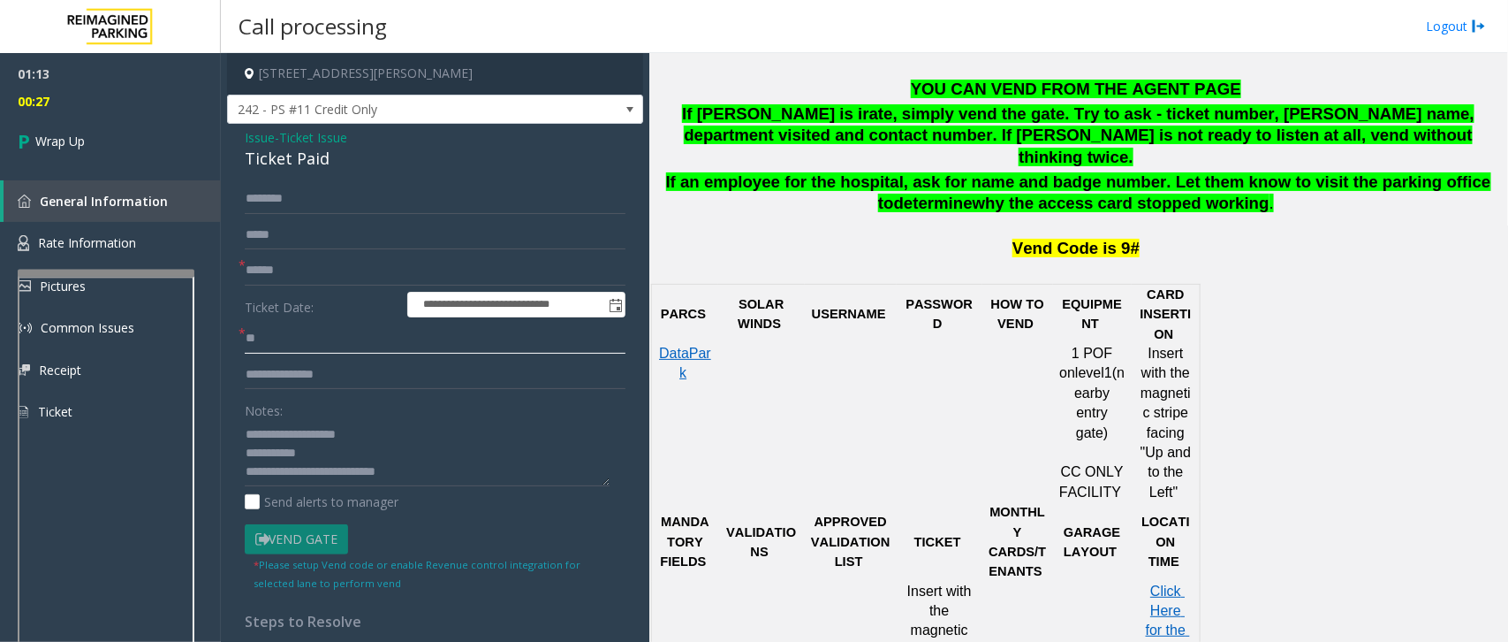
type input "**"
click at [274, 272] on input "text" at bounding box center [435, 270] width 381 height 30
type input "**"
click at [84, 133] on span "Wrap Up" at bounding box center [59, 141] width 49 height 19
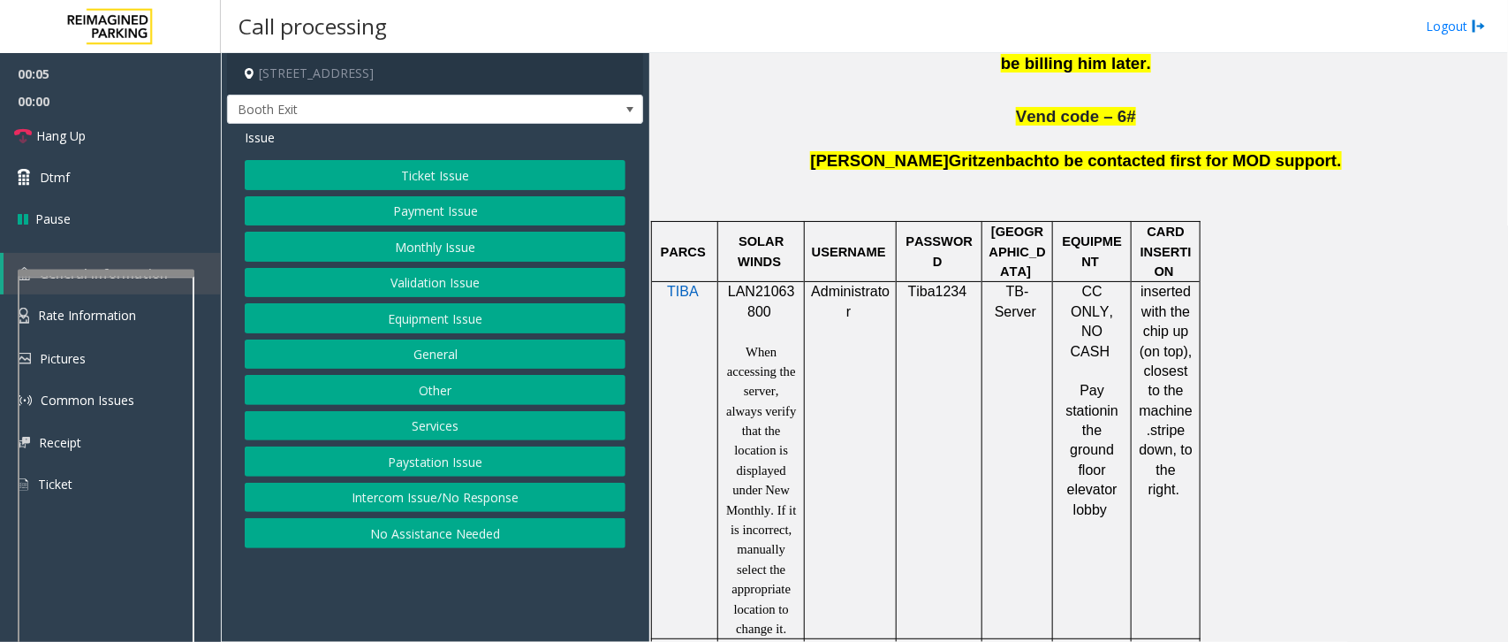
scroll to position [1105, 0]
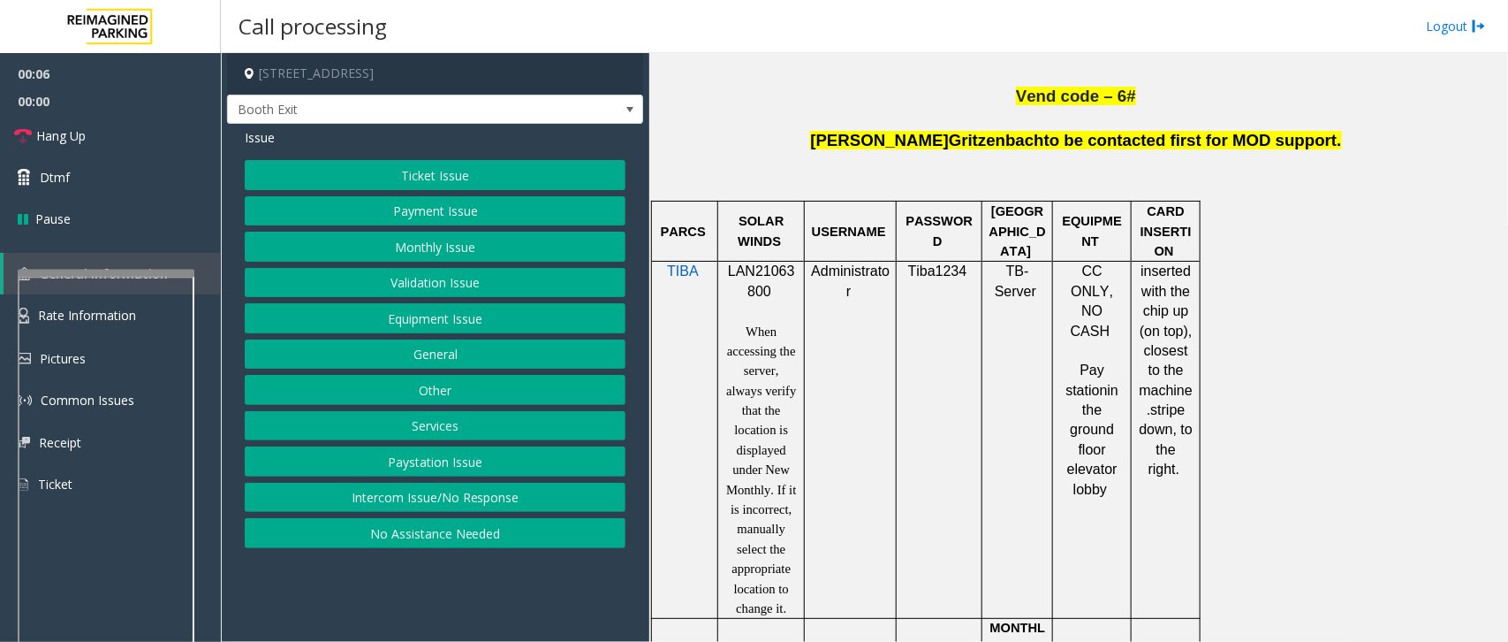
click at [733, 263] on span "LAN21063800" at bounding box center [761, 280] width 67 height 34
click at [574, 482] on button "Intercom Issue/No Response" at bounding box center [435, 497] width 381 height 30
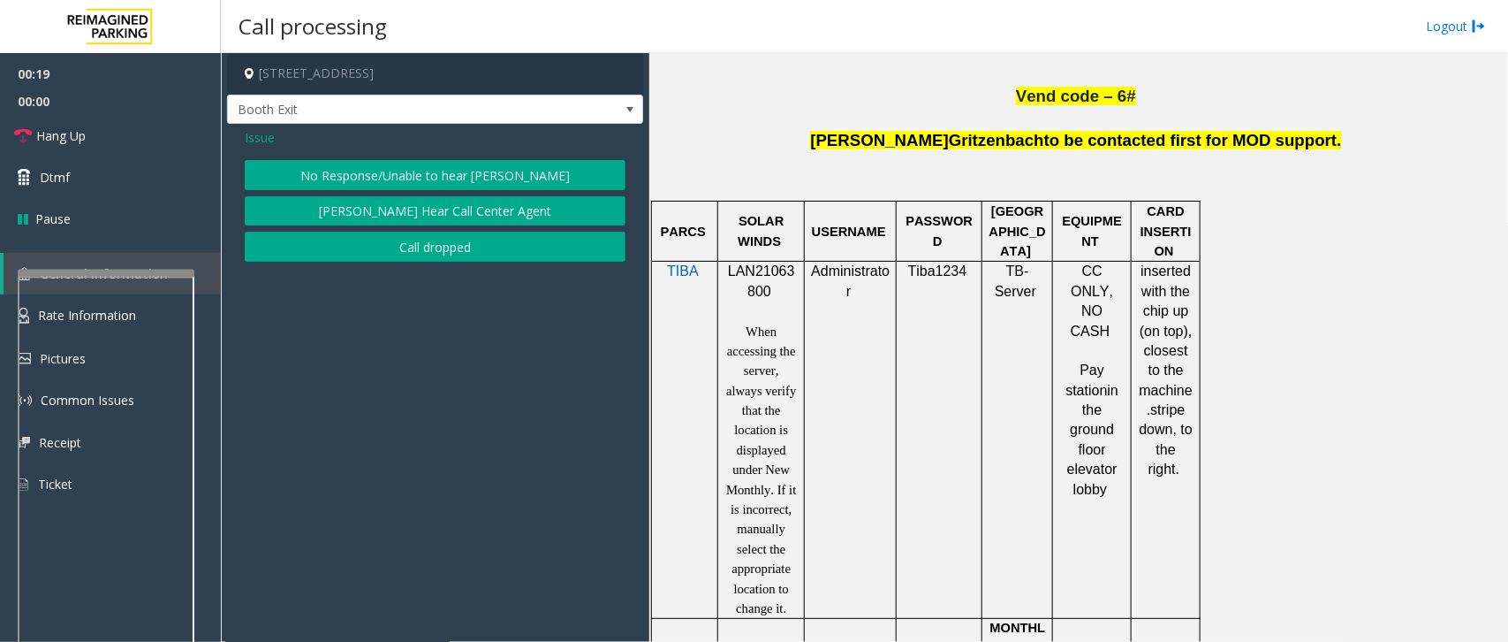
click at [435, 157] on div "Issue No Response/Unable to hear [PERSON_NAME] Cannot Hear Call Center Agent Ca…" at bounding box center [435, 197] width 416 height 147
click at [438, 168] on button "No Response/Unable to hear [PERSON_NAME]" at bounding box center [435, 175] width 381 height 30
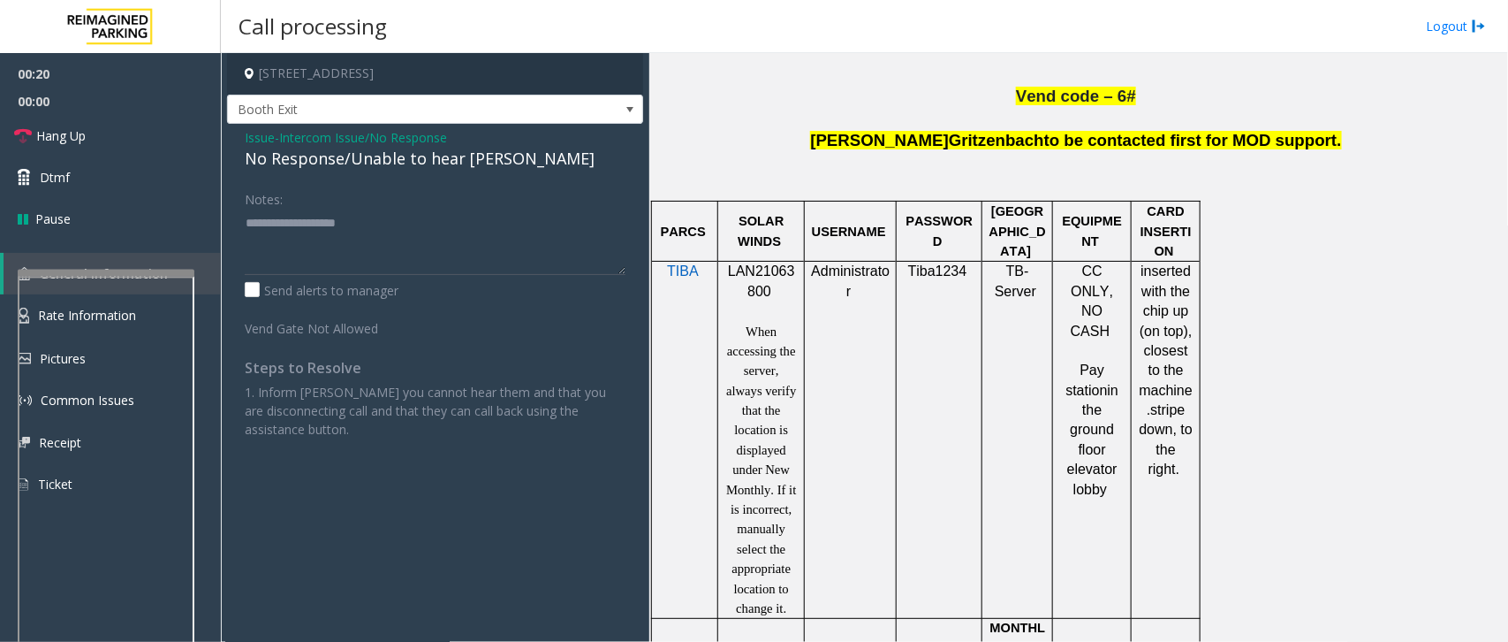
click at [429, 160] on div "No Response/Unable to hear [PERSON_NAME]" at bounding box center [435, 159] width 381 height 24
click at [429, 159] on div "No Response/Unable to hear [PERSON_NAME]" at bounding box center [435, 159] width 381 height 24
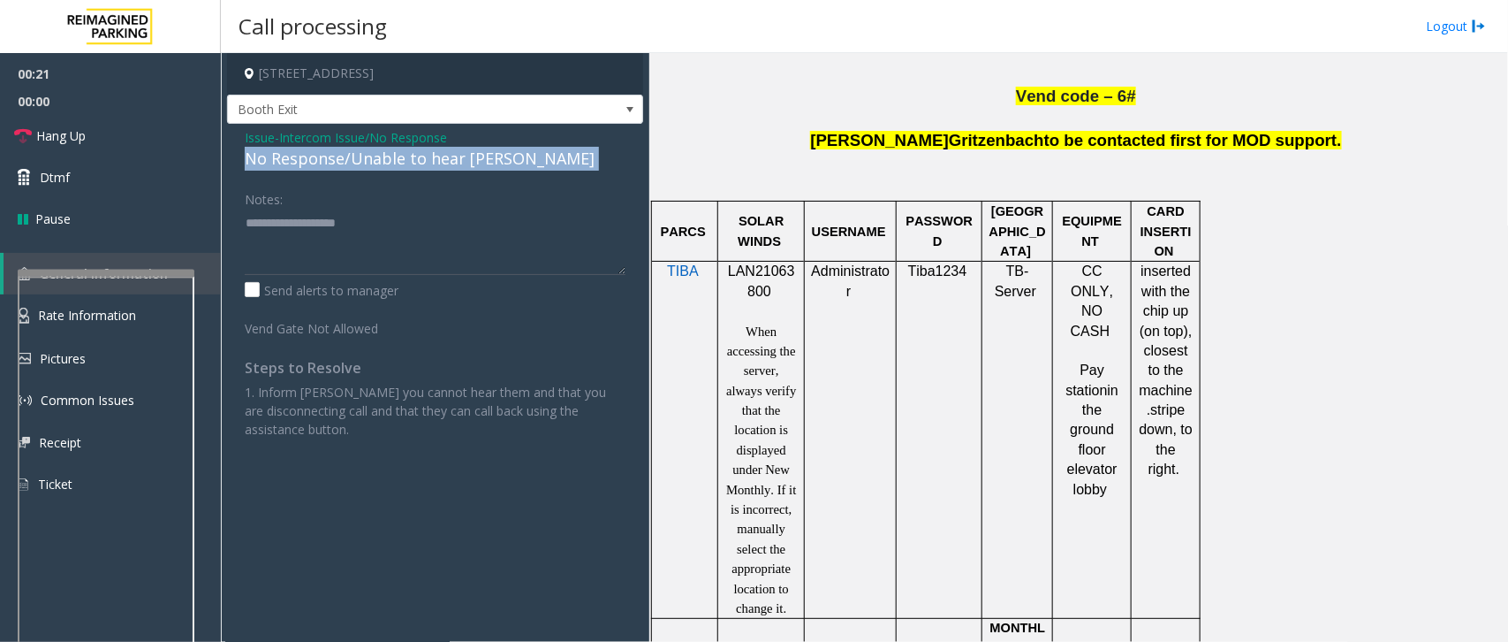
click at [429, 159] on div "No Response/Unable to hear [PERSON_NAME]" at bounding box center [435, 159] width 381 height 24
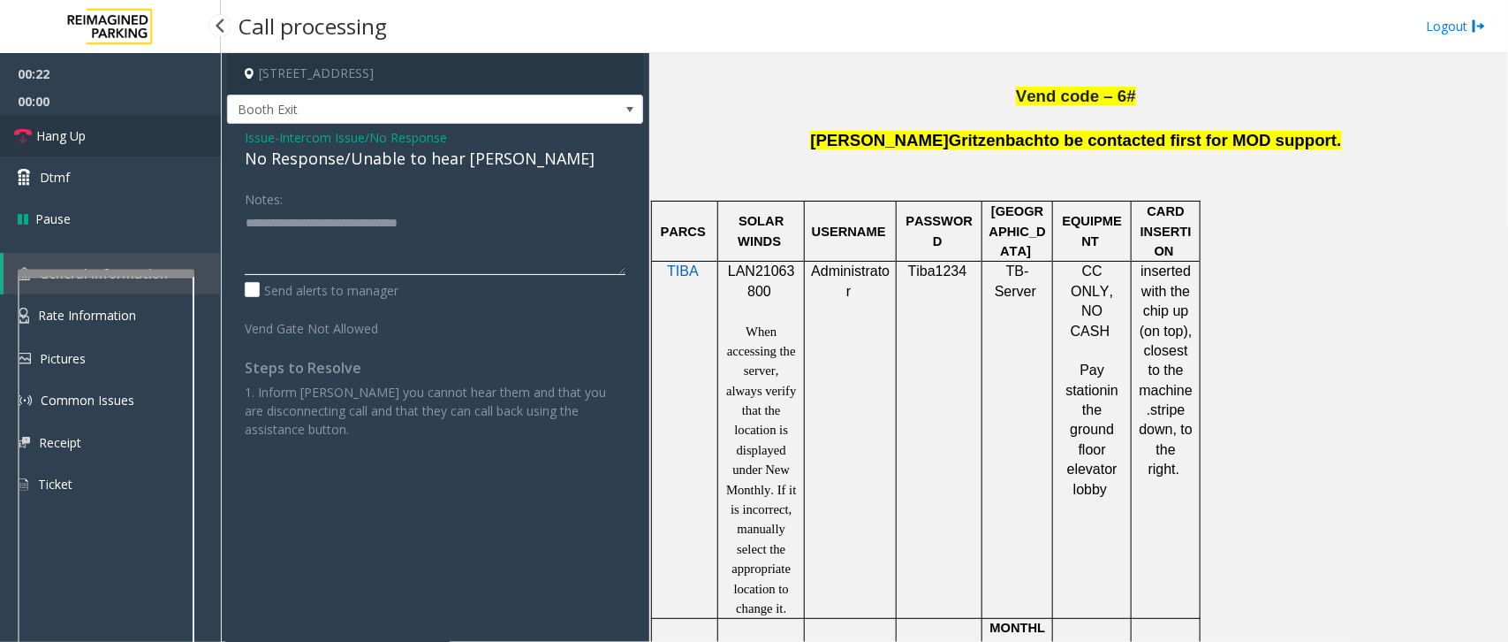
type textarea "**********"
click at [156, 130] on link "Hang Up" at bounding box center [110, 136] width 221 height 42
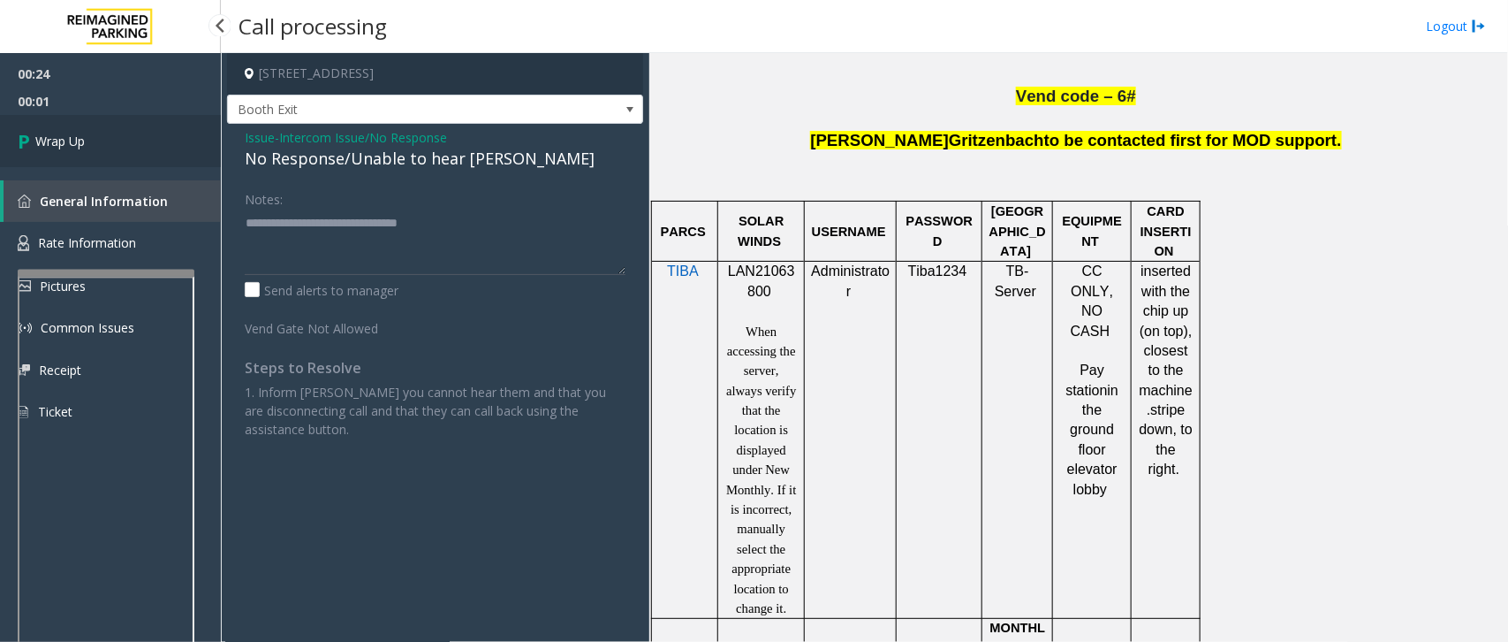
click at [159, 156] on link "Wrap Up" at bounding box center [110, 141] width 221 height 52
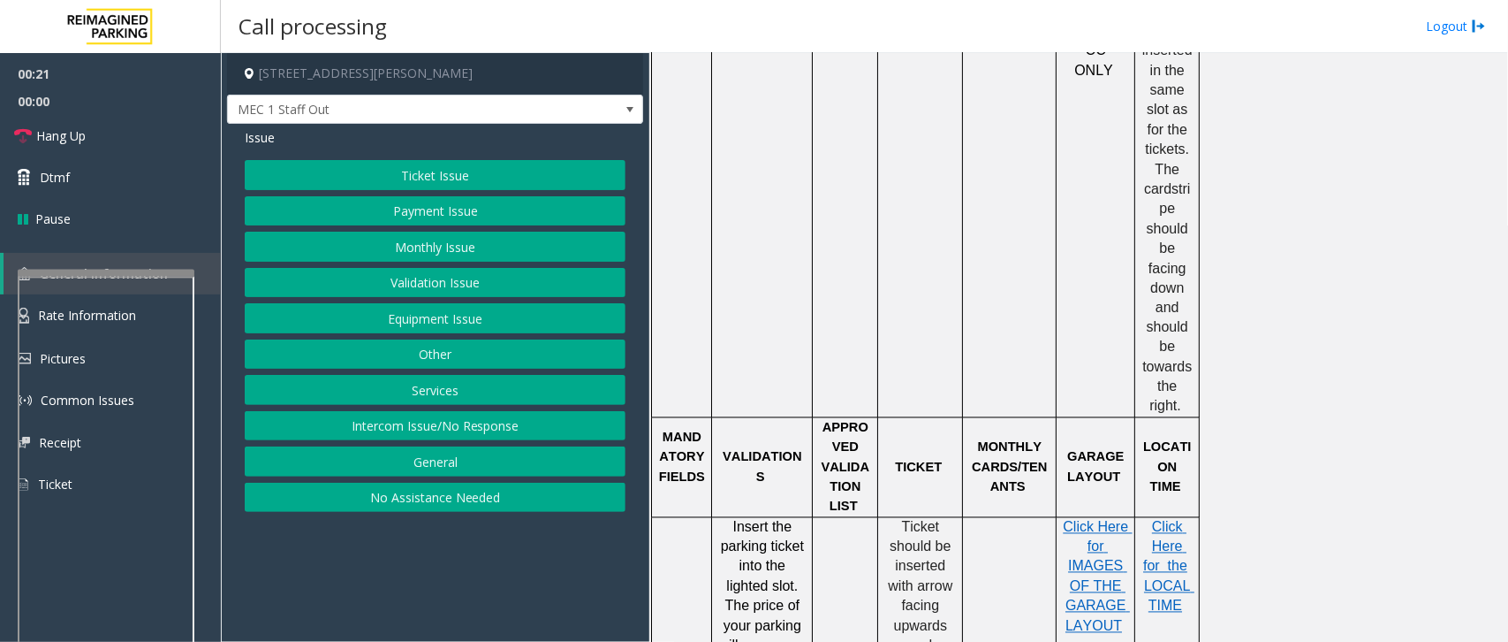
scroll to position [1105, 0]
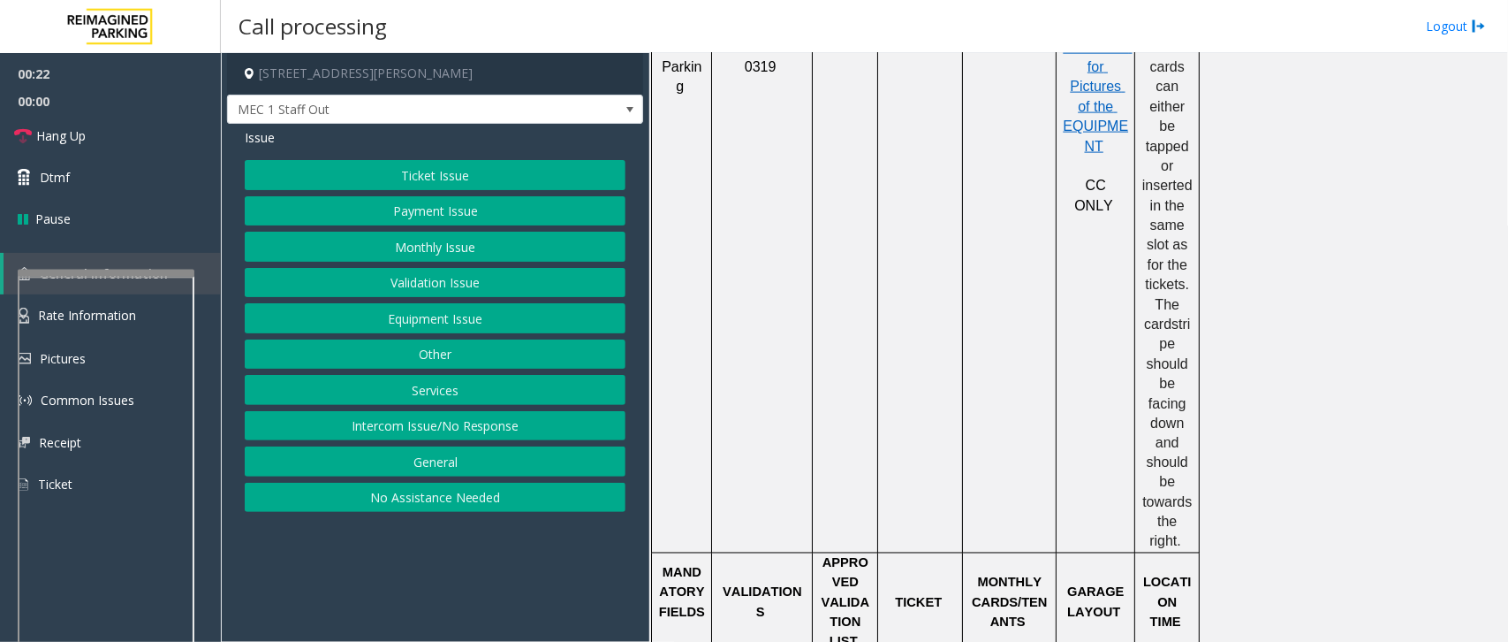
click at [372, 239] on button "Monthly Issue" at bounding box center [435, 247] width 381 height 30
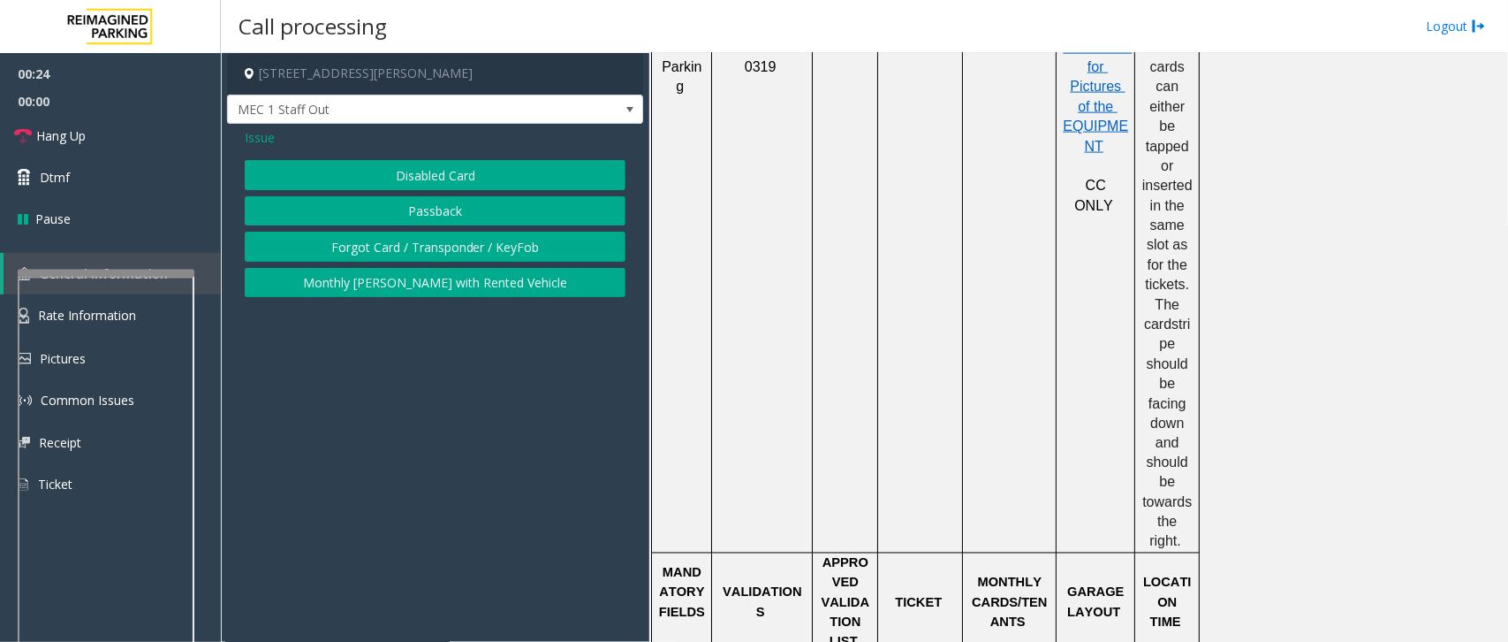
click at [405, 174] on button "Disabled Card" at bounding box center [435, 175] width 381 height 30
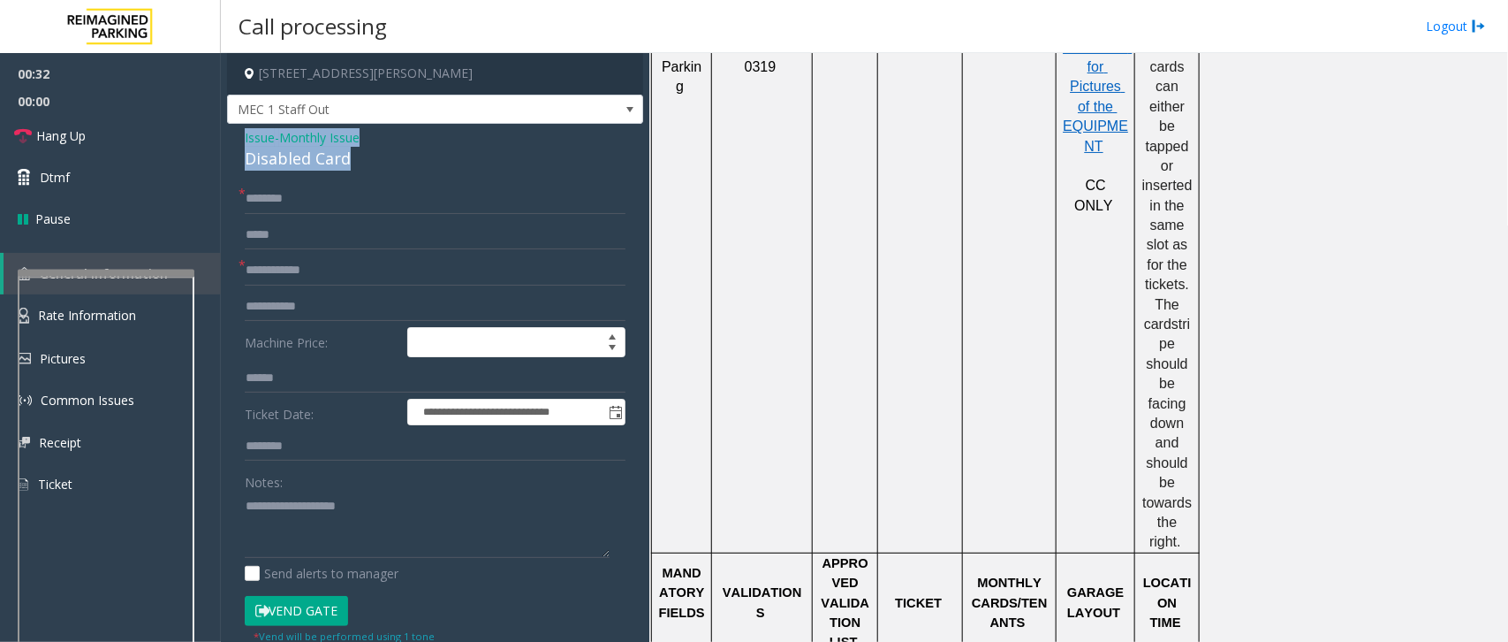
drag, startPoint x: 244, startPoint y: 134, endPoint x: 389, endPoint y: 155, distance: 146.3
click at [389, 155] on div "Issue - Monthly Issue Disabled Card" at bounding box center [435, 149] width 381 height 42
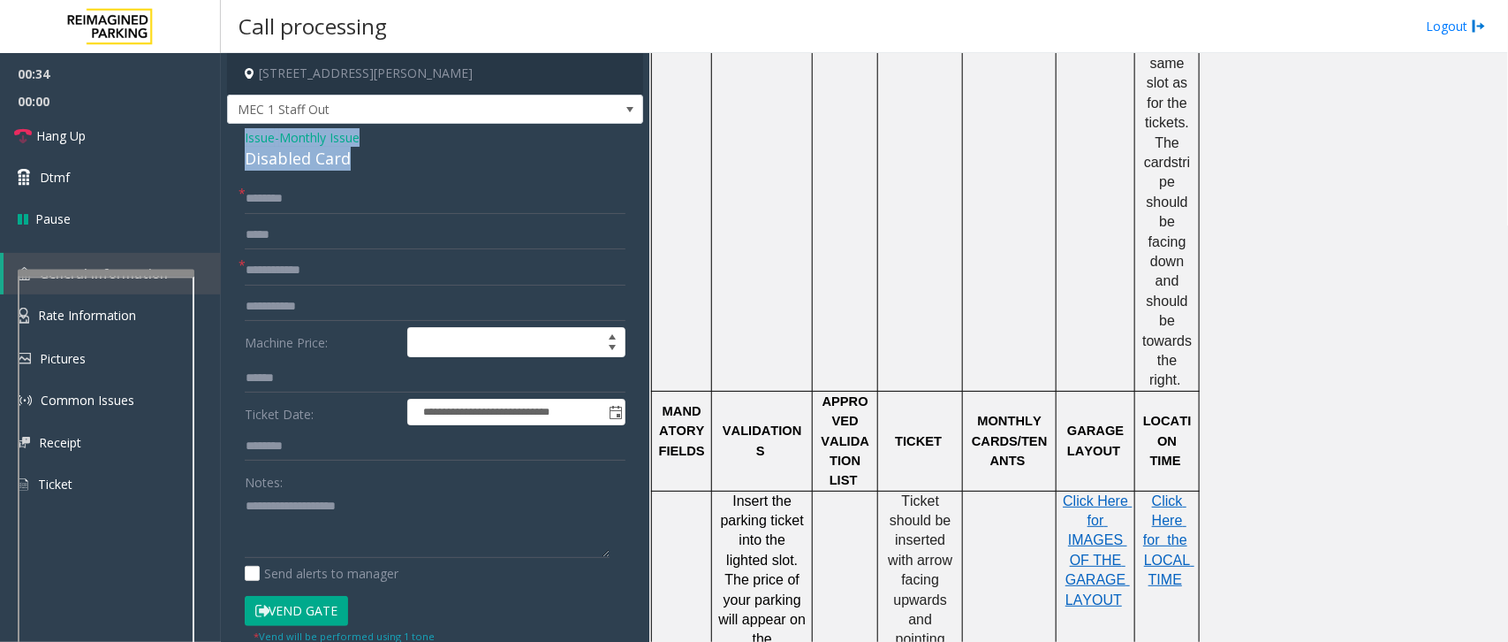
scroll to position [1325, 0]
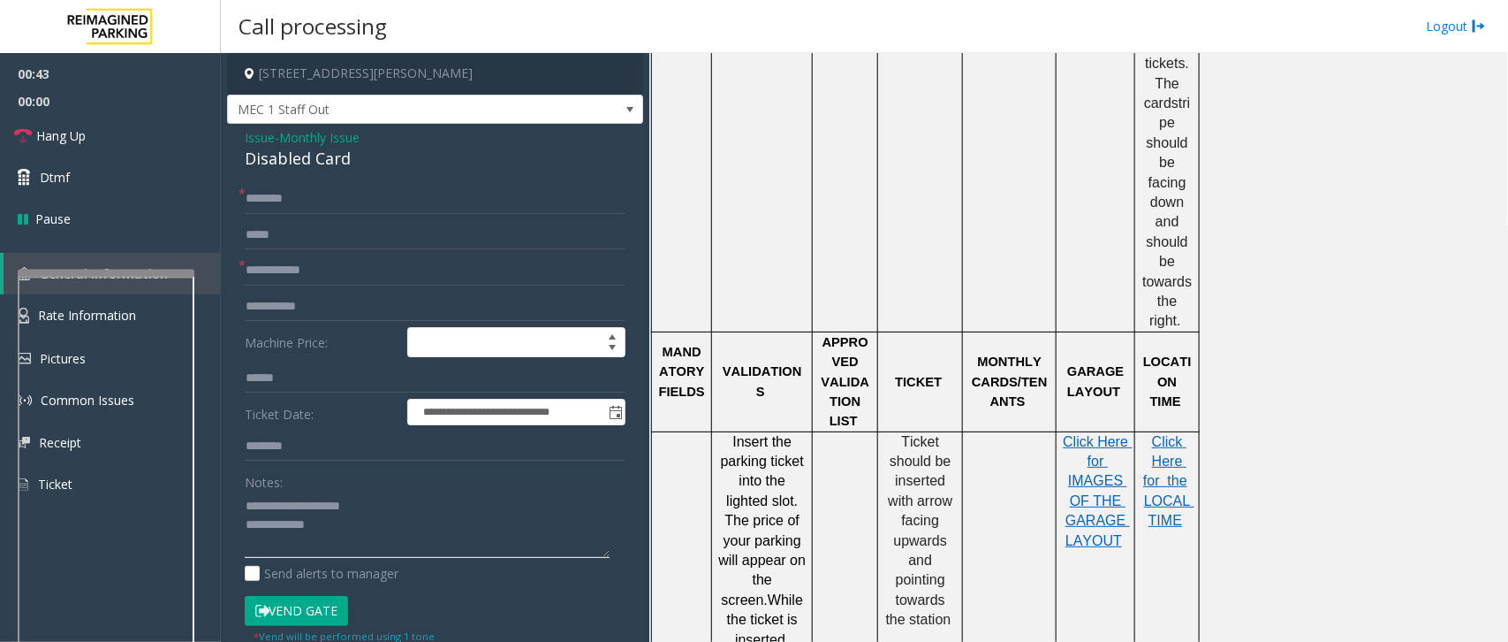
click at [332, 482] on textarea at bounding box center [427, 524] width 365 height 66
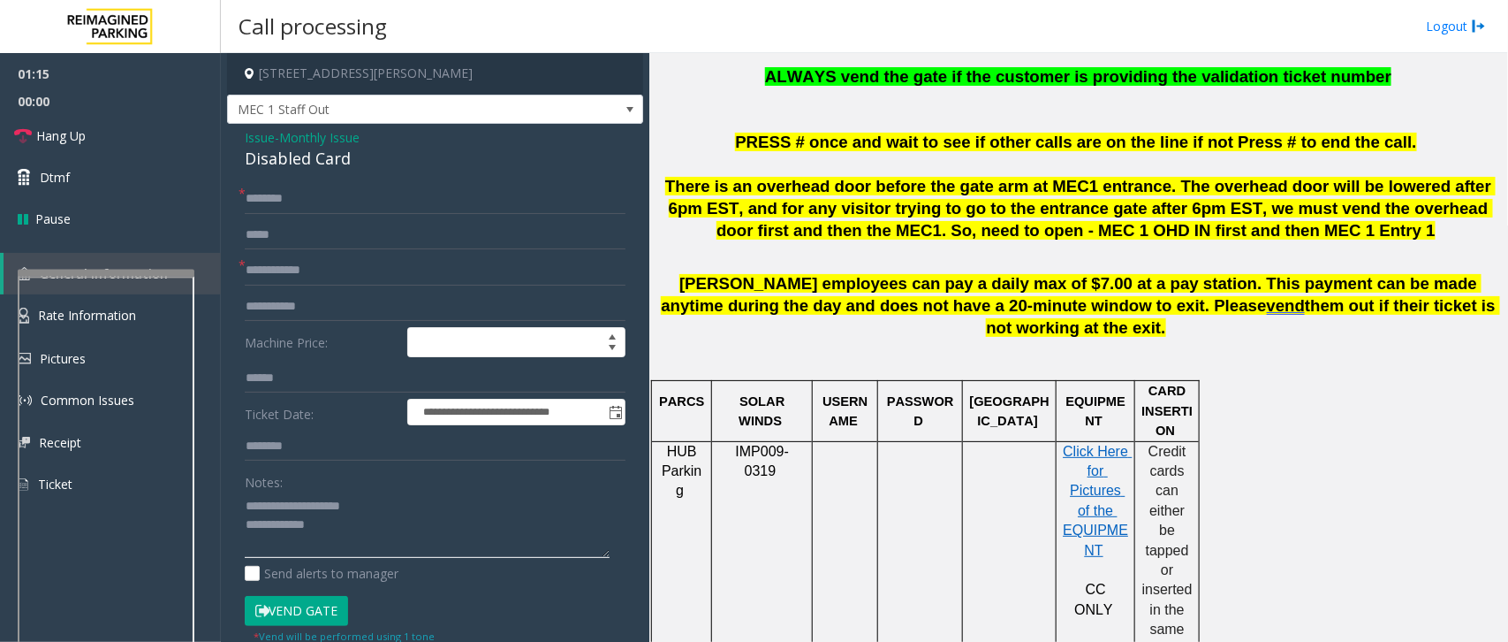
scroll to position [663, 0]
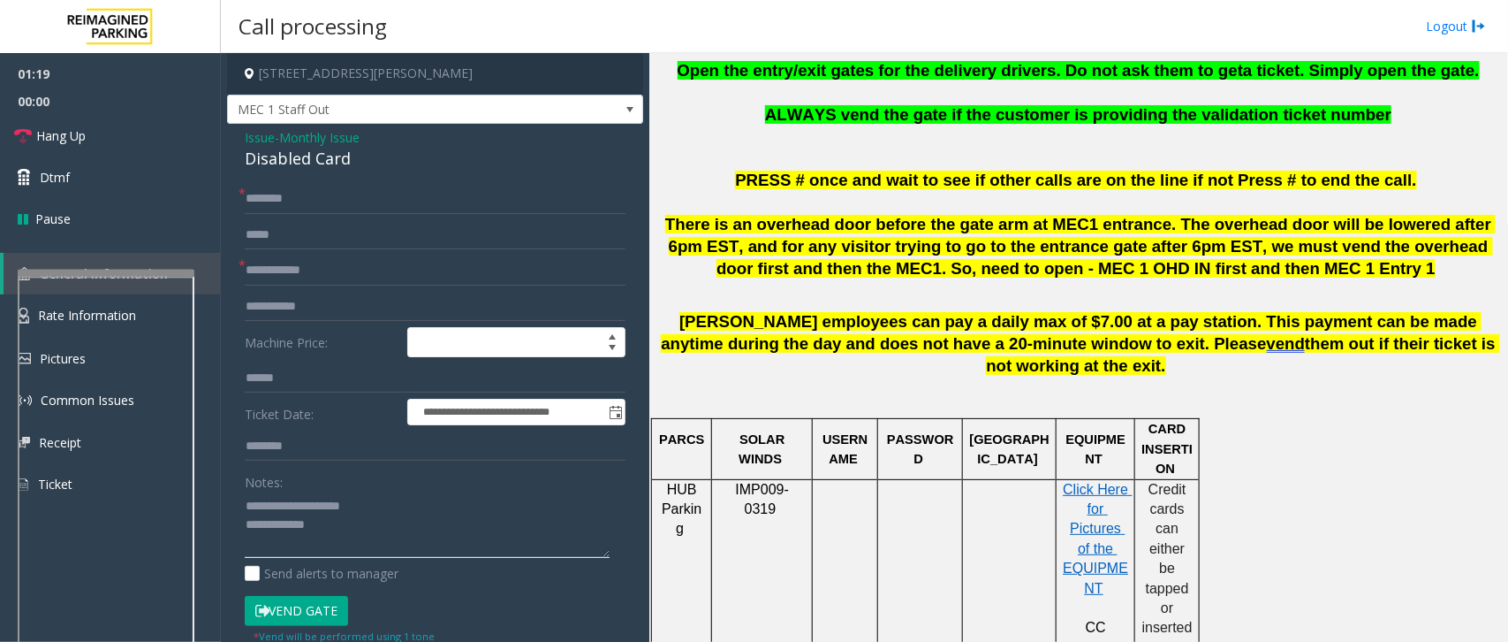
type textarea "**********"
click at [281, 272] on input "text" at bounding box center [435, 270] width 381 height 30
click at [309, 197] on input "text" at bounding box center [435, 199] width 381 height 30
click at [367, 270] on input "text" at bounding box center [435, 270] width 381 height 30
click at [321, 455] on input "text" at bounding box center [435, 446] width 381 height 30
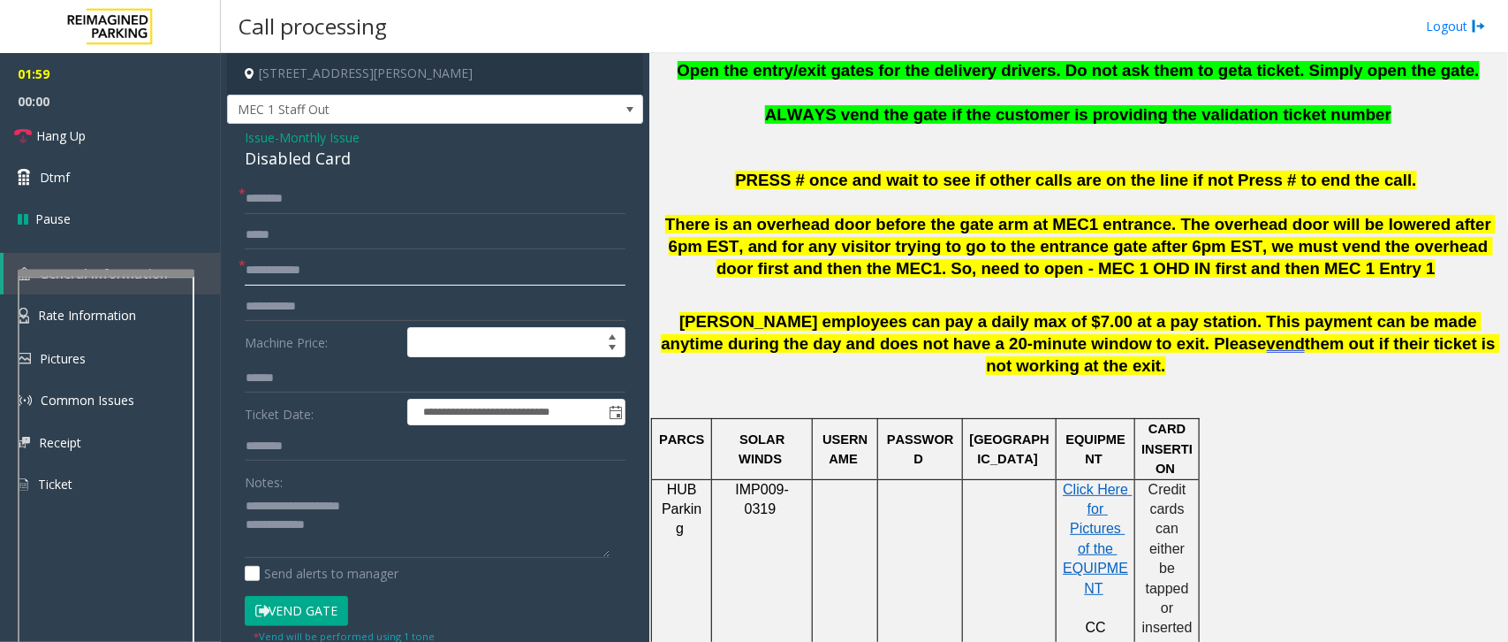
click at [292, 271] on input "text" at bounding box center [435, 270] width 381 height 30
type input "**"
click at [289, 183] on div "**********" at bounding box center [435, 600] width 416 height 953
click at [294, 196] on input "text" at bounding box center [435, 199] width 381 height 30
type input "****"
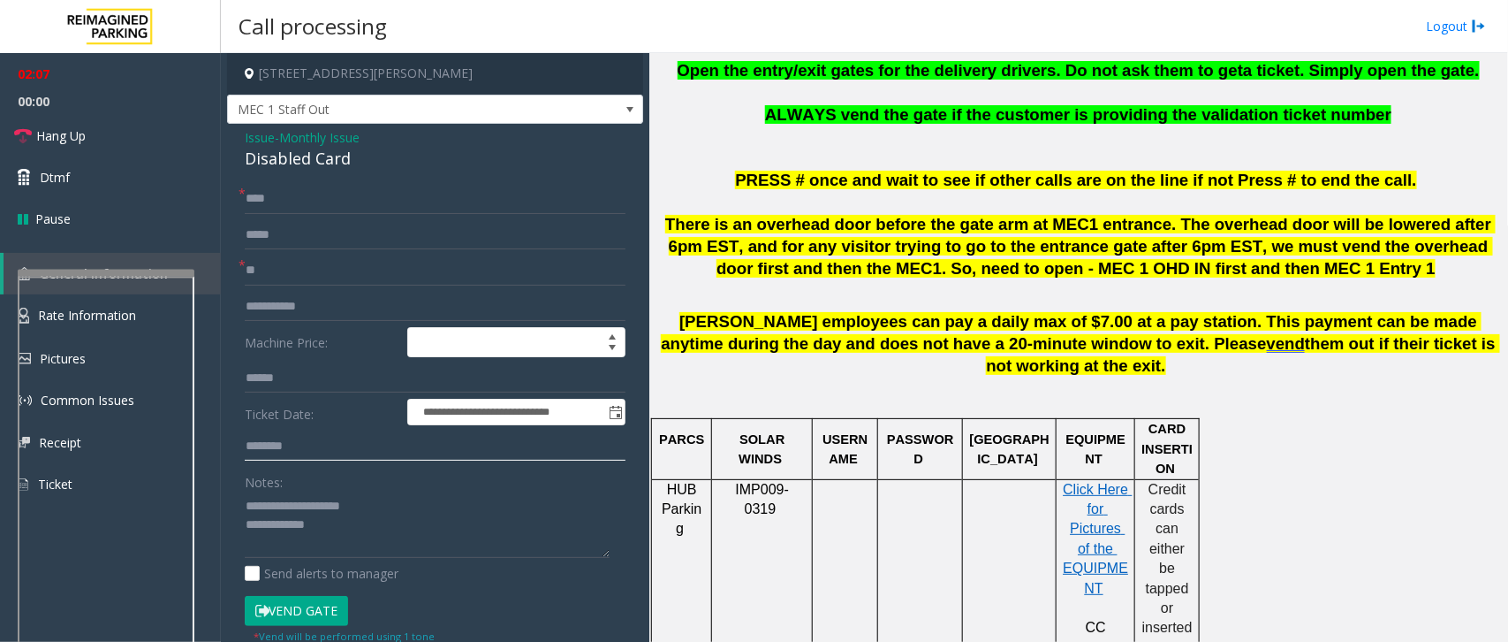
click at [330, 444] on input "text" at bounding box center [435, 446] width 381 height 30
click at [365, 482] on textarea at bounding box center [427, 524] width 365 height 66
click at [337, 455] on input "text" at bounding box center [435, 446] width 381 height 30
type input "*"
click at [299, 451] on input "text" at bounding box center [435, 446] width 381 height 30
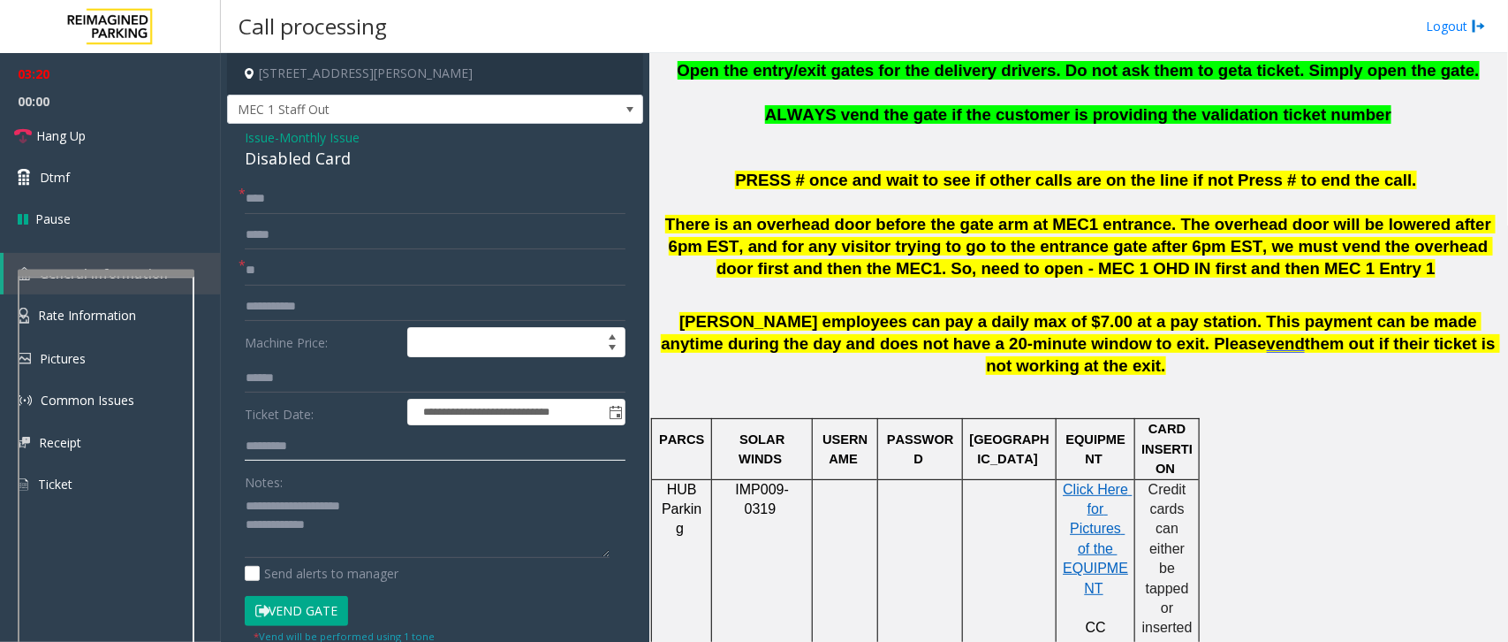
type input "*********"
click at [334, 482] on textarea at bounding box center [427, 524] width 365 height 66
click at [285, 482] on button "Vend Gate" at bounding box center [296, 611] width 103 height 30
click at [81, 134] on span "Hang Up" at bounding box center [60, 135] width 49 height 19
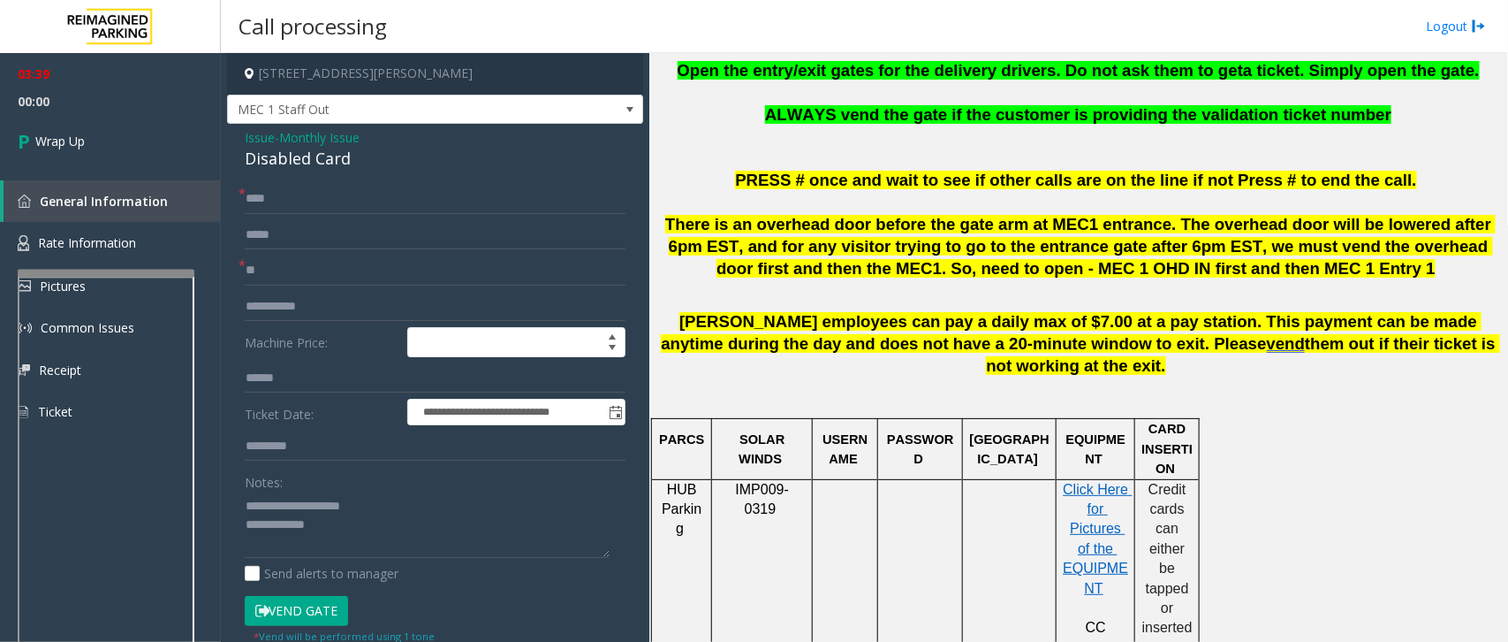
click at [249, 131] on span "Issue" at bounding box center [260, 137] width 30 height 19
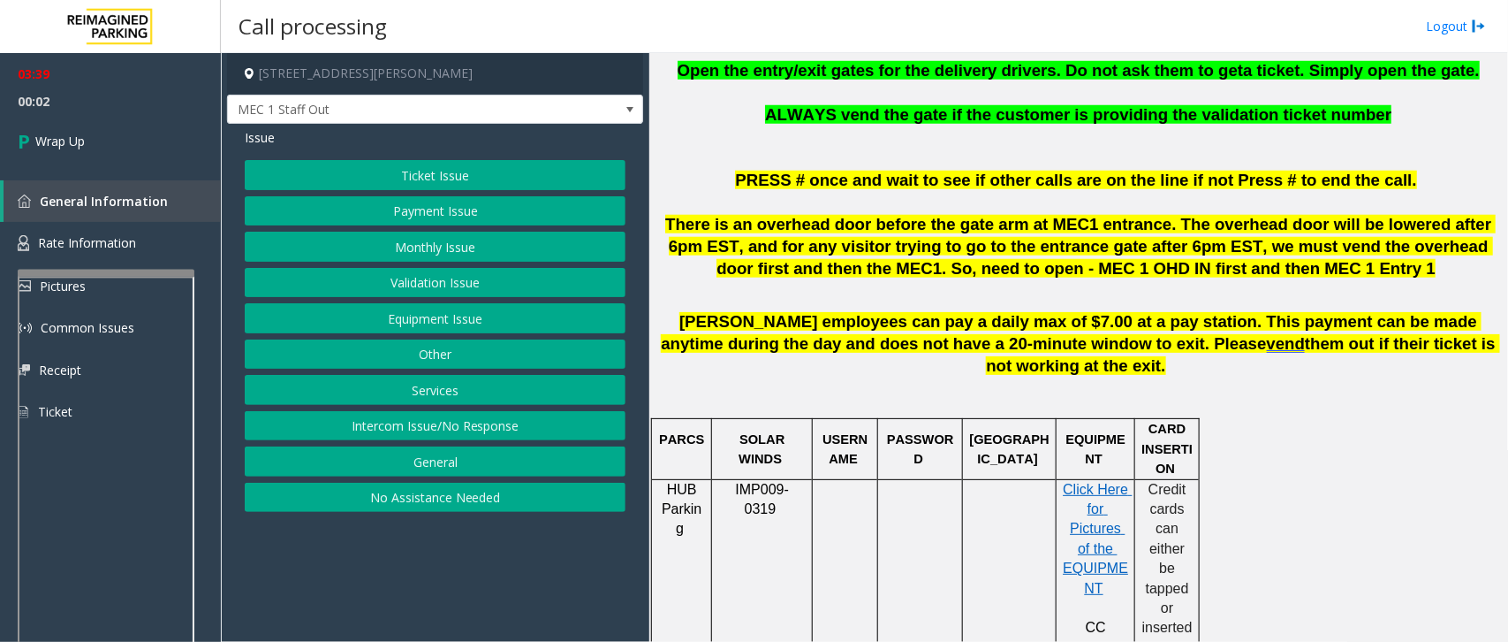
click at [451, 245] on button "Monthly Issue" at bounding box center [435, 247] width 381 height 30
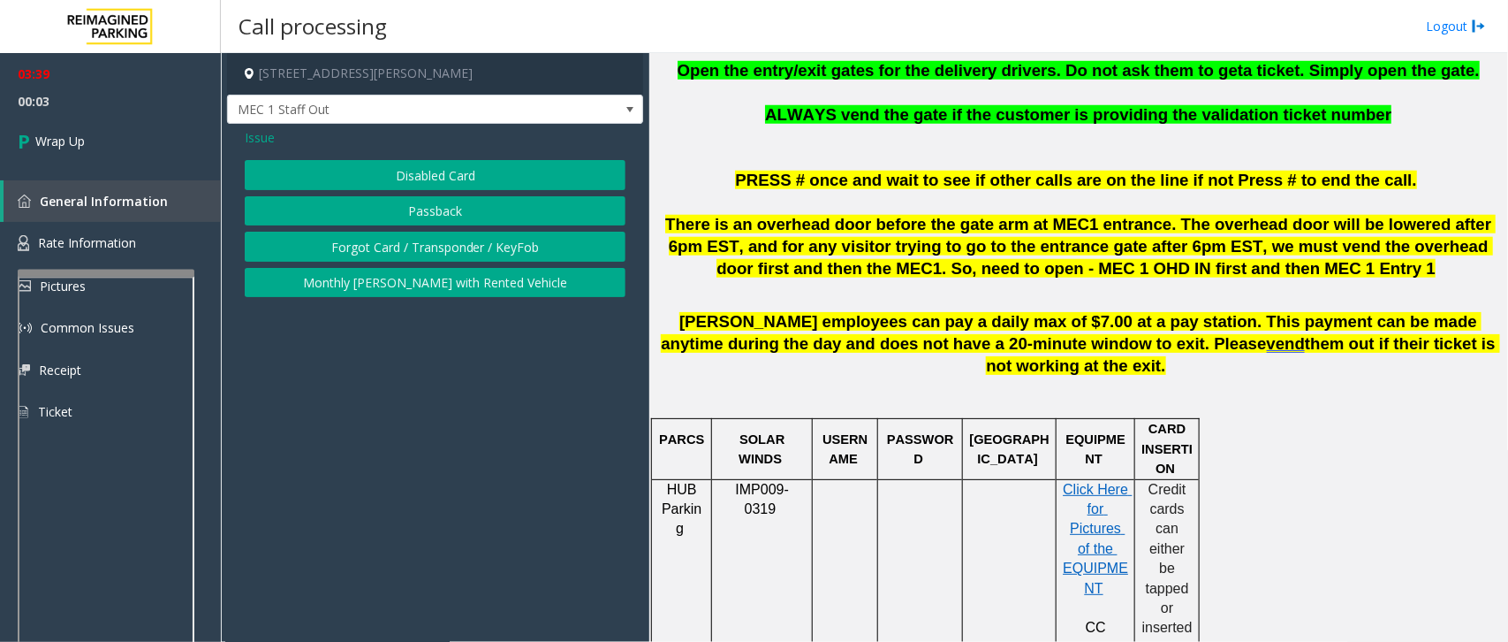
click at [371, 252] on button "Forgot Card / Transponder / KeyFob" at bounding box center [435, 247] width 381 height 30
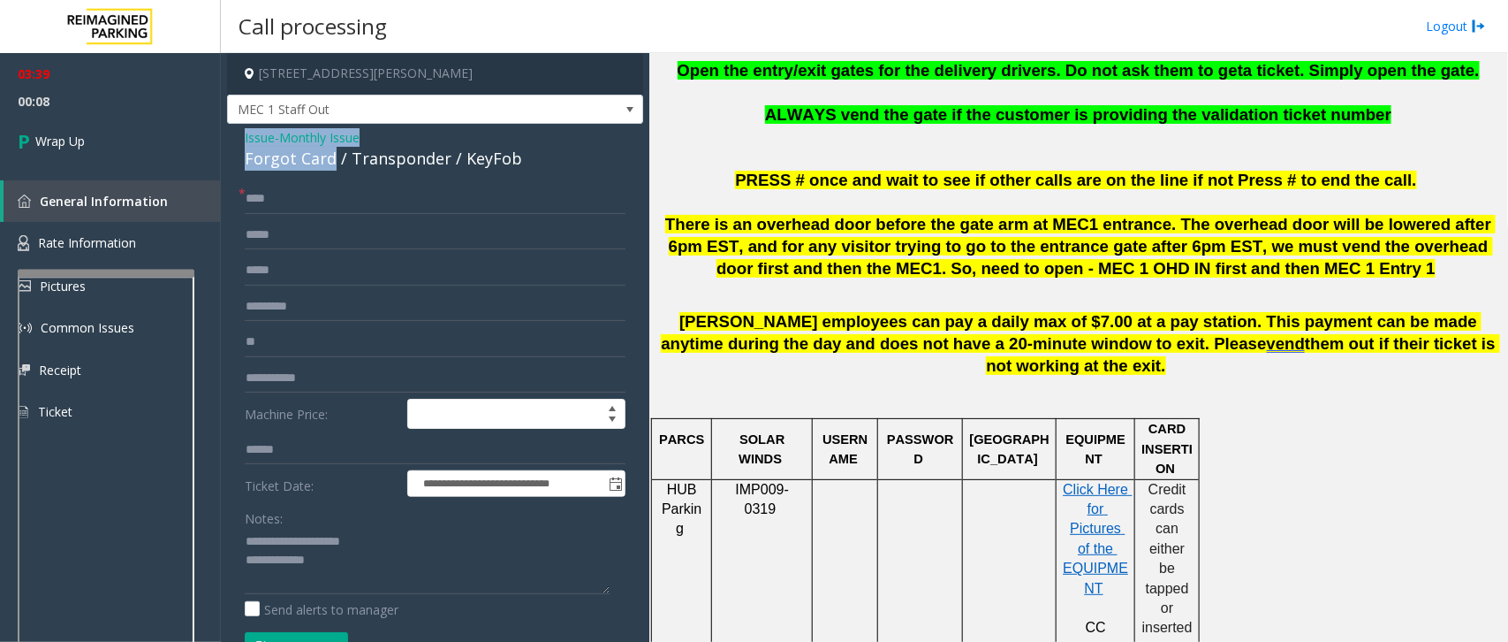
drag, startPoint x: 244, startPoint y: 131, endPoint x: 331, endPoint y: 156, distance: 90.9
click at [331, 156] on div "**********" at bounding box center [435, 535] width 416 height 823
click at [327, 482] on textarea at bounding box center [427, 561] width 365 height 66
click at [323, 482] on textarea at bounding box center [427, 561] width 365 height 66
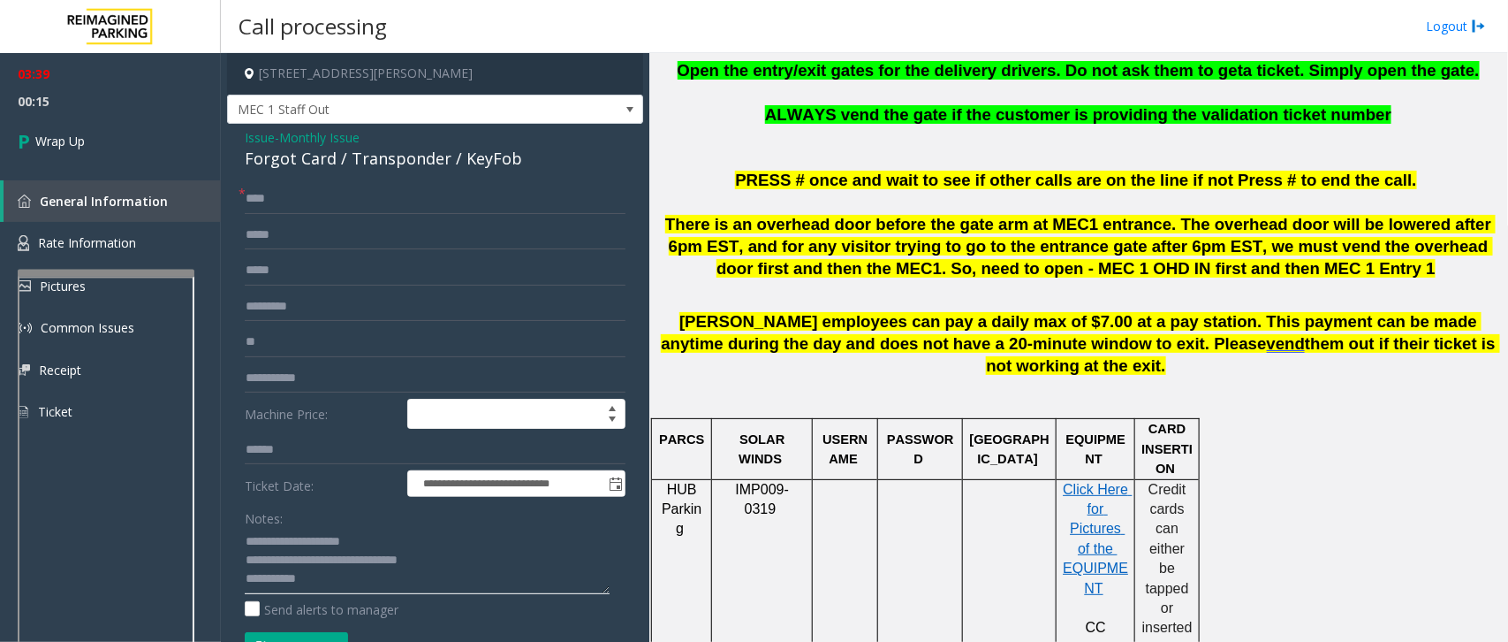
click at [323, 482] on textarea at bounding box center [427, 561] width 365 height 66
drag, startPoint x: 327, startPoint y: 562, endPoint x: 232, endPoint y: 519, distance: 104.0
click at [232, 482] on div "**********" at bounding box center [435, 556] width 407 height 745
click at [333, 482] on textarea at bounding box center [427, 561] width 365 height 66
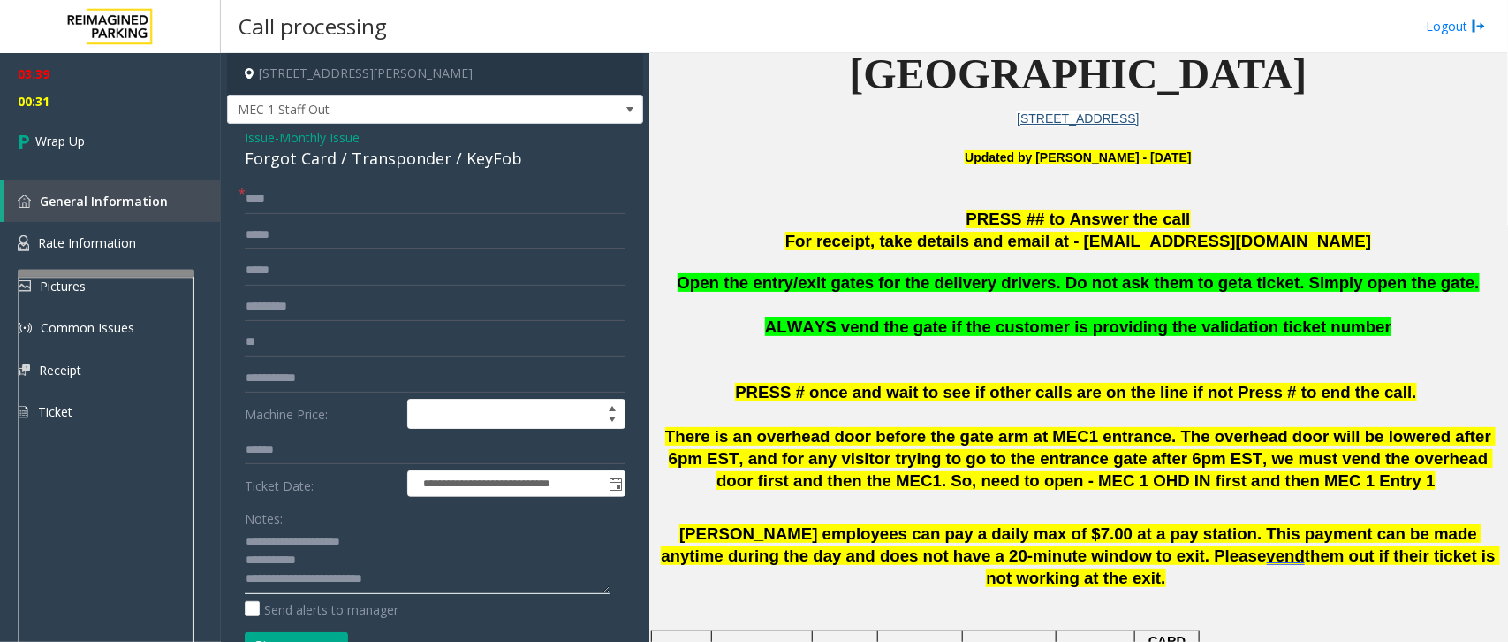
scroll to position [442, 0]
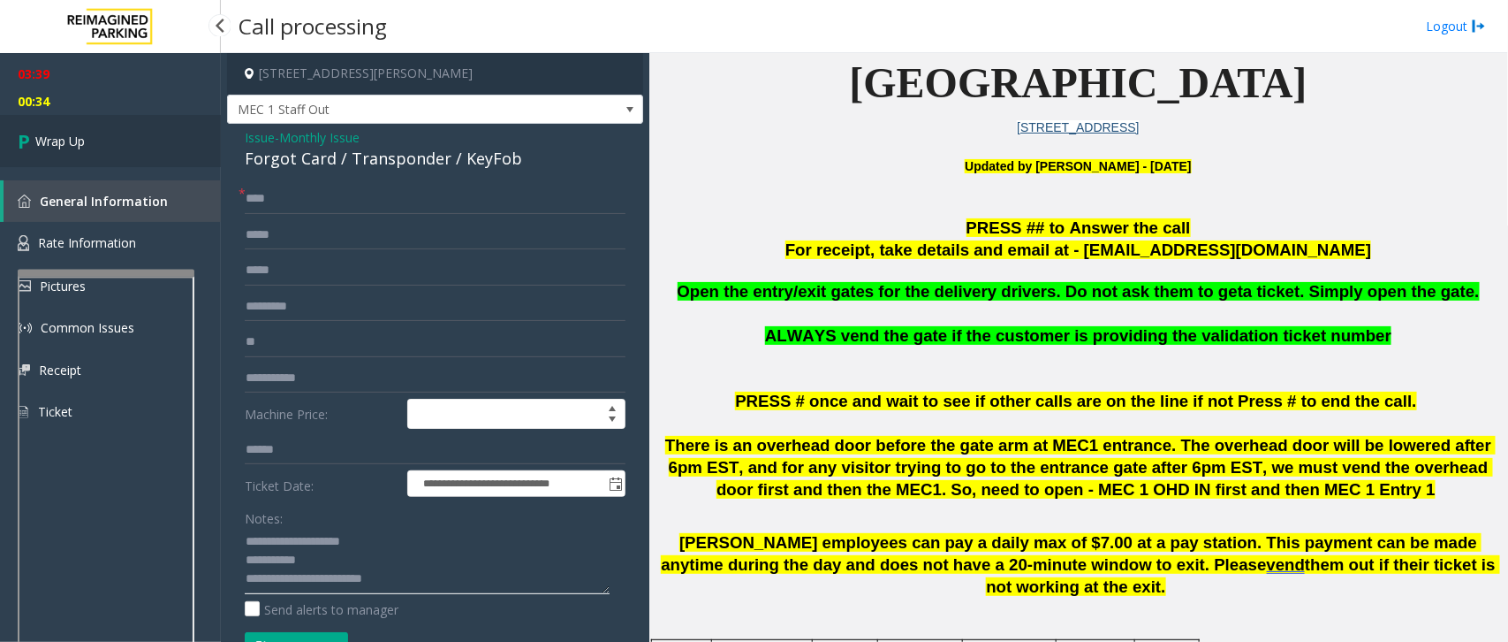
type textarea "**********"
click at [95, 144] on link "Wrap Up" at bounding box center [110, 141] width 221 height 52
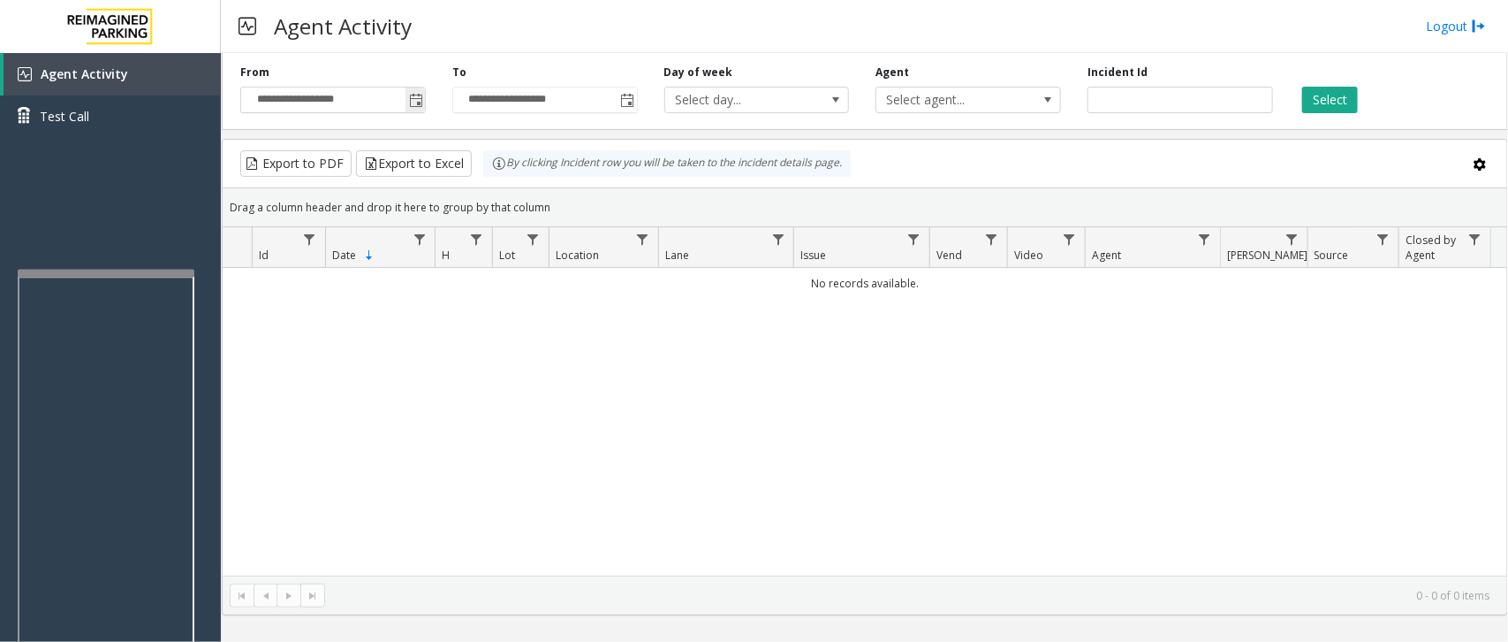
click at [422, 100] on span "Toggle popup" at bounding box center [416, 101] width 14 height 14
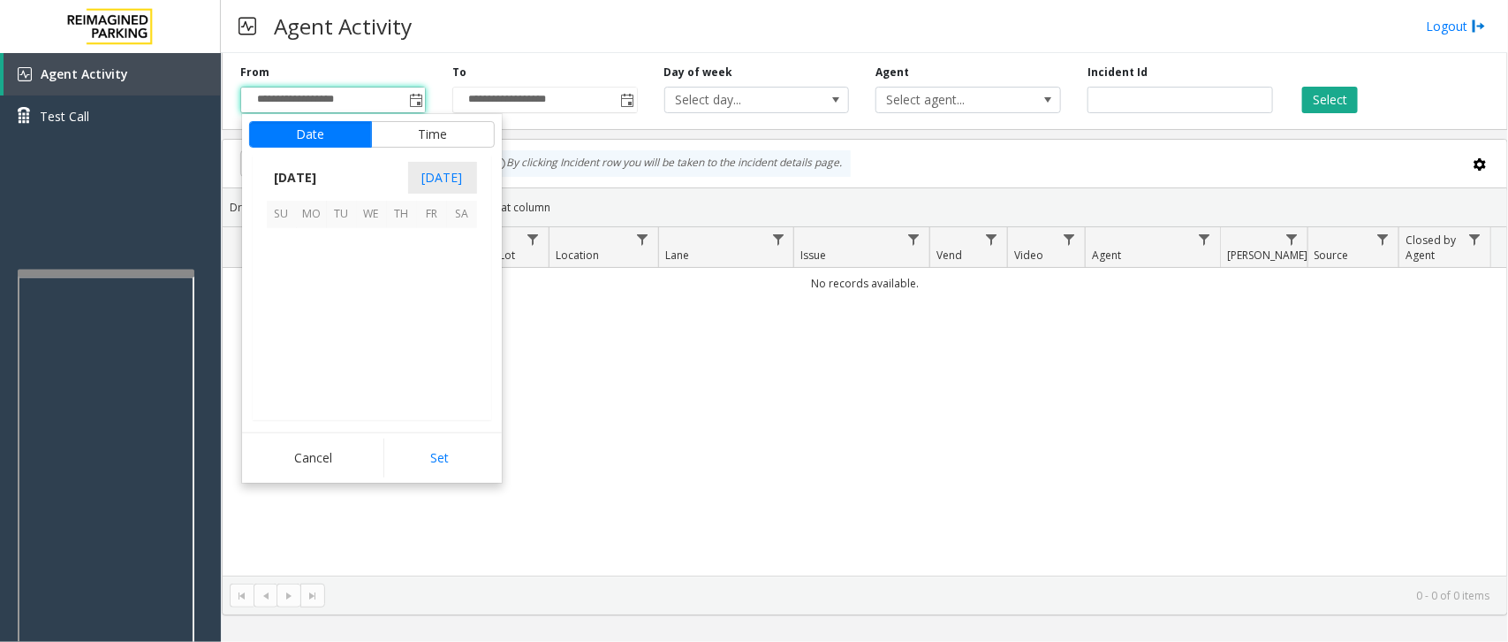
scroll to position [316784, 0]
click at [384, 309] on span "13" at bounding box center [372, 304] width 30 height 30
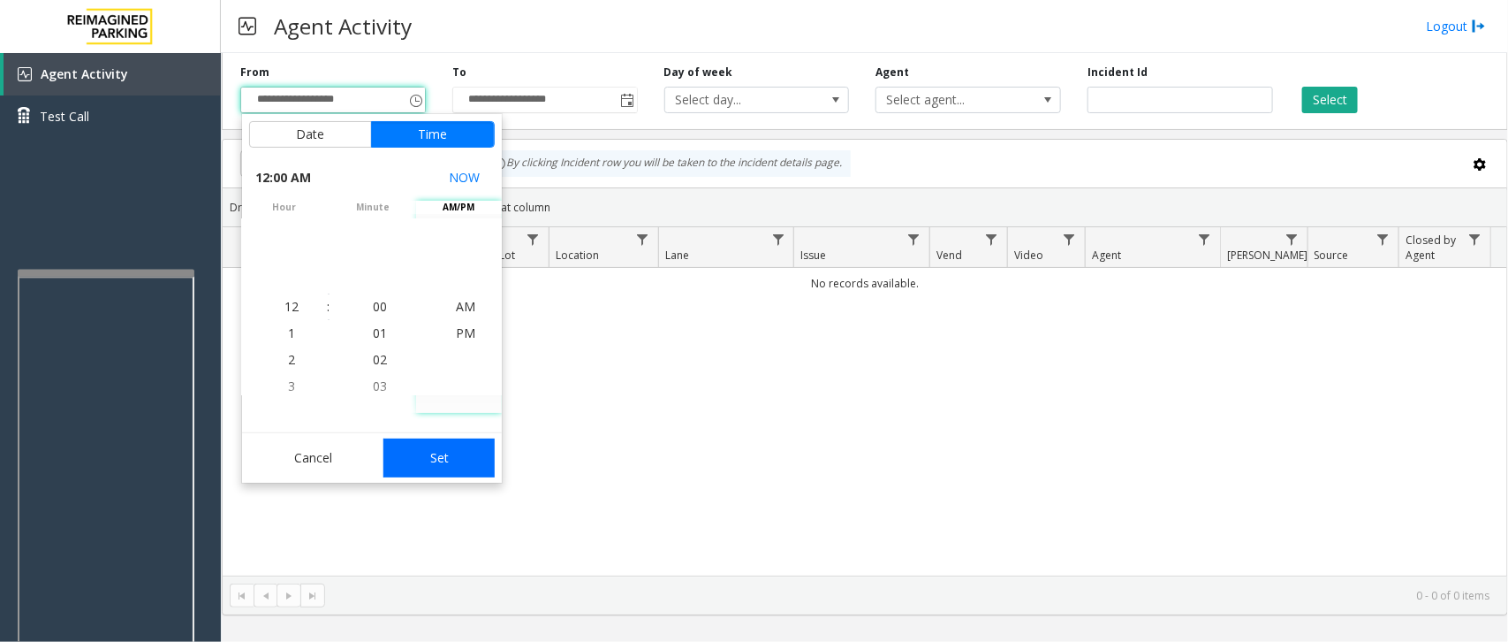
click at [455, 474] on button "Set" at bounding box center [438, 457] width 111 height 39
type input "**********"
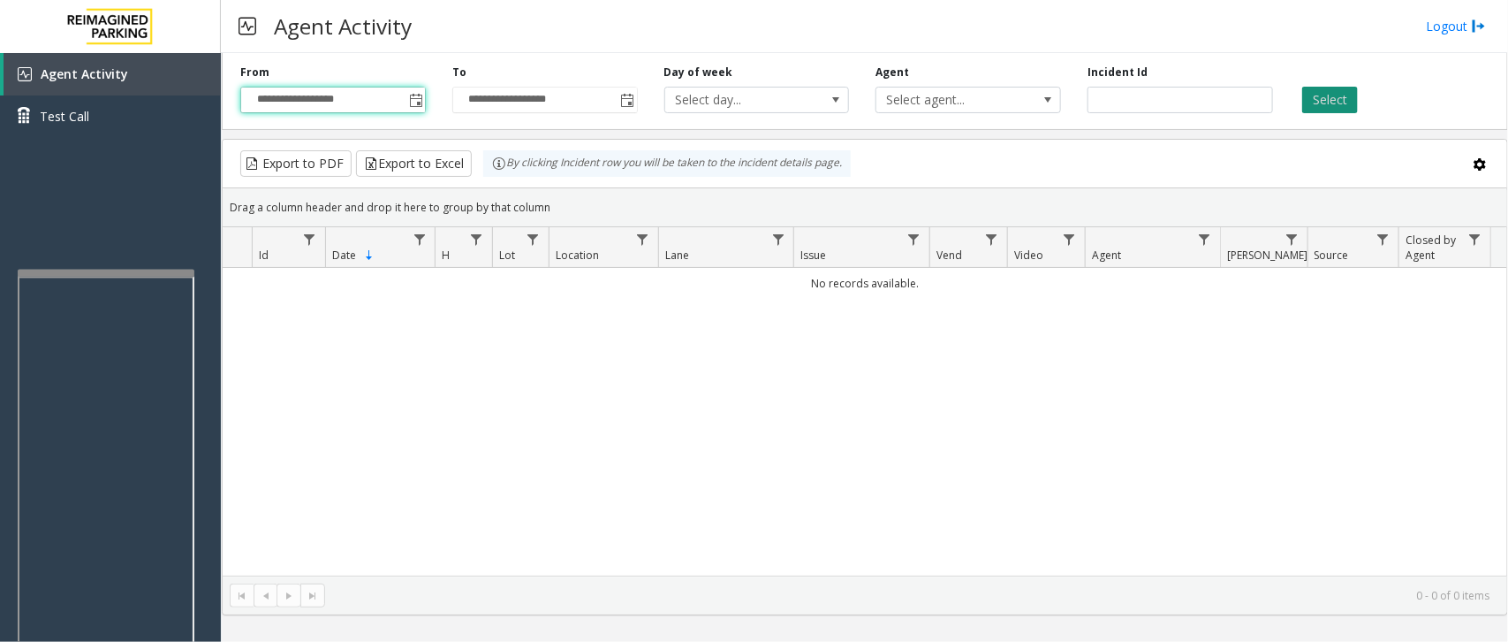
click at [1206, 112] on button "Select" at bounding box center [1330, 100] width 56 height 27
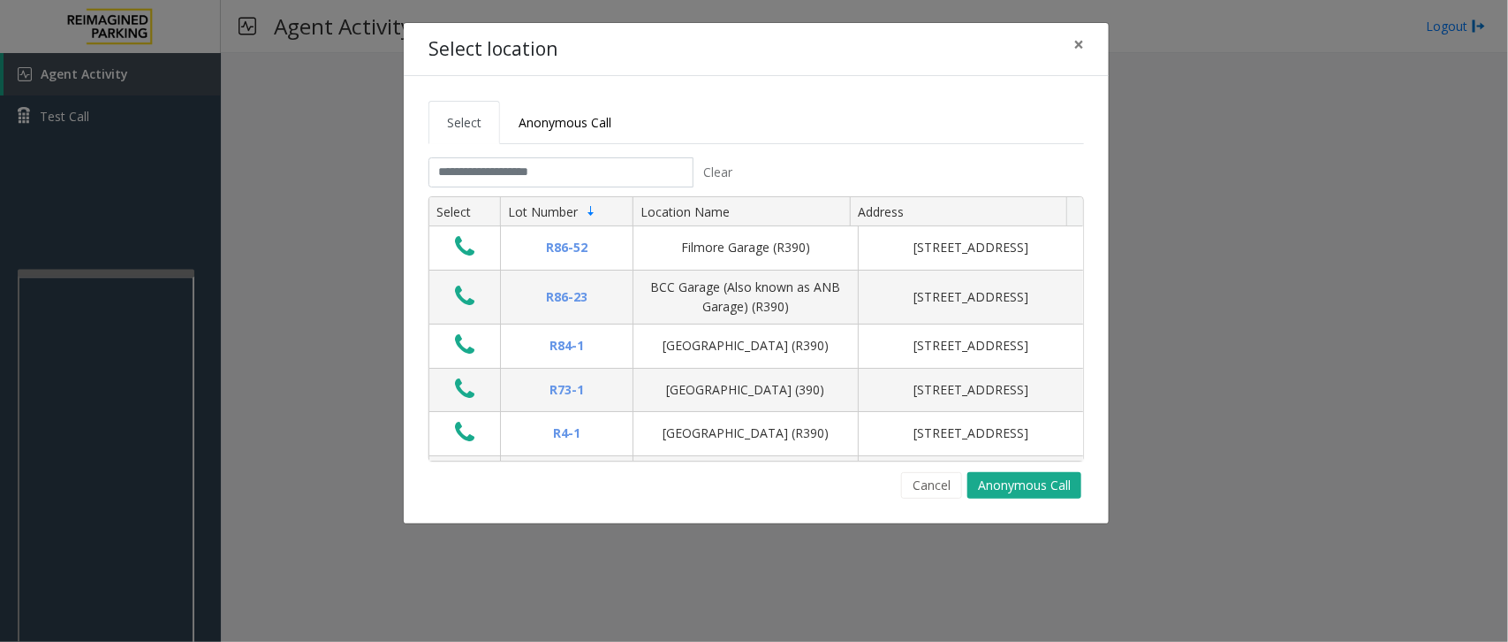
click at [938, 482] on button "Cancel" at bounding box center [931, 485] width 61 height 27
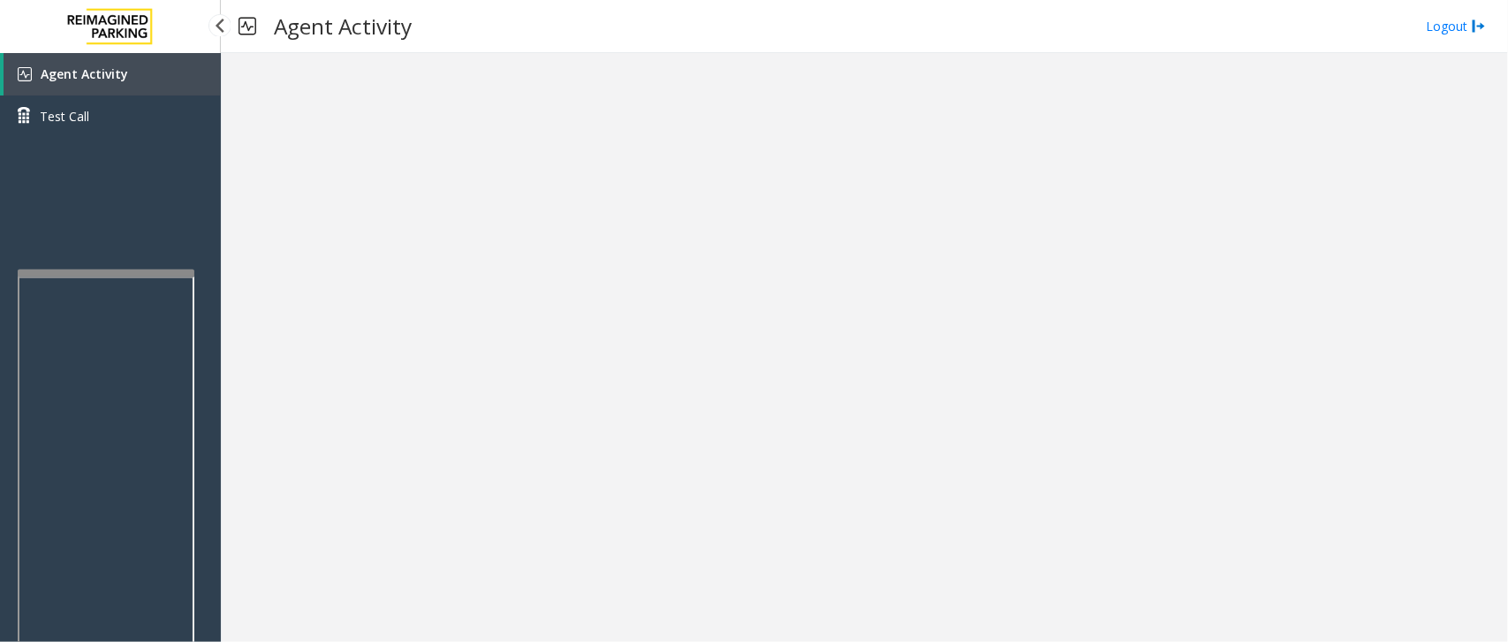
click at [162, 64] on link "Agent Activity" at bounding box center [112, 74] width 217 height 42
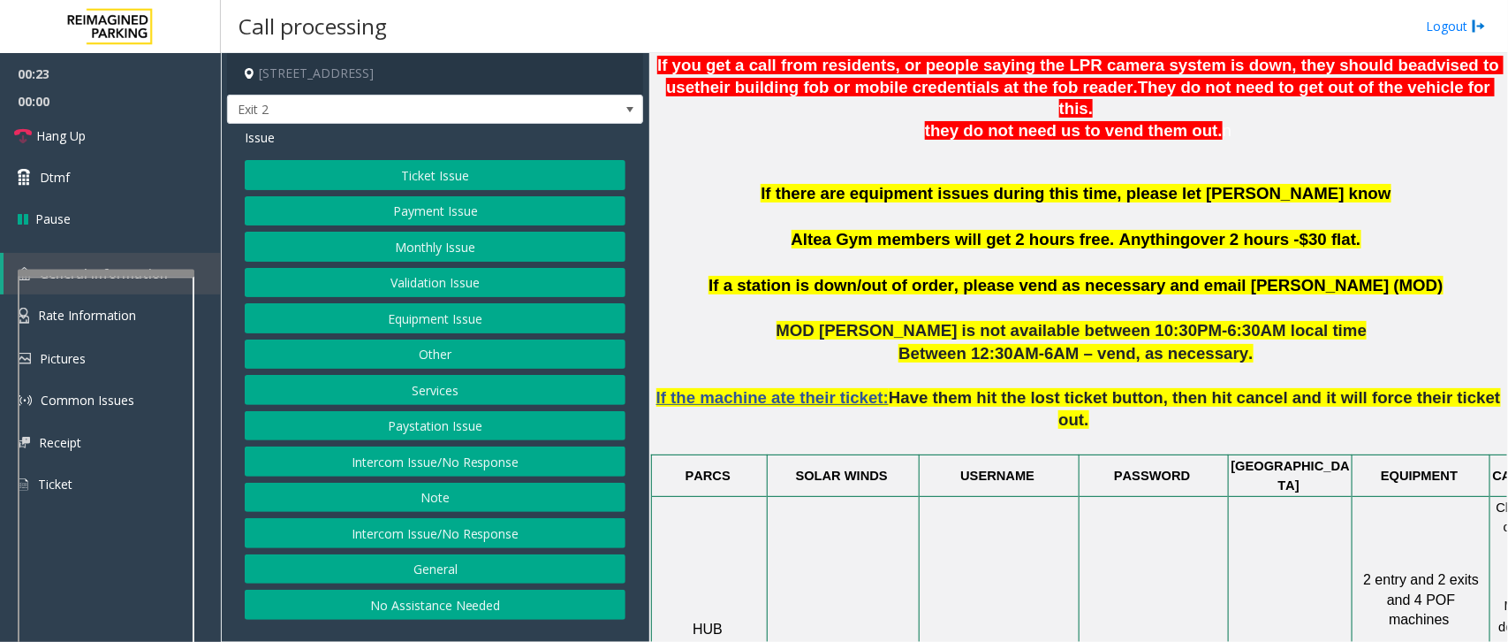
scroll to position [663, 0]
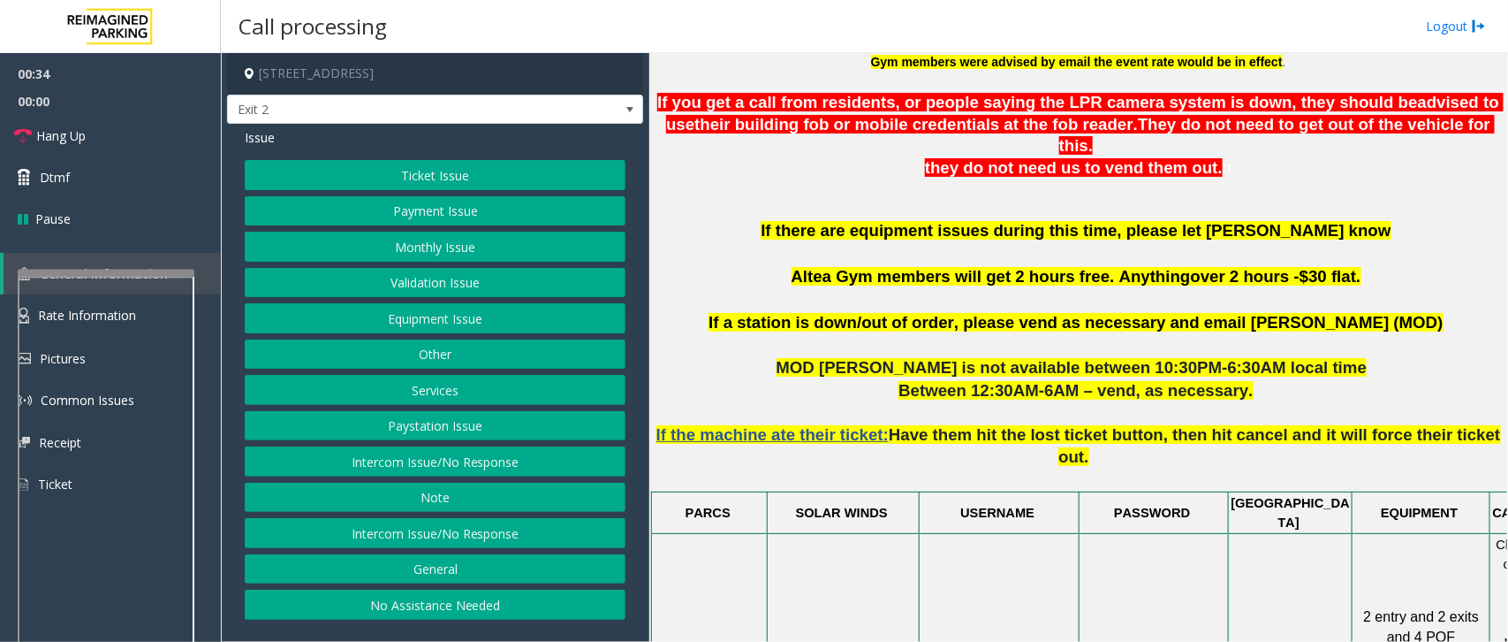
click at [461, 284] on button "Validation Issue" at bounding box center [435, 283] width 381 height 30
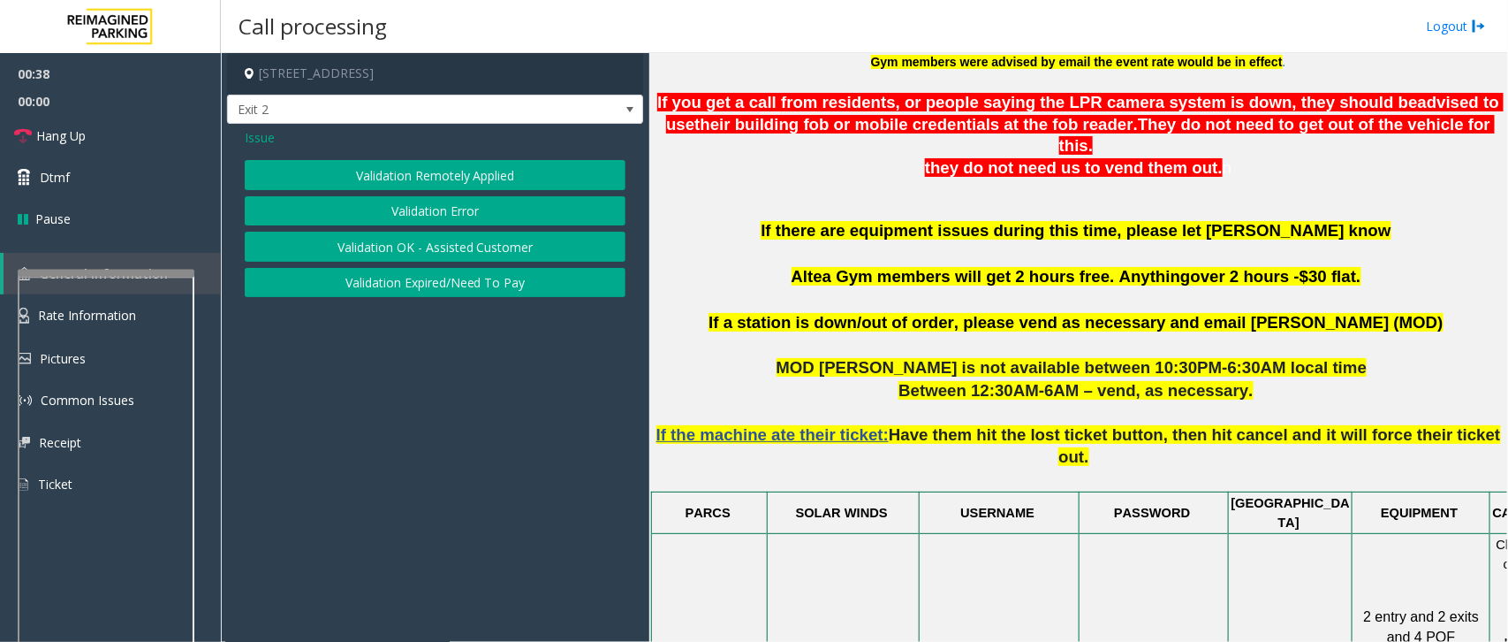
click at [478, 205] on button "Validation Error" at bounding box center [435, 211] width 381 height 30
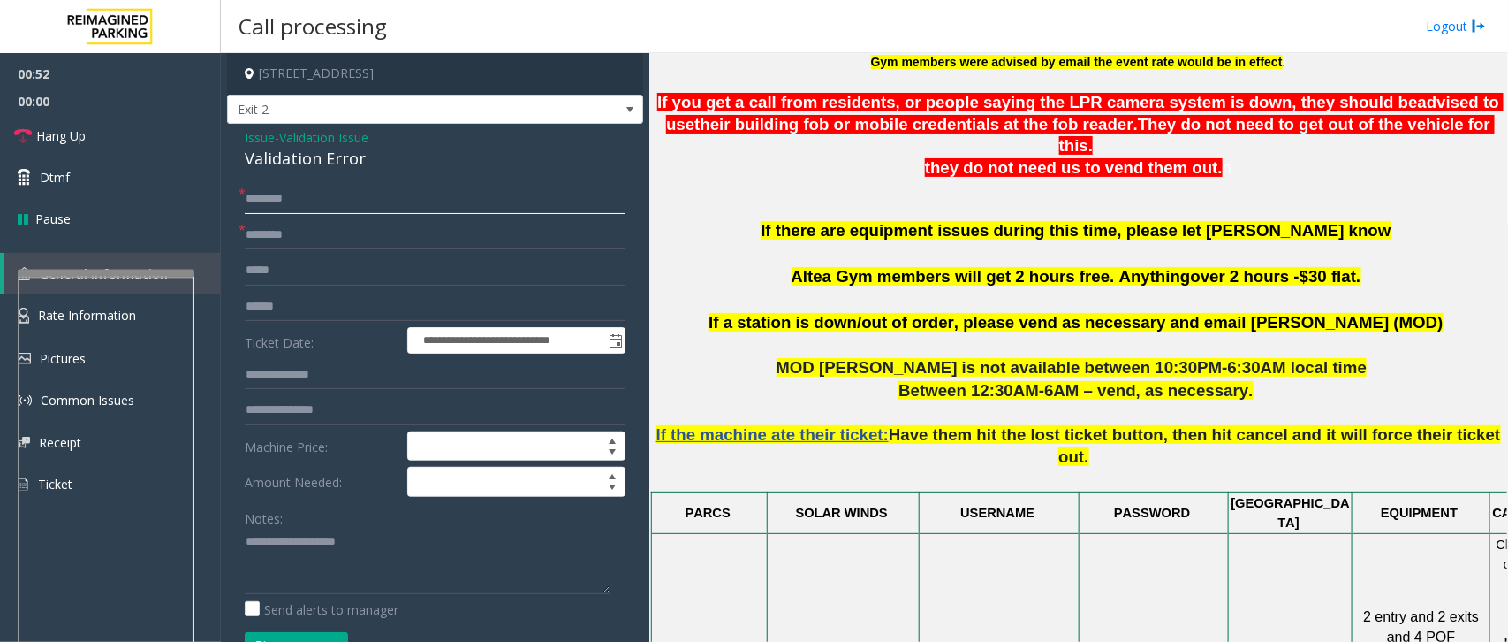
click at [270, 203] on input "text" at bounding box center [435, 199] width 381 height 30
type input "**"
click at [319, 232] on input "text" at bounding box center [435, 235] width 381 height 30
type input "*****"
click at [259, 482] on textarea at bounding box center [427, 561] width 365 height 66
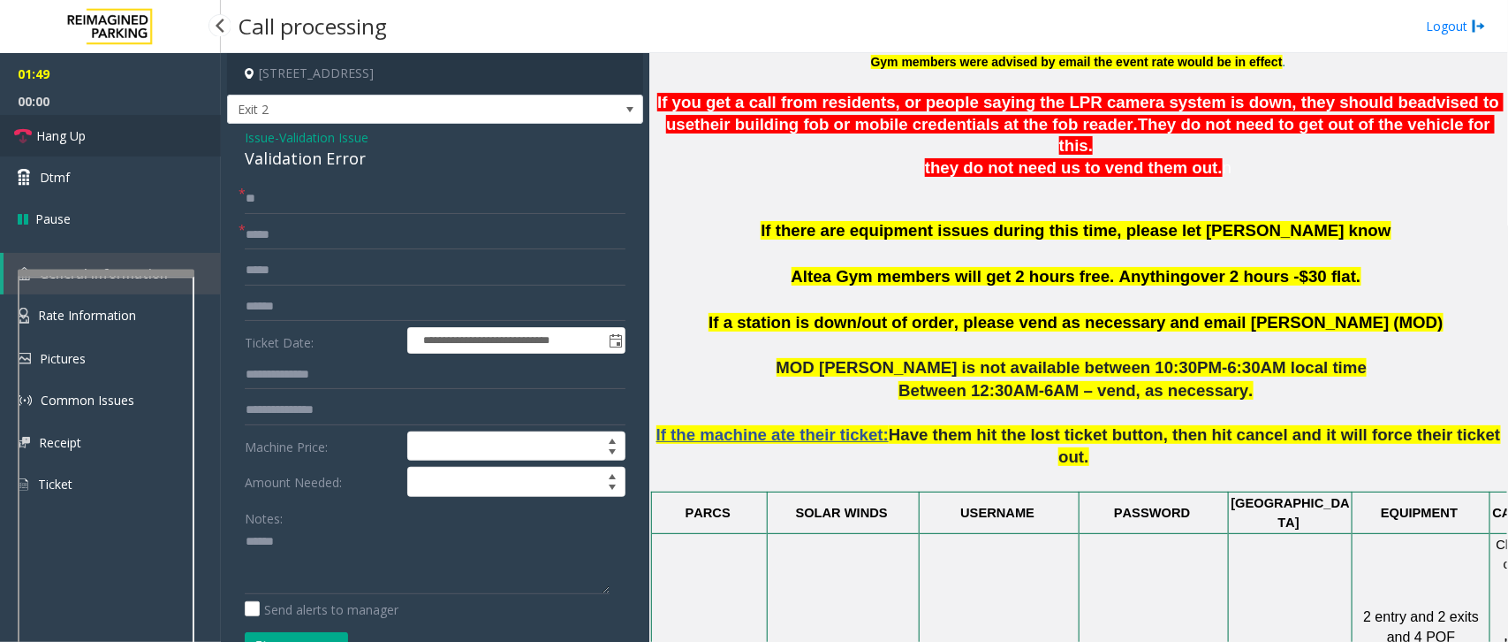
click at [56, 129] on span "Hang Up" at bounding box center [60, 135] width 49 height 19
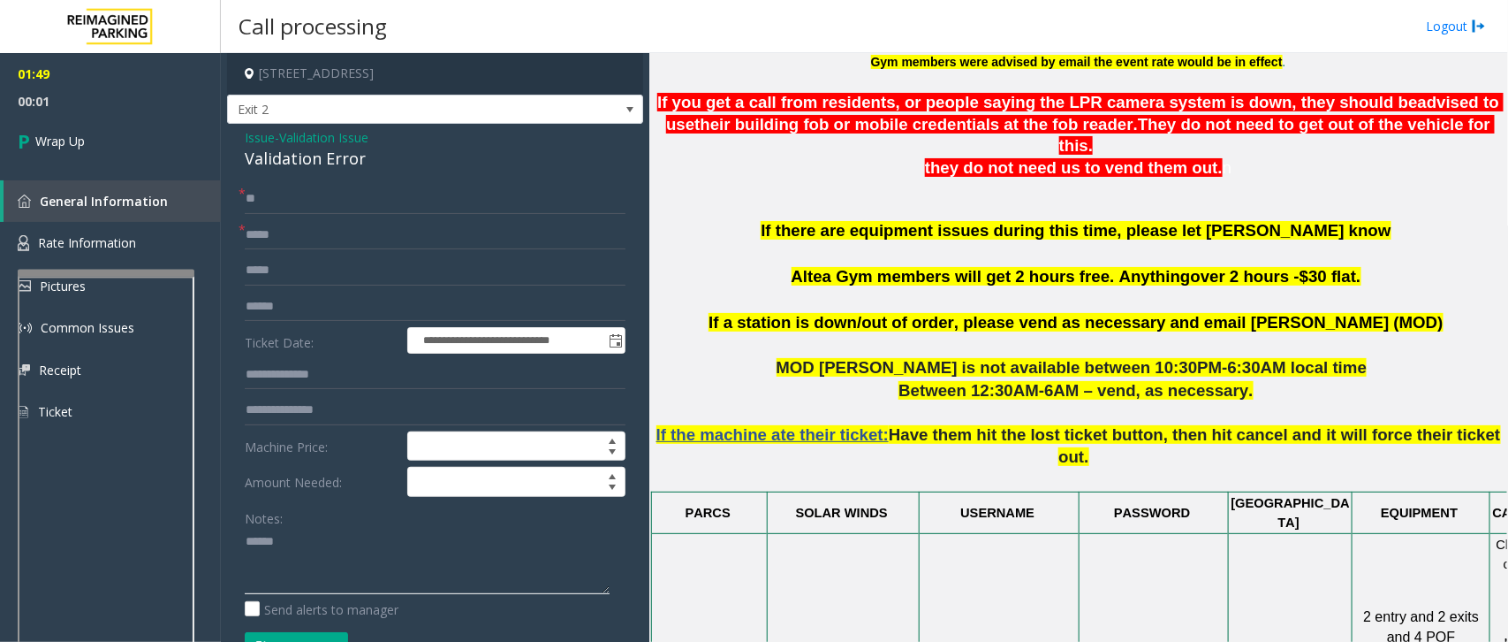
click at [288, 482] on textarea at bounding box center [427, 561] width 365 height 66
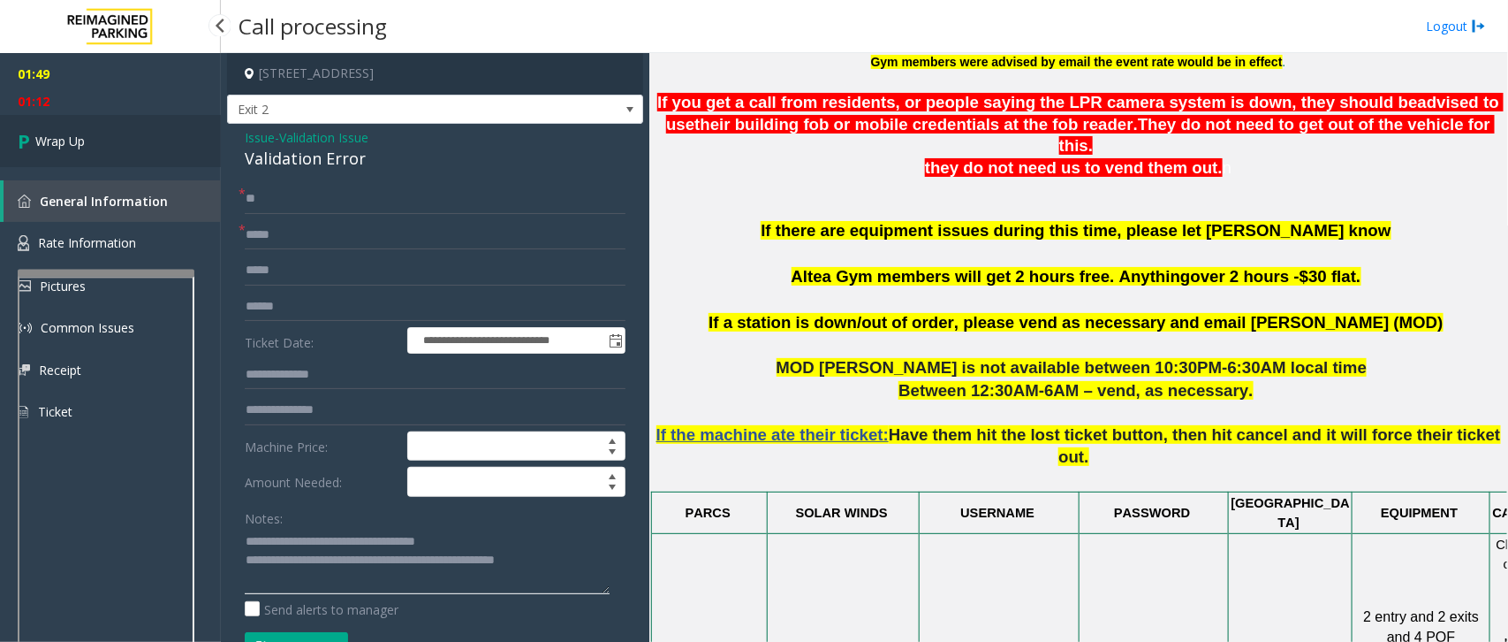
type textarea "**********"
click at [156, 135] on link "Wrap Up" at bounding box center [110, 141] width 221 height 52
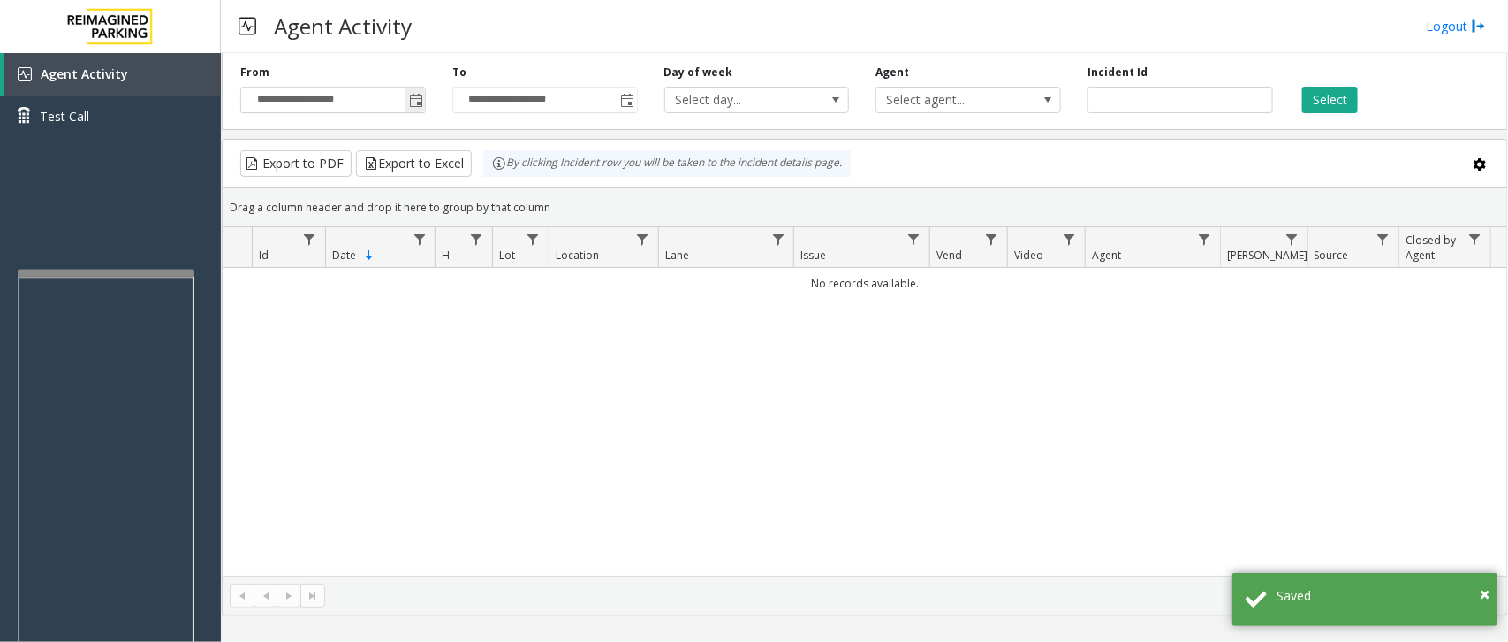
click at [421, 103] on span "Toggle popup" at bounding box center [416, 101] width 14 height 14
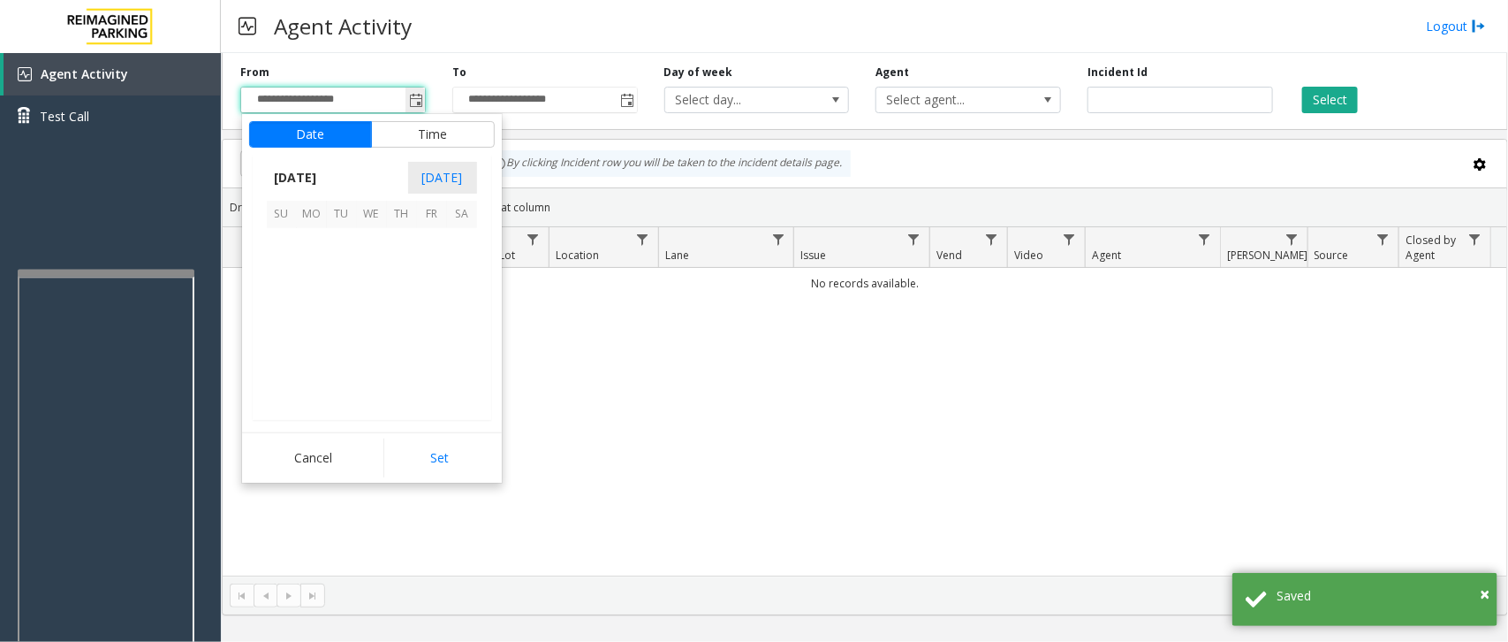
scroll to position [316784, 0]
click at [436, 284] on span "8" at bounding box center [432, 274] width 30 height 30
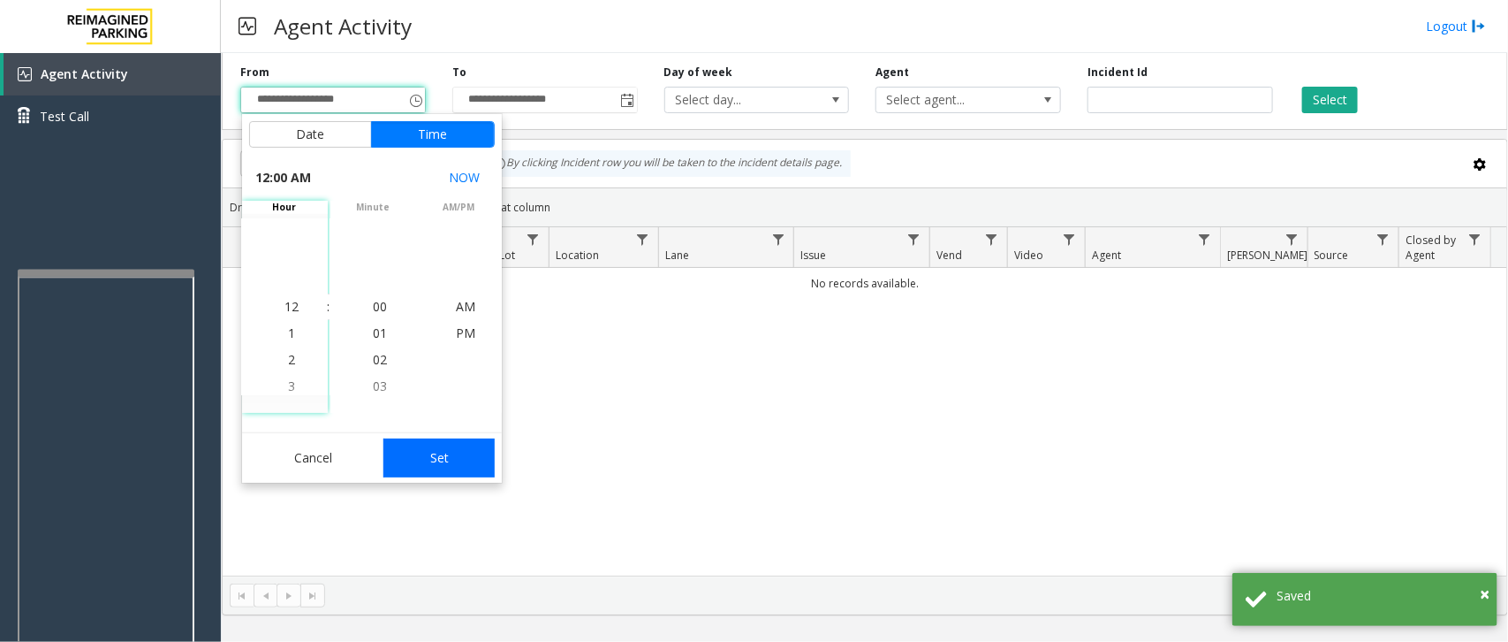
click at [442, 458] on button "Set" at bounding box center [438, 457] width 111 height 39
type input "**********"
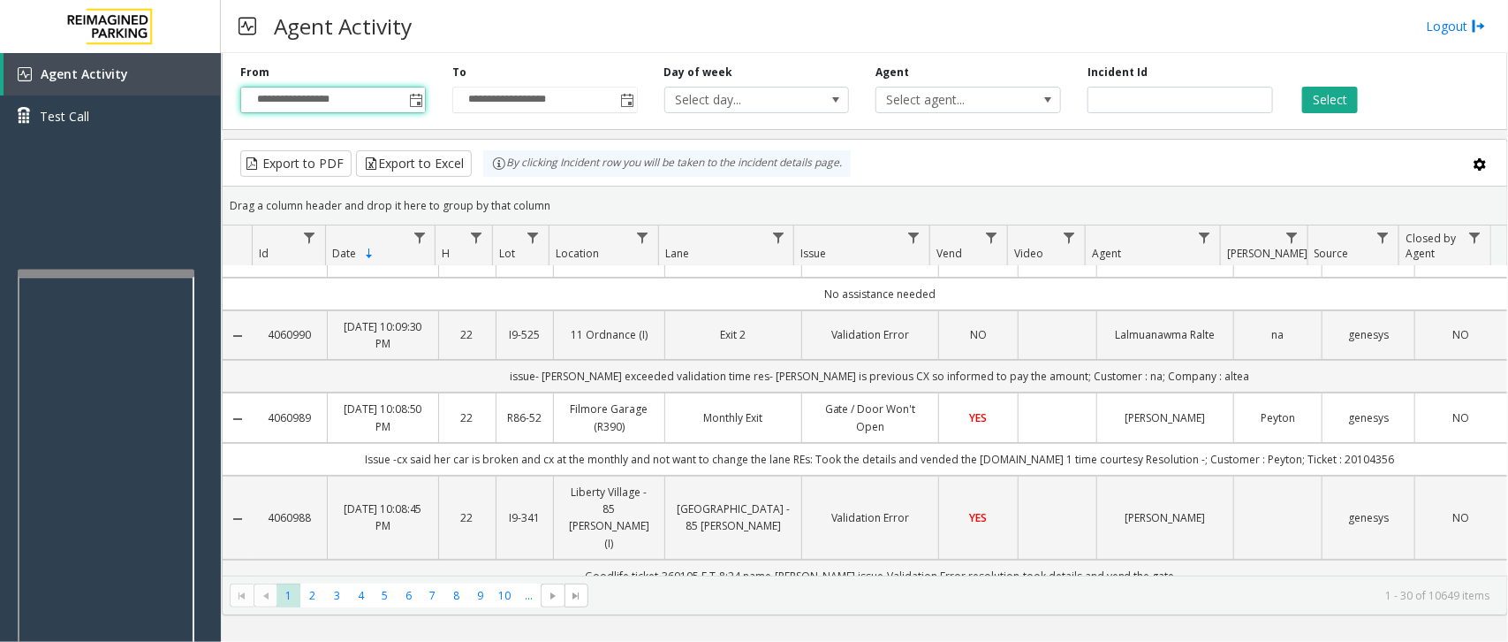
scroll to position [0, 0]
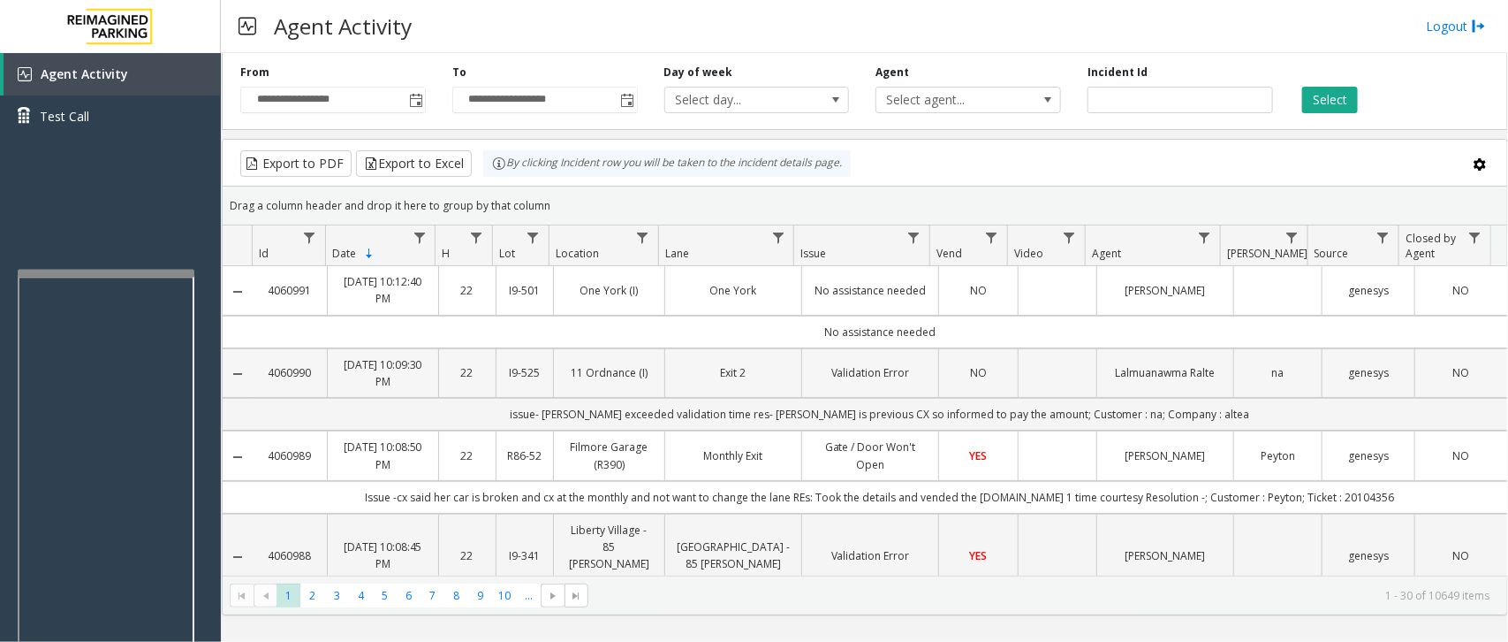
click at [863, 378] on link "Validation Error" at bounding box center [870, 372] width 115 height 17
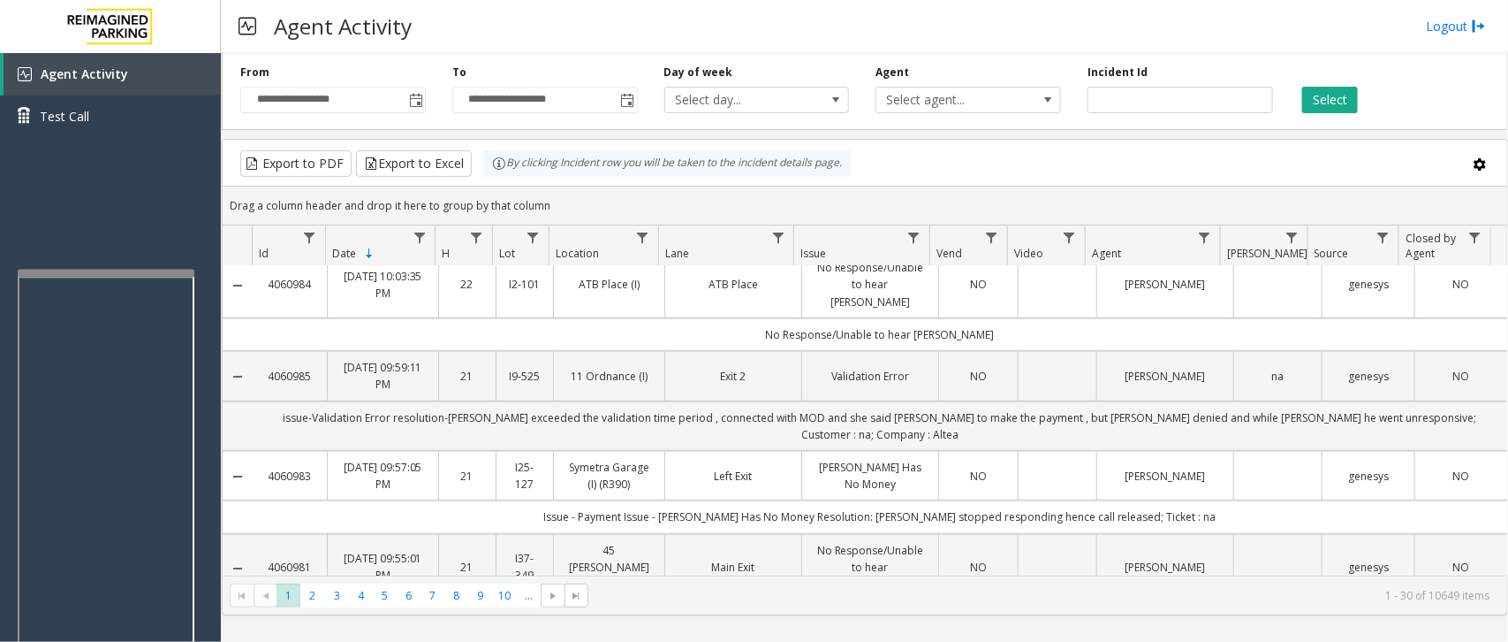
scroll to position [552, 0]
